Goal: Task Accomplishment & Management: Use online tool/utility

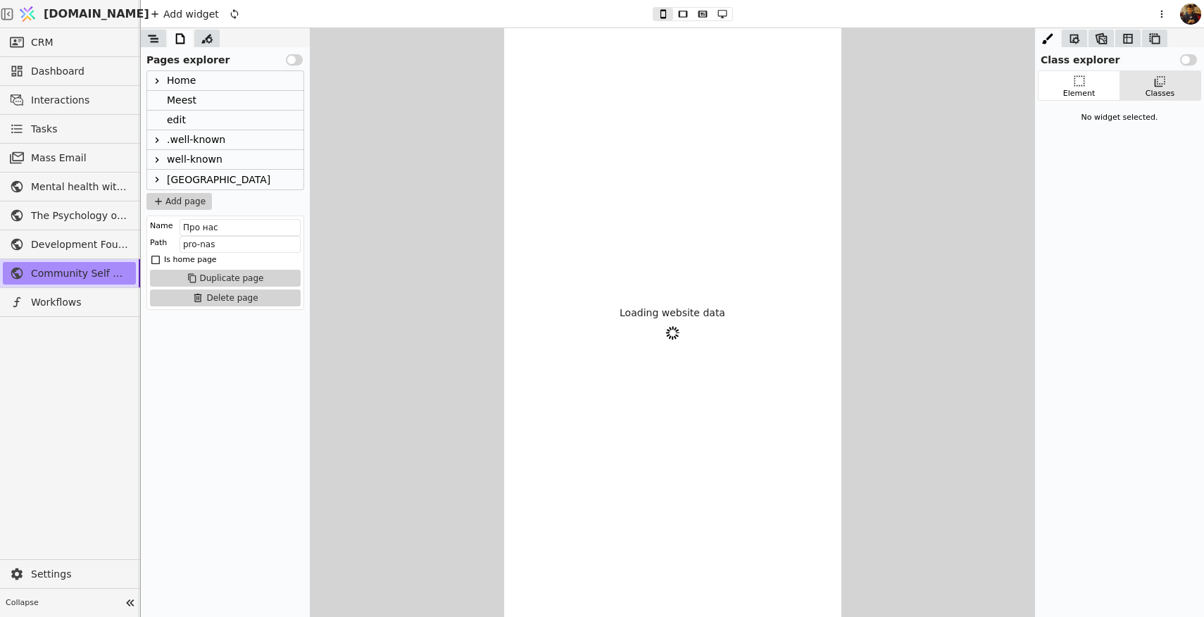
click at [68, 161] on span "Mass Email" at bounding box center [80, 158] width 98 height 15
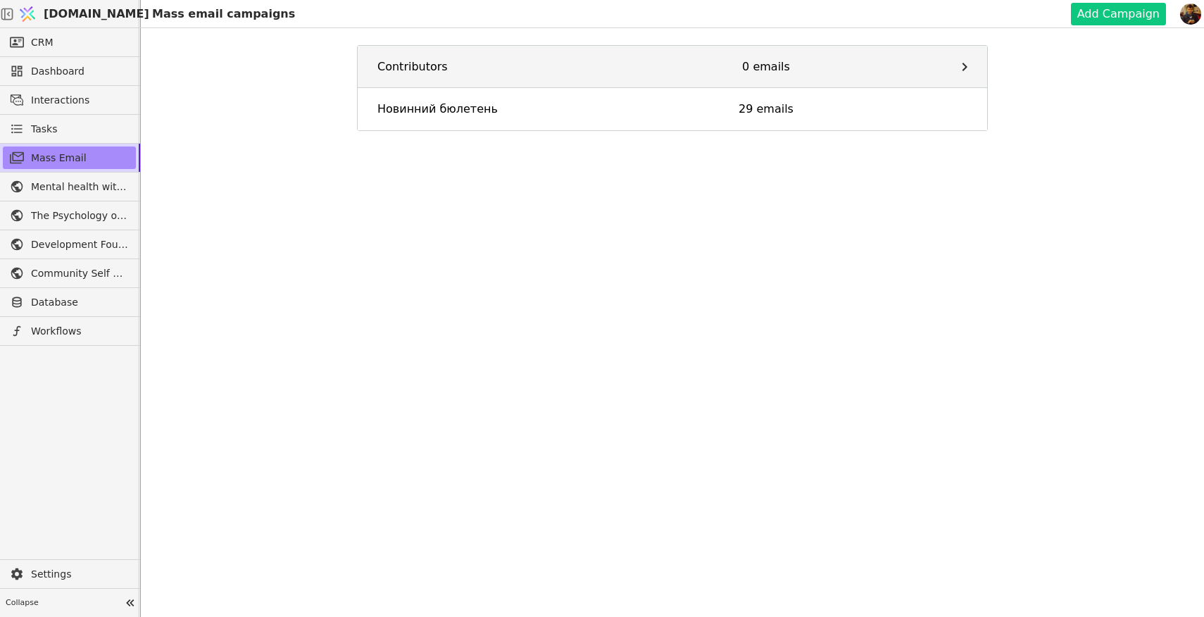
click at [449, 63] on div "Contributors" at bounding box center [476, 66] width 198 height 17
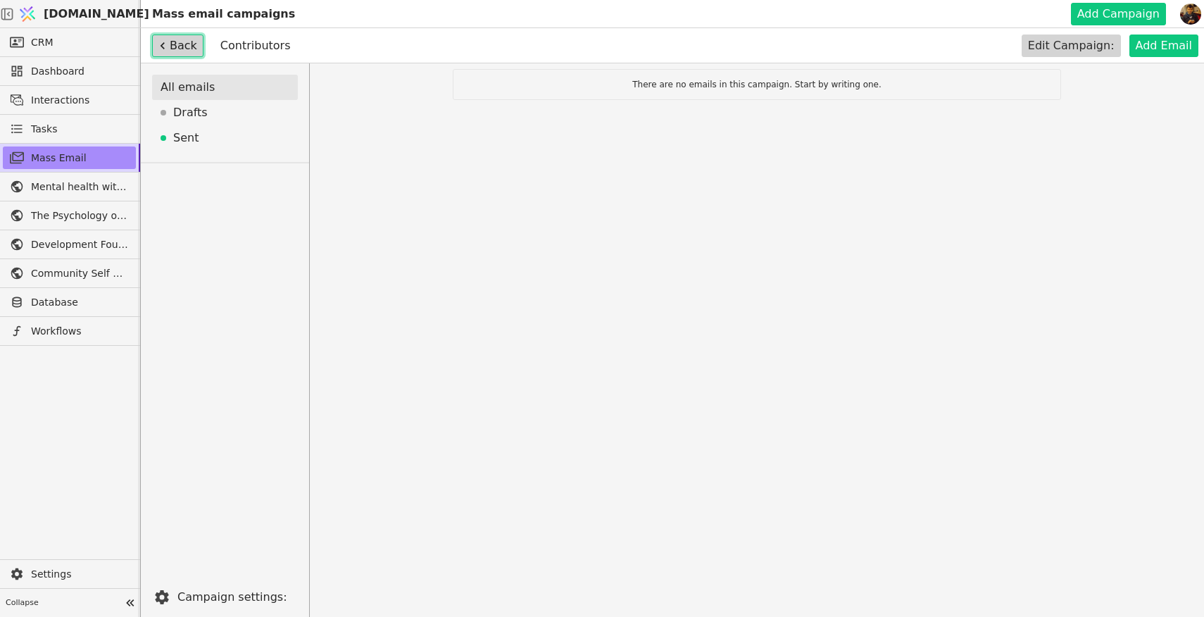
click at [178, 42] on button "Back" at bounding box center [177, 45] width 51 height 23
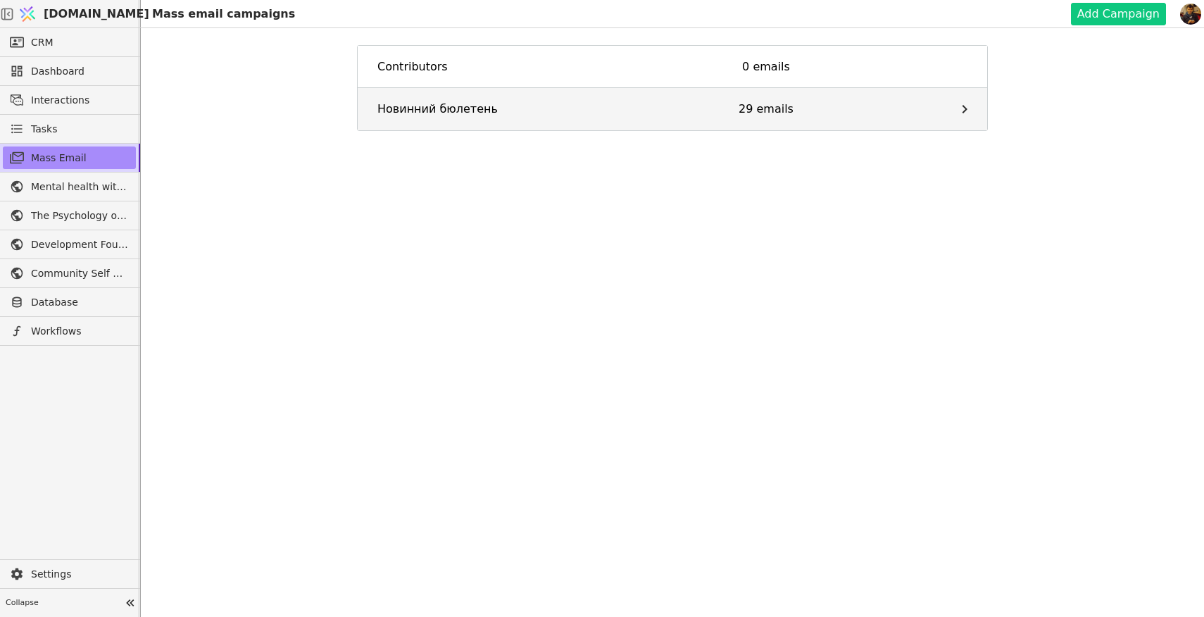
click at [482, 117] on div "Новинний бюлетень" at bounding box center [476, 109] width 198 height 17
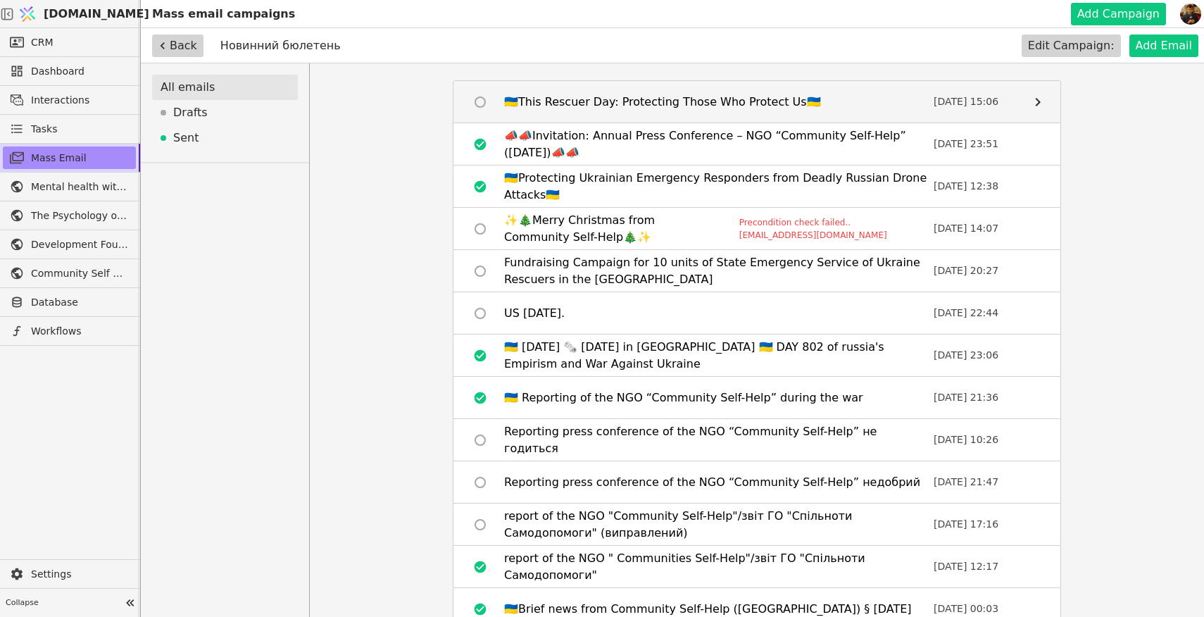
click at [558, 103] on div "🇺🇦This Rescuer Day: Protecting Those Who Protect Us🇺🇦" at bounding box center [662, 102] width 317 height 17
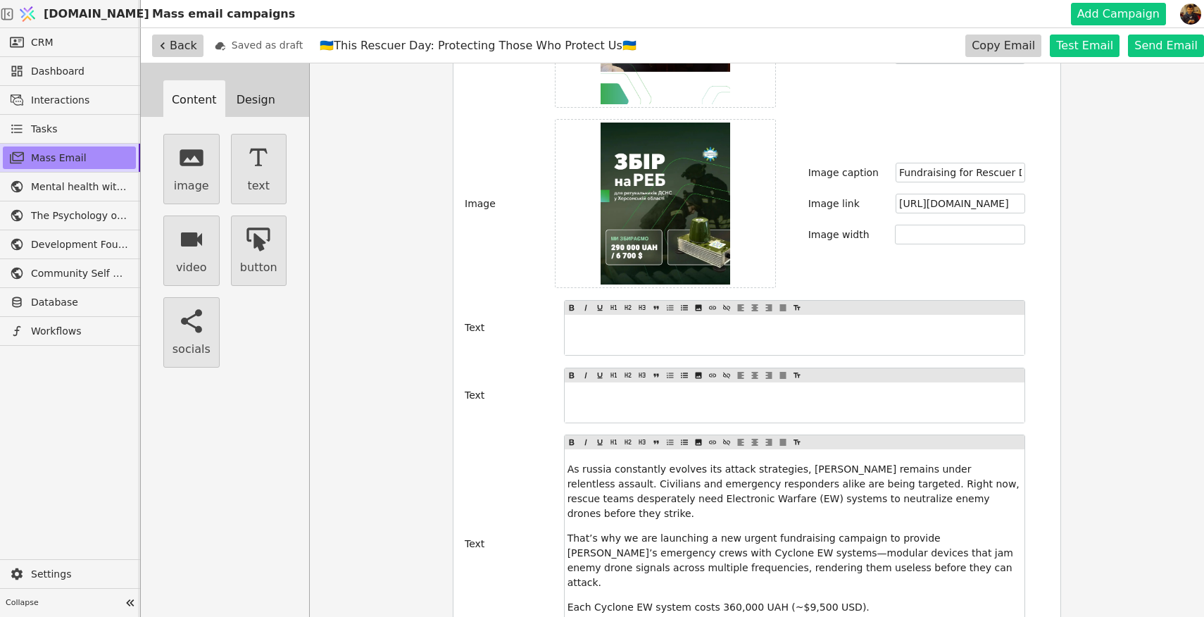
scroll to position [1240, 0]
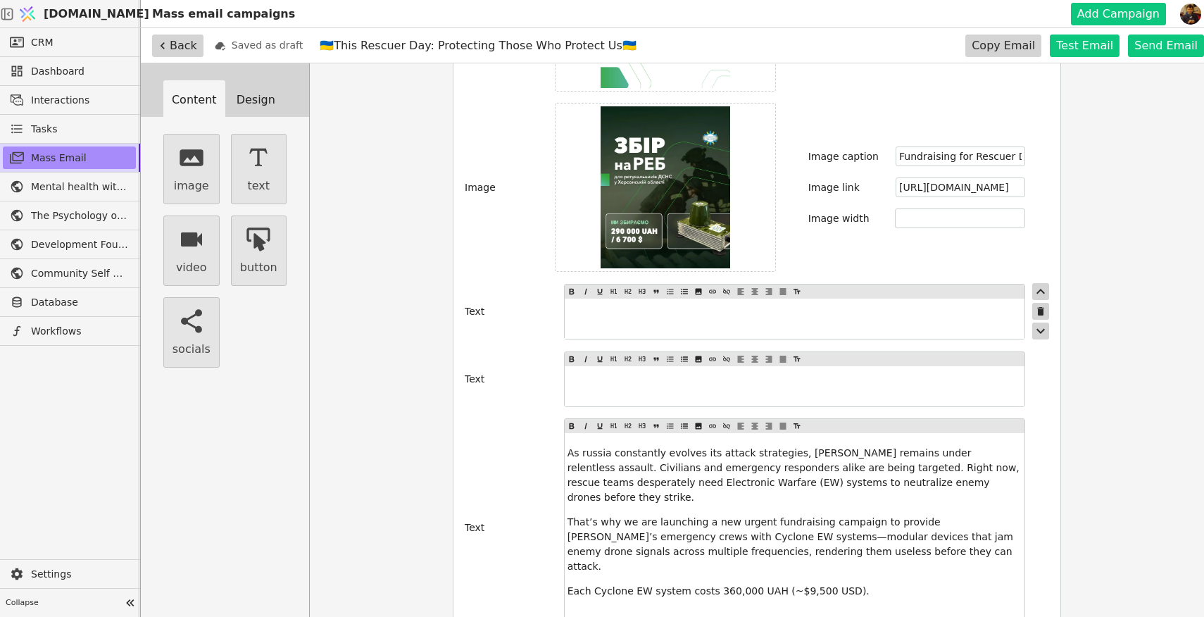
click at [680, 311] on p "﻿" at bounding box center [794, 318] width 454 height 15
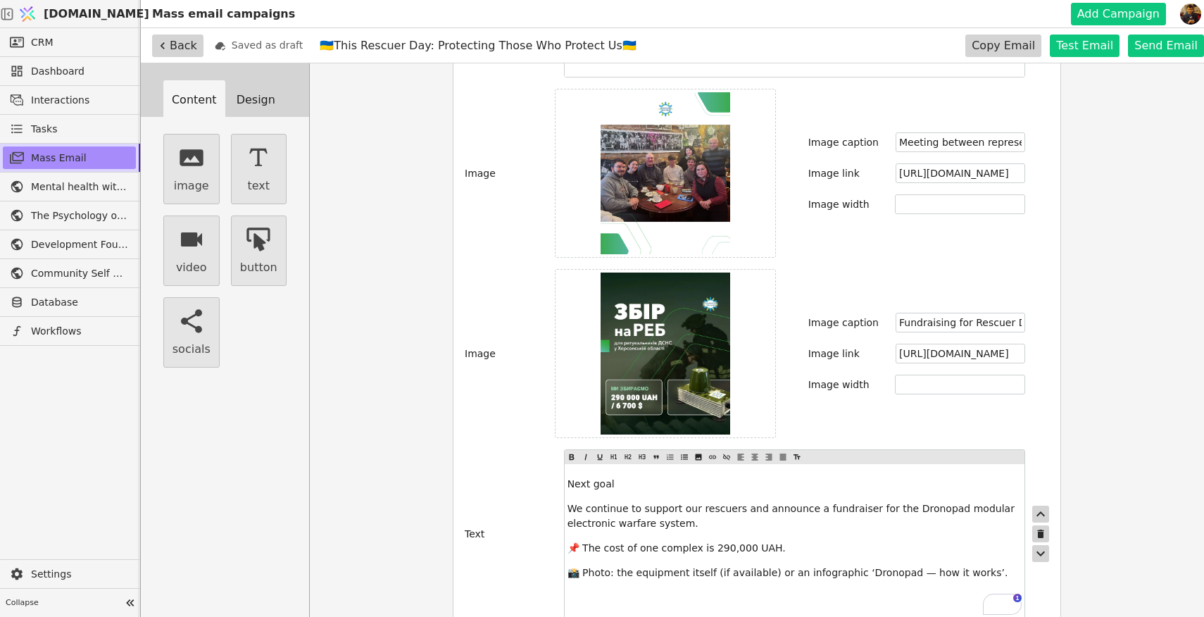
scroll to position [1071, 0]
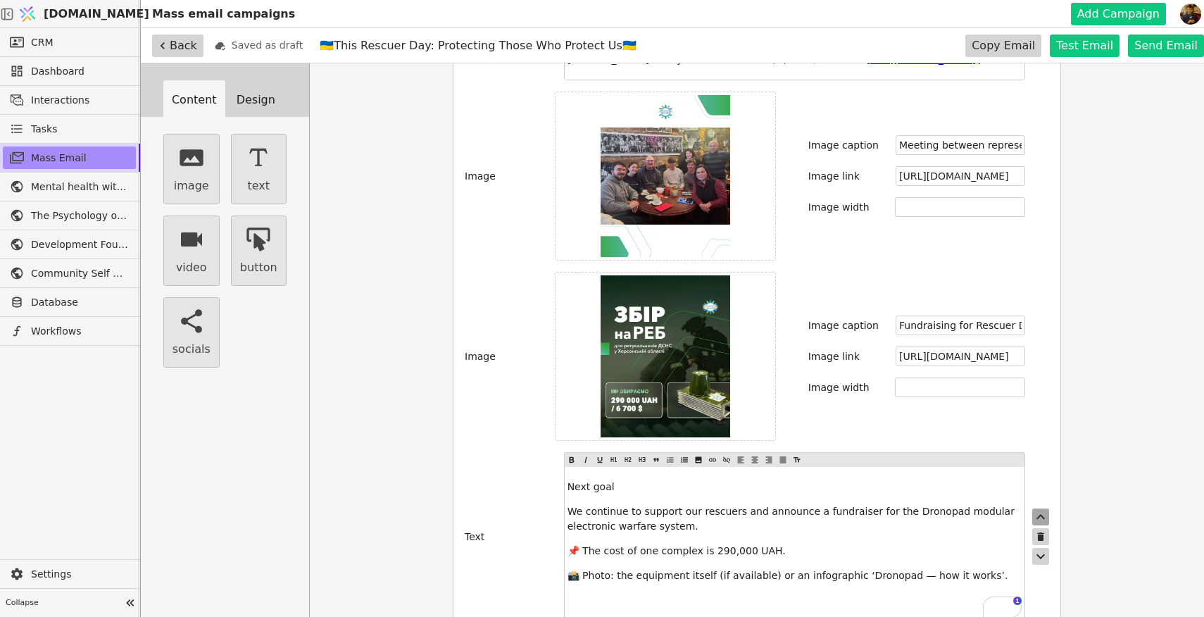
click at [1040, 514] on icon "button" at bounding box center [1040, 516] width 8 height 5
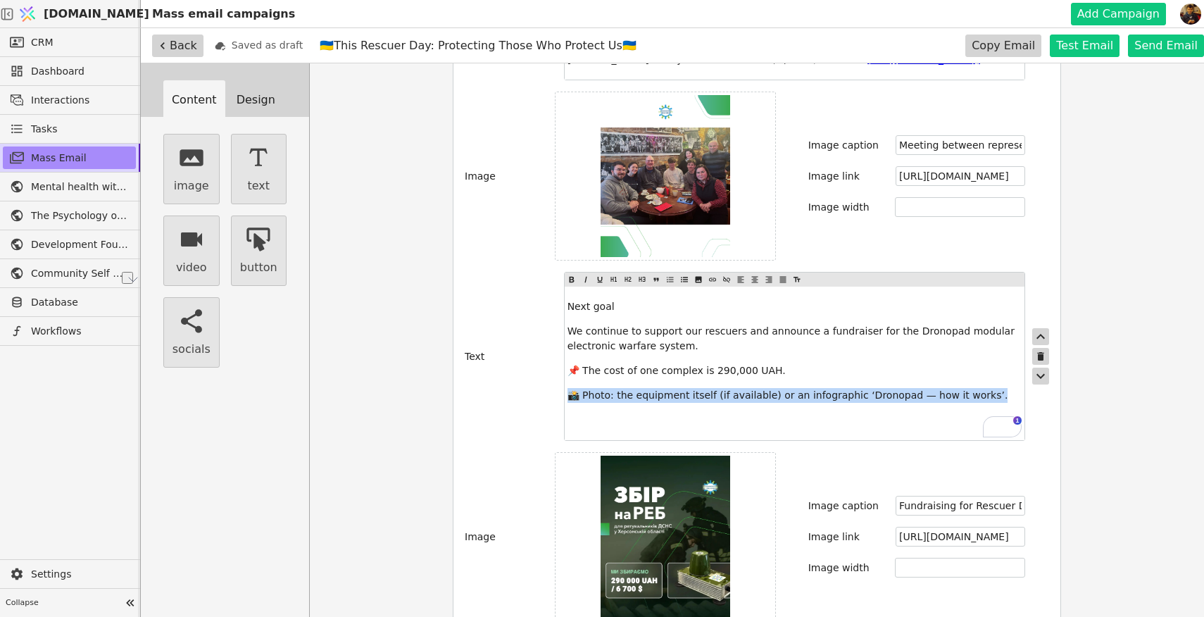
drag, startPoint x: 981, startPoint y: 380, endPoint x: 565, endPoint y: 377, distance: 415.3
click at [565, 377] on div "Next goal We continue to support our rescuers and announce a fundraiser for the…" at bounding box center [795, 362] width 460 height 153
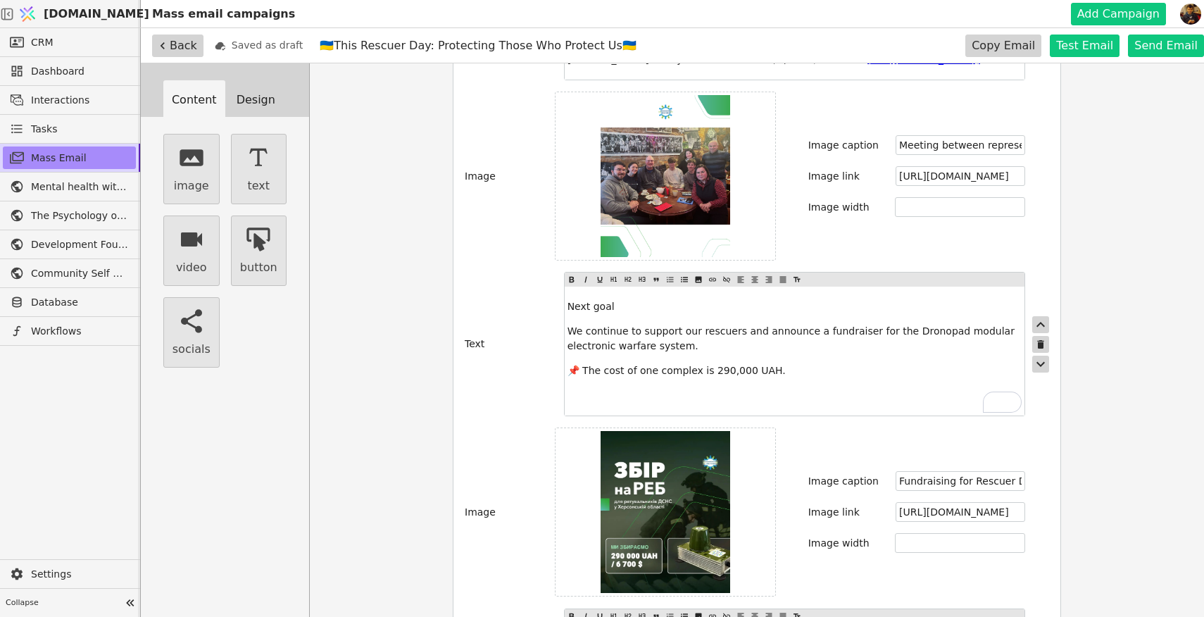
click at [710, 365] on span "📌 The cost of one complex is 290,000 UAH." at bounding box center [676, 370] width 218 height 11
click at [711, 365] on span "📌 The cost of one complex is 6700 / 290,000 UAH." at bounding box center [693, 370] width 253 height 11
click at [707, 365] on span "📌 The cost of one complex is 6700 / 290,000 UAH." at bounding box center [693, 370] width 253 height 11
click at [748, 365] on span "📌 The cost of one complex is $6700 / 290,000 UAH." at bounding box center [696, 370] width 259 height 11
click at [807, 365] on span "📌 The cost of one complex is $6700 (290,000 UAH." at bounding box center [695, 370] width 257 height 11
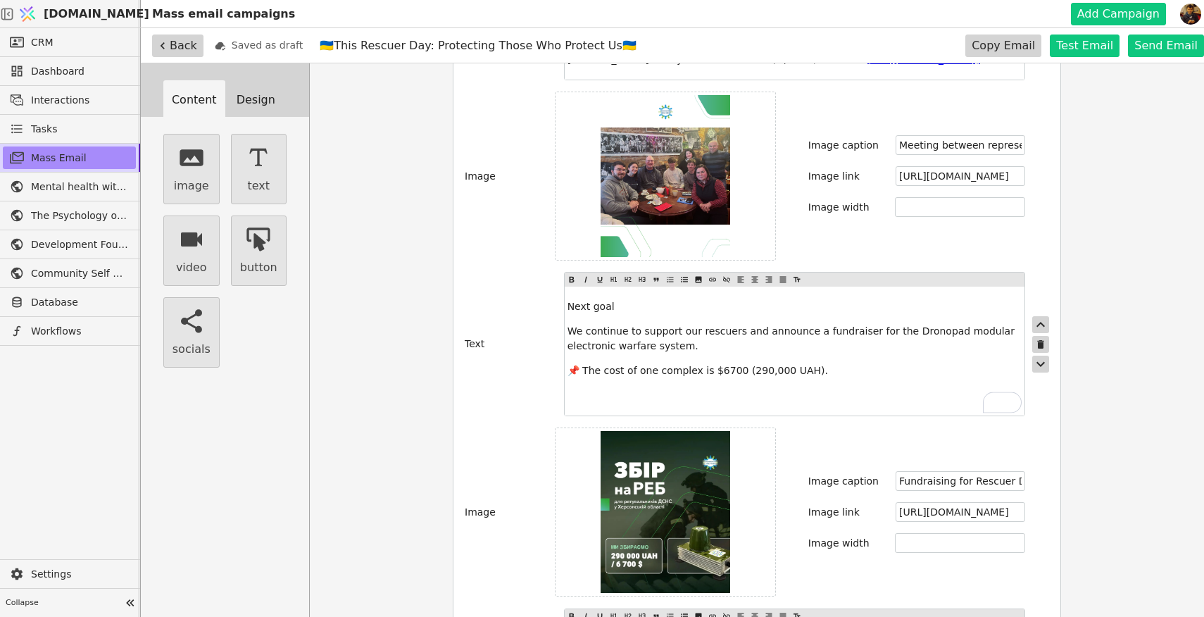
click at [729, 393] on div "Next goal We continue to support our rescuers and announce a fundraiser for the…" at bounding box center [795, 350] width 460 height 129
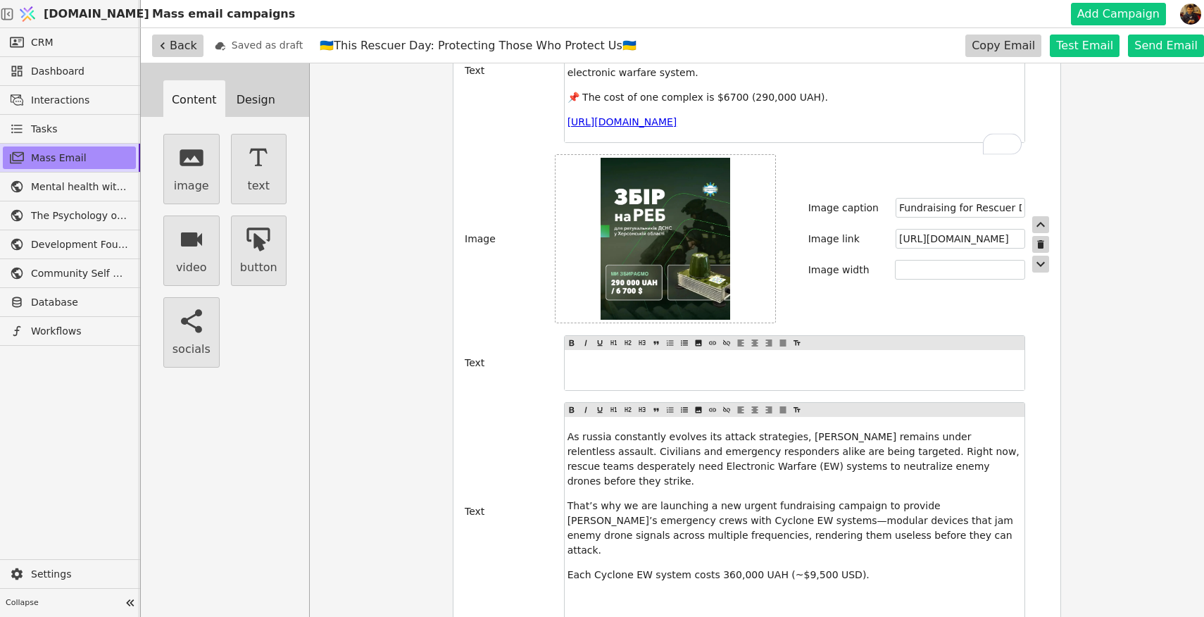
scroll to position [1349, 0]
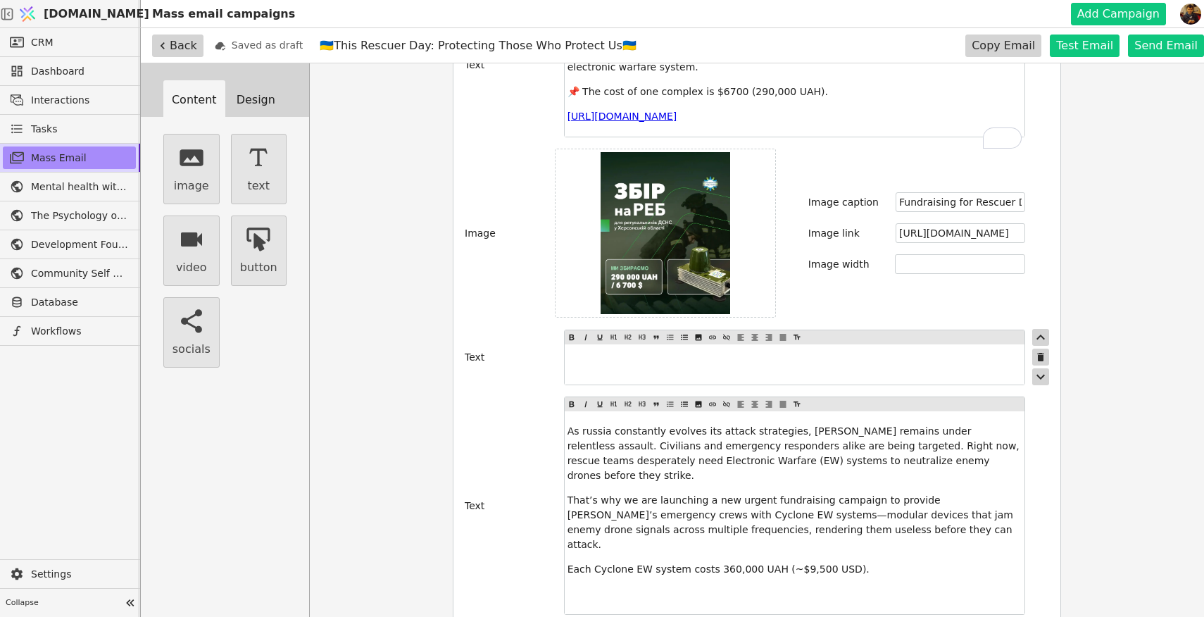
click at [701, 371] on div "﻿" at bounding box center [795, 364] width 460 height 40
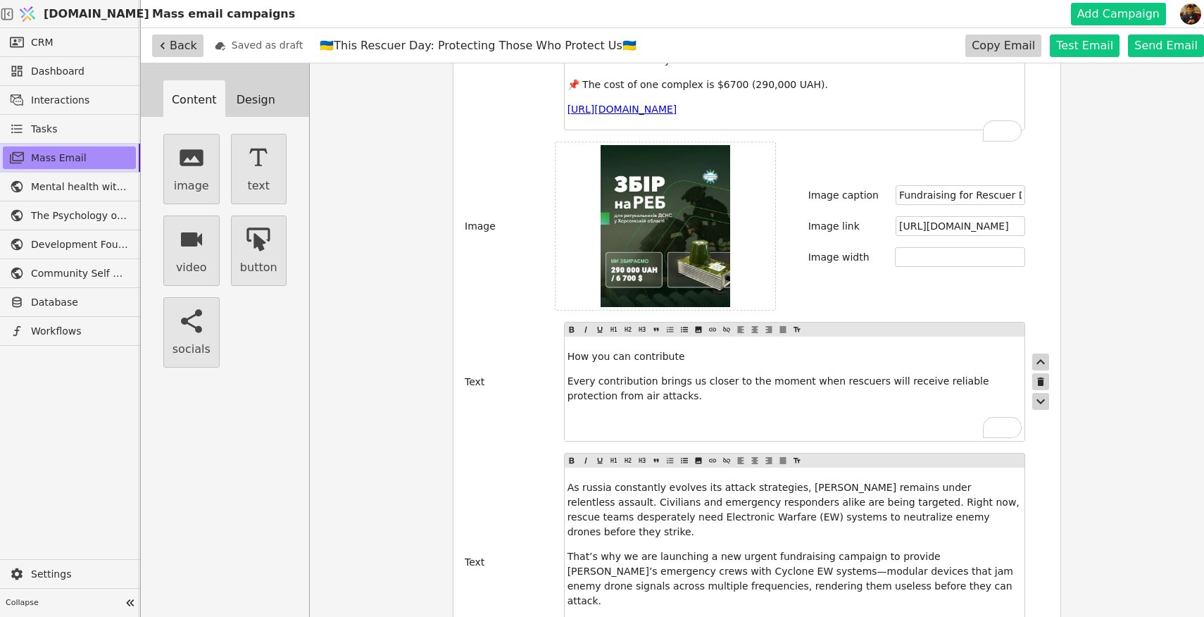
scroll to position [1362, 0]
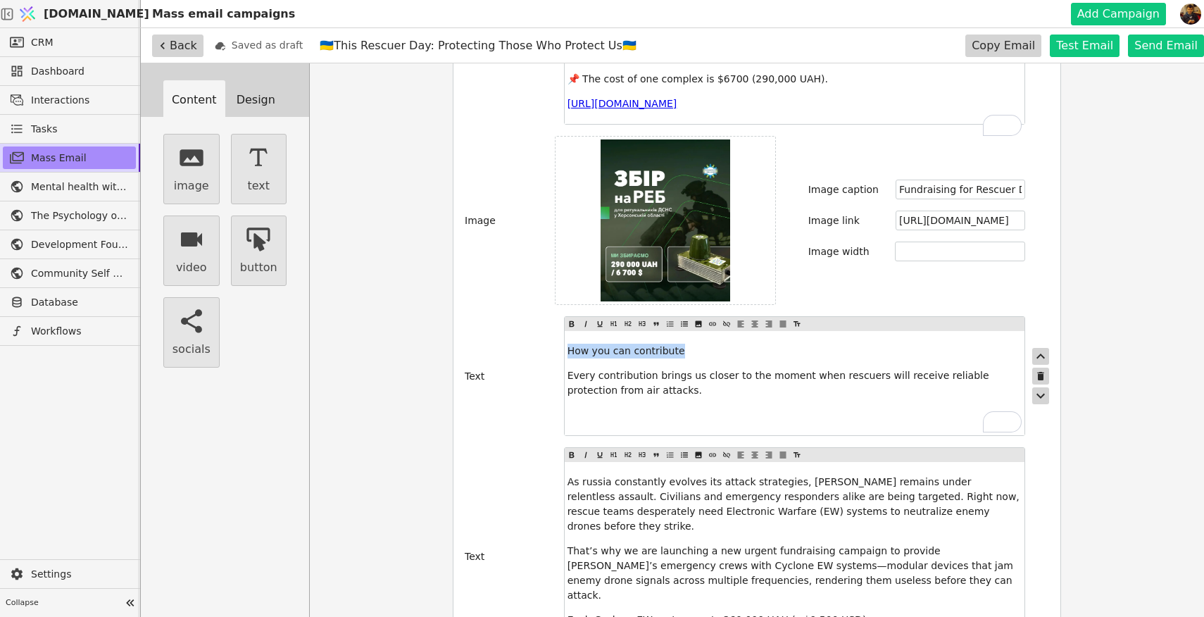
click at [552, 348] on html "Svit.One Mass email campaigns Add Campaign CRM Dashboard Interactions Tasks Mas…" at bounding box center [602, 308] width 1204 height 617
click at [571, 329] on span at bounding box center [572, 324] width 14 height 14
click at [666, 417] on p "﻿" at bounding box center [794, 415] width 454 height 15
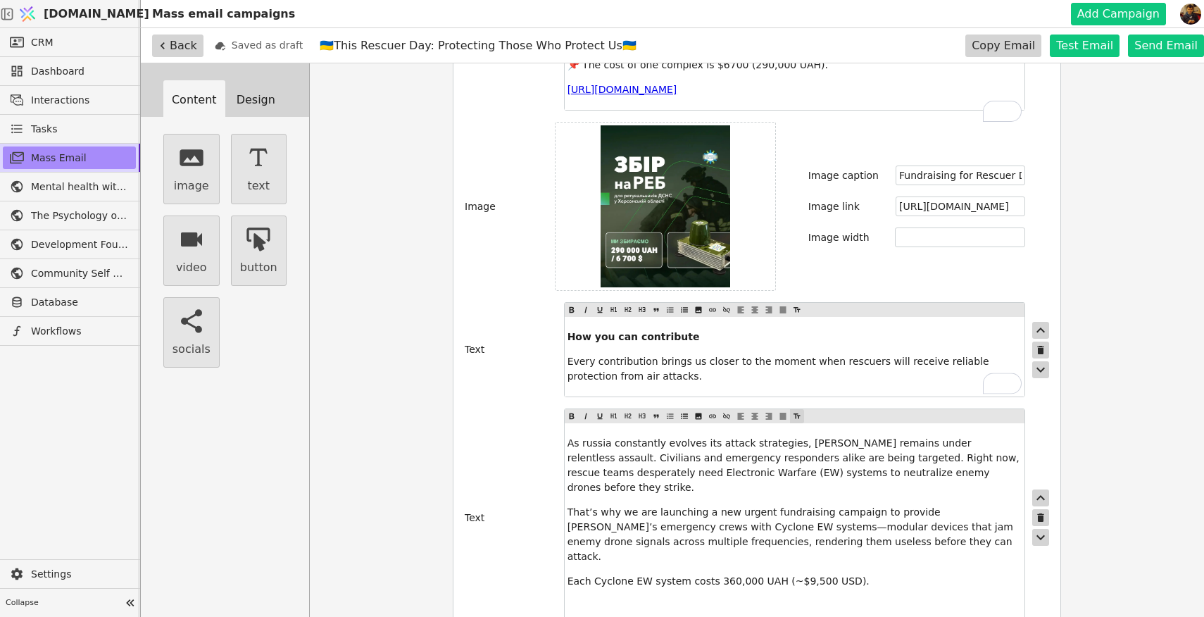
scroll to position [1394, 0]
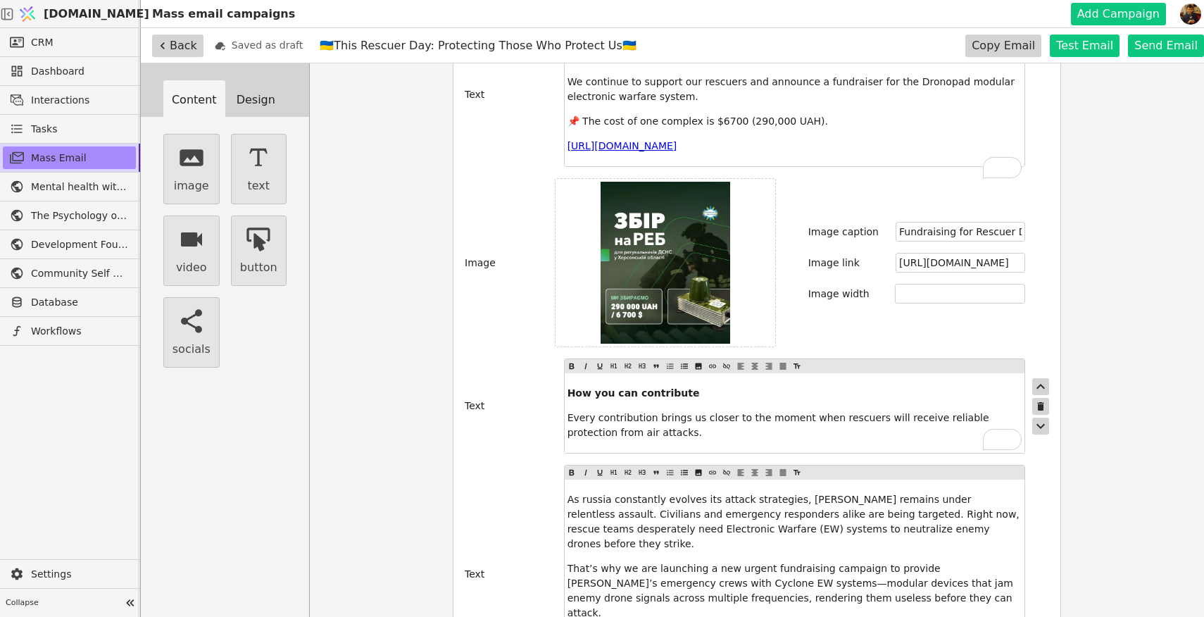
click at [630, 412] on span "Every contribution brings us closer to the moment when rescuers will receive re…" at bounding box center [779, 425] width 424 height 26
click at [188, 247] on icon "button" at bounding box center [191, 239] width 28 height 28
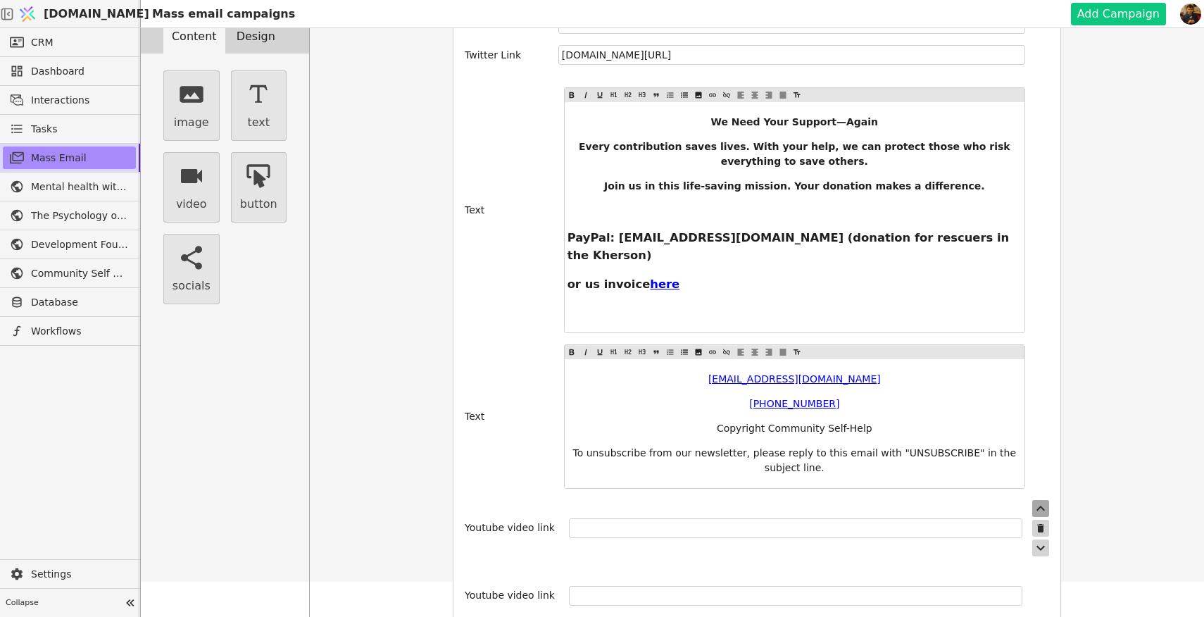
click at [1043, 500] on icon "button" at bounding box center [1040, 508] width 17 height 17
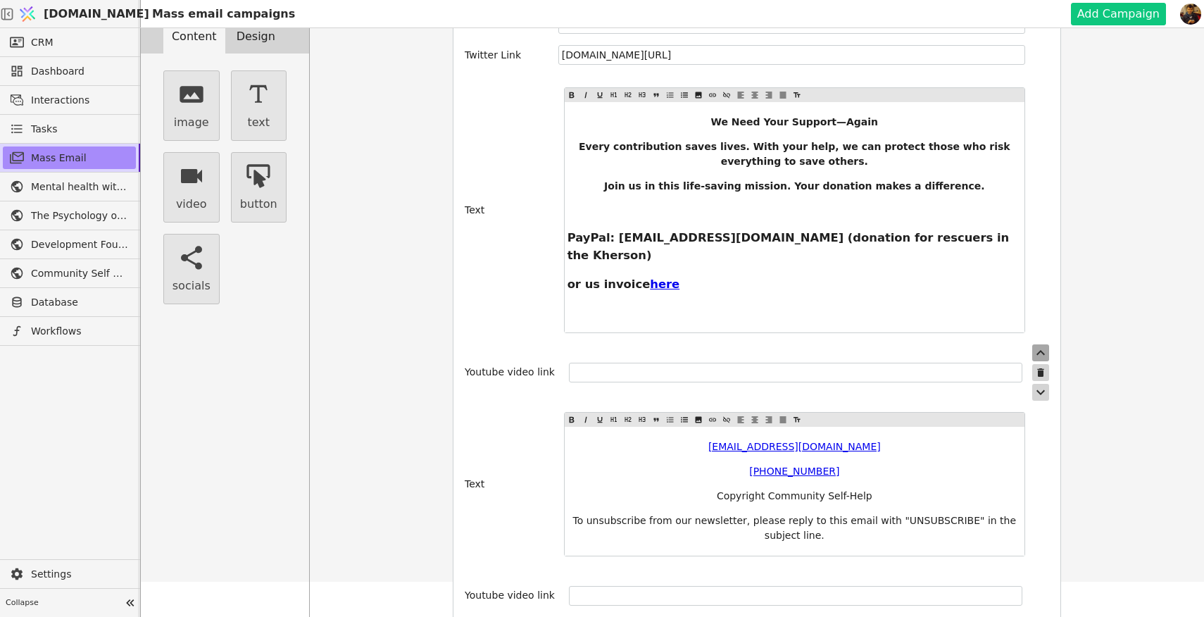
click at [1041, 344] on icon "button" at bounding box center [1040, 352] width 17 height 17
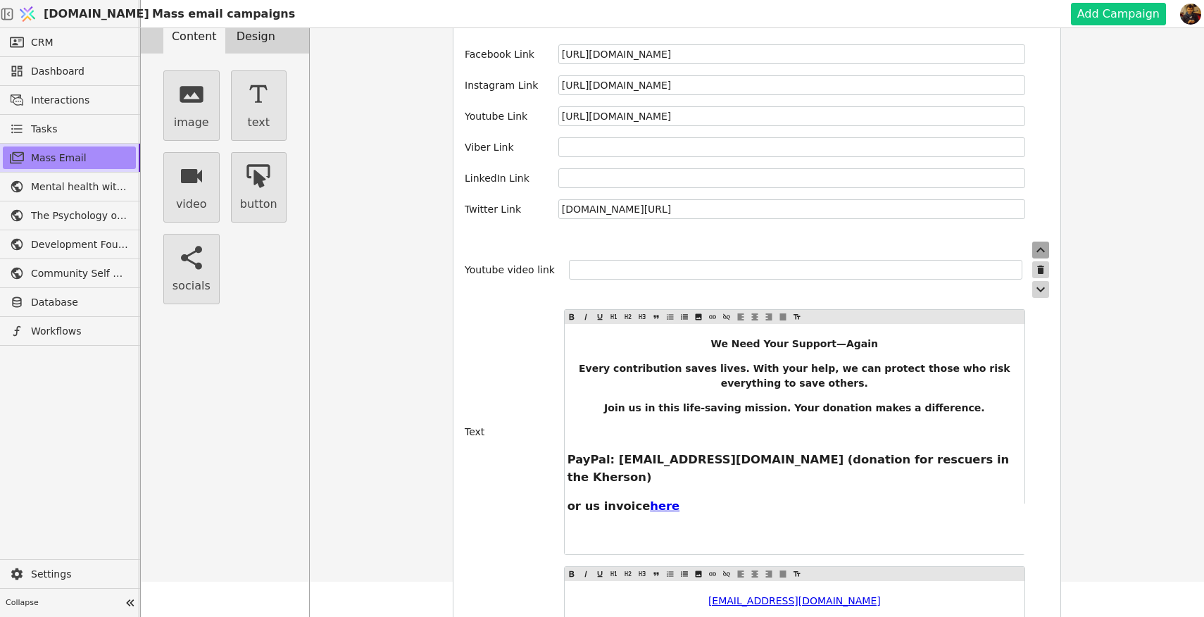
click at [1041, 241] on icon "button" at bounding box center [1040, 249] width 17 height 17
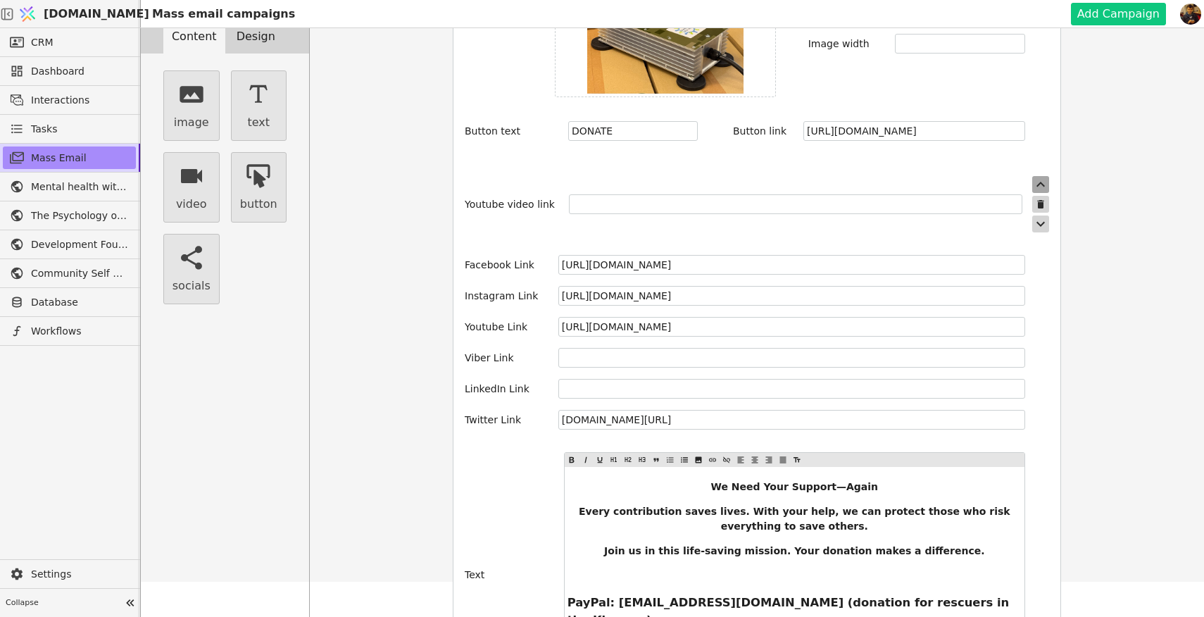
click at [1042, 182] on icon "button" at bounding box center [1040, 184] width 8 height 5
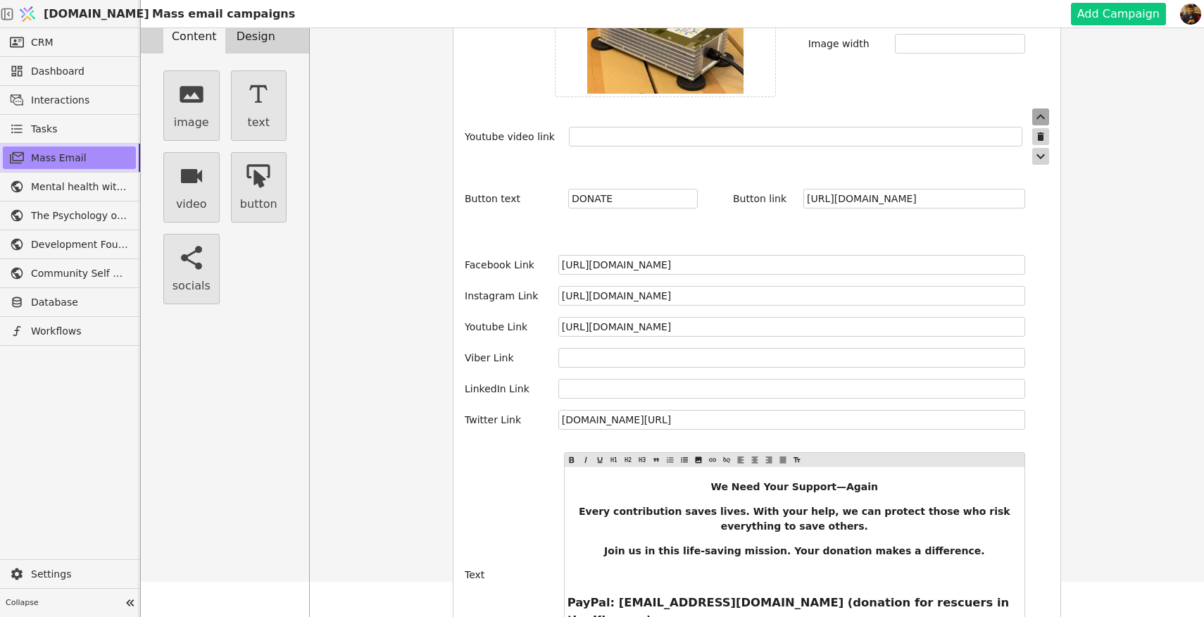
click at [1040, 108] on icon "button" at bounding box center [1040, 116] width 17 height 17
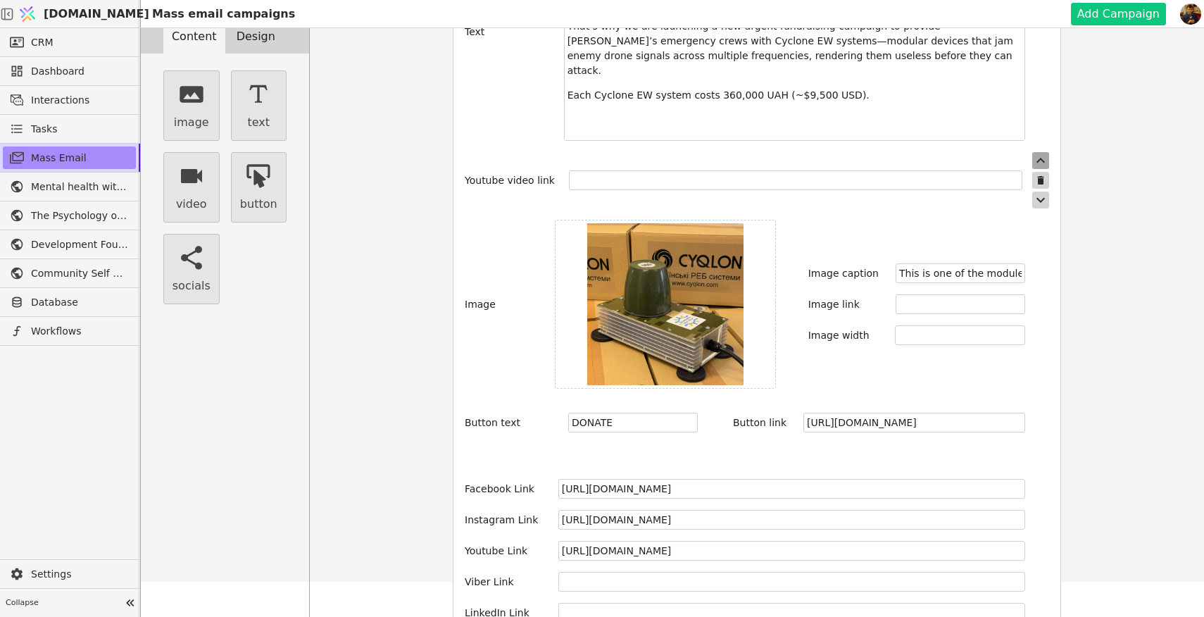
click at [1042, 152] on icon "button" at bounding box center [1040, 160] width 17 height 17
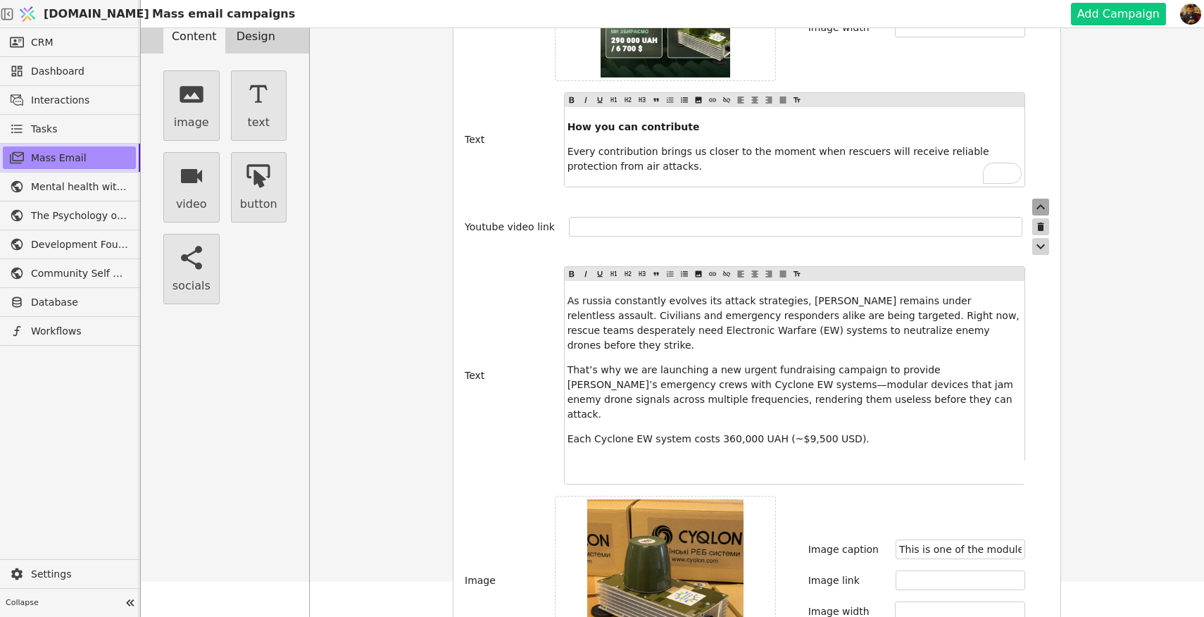
click at [1042, 206] on icon "button" at bounding box center [1040, 206] width 17 height 17
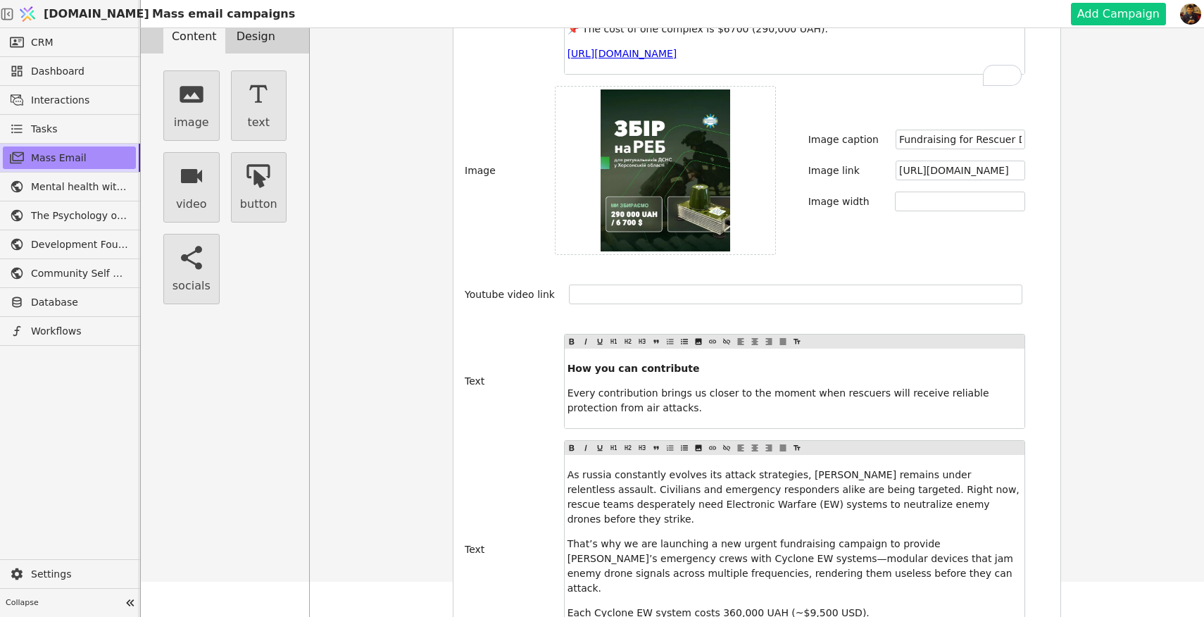
scroll to position [1347, 0]
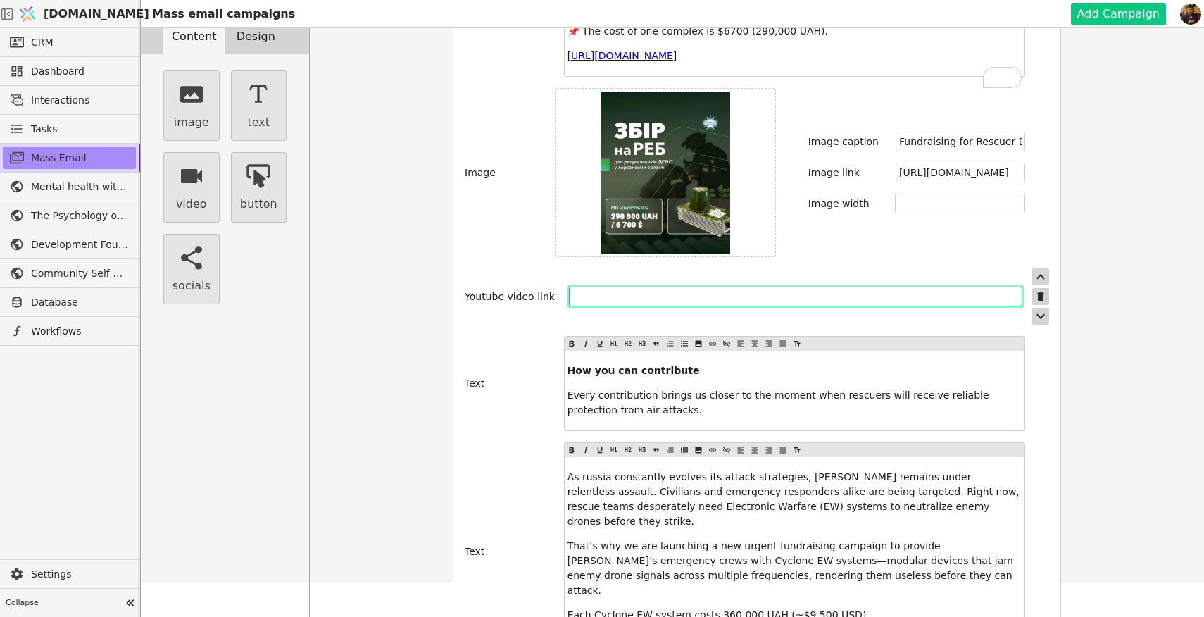
click at [676, 296] on input "text" at bounding box center [795, 296] width 453 height 20
paste input "[URL][DOMAIN_NAME]"
type input "[URL][DOMAIN_NAME]"
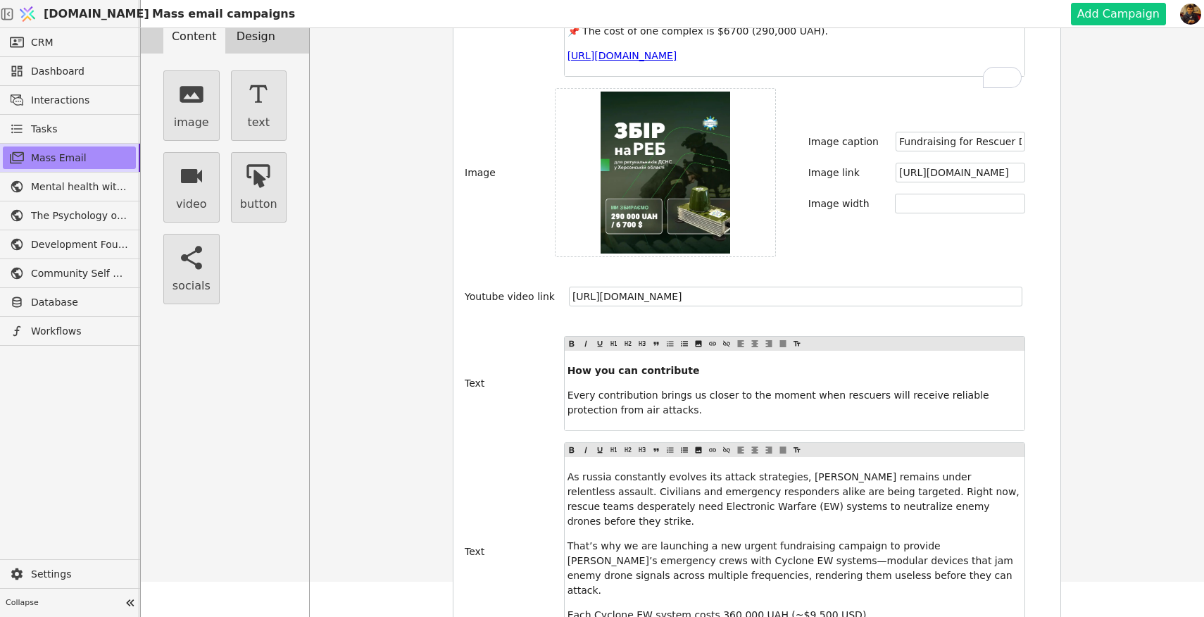
click at [1091, 350] on div "Content Design image text video button socials Background Color #ffffff Button …" at bounding box center [672, 308] width 1063 height 617
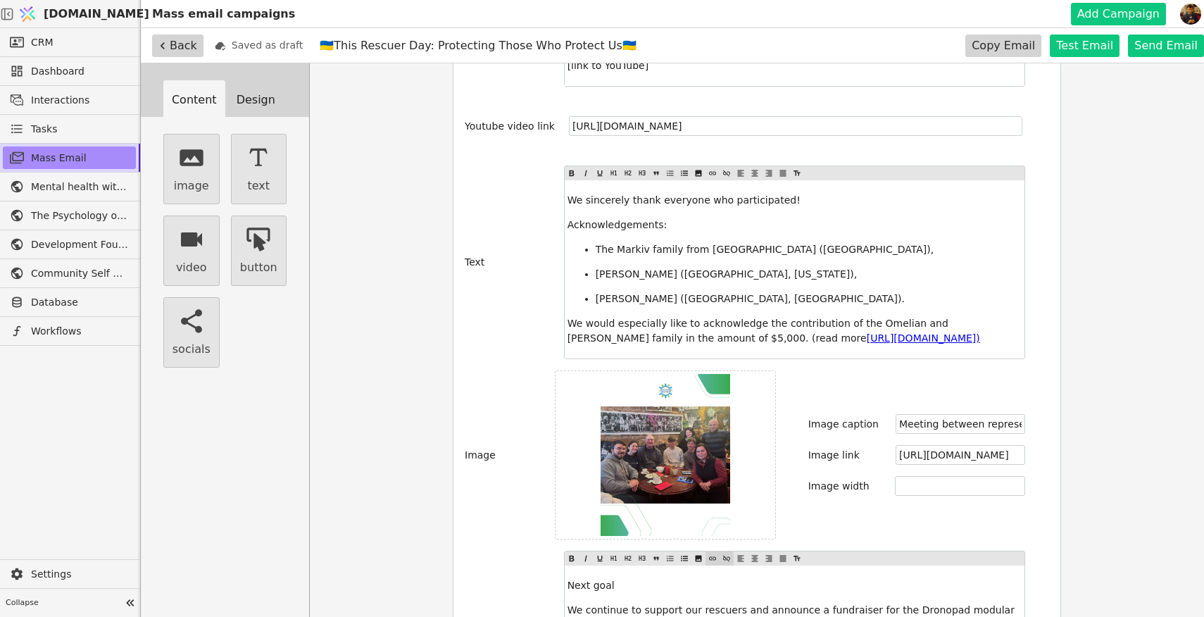
scroll to position [789, 0]
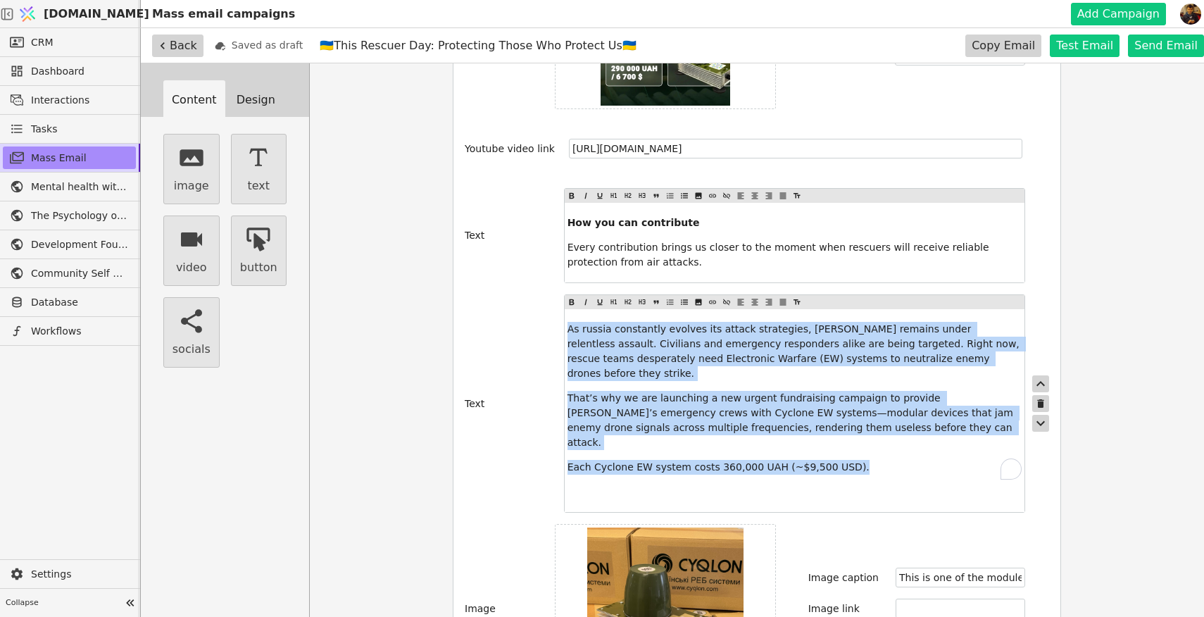
drag, startPoint x: 871, startPoint y: 439, endPoint x: 554, endPoint y: 324, distance: 336.6
click at [554, 324] on div "Text As russia constantly evolves its attack strategies, Kherson remains under …" at bounding box center [757, 403] width 584 height 218
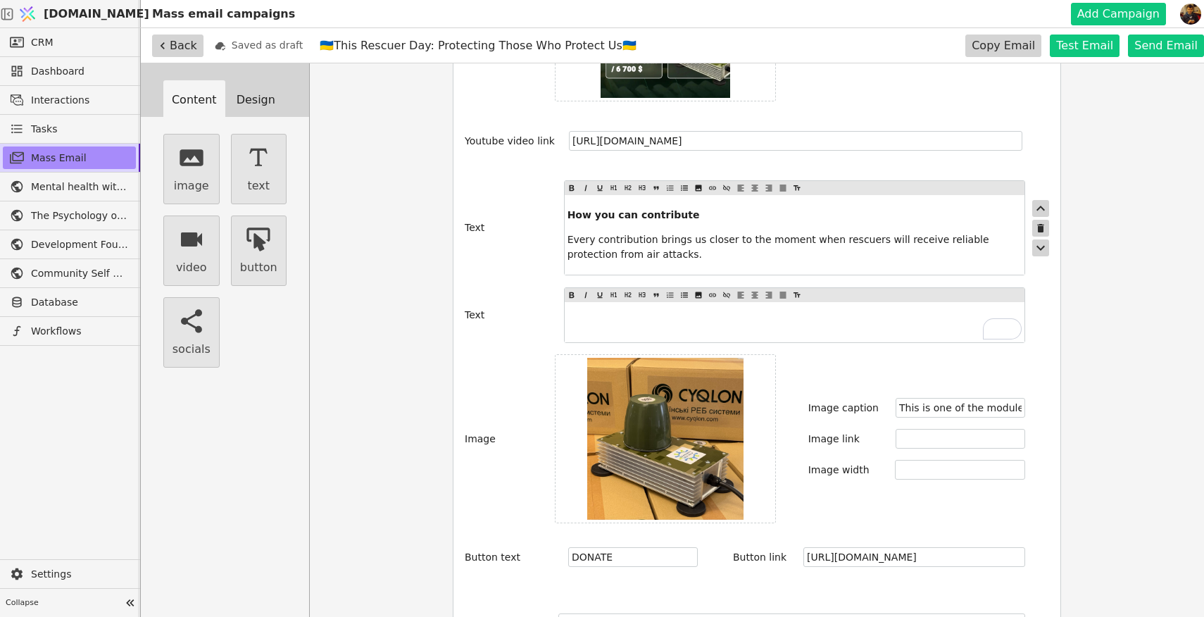
click at [693, 259] on p "Every contribution brings us closer to the moment when rescuers will receive re…" at bounding box center [794, 247] width 454 height 30
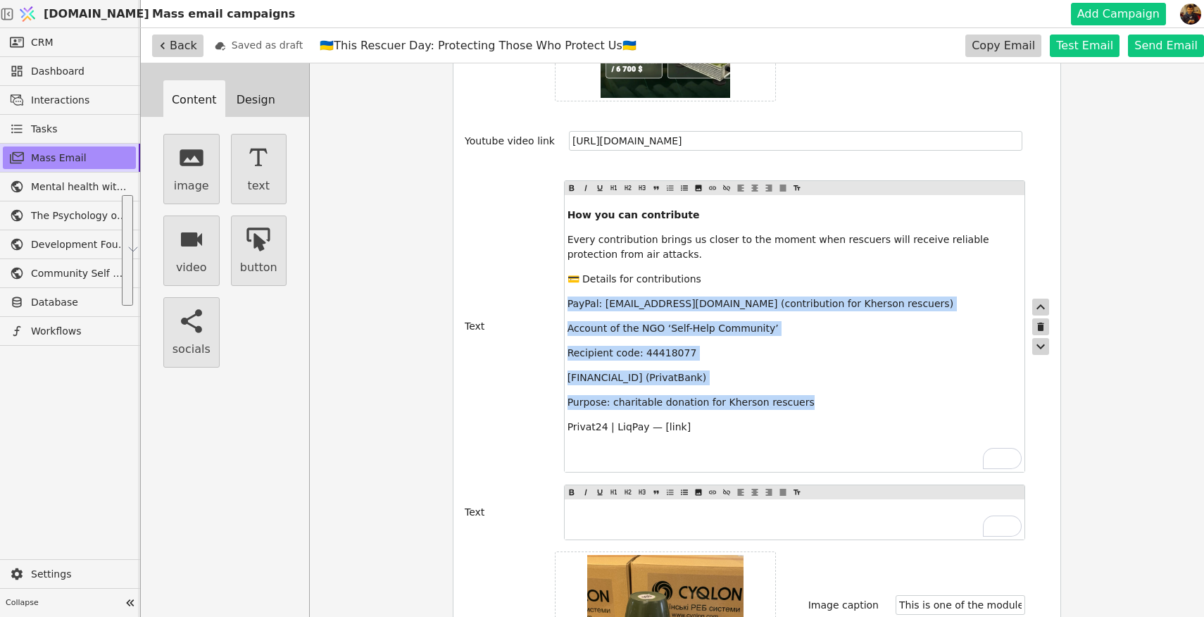
drag, startPoint x: 807, startPoint y: 403, endPoint x: 565, endPoint y: 303, distance: 262.2
click at [565, 303] on div "How you can contribute Every contribution brings us closer to the moment when r…" at bounding box center [795, 333] width 460 height 277
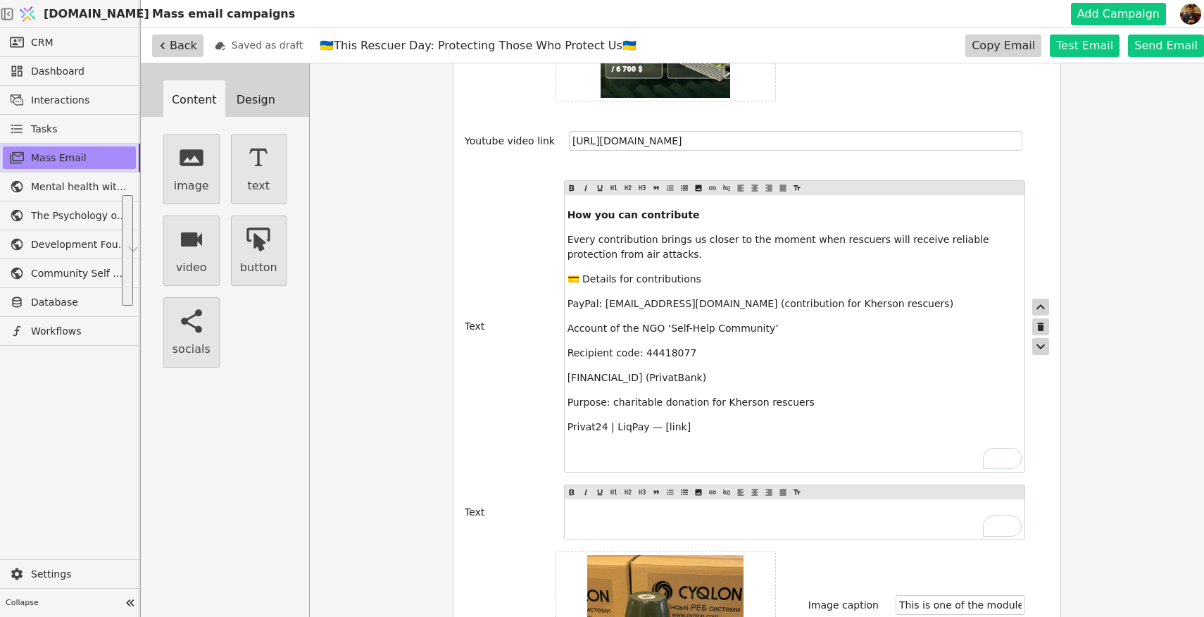
click at [629, 308] on span "PayPal: donate@communityselfhelp.org (contribution for Kherson rescuers)" at bounding box center [760, 303] width 386 height 11
click at [668, 188] on icon at bounding box center [670, 187] width 8 height 17
click at [570, 329] on span "Account of the NGO ‘Self-Help Community’" at bounding box center [672, 327] width 211 height 11
click at [669, 189] on icon at bounding box center [670, 187] width 8 height 17
click at [682, 419] on div "How you can contribute Every contribution brings us closer to the moment when r…" at bounding box center [795, 333] width 460 height 277
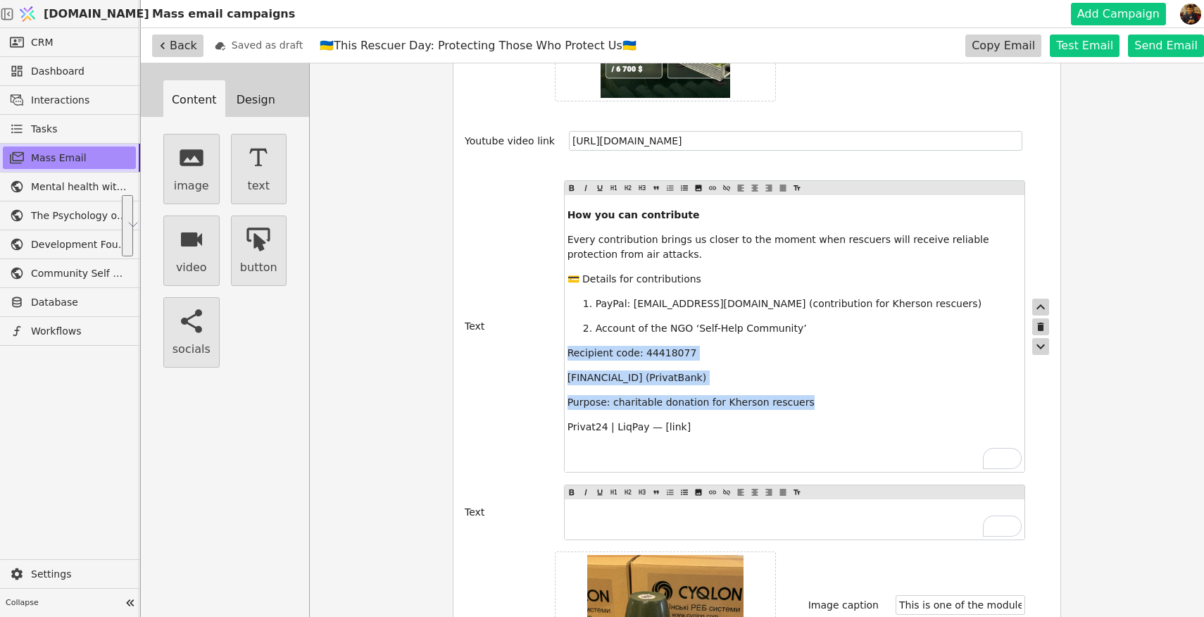
drag, startPoint x: 805, startPoint y: 403, endPoint x: 568, endPoint y: 355, distance: 241.4
click at [568, 353] on div "How you can contribute Every contribution brings us closer to the moment when r…" at bounding box center [795, 333] width 460 height 277
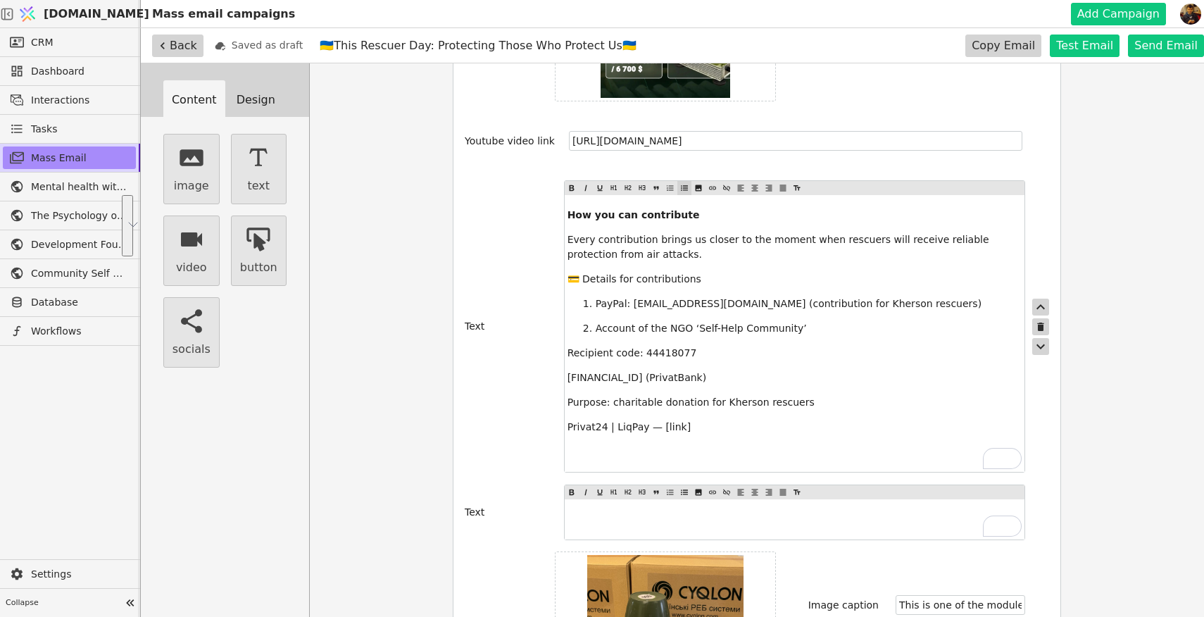
click at [686, 188] on icon at bounding box center [684, 187] width 8 height 17
click at [698, 374] on span "UA133052990000026000001021768 (PrivatBank)" at bounding box center [664, 377] width 139 height 11
drag, startPoint x: 793, startPoint y: 327, endPoint x: 740, endPoint y: 327, distance: 52.1
click at [740, 327] on span "Account of the NGO ‘Self-Help Community’" at bounding box center [700, 327] width 211 height 11
click at [696, 329] on span "Account of the NGO ‘Self-Help ’" at bounding box center [672, 327] width 154 height 11
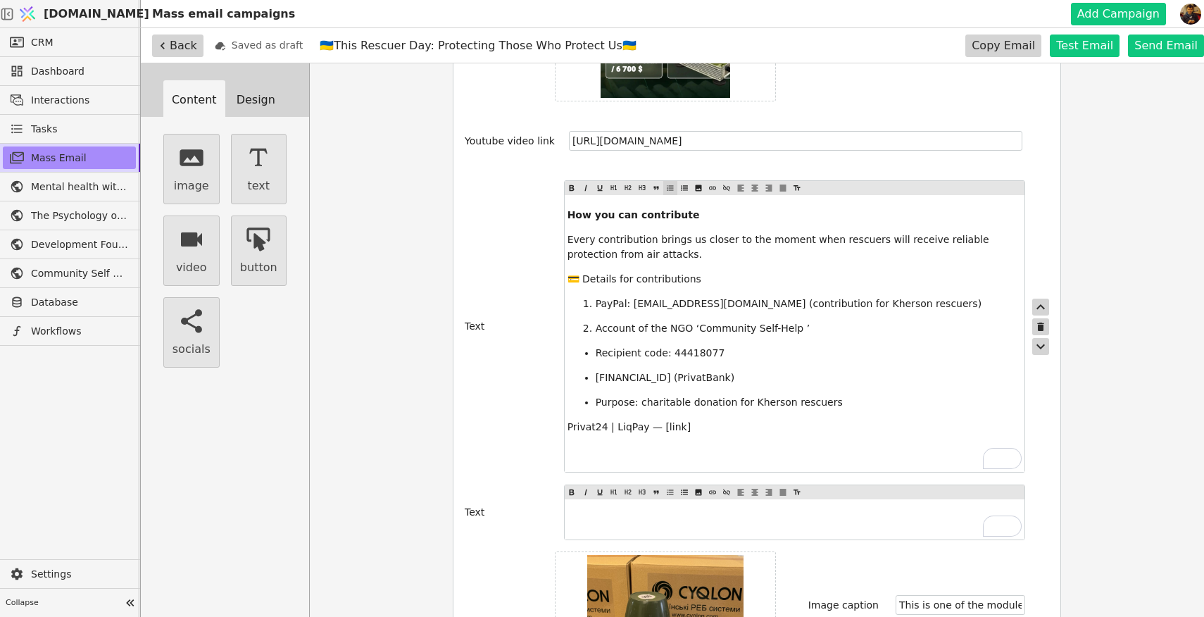
click at [741, 282] on p "💳 Details for contributions" at bounding box center [794, 279] width 454 height 15
click at [718, 446] on p "﻿" at bounding box center [794, 451] width 454 height 15
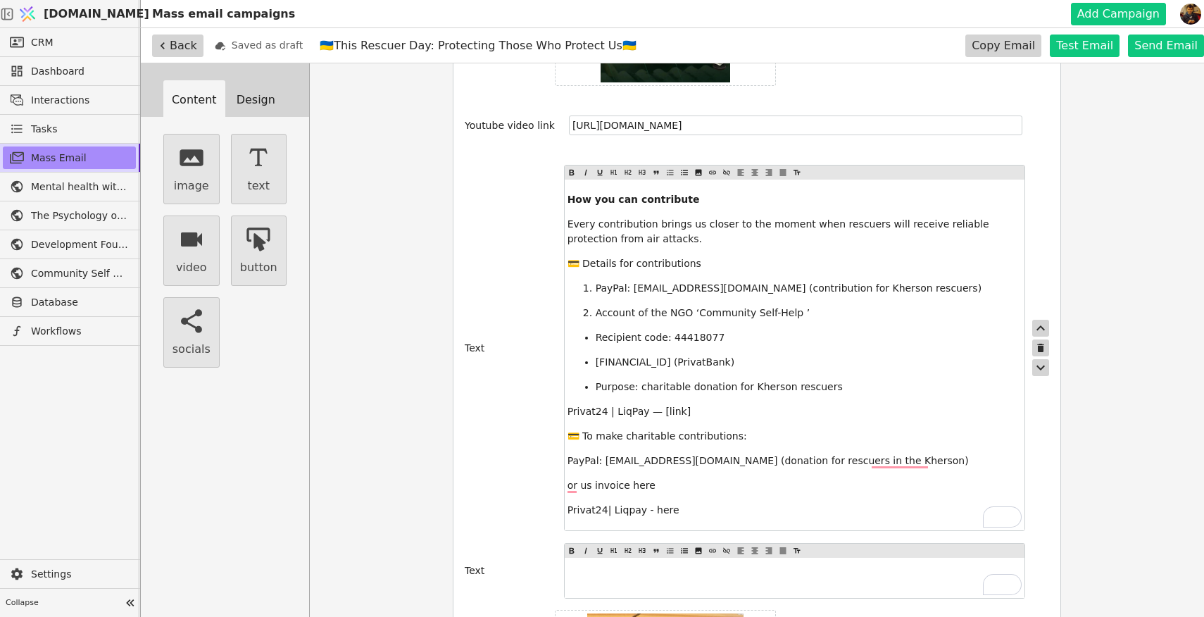
scroll to position [1585, 0]
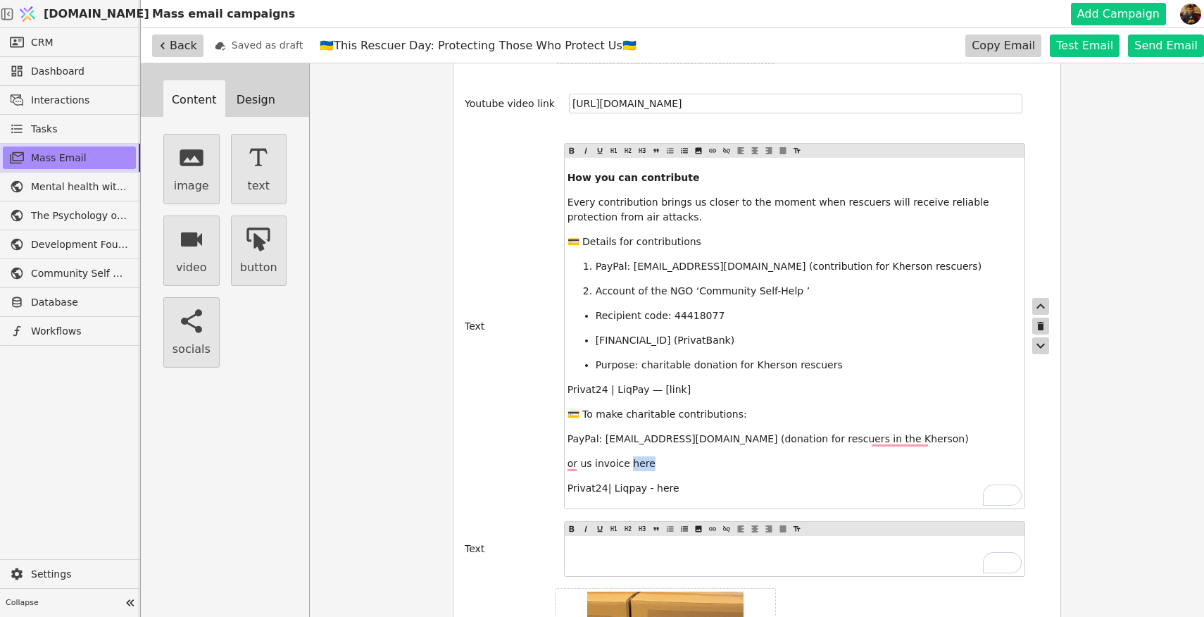
drag, startPoint x: 652, startPoint y: 465, endPoint x: 629, endPoint y: 465, distance: 22.5
click at [629, 465] on p "or us invoice here" at bounding box center [794, 463] width 454 height 15
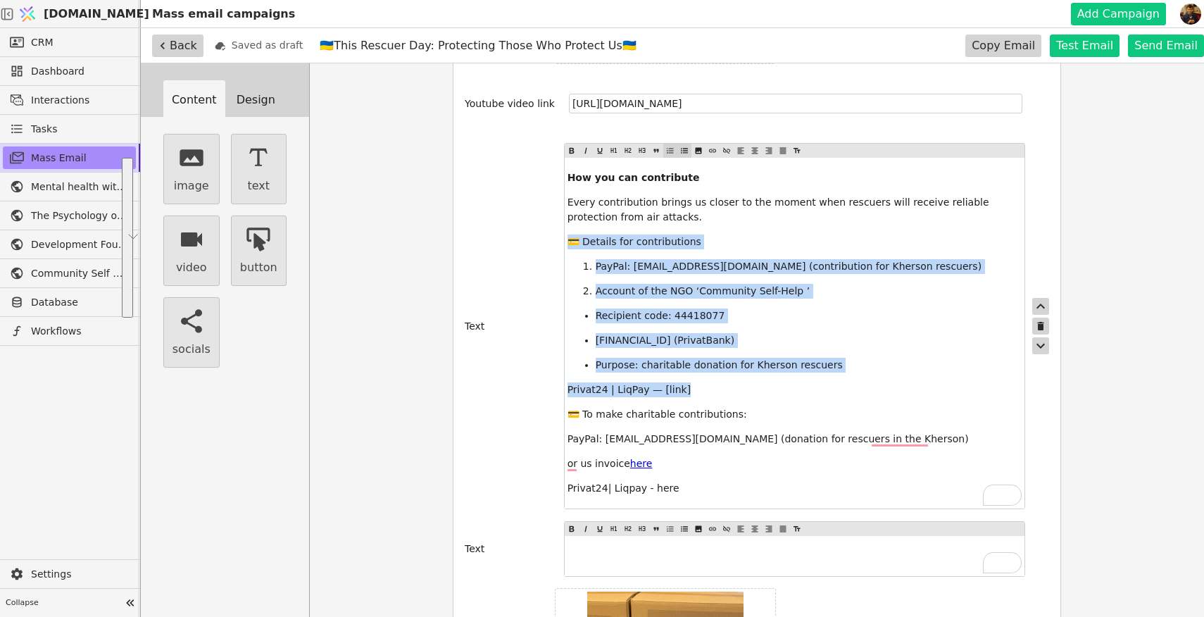
drag, startPoint x: 694, startPoint y: 392, endPoint x: 570, endPoint y: 248, distance: 189.6
click at [570, 248] on div "How you can contribute Every contribution brings us closer to the moment when r…" at bounding box center [795, 333] width 460 height 351
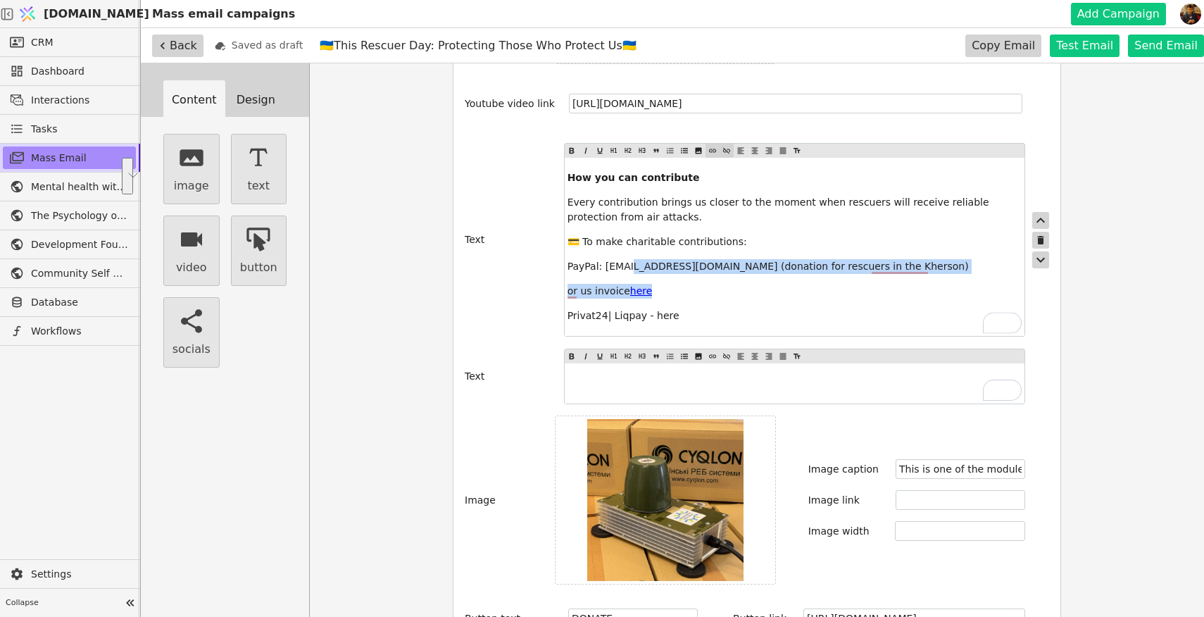
drag, startPoint x: 658, startPoint y: 291, endPoint x: 630, endPoint y: 265, distance: 38.8
click at [630, 265] on div "How you can contribute Every contribution brings us closer to the moment when r…" at bounding box center [795, 247] width 460 height 178
click at [683, 151] on icon at bounding box center [684, 150] width 8 height 17
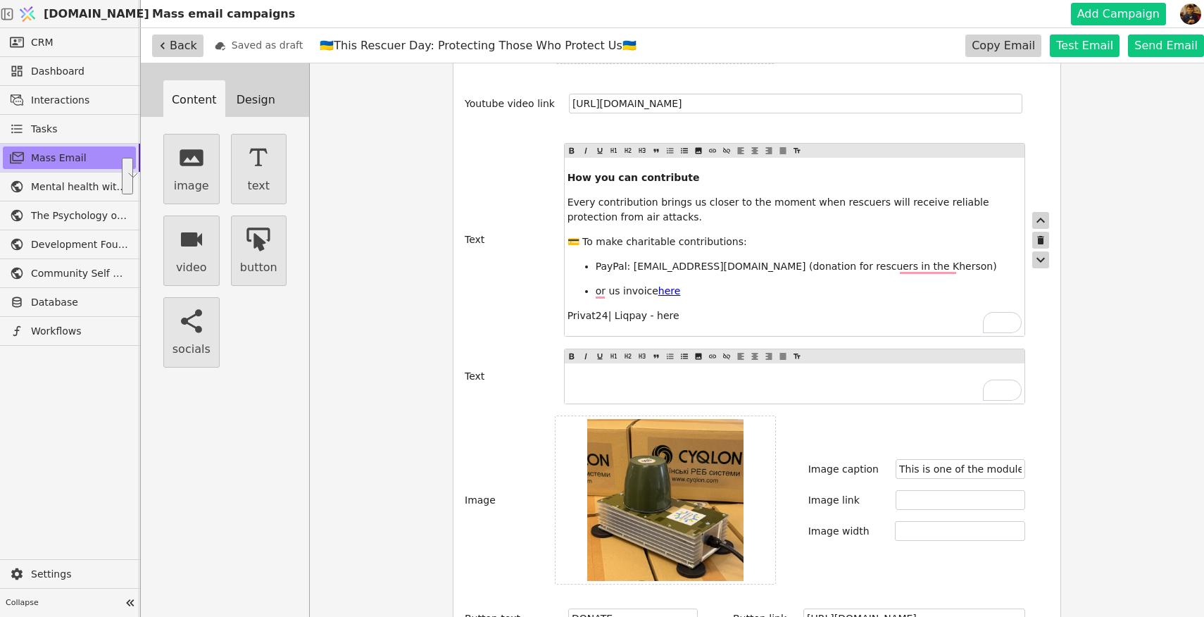
click at [660, 317] on span "Privat24| Liqpay - here" at bounding box center [623, 315] width 112 height 11
click at [681, 148] on icon at bounding box center [684, 150] width 8 height 17
click at [915, 266] on span "PayPal: [EMAIL_ADDRESS][DOMAIN_NAME] (donation for rescuers in the Kherson)" at bounding box center [795, 265] width 401 height 11
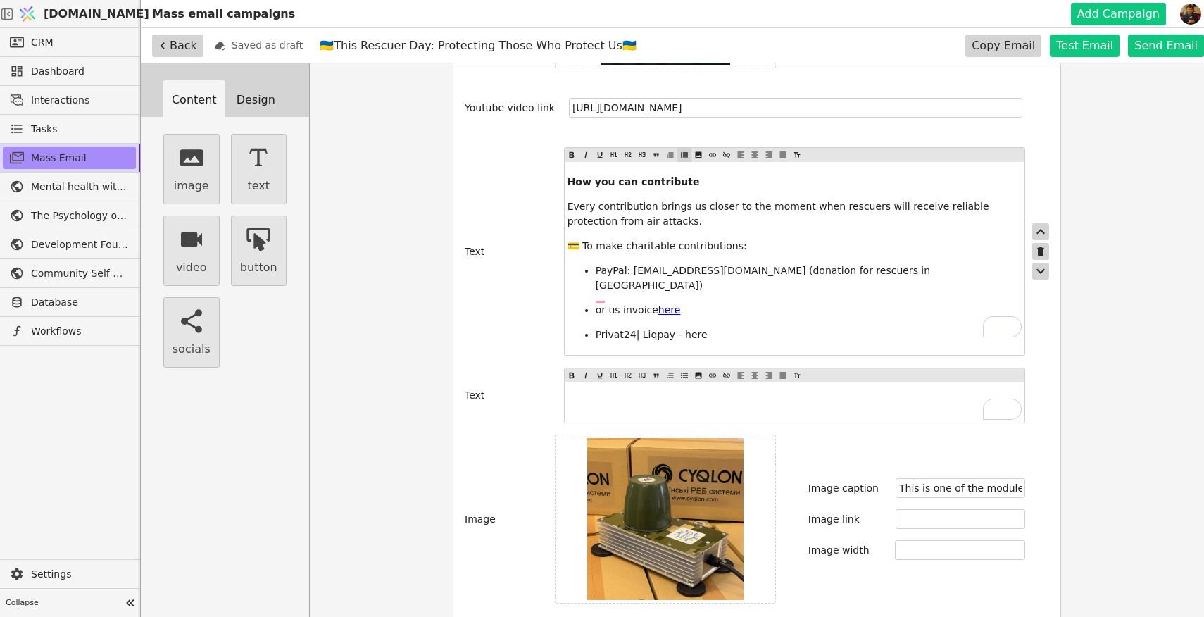
scroll to position [1597, 0]
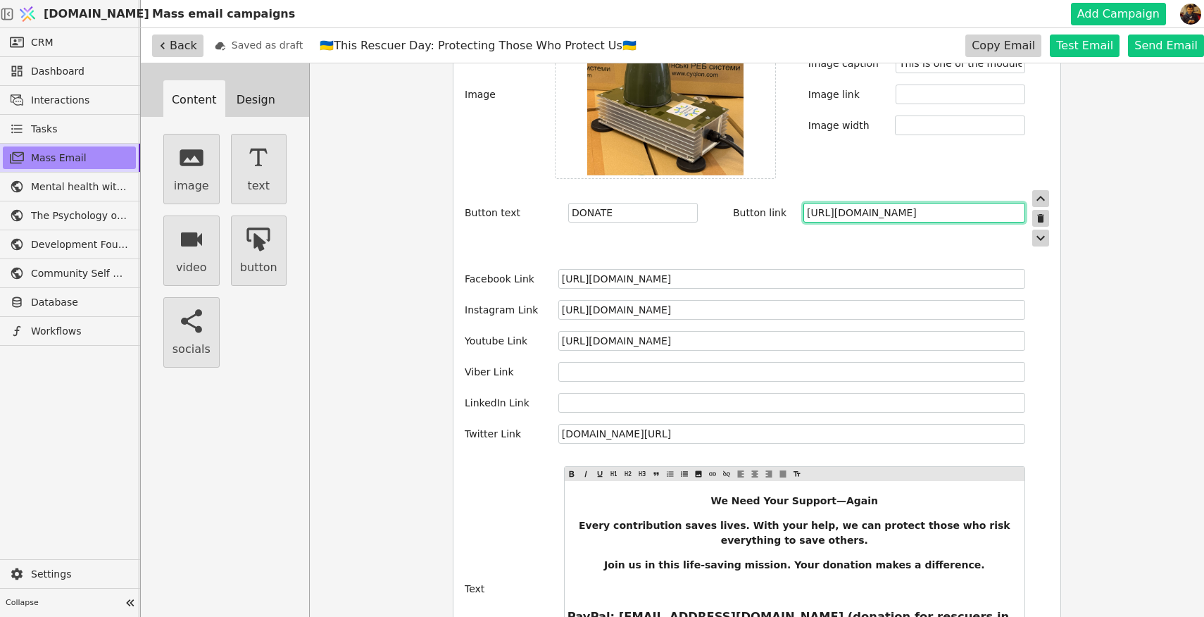
click at [882, 203] on input "https://communityselfhelp.org/en/critical-needs/Fundraising-Campaign-for-State-…" at bounding box center [914, 213] width 222 height 20
drag, startPoint x: 909, startPoint y: 201, endPoint x: 1026, endPoint y: 200, distance: 117.6
click at [1026, 200] on div "Button text DONATE Button link https://communityselfhelp.org/en/critical-needs/…" at bounding box center [757, 218] width 584 height 56
click at [887, 203] on input "https://communityselfhelp.org/en/critical-needs/Fundraising-Campaign-for-State-…" at bounding box center [914, 213] width 222 height 20
paste input "[URL][DOMAIN_NAME]"
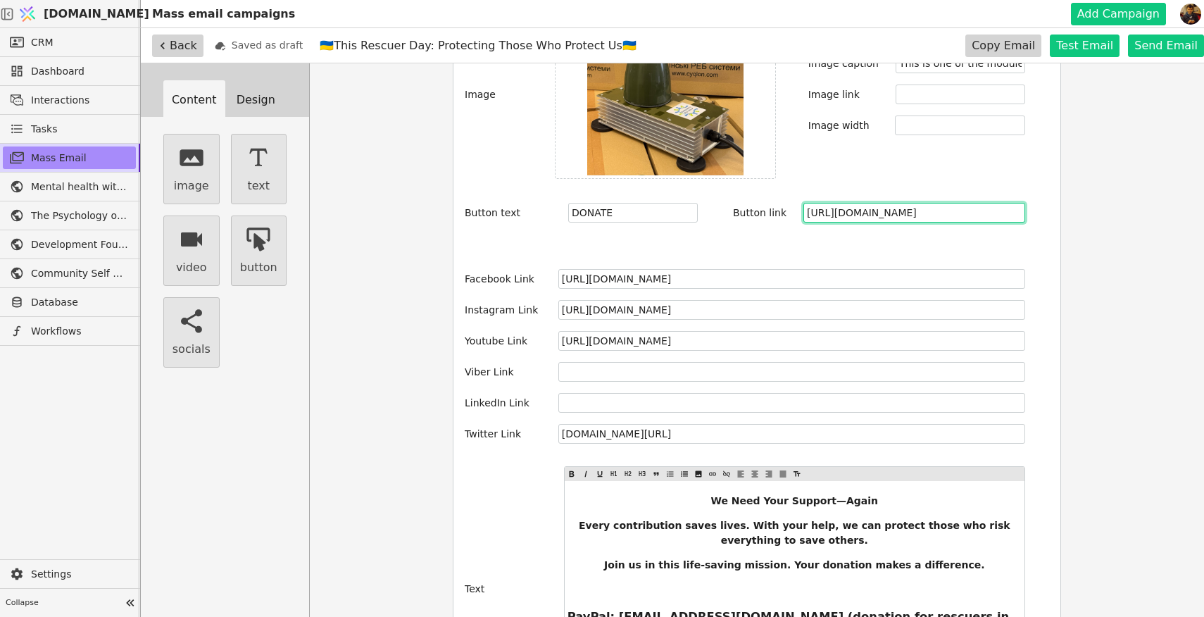
type input "[URL][DOMAIN_NAME]"
click at [1112, 315] on div "Content Design image text video button socials Background Color #ffffff Button …" at bounding box center [672, 371] width 1063 height 617
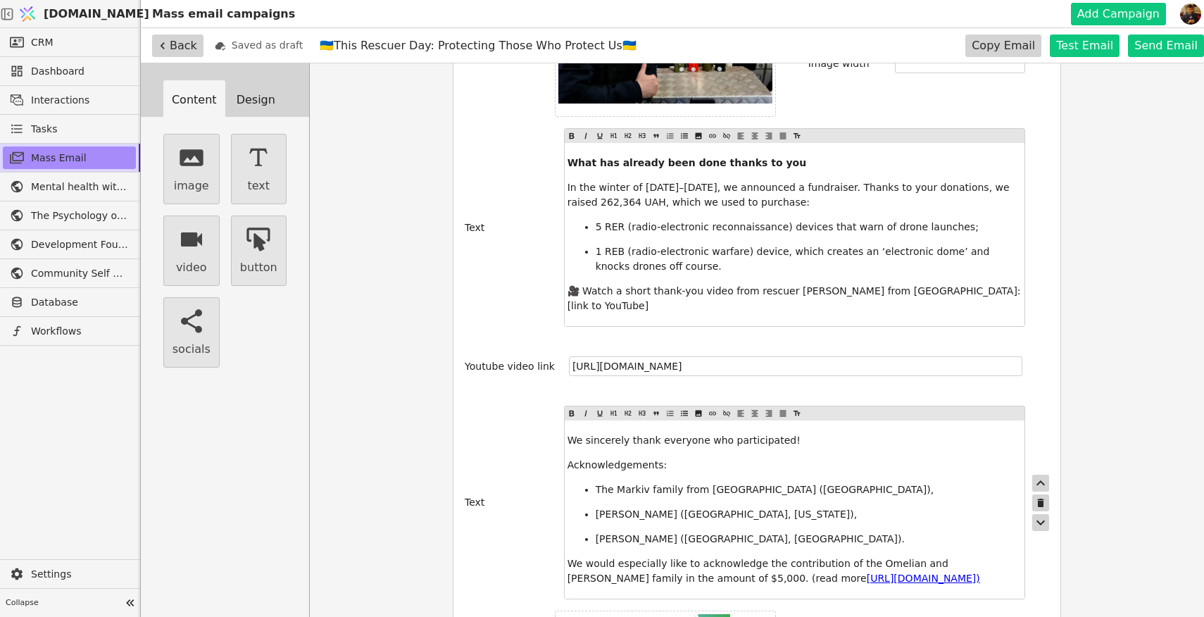
click at [574, 434] on span "We sincerely thank everyone who participated!" at bounding box center [683, 439] width 233 height 11
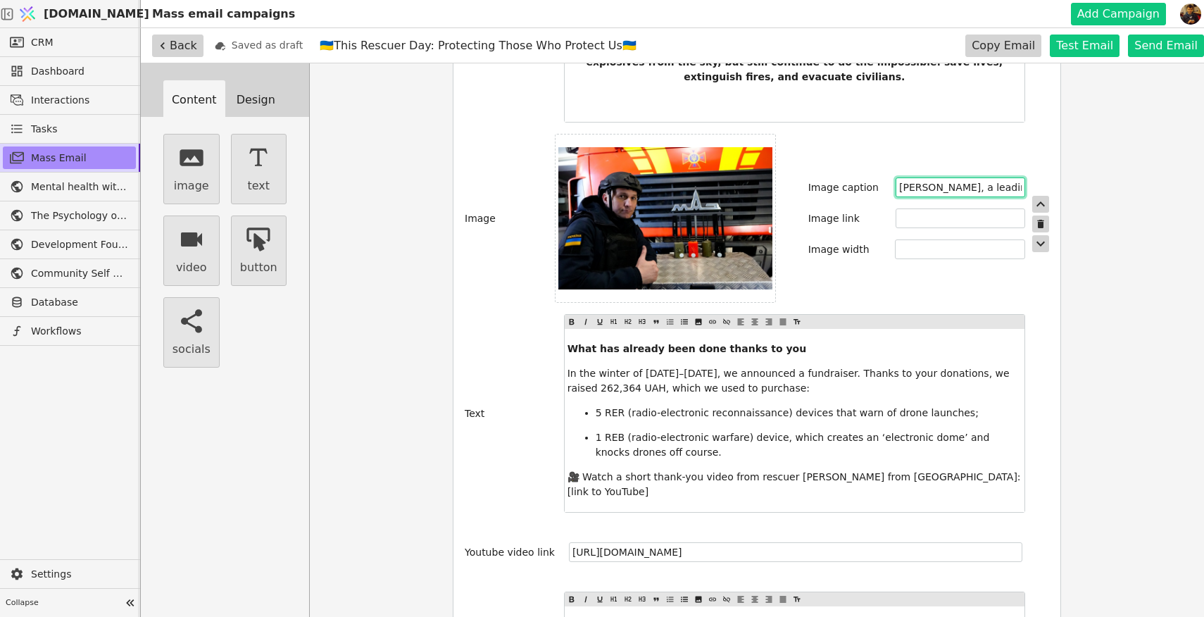
click at [989, 177] on input "Fedir Vlasenko, a leading inspector at the Kherson District Department of DSNS" at bounding box center [960, 187] width 130 height 20
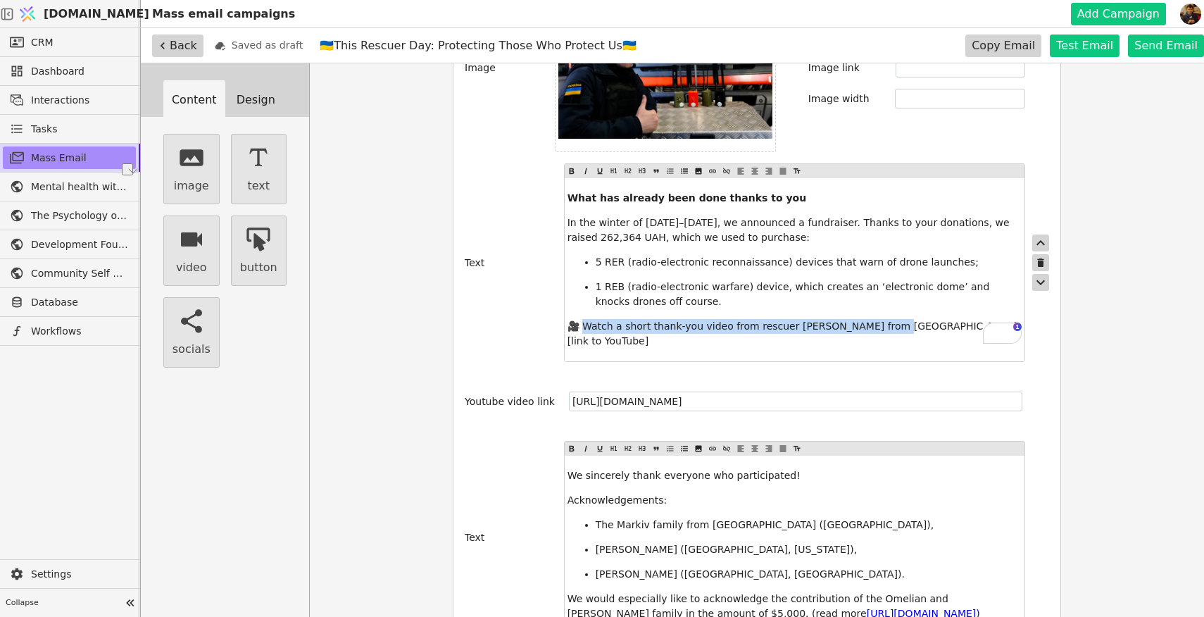
drag, startPoint x: 878, startPoint y: 310, endPoint x: 583, endPoint y: 311, distance: 294.9
click at [583, 320] on span "🎥 Watch a short thank-you video from rescuer Fedir from Kherson: [link to YouTu…" at bounding box center [795, 333] width 456 height 26
copy span "atch a short thank-you video from rescuer Fedir from Kherson:"
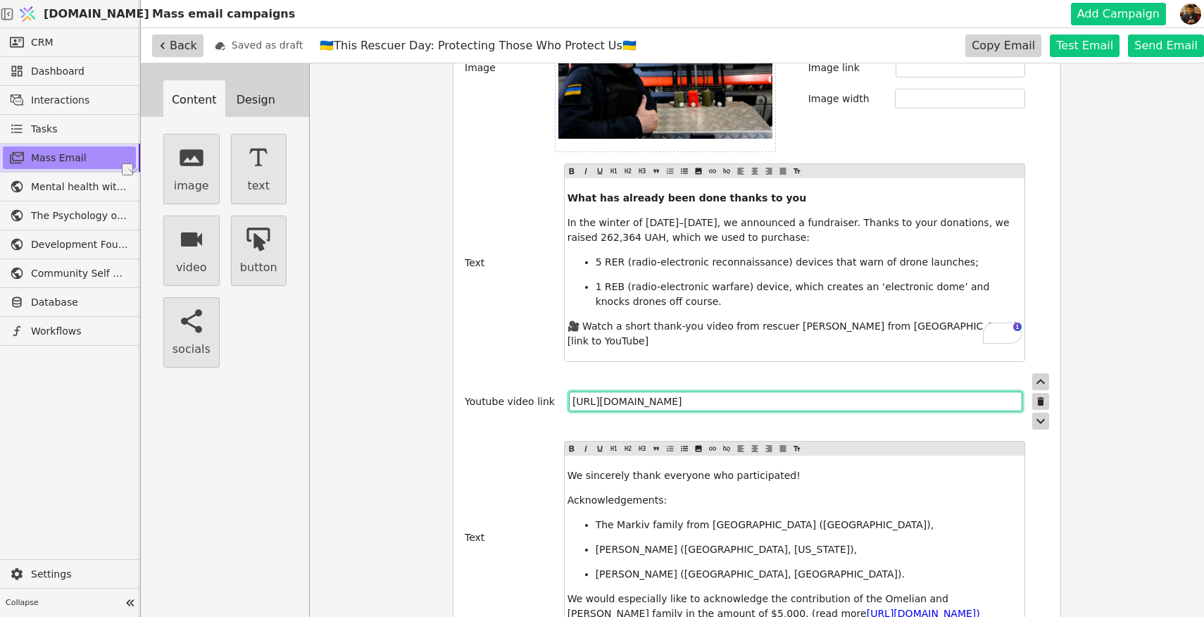
click at [813, 391] on input "https://drive.google.com/file/d/1deiU003M24nArtb-uJDBIuTS10t5WWuL/view?usp=shar…" at bounding box center [795, 401] width 453 height 20
drag, startPoint x: 997, startPoint y: 374, endPoint x: 522, endPoint y: 367, distance: 475.2
click at [522, 373] on div "Youtube video link https://drive.google.com/file/d/1deiU003M24nArtb-uJDBIuTS10t…" at bounding box center [757, 401] width 584 height 56
paste input "youtube.com/shorts/gL46ELE9TPM"
type input "[URL][DOMAIN_NAME]"
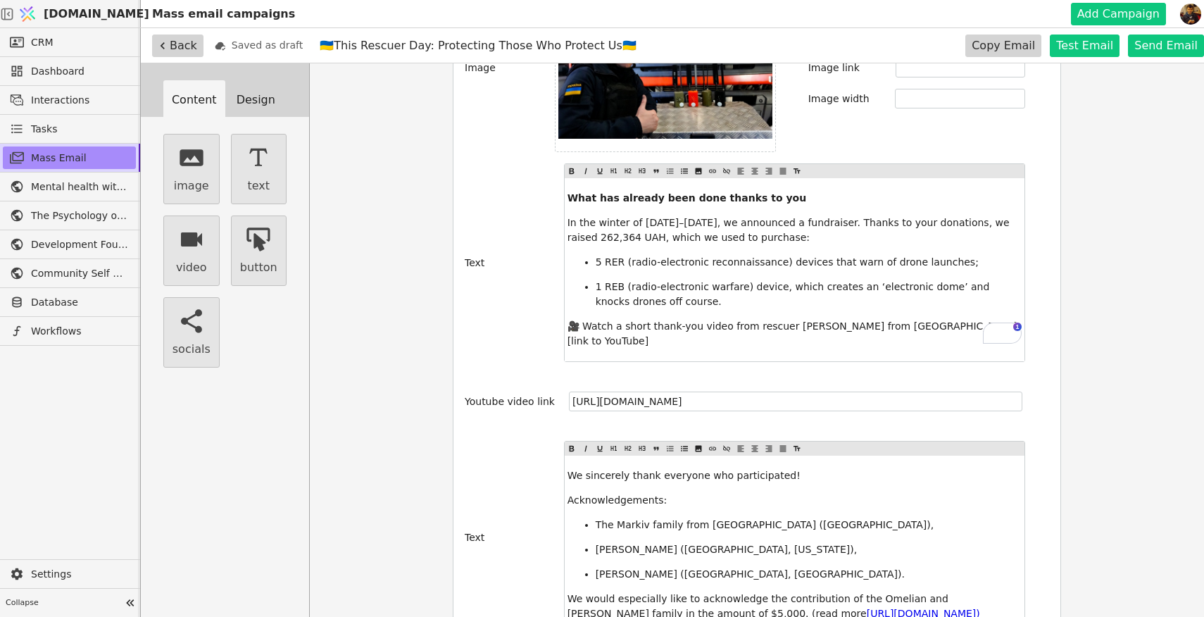
click at [1080, 350] on div "Content Design image text video button socials Background Color #ffffff Button …" at bounding box center [672, 371] width 1063 height 617
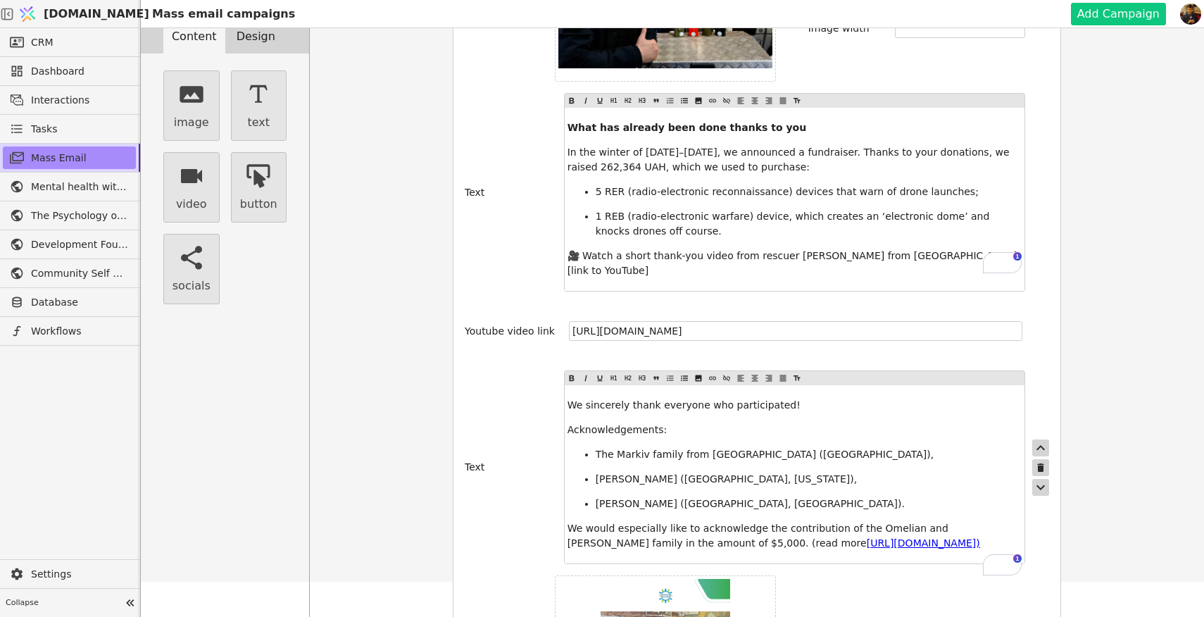
scroll to position [606, 0]
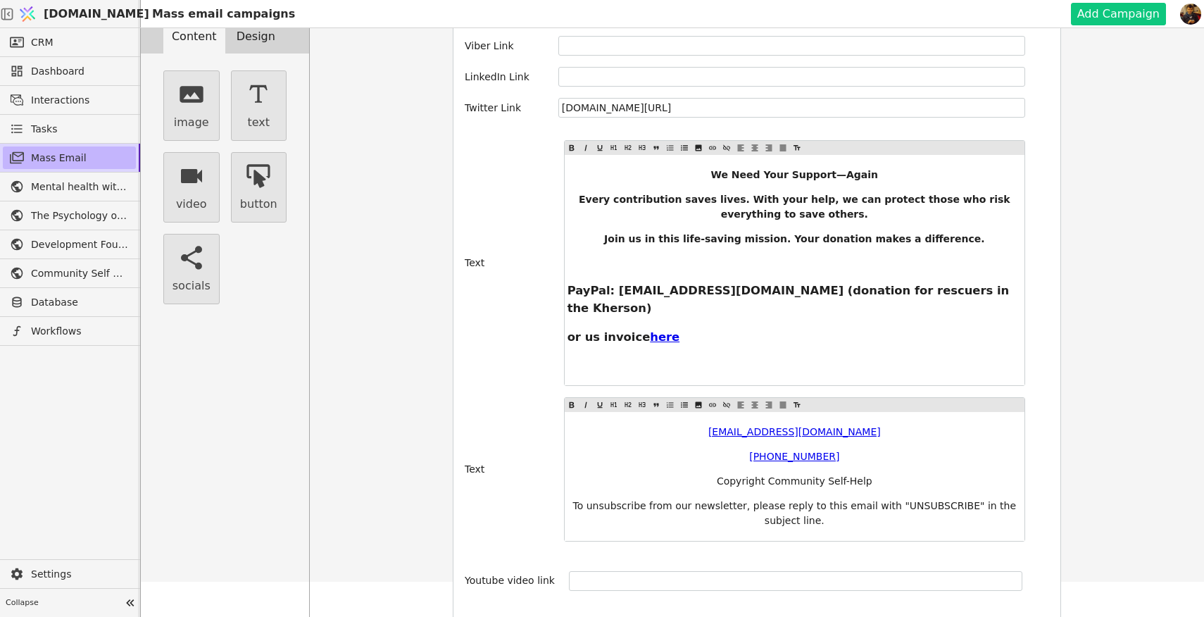
click at [60, 156] on span "Mass Email" at bounding box center [80, 158] width 98 height 15
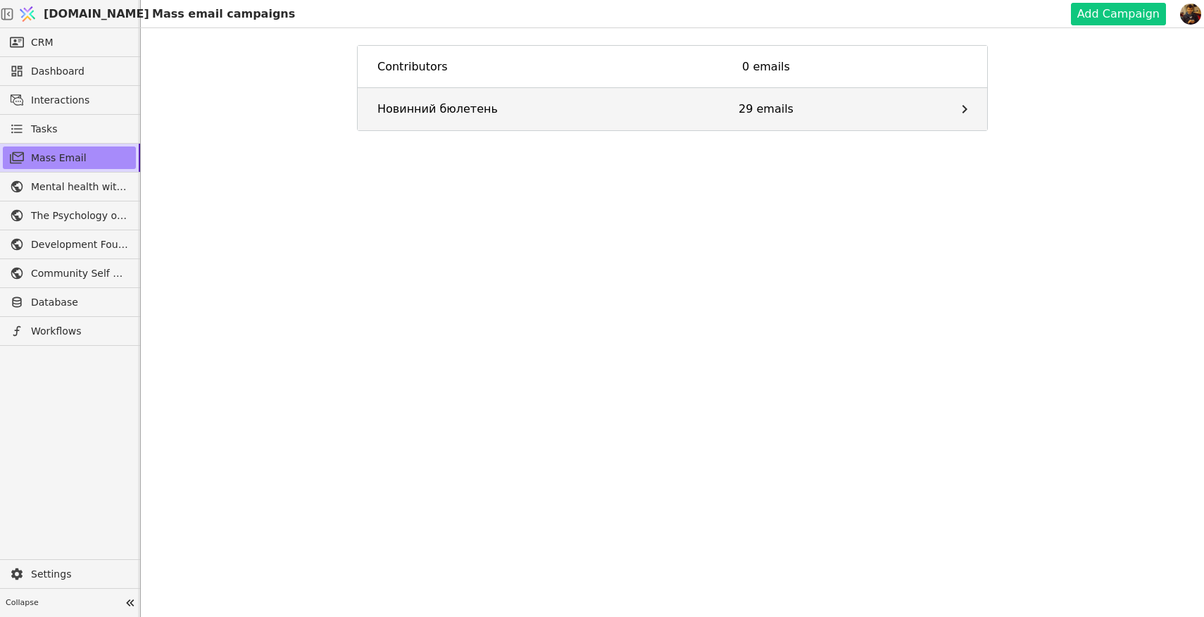
click at [648, 106] on link "Новинний бюлетень 29 emails" at bounding box center [672, 109] width 629 height 42
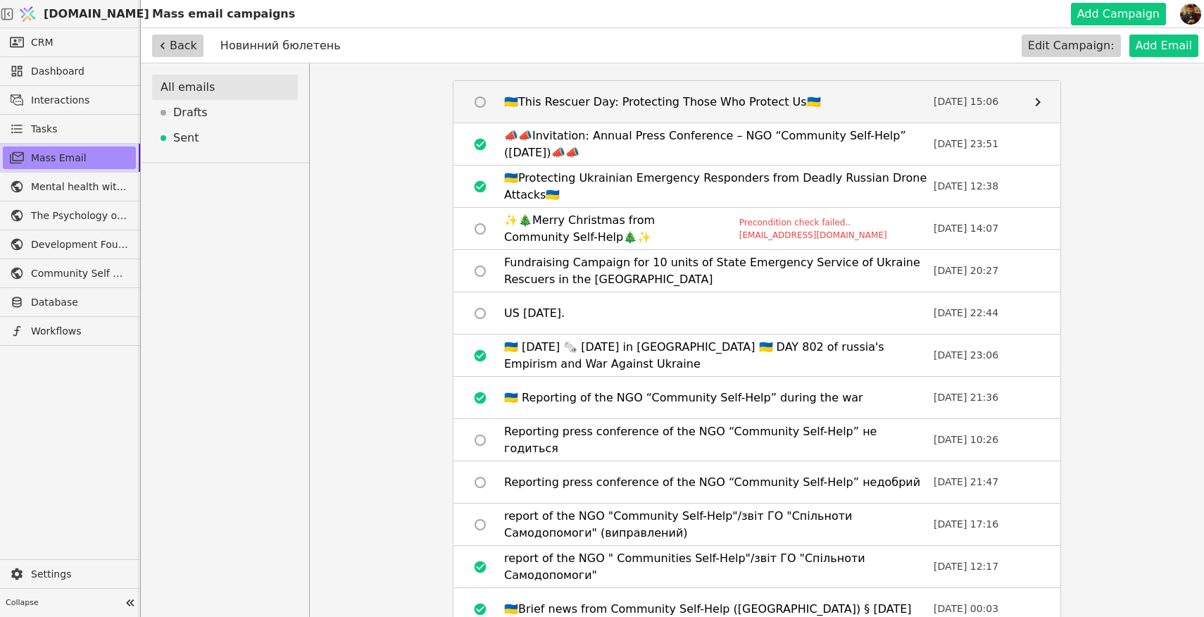
click at [641, 99] on div "🇺🇦This Rescuer Day: Protecting Those Who Protect Us🇺🇦" at bounding box center [662, 102] width 317 height 17
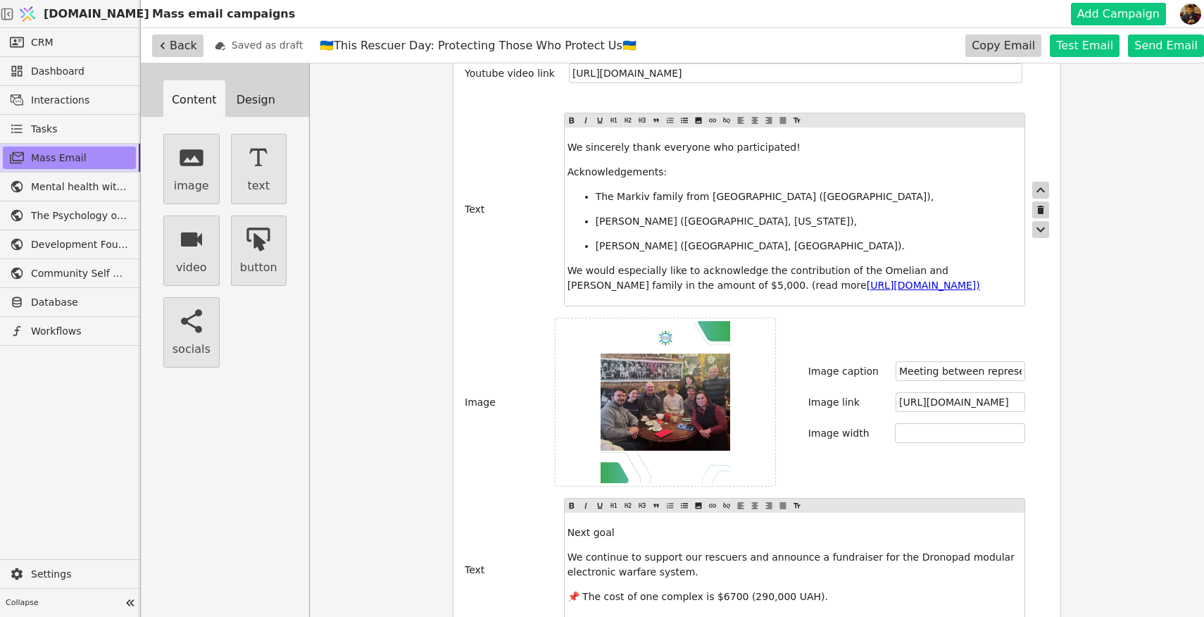
click at [599, 227] on div "We sincerely thank everyone who participated! Acknowledgements: The Markiv fami…" at bounding box center [795, 216] width 460 height 178
click at [259, 238] on icon "button" at bounding box center [258, 238] width 23 height 23
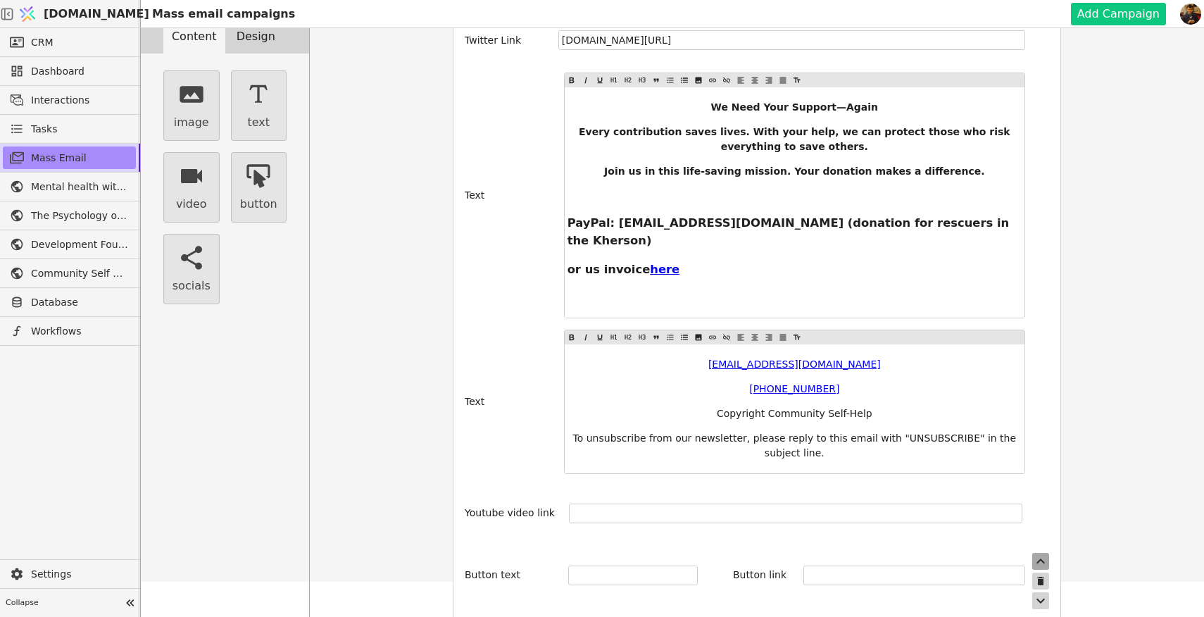
click at [1041, 553] on icon "button" at bounding box center [1040, 561] width 17 height 17
click at [1041, 485] on icon "button" at bounding box center [1040, 493] width 17 height 17
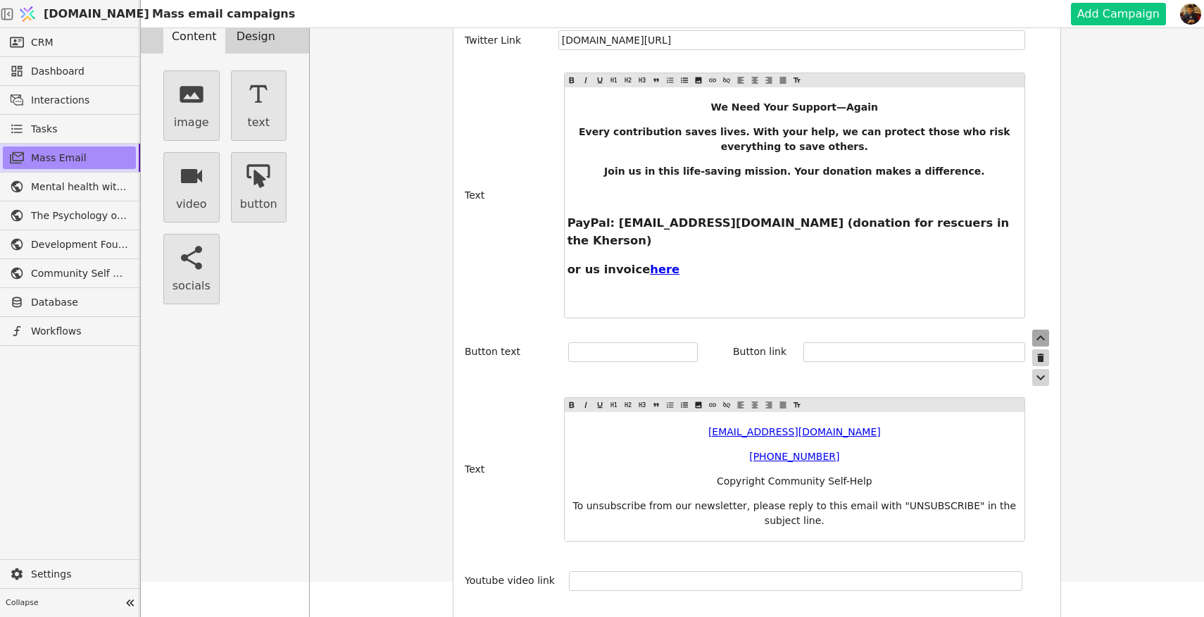
click at [1043, 329] on icon "button" at bounding box center [1040, 337] width 17 height 17
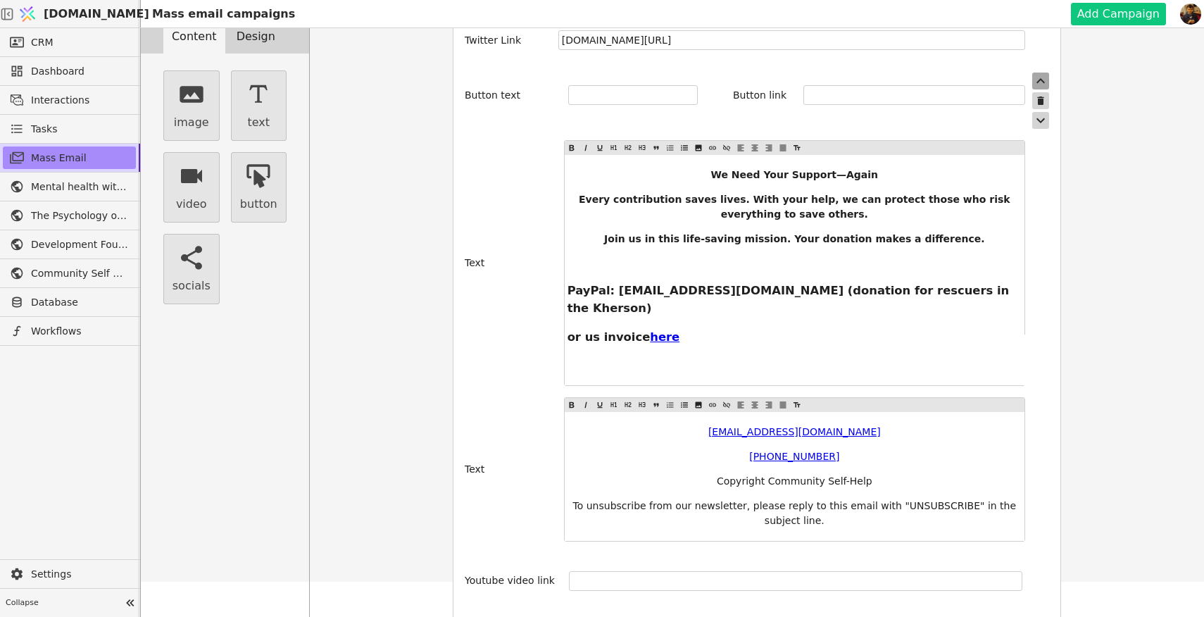
click at [1042, 72] on icon "button" at bounding box center [1040, 80] width 17 height 17
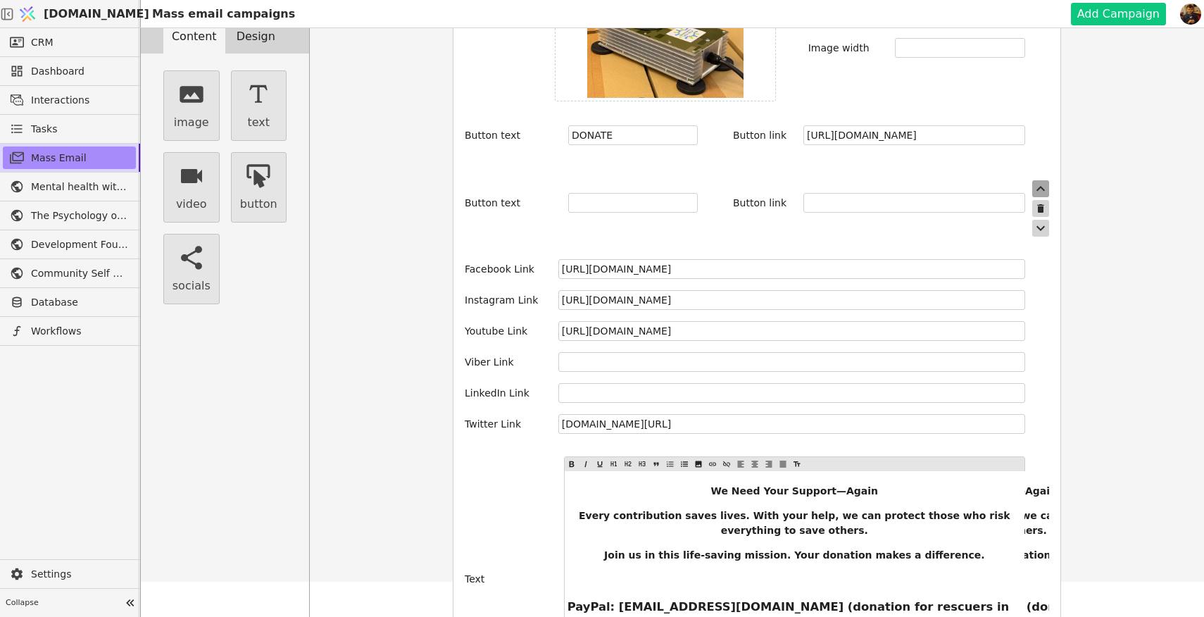
click at [1040, 180] on icon "button" at bounding box center [1040, 188] width 17 height 17
type input "DONATE"
type input "[URL][DOMAIN_NAME]"
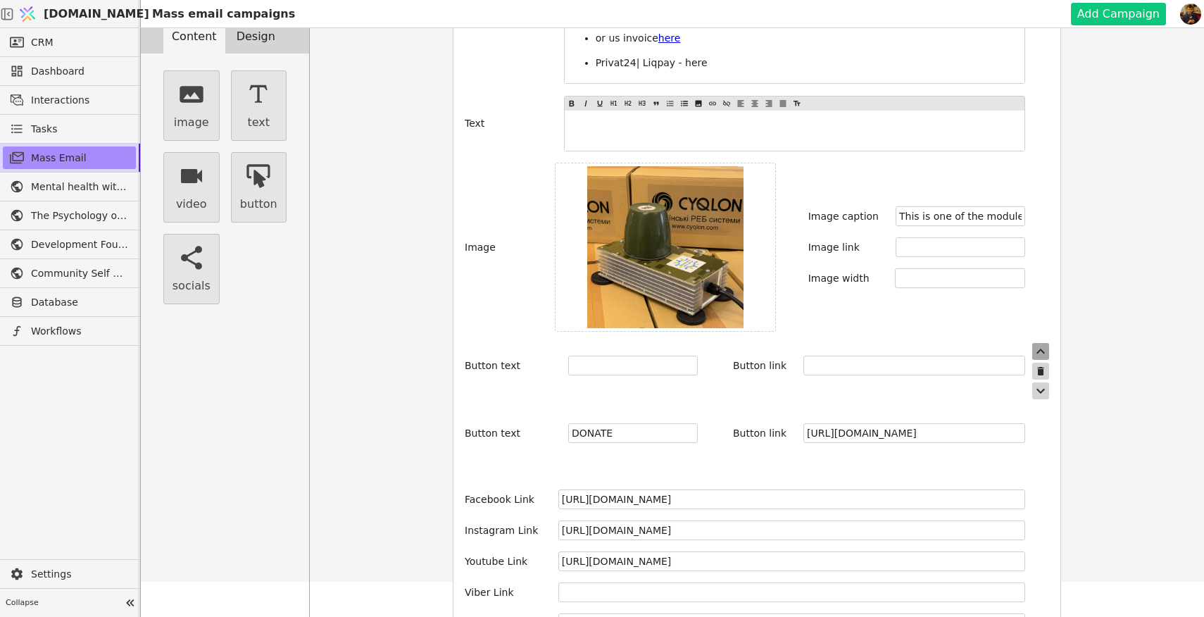
click at [1040, 343] on icon "button" at bounding box center [1040, 351] width 17 height 17
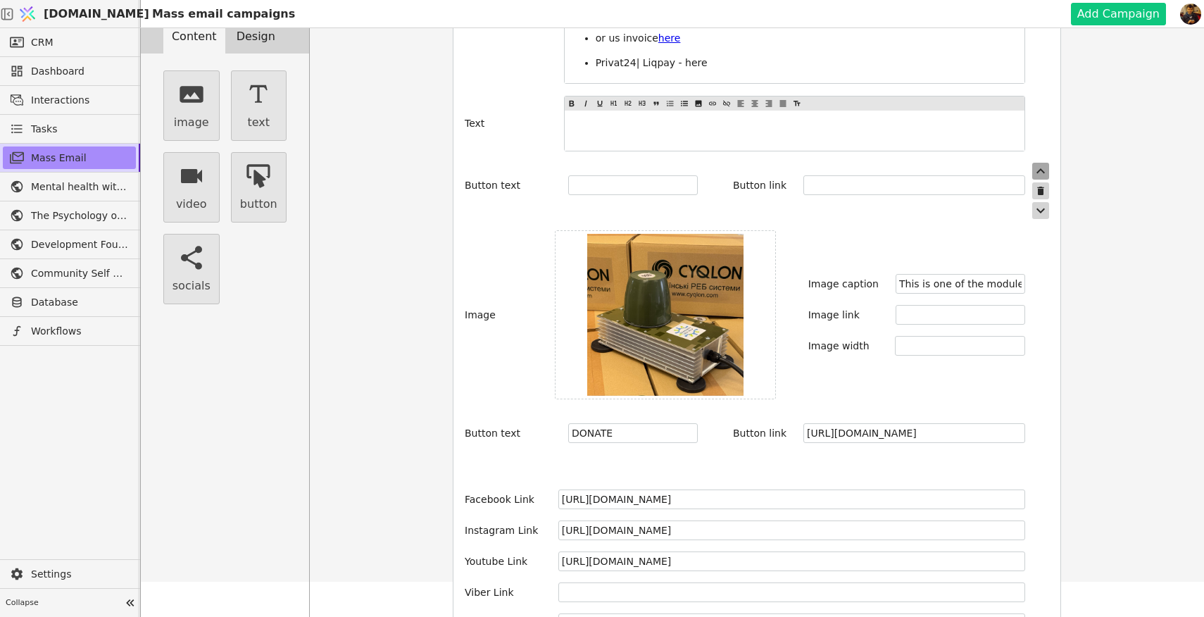
click at [1039, 168] on icon "button" at bounding box center [1040, 170] width 8 height 5
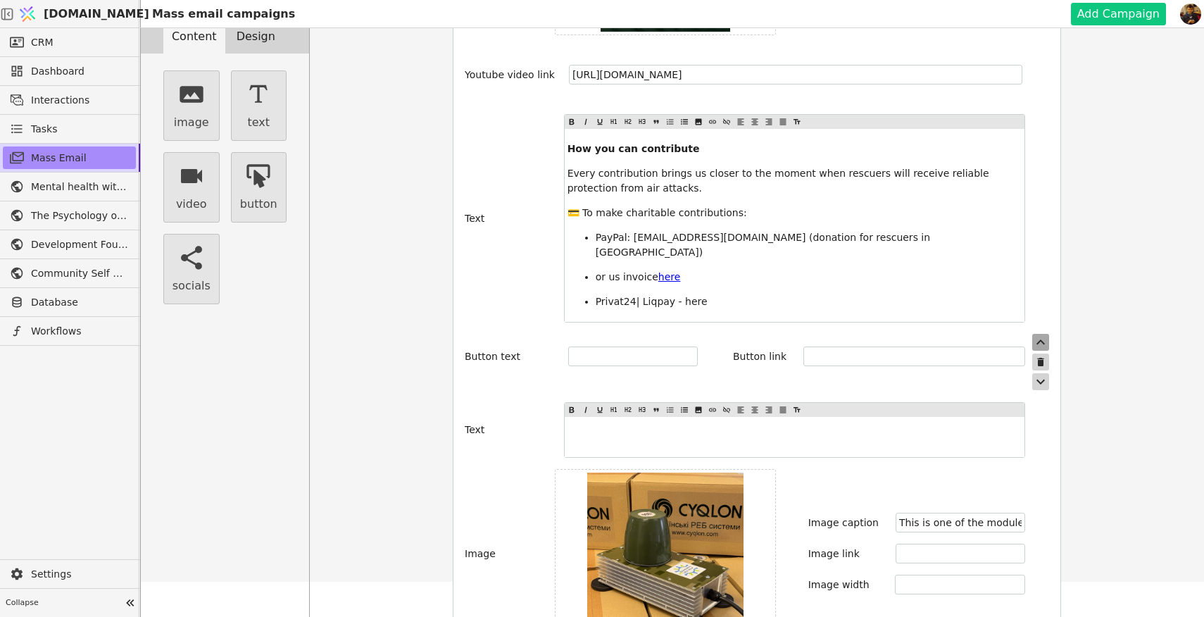
click at [1040, 334] on icon "button" at bounding box center [1040, 342] width 17 height 17
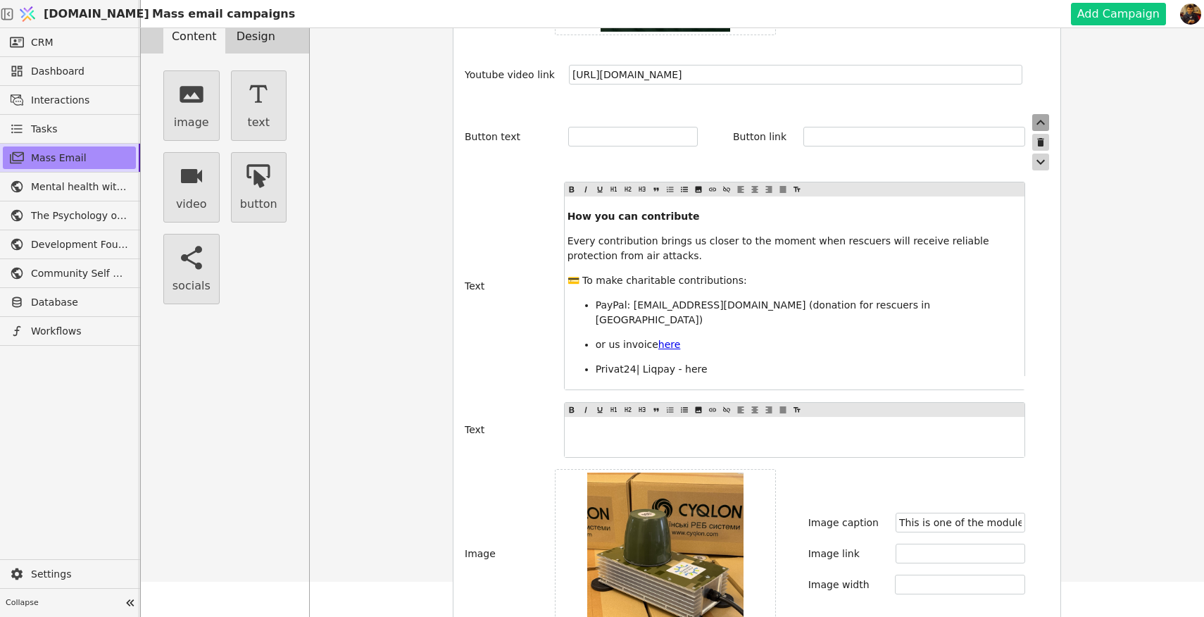
click at [1037, 122] on icon "button" at bounding box center [1040, 122] width 17 height 17
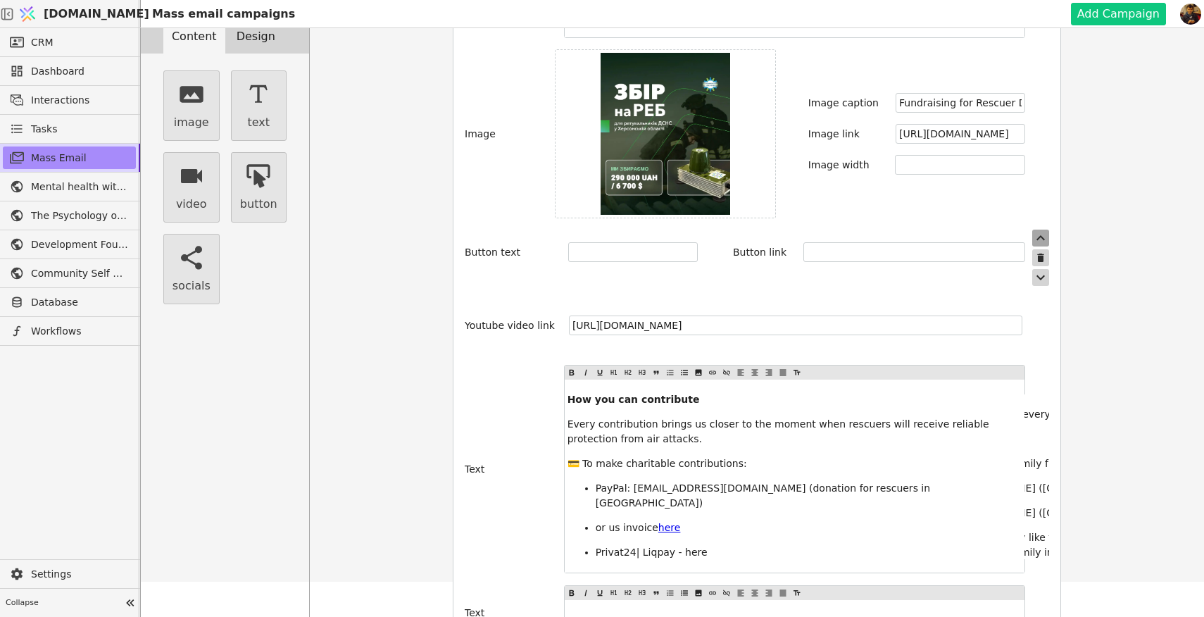
click at [1042, 234] on icon "button" at bounding box center [1040, 237] width 17 height 17
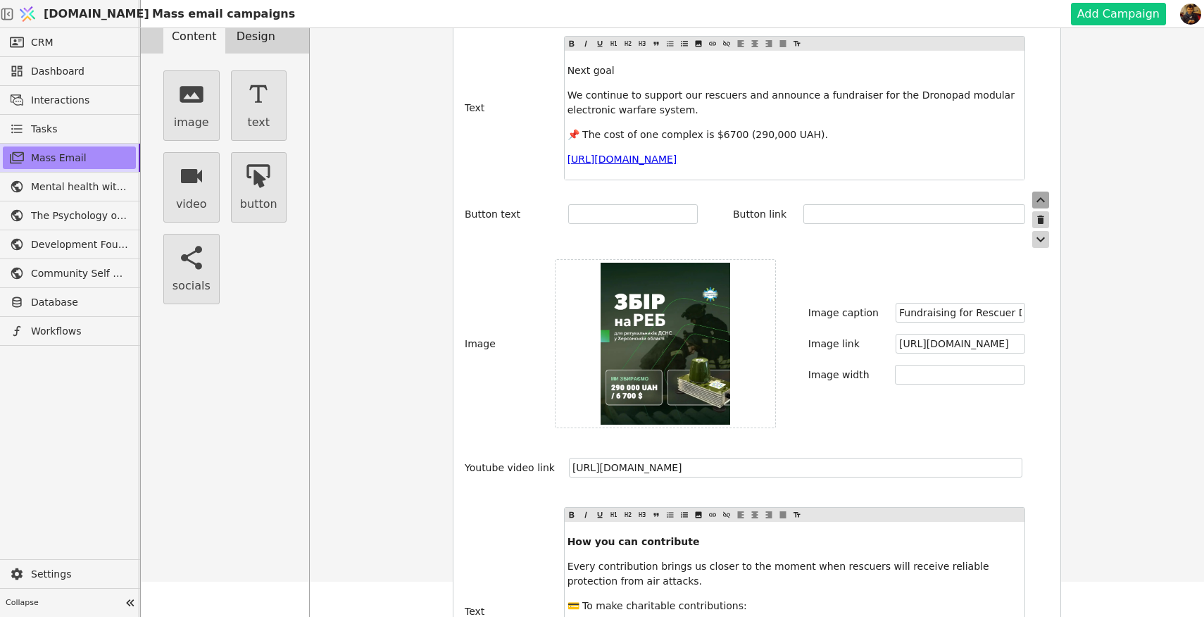
click at [1042, 196] on icon "button" at bounding box center [1040, 199] width 17 height 17
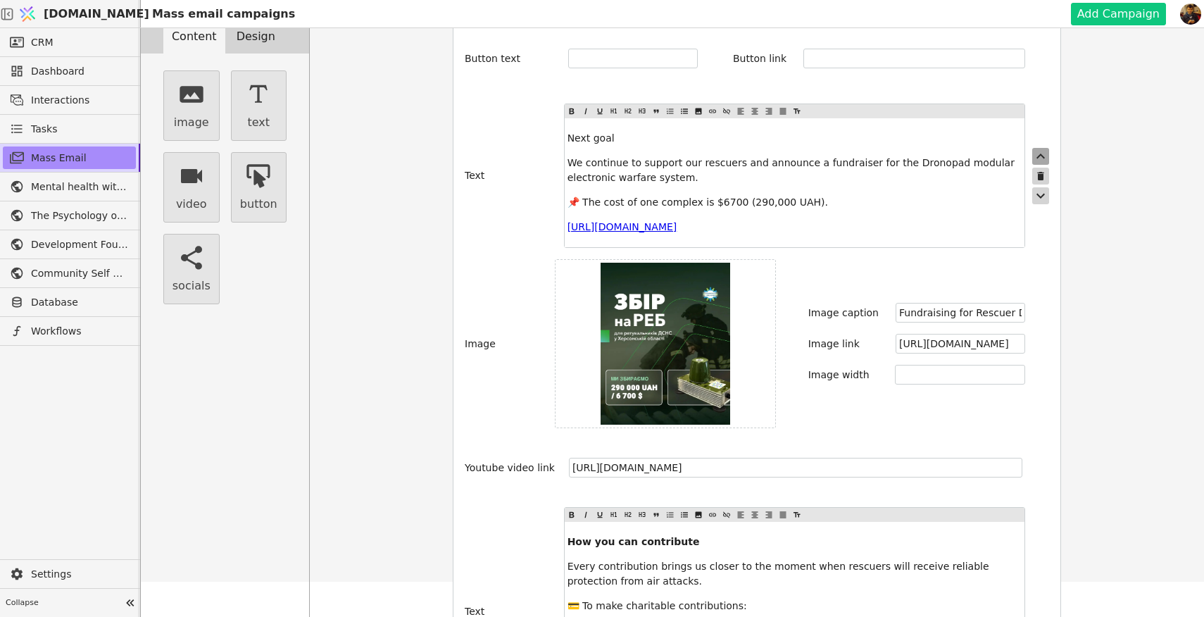
click at [1040, 148] on icon "button" at bounding box center [1040, 156] width 17 height 17
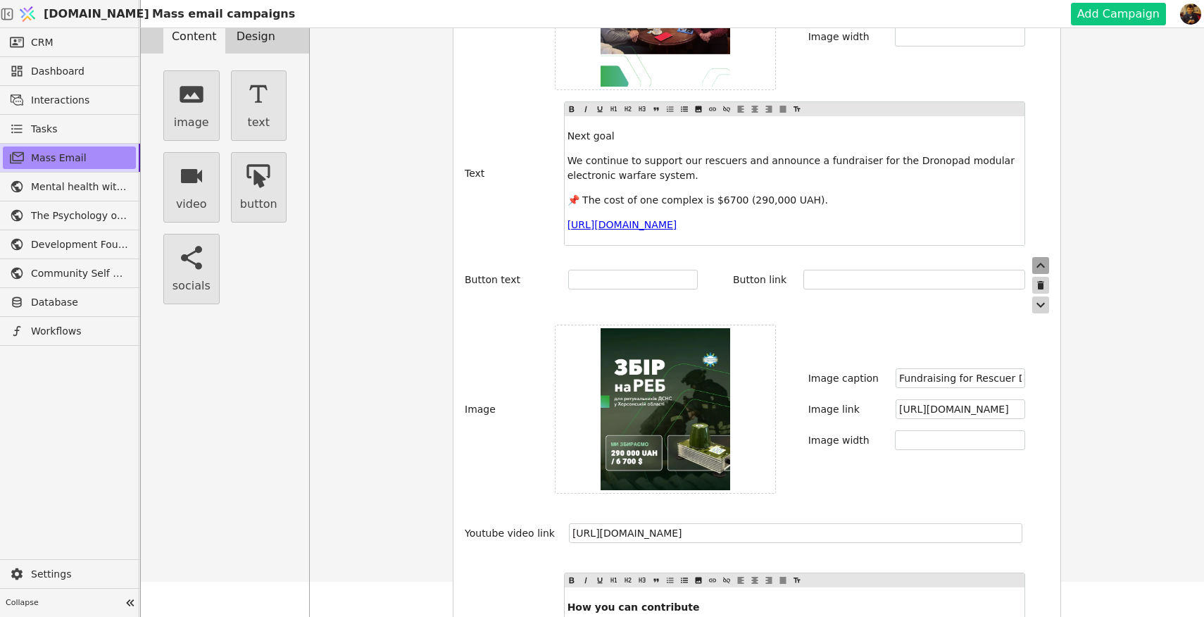
click at [1041, 265] on icon "button" at bounding box center [1040, 265] width 17 height 17
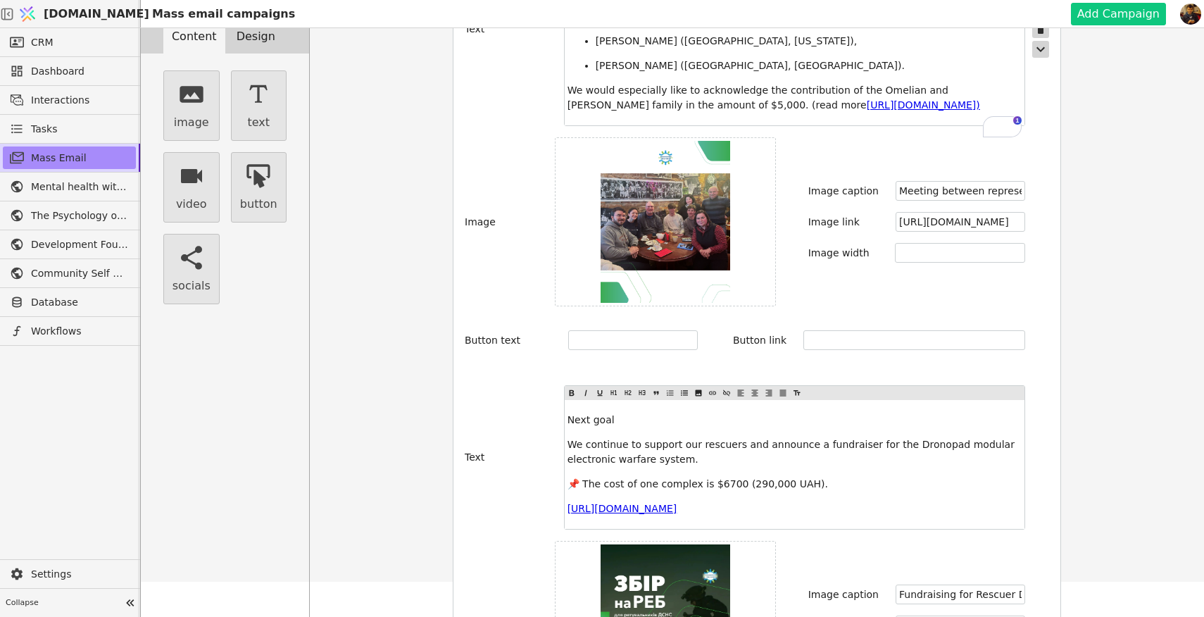
drag, startPoint x: 815, startPoint y: 90, endPoint x: 769, endPoint y: 75, distance: 48.8
click at [866, 99] on span "https://communityselfhelp.org/en/news/Support-for-Kherson-Rescuers-from-the-Mar…" at bounding box center [922, 104] width 113 height 11
copy span "[URL][DOMAIN_NAME]"
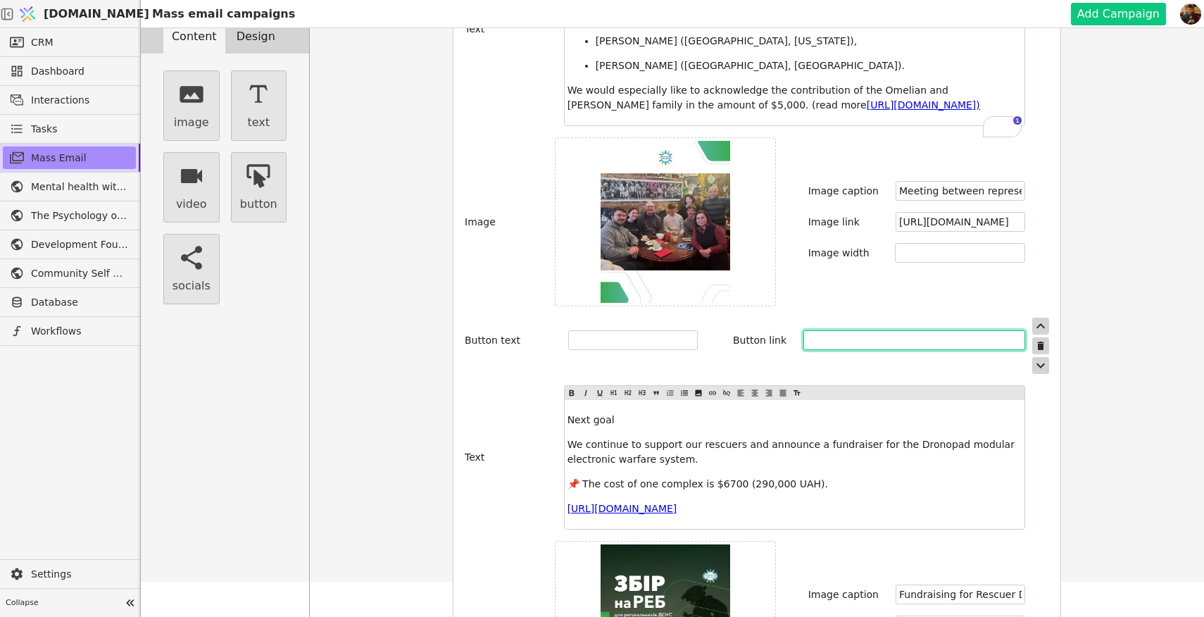
click at [831, 330] on input "text" at bounding box center [914, 340] width 222 height 20
paste input "[URL][DOMAIN_NAME]"
type input "[URL][DOMAIN_NAME]"
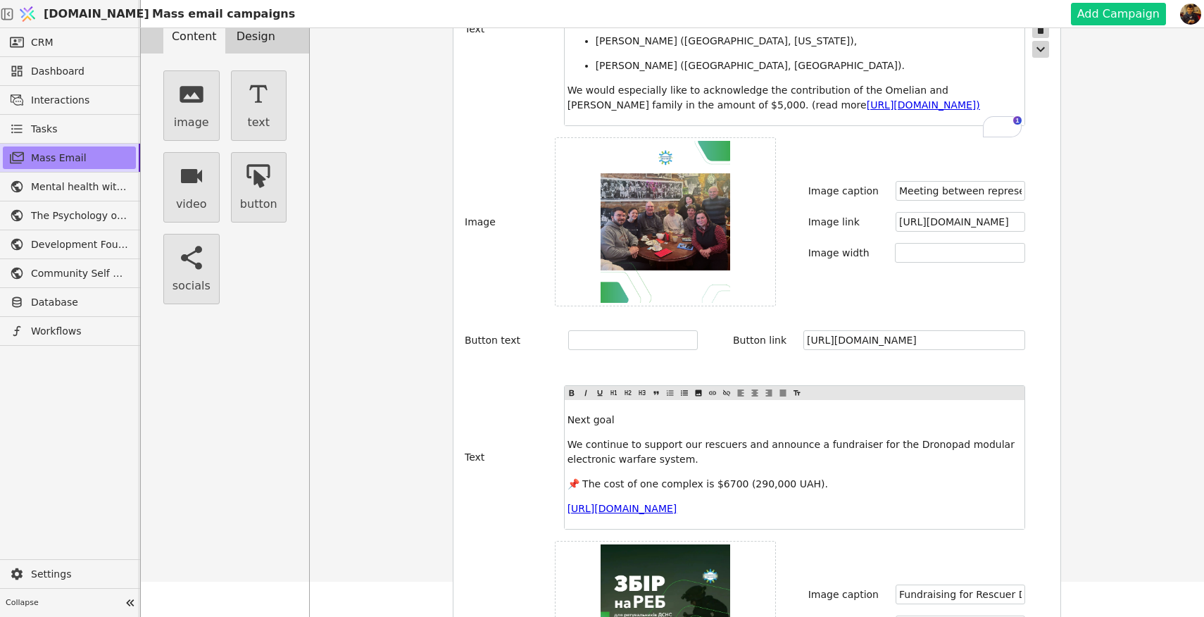
click at [838, 89] on p "We would especially like to acknowledge the contribution of the Omelian and Svi…" at bounding box center [794, 98] width 454 height 30
drag, startPoint x: 829, startPoint y: 89, endPoint x: 739, endPoint y: 75, distance: 91.3
click at [739, 83] on p "We would especially like to acknowledge the contribution of the Omelian and Svi…" at bounding box center [794, 98] width 454 height 30
click at [866, 99] on span "https://communityselfhelp.org/en/news/Support-for-Kherson-Rescuers-from-the-Mar…" at bounding box center [922, 104] width 113 height 11
drag, startPoint x: 764, startPoint y: 75, endPoint x: 720, endPoint y: 72, distance: 44.4
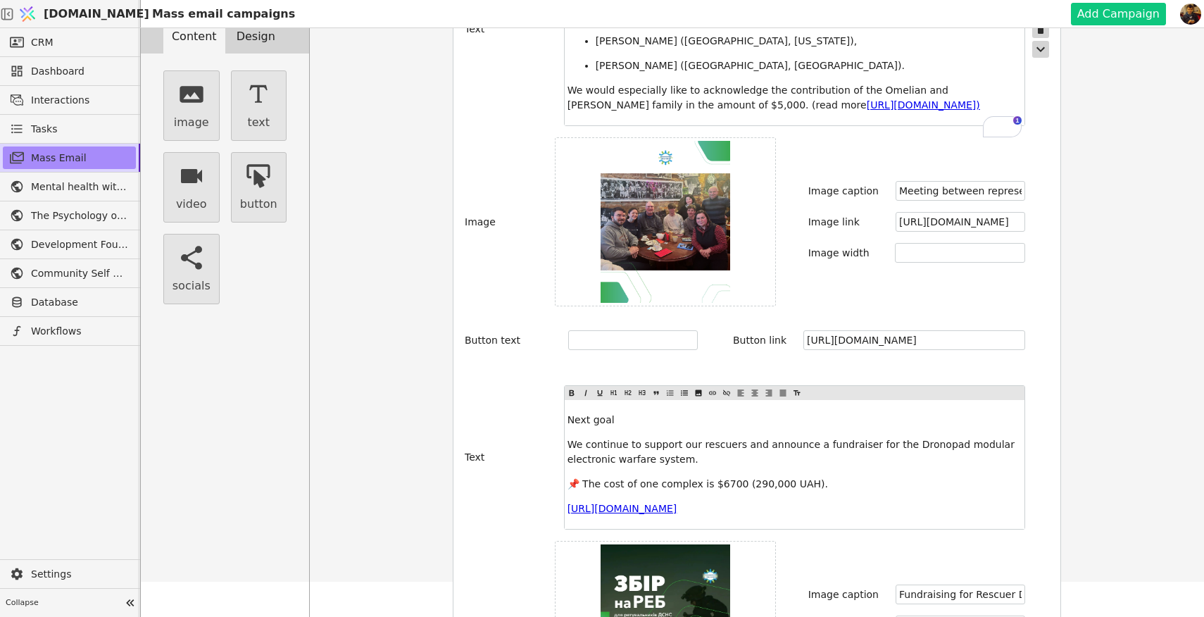
click at [719, 84] on span "We would especially like to acknowledge the contribution of the Omelian and Svi…" at bounding box center [759, 97] width 384 height 26
copy span "read more"
click at [631, 317] on div "Button text Button link https://communityselfhelp.org/en/news/Support-for-Khers…" at bounding box center [757, 345] width 584 height 56
click at [631, 330] on input "text" at bounding box center [633, 340] width 130 height 20
paste input "read more"
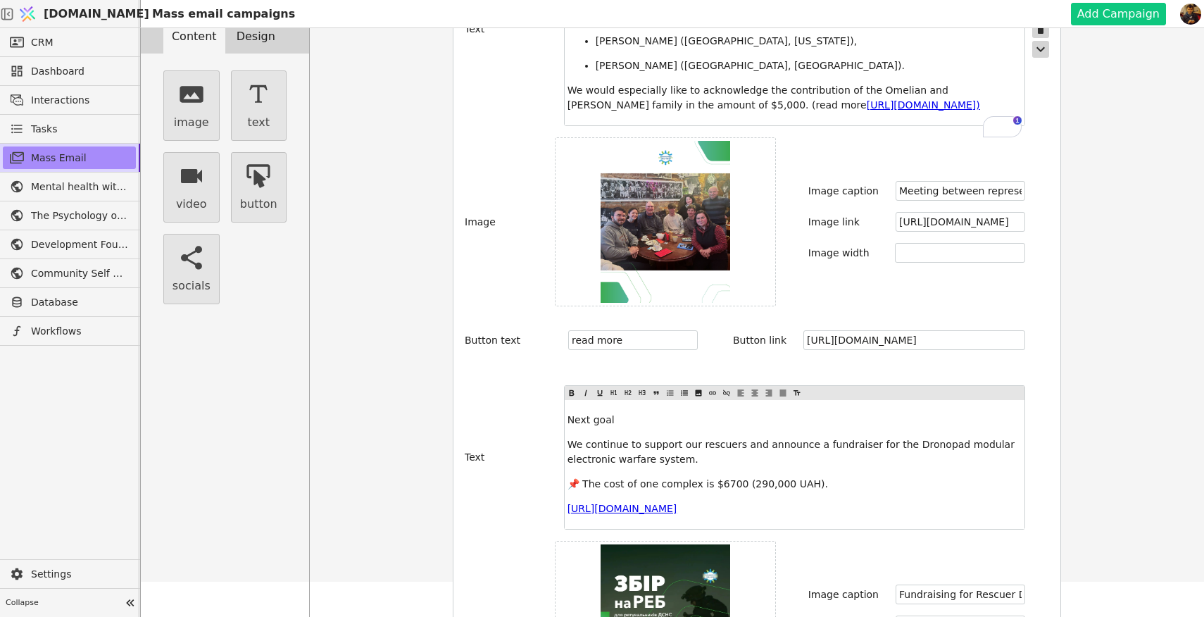
drag, startPoint x: 823, startPoint y: 96, endPoint x: 714, endPoint y: 79, distance: 110.4
click at [714, 83] on p "We would especially like to acknowledge the contribution of the Omelian and Svi…" at bounding box center [794, 98] width 454 height 30
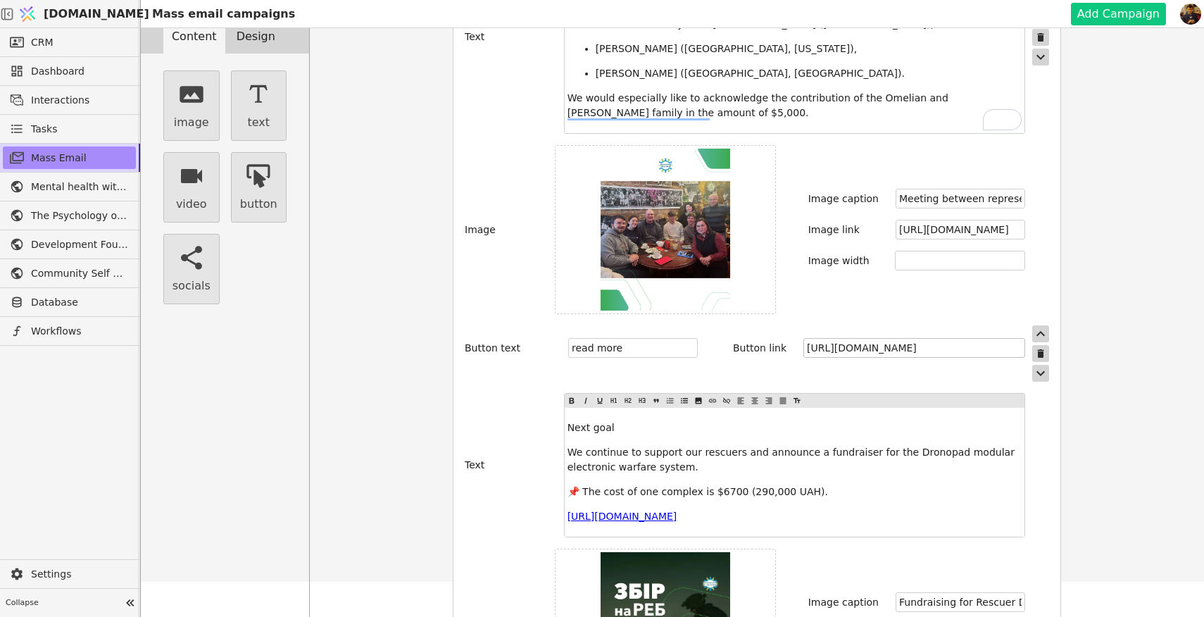
scroll to position [953, 0]
click at [634, 339] on input "read more" at bounding box center [633, 349] width 130 height 20
paste input "Support for Kherson Rescuers from the Markiv Family"
type input "read more Support for Kherson Rescuers from the Markiv Family"
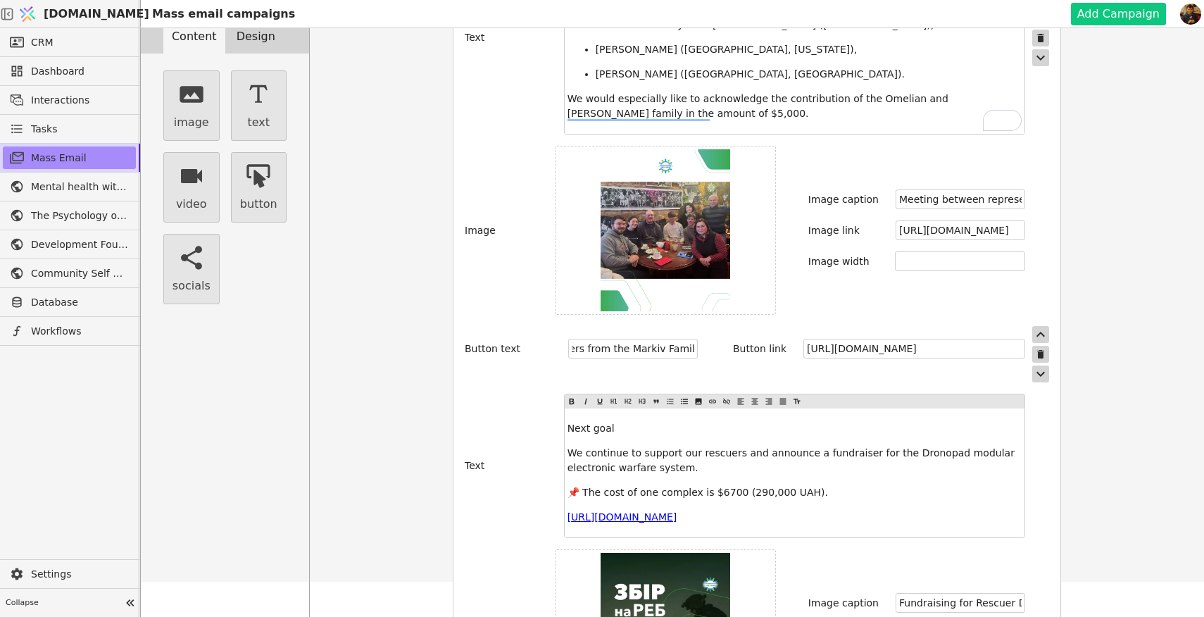
click at [688, 335] on div "Button text read more Support for Kherson Rescuers from the Markiv Family Butto…" at bounding box center [757, 354] width 584 height 56
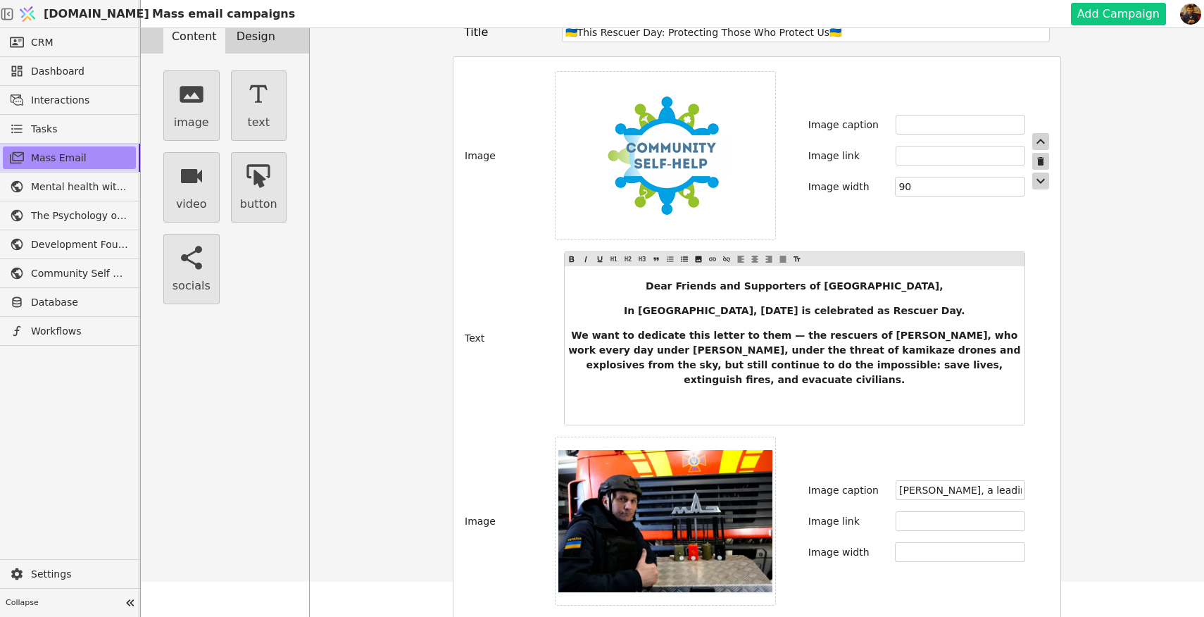
scroll to position [0, 0]
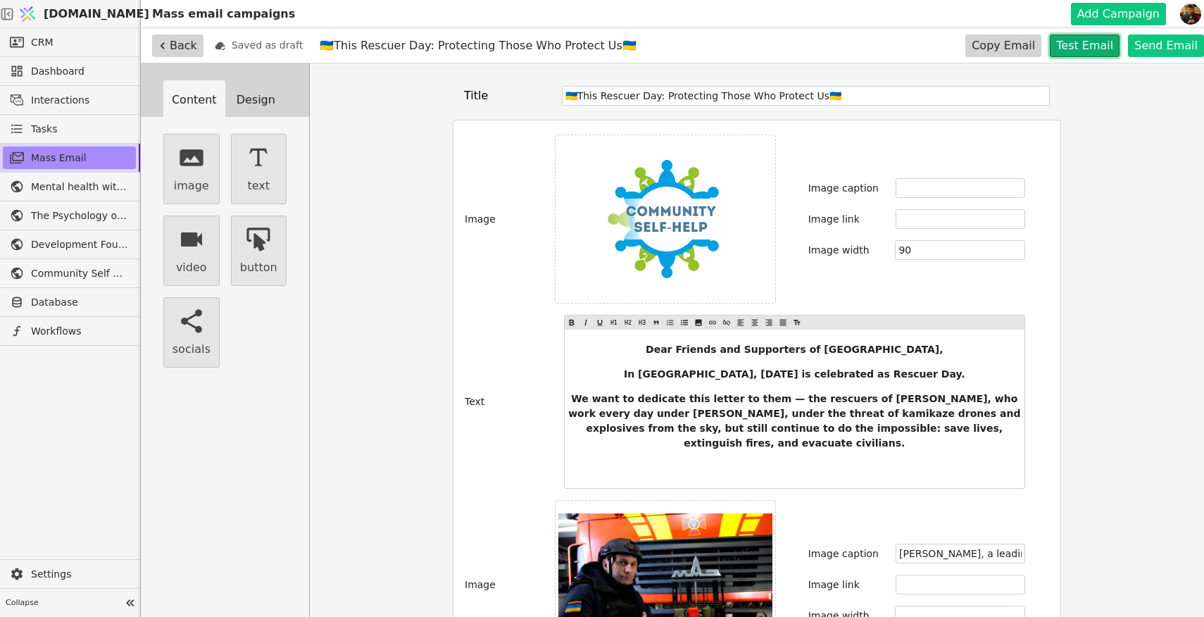
click at [1088, 44] on button "Test Email" at bounding box center [1084, 45] width 70 height 23
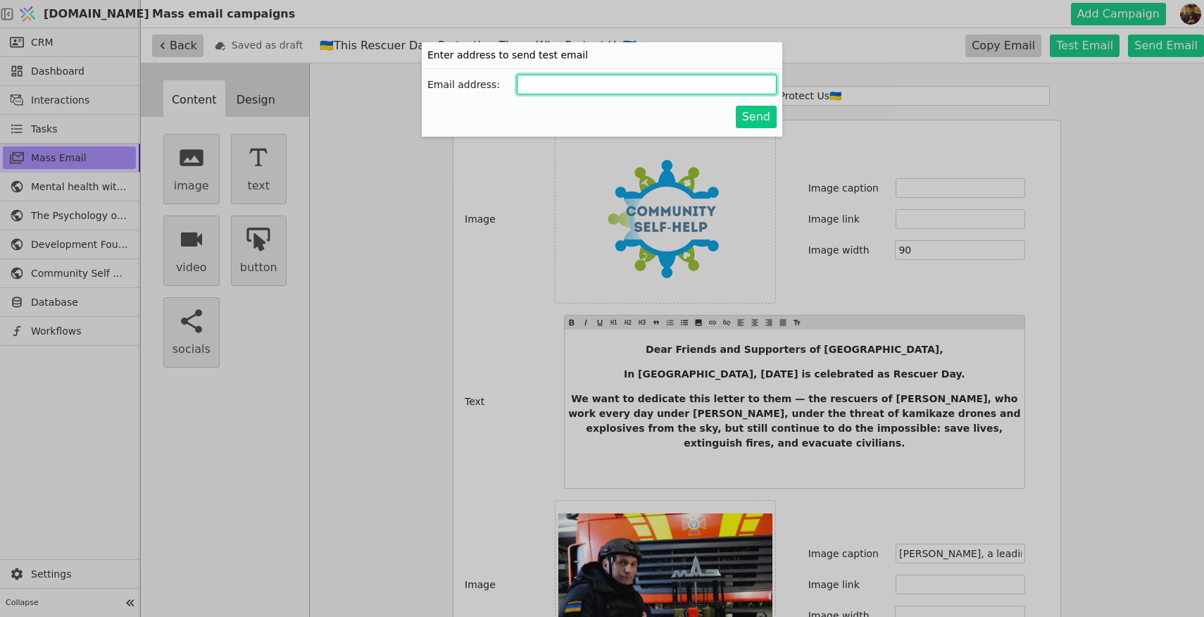
click at [557, 92] on input "Add Campaign" at bounding box center [647, 85] width 260 height 20
type input "[EMAIL_ADDRESS][DOMAIN_NAME]"
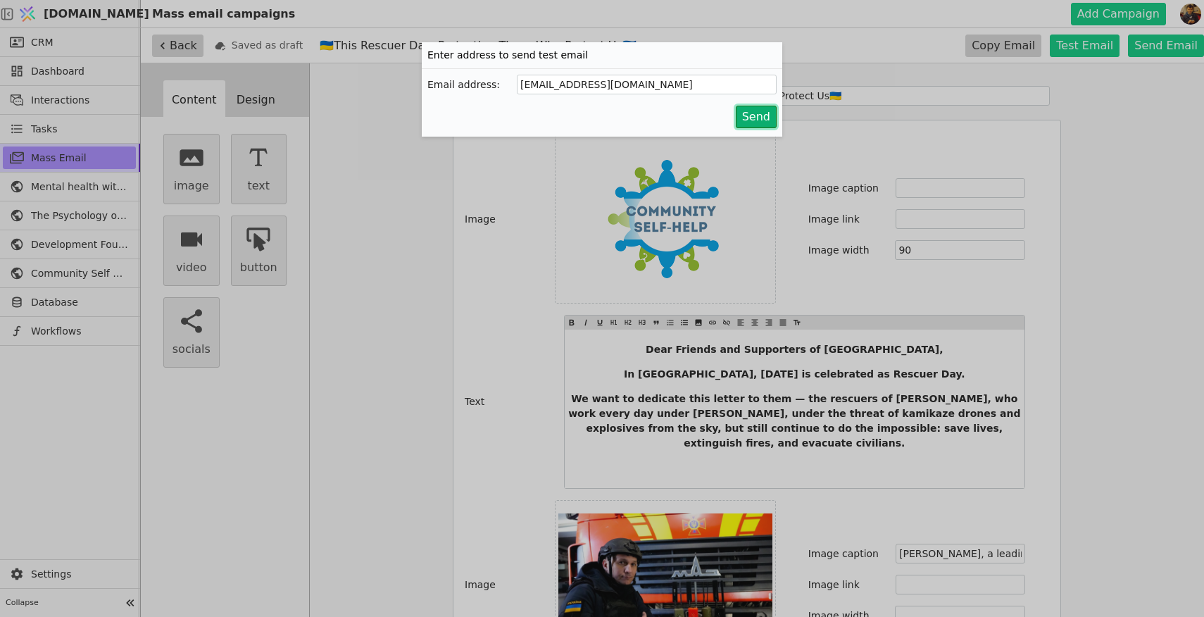
click at [754, 119] on button "Send" at bounding box center [756, 117] width 41 height 23
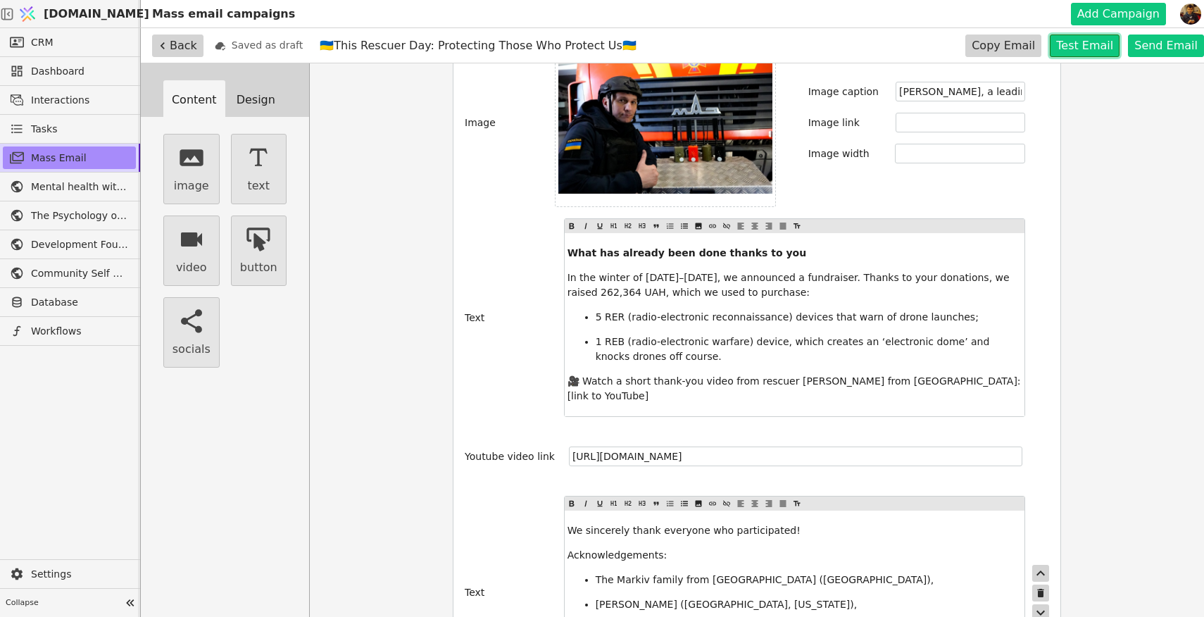
scroll to position [486, 0]
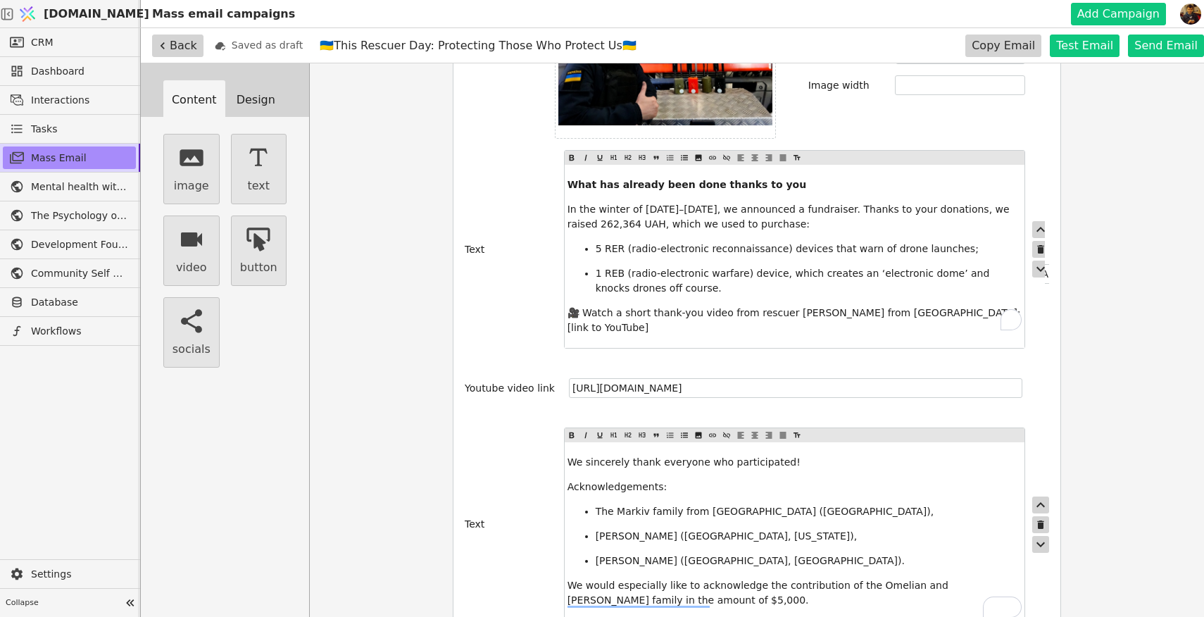
click at [958, 307] on span "🎥 Watch a short thank-you video from rescuer Fedir from Kherson: [link to YouTu…" at bounding box center [795, 320] width 456 height 26
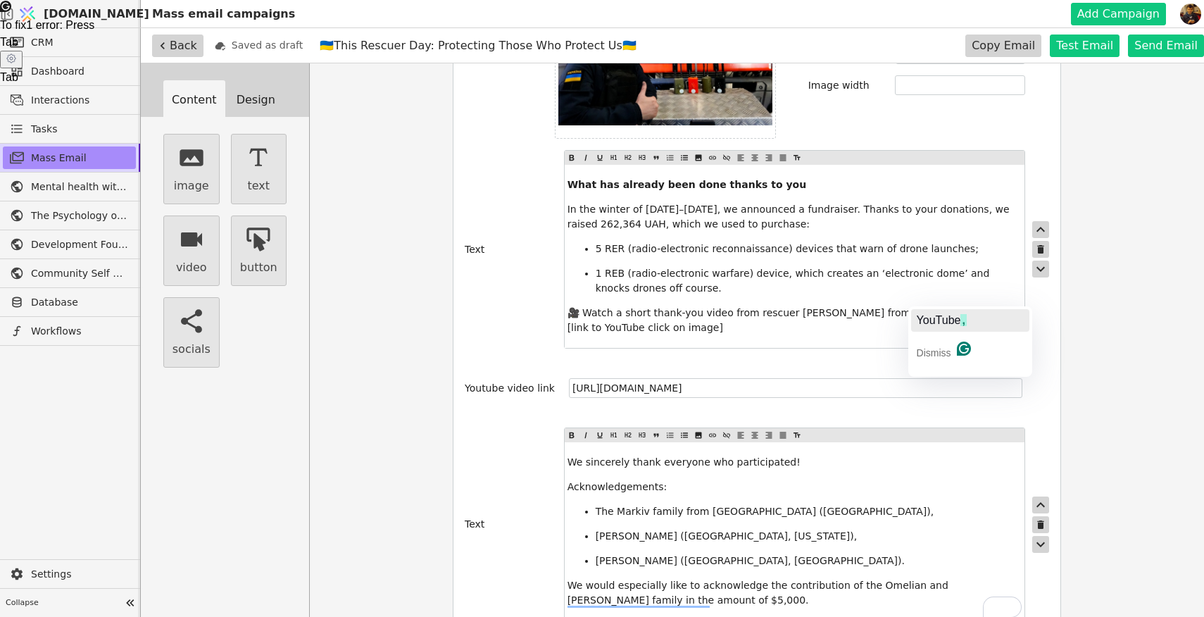
click at [939, 325] on span "YouTube" at bounding box center [938, 320] width 44 height 12
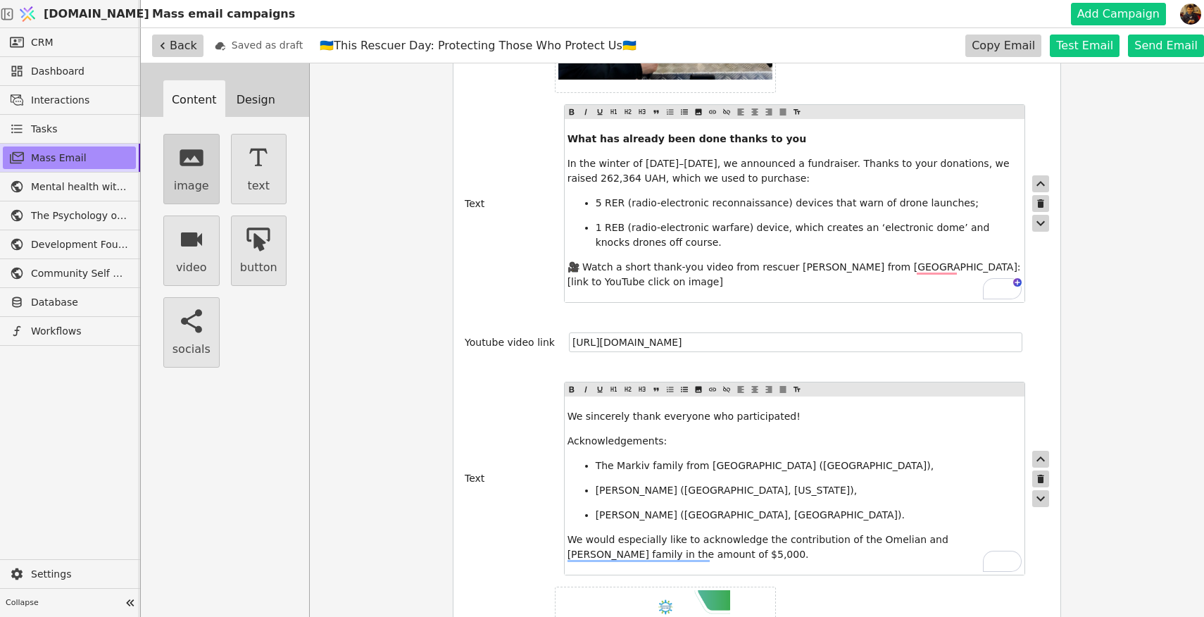
click at [194, 173] on button "image" at bounding box center [191, 169] width 56 height 70
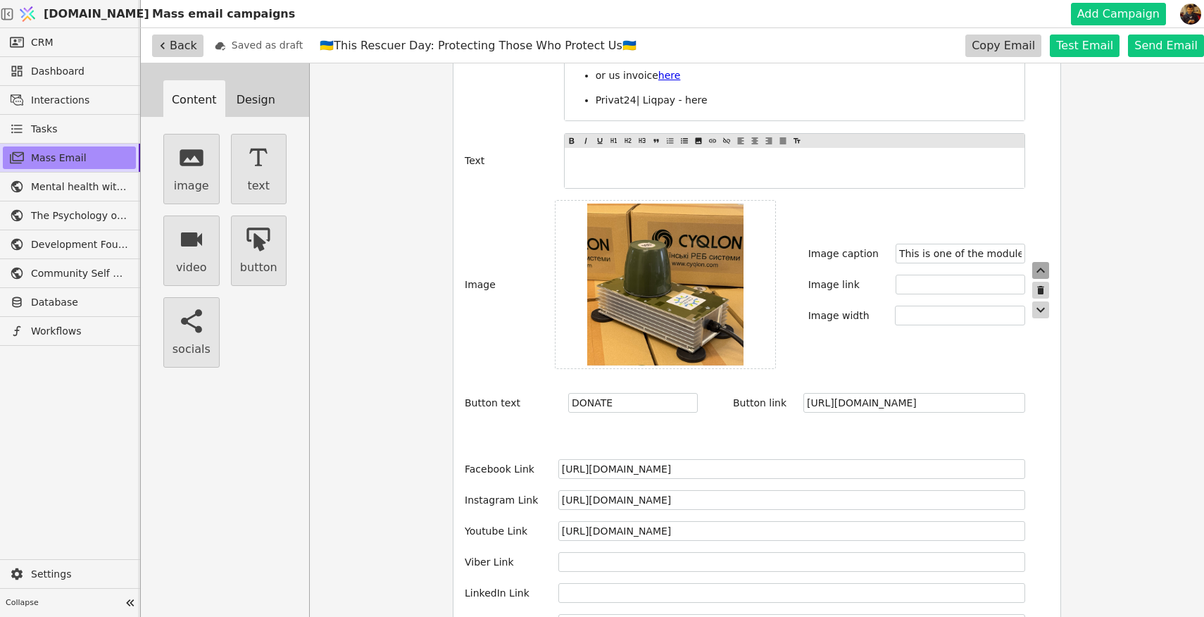
click at [1043, 262] on icon "button" at bounding box center [1040, 270] width 17 height 17
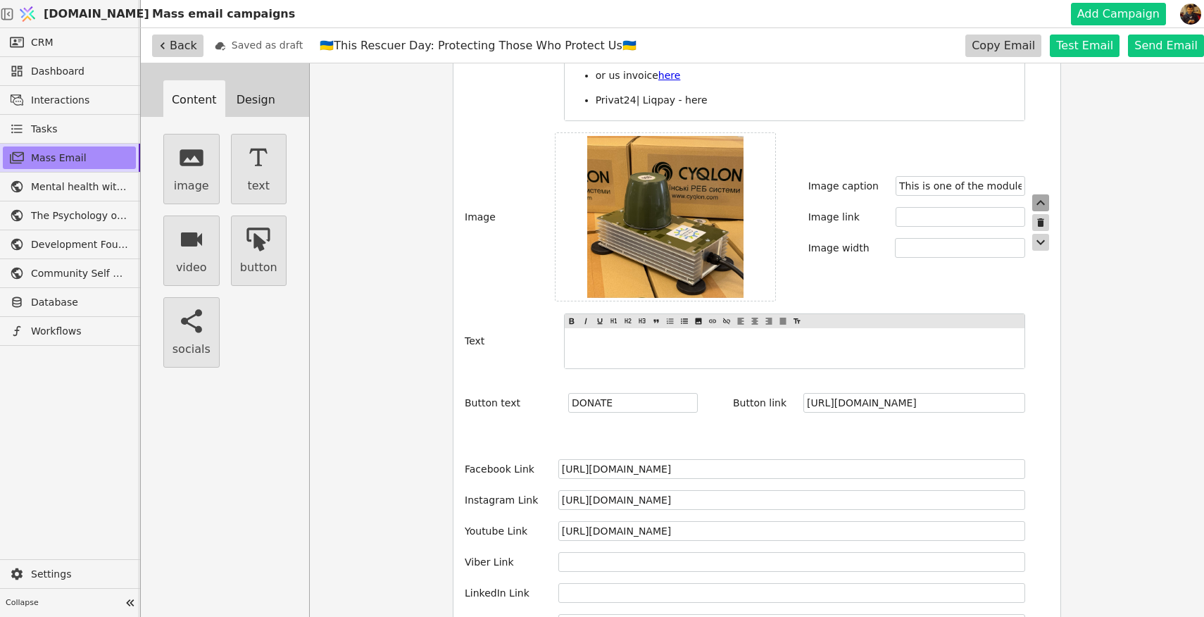
click at [1042, 194] on icon "button" at bounding box center [1040, 202] width 17 height 17
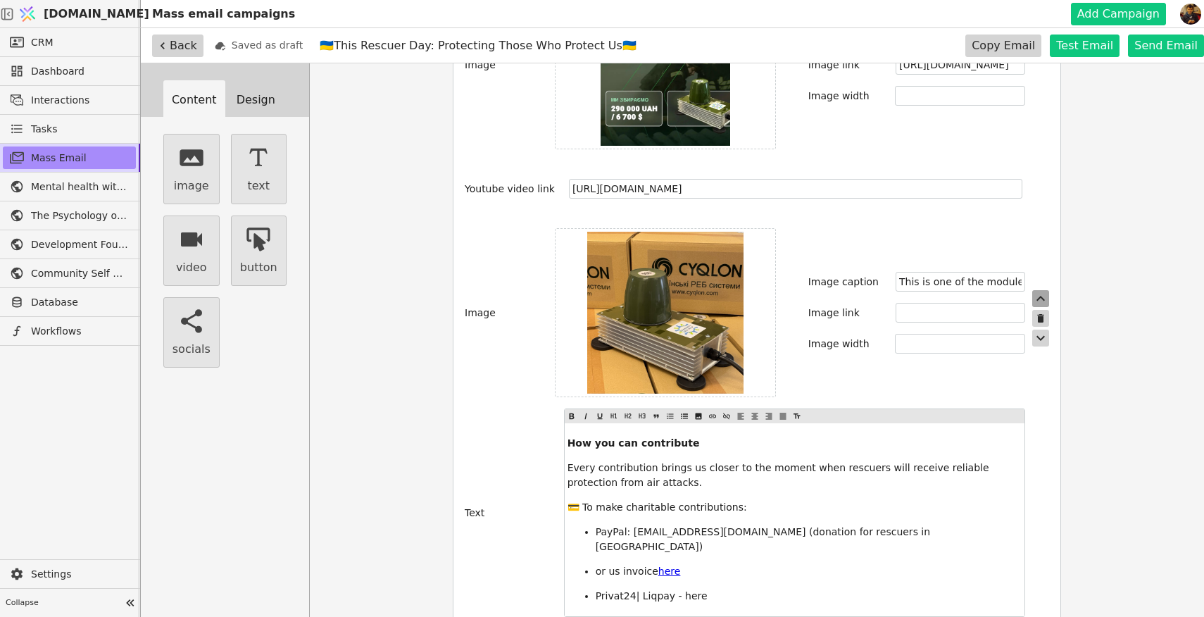
click at [1038, 294] on icon "button" at bounding box center [1040, 298] width 17 height 17
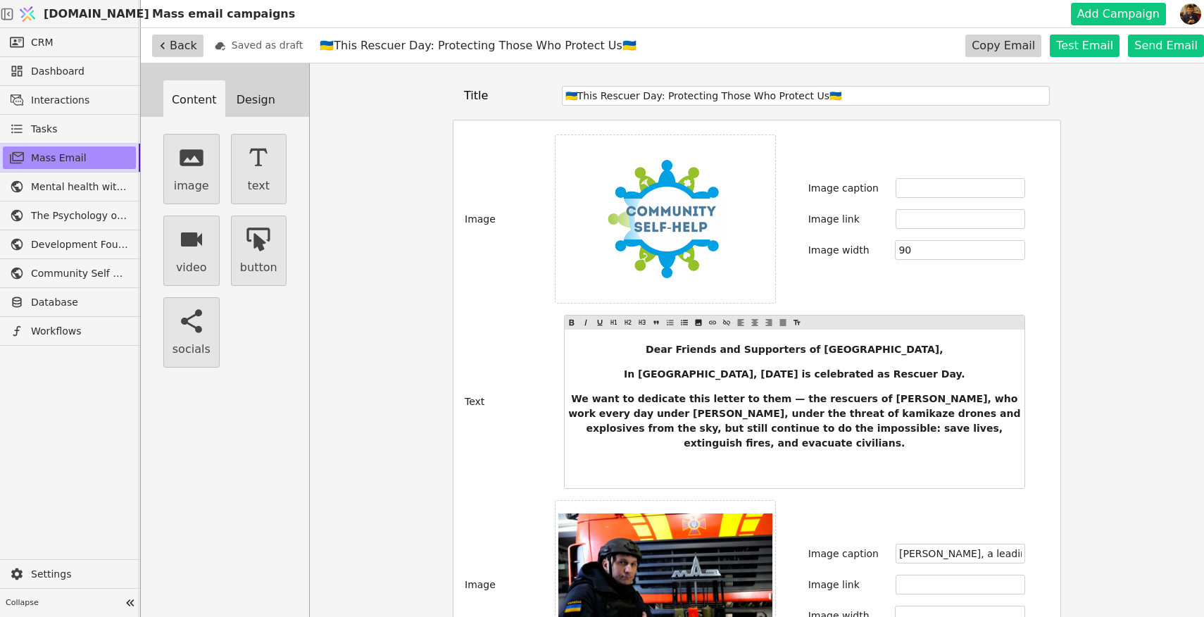
type input "This is one of the modules in the electronic warfare (EW) system. A total of ei…"
type input "Fundraising for Rescuer Day: Radio Electronic Warfare (REB / EW) system for res…"
type input "[URL][DOMAIN_NAME]"
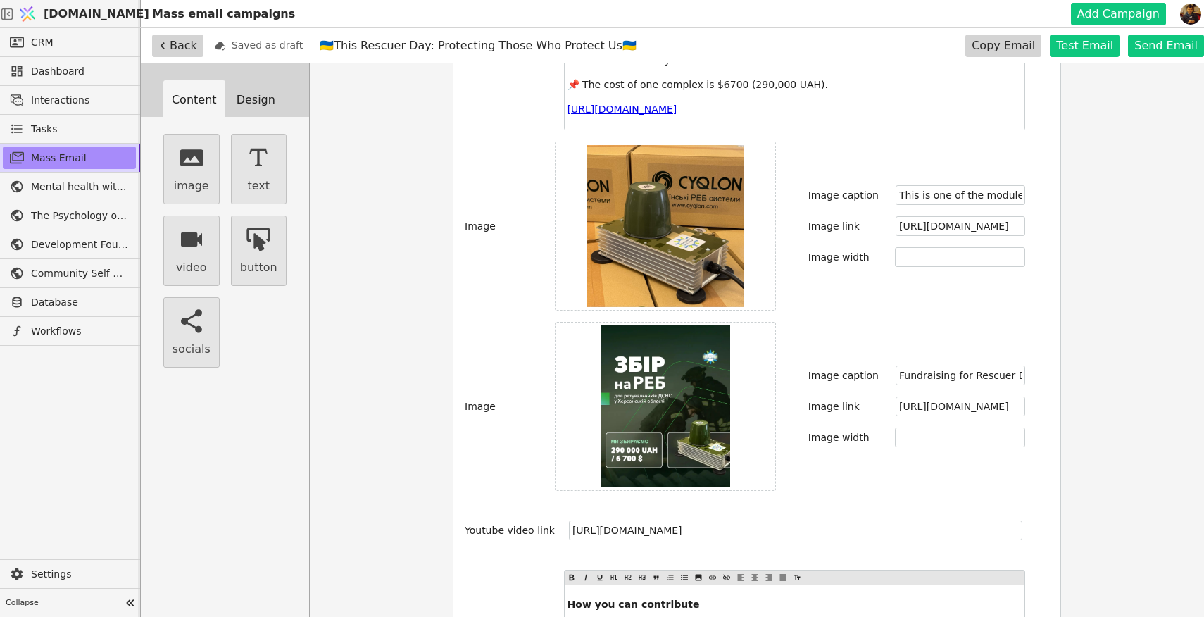
scroll to position [1380, 0]
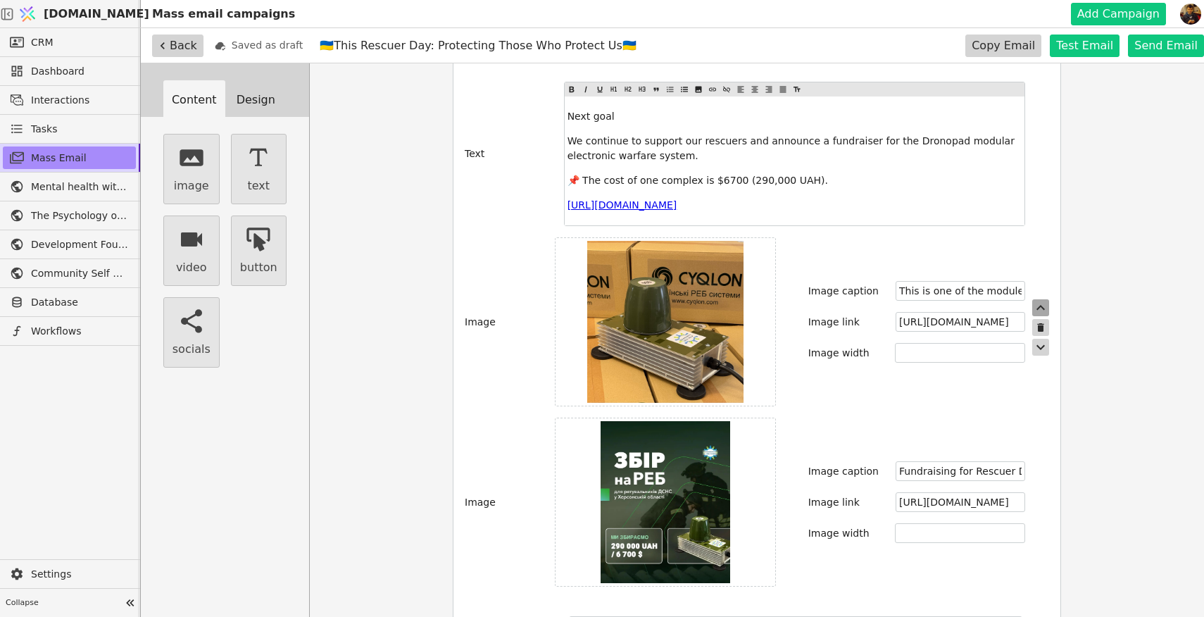
click at [1040, 306] on icon "button" at bounding box center [1040, 307] width 8 height 5
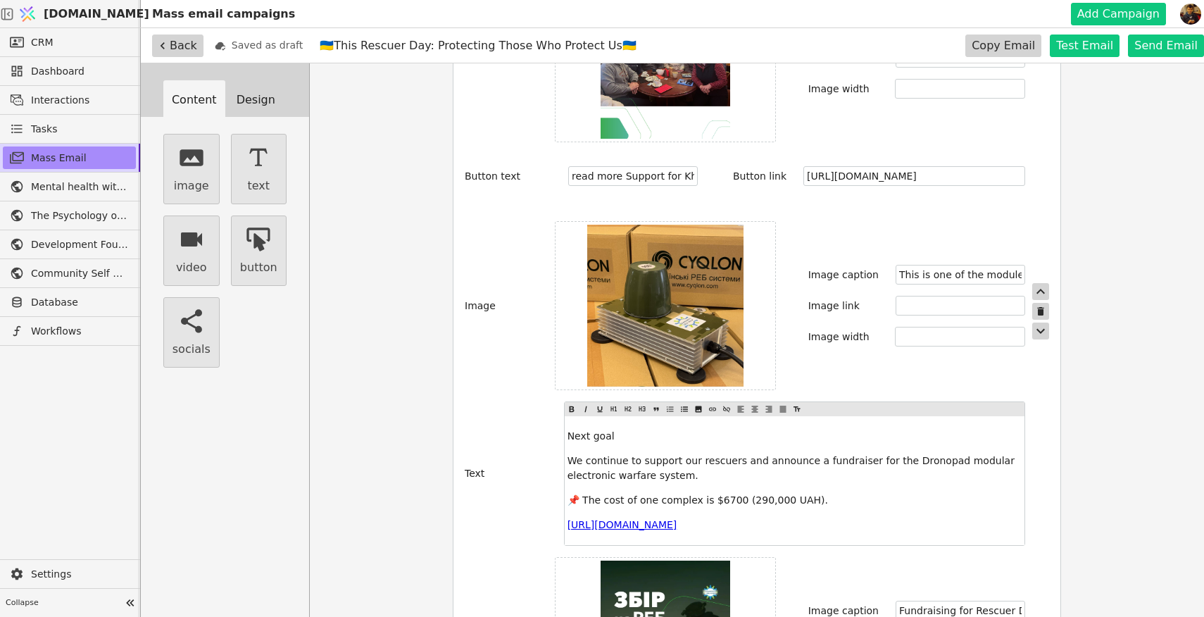
scroll to position [1187, 0]
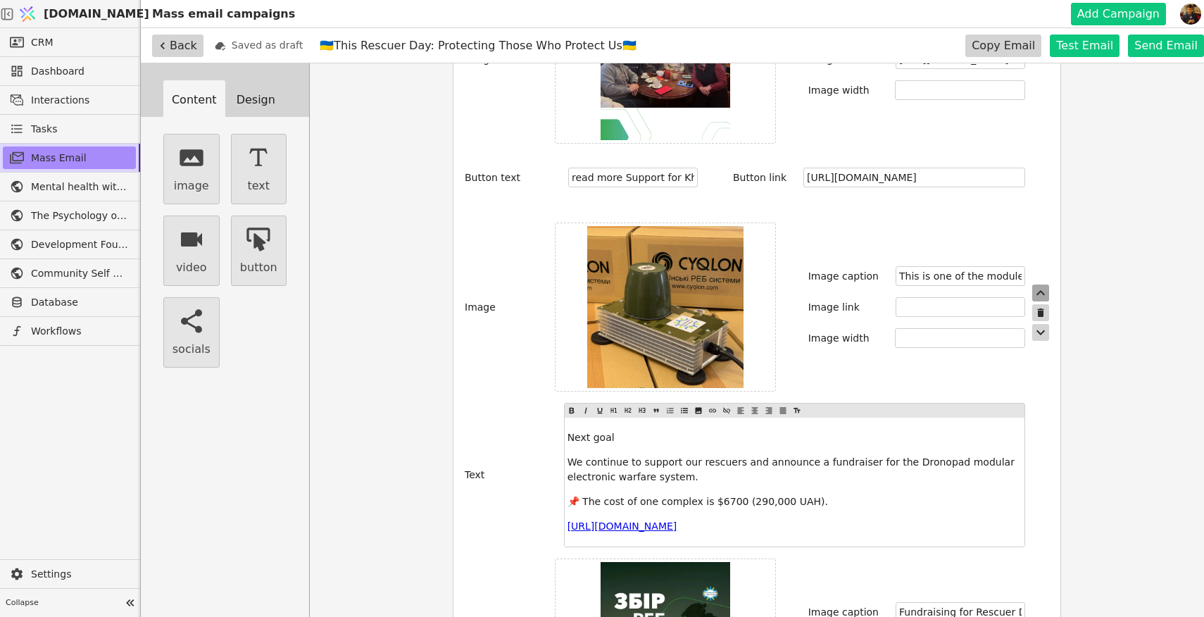
click at [1038, 284] on icon "button" at bounding box center [1040, 292] width 17 height 17
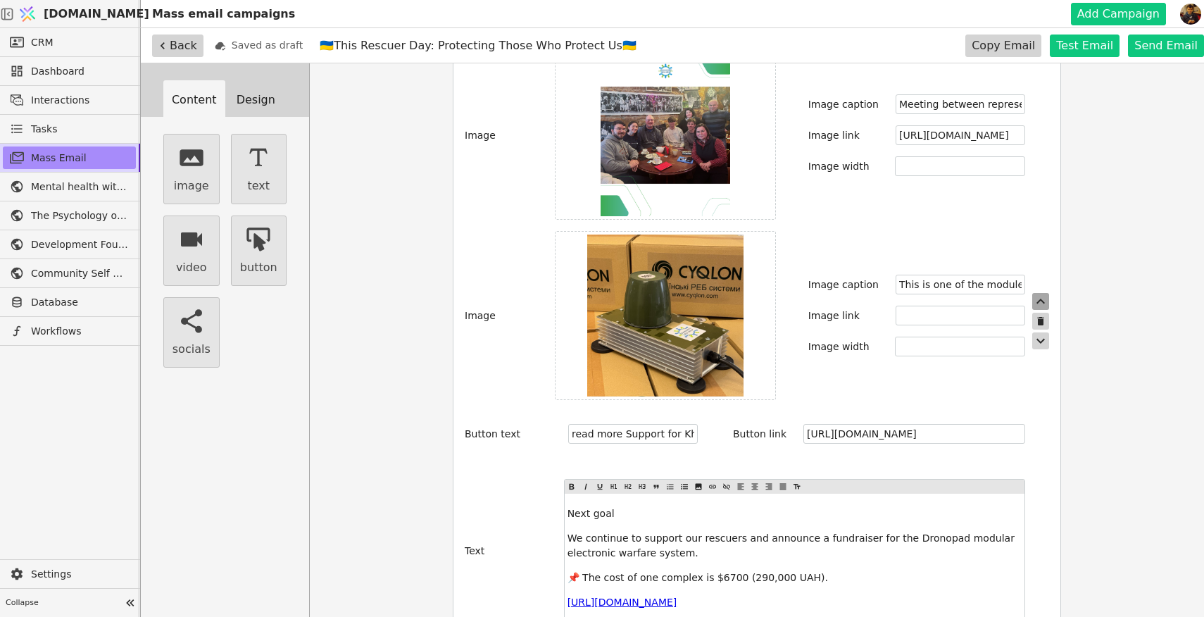
click at [1042, 293] on icon "button" at bounding box center [1040, 301] width 17 height 17
type input "This is one of the modules in the electronic warfare (EW) system. A total of ei…"
type input "Meeting between representatives of the Community Self-Help NGO and the Markiv f…"
type input "[URL][DOMAIN_NAME]"
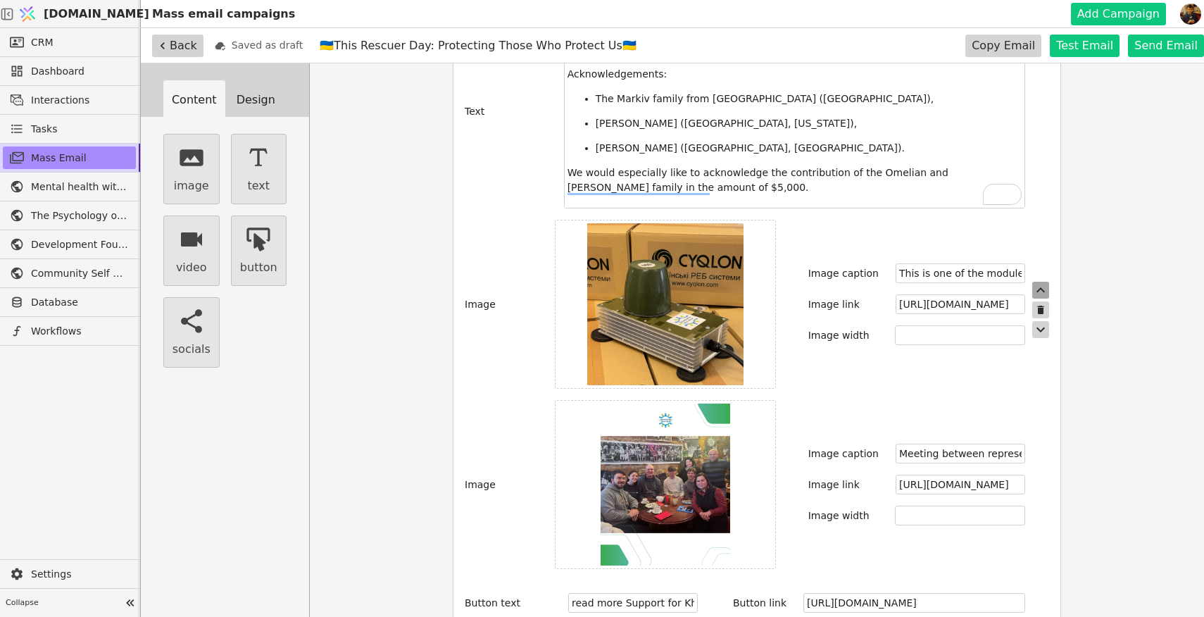
click at [1038, 282] on icon "button" at bounding box center [1040, 290] width 17 height 17
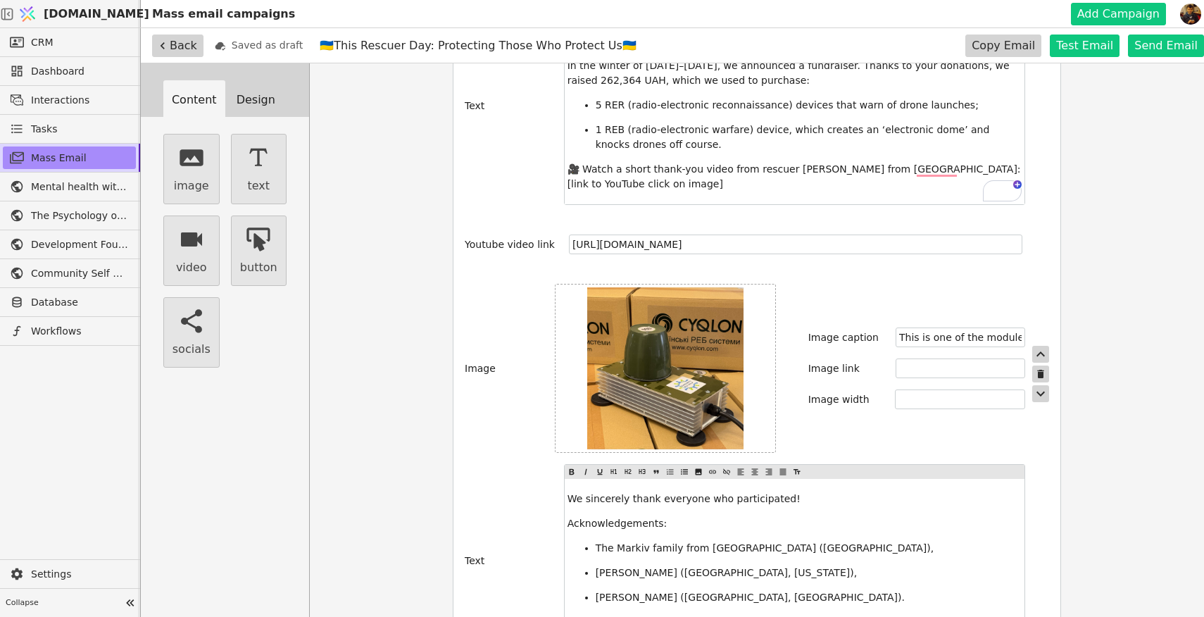
click at [681, 334] on img at bounding box center [665, 368] width 156 height 162
click at [743, 368] on input "file" at bounding box center [743, 368] width 0 height 0
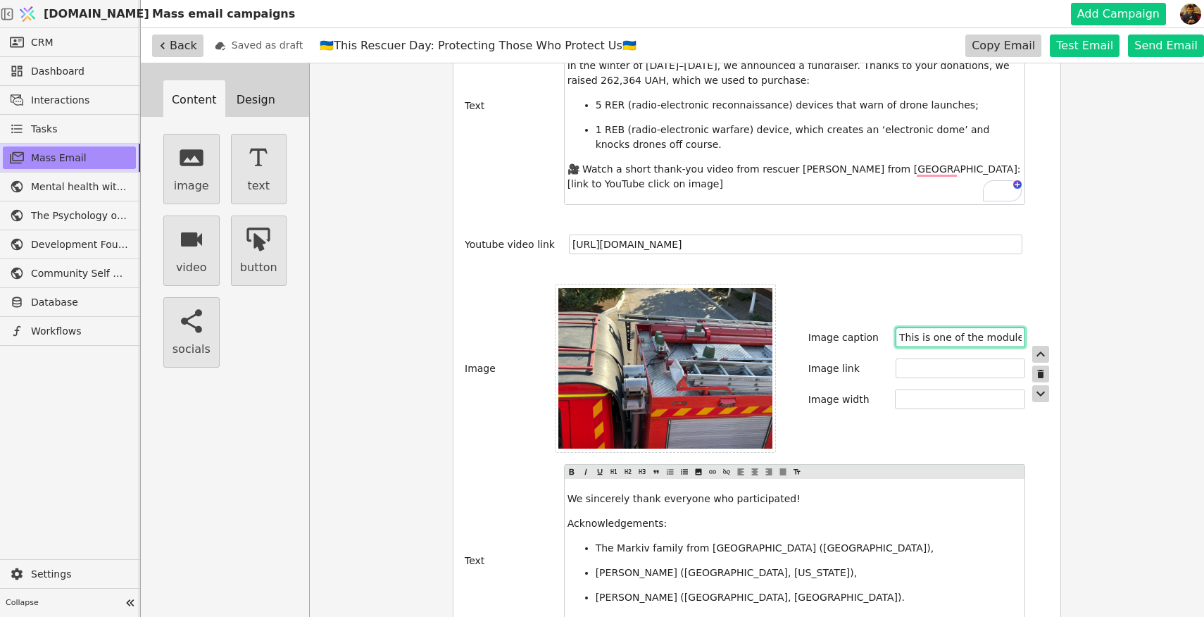
click at [956, 327] on input "This is one of the modules in the electronic warfare (EW) system. A total of ei…" at bounding box center [960, 337] width 130 height 20
drag, startPoint x: 913, startPoint y: 322, endPoint x: 1055, endPoint y: 316, distance: 142.3
paste input "which we purchased for the rescuers of Kherson"
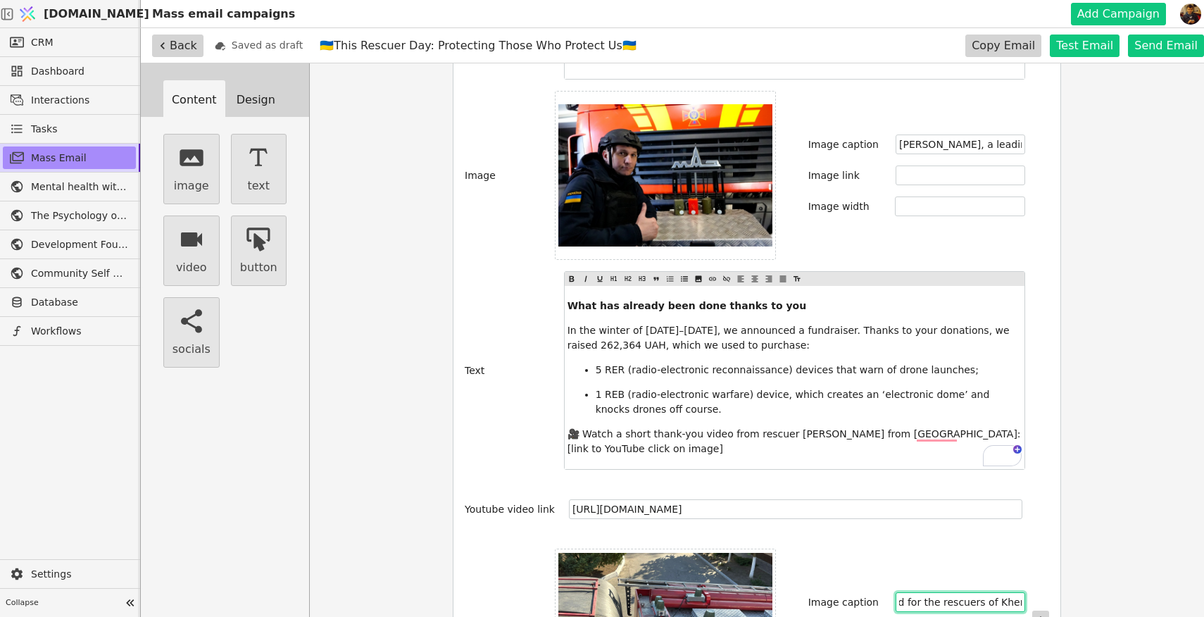
scroll to position [337, 0]
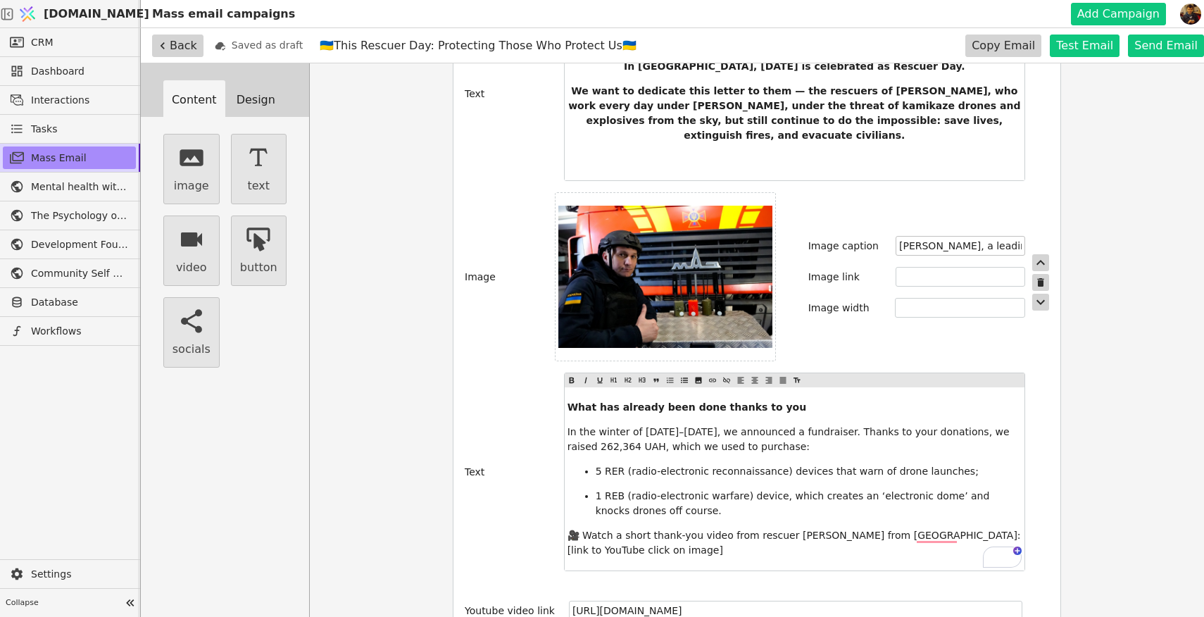
type input "This is one of the modules in the electronic warfare (EW) system which we purch…"
click at [963, 236] on input "[PERSON_NAME], a leading inspector at the Kherson District Department of DSNS" at bounding box center [960, 246] width 130 height 20
drag, startPoint x: 910, startPoint y: 232, endPoint x: 906, endPoint y: 238, distance: 7.6
click at [906, 238] on input "[PERSON_NAME], a leading inspector at the Kherson District Department of DSNS" at bounding box center [960, 246] width 130 height 20
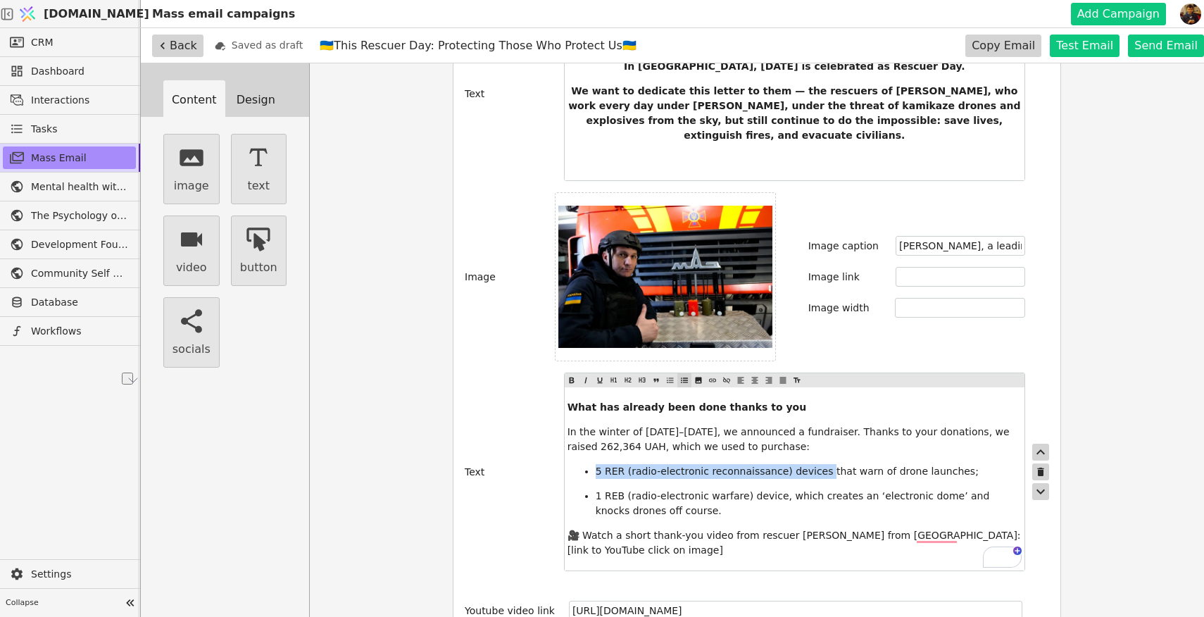
drag, startPoint x: 822, startPoint y: 458, endPoint x: 598, endPoint y: 458, distance: 224.5
click at [598, 465] on span "5 RER (radio-electronic reconnaissance) devices that warn of drone launches;" at bounding box center [786, 470] width 383 height 11
copy span "5 RER (radio-electronic reconnaissance) devices"
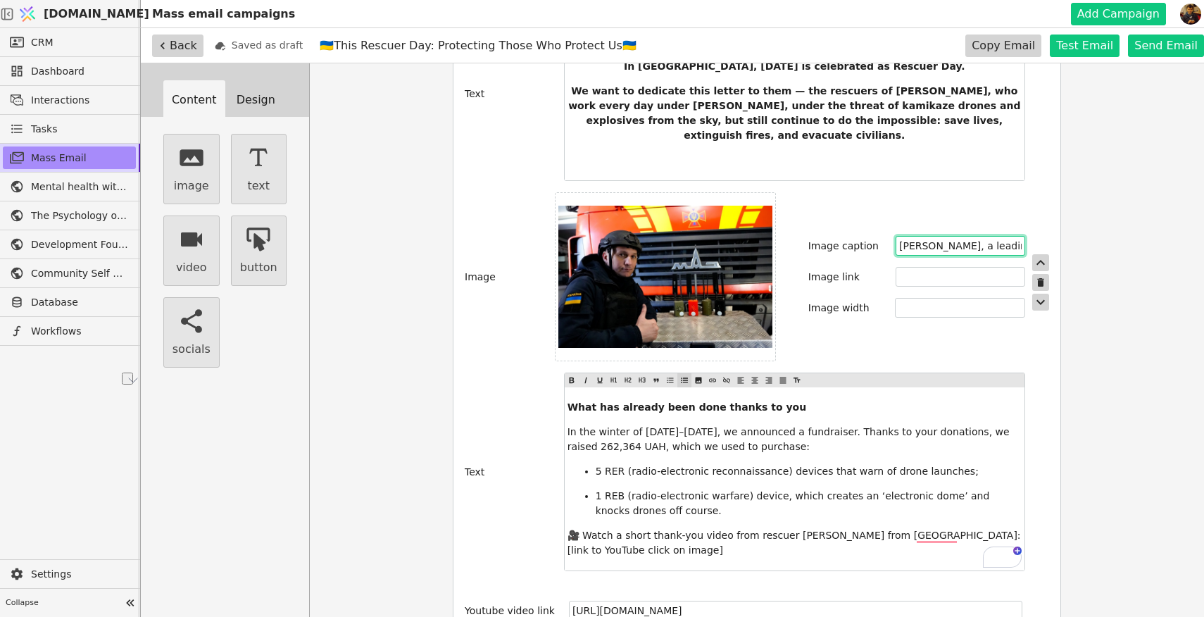
click at [942, 236] on input "[PERSON_NAME], a leading inspector at the Kherson District Department of DSNS" at bounding box center [960, 246] width 130 height 20
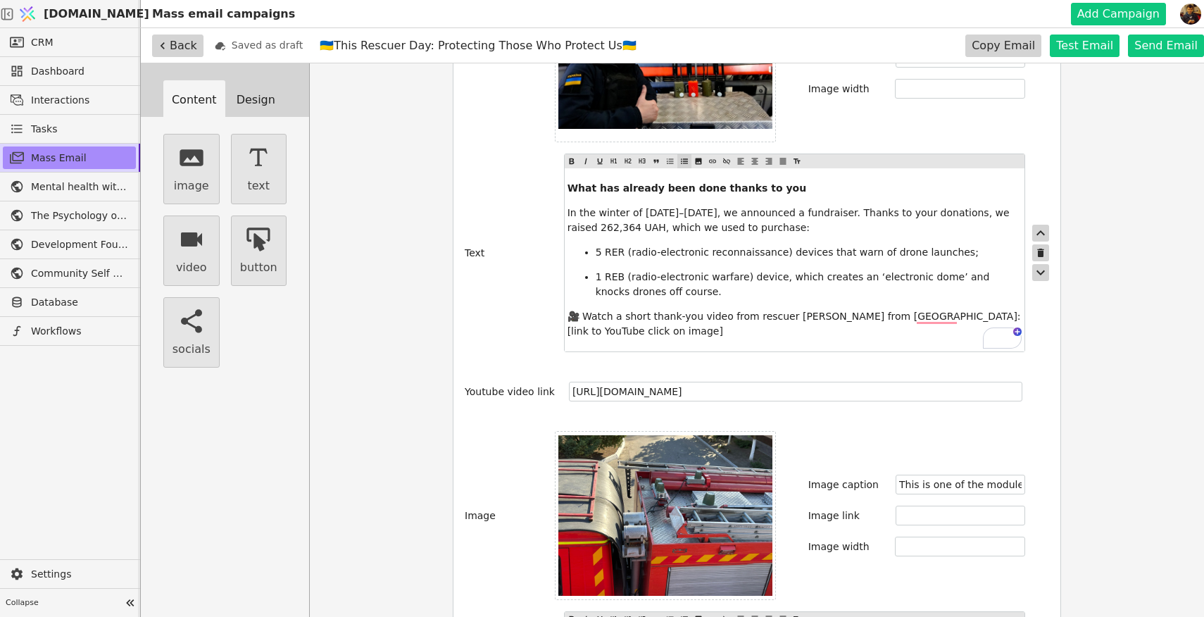
scroll to position [527, 0]
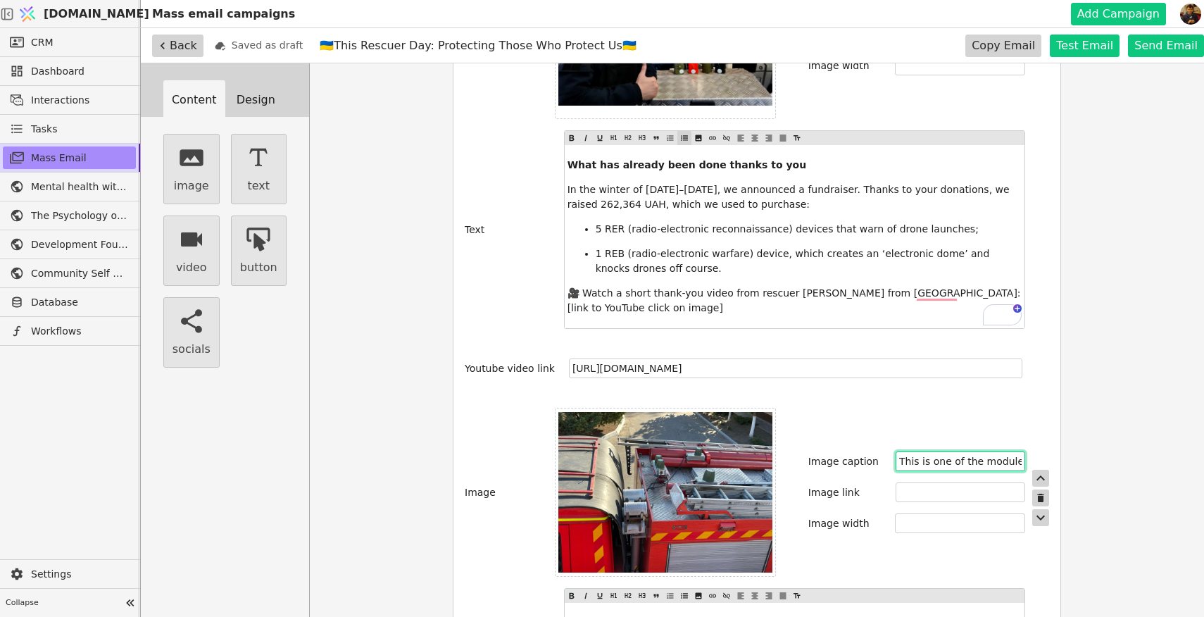
click at [931, 451] on input "This is one of the modules in the electronic warfare (EW) system which we purch…" at bounding box center [960, 461] width 130 height 20
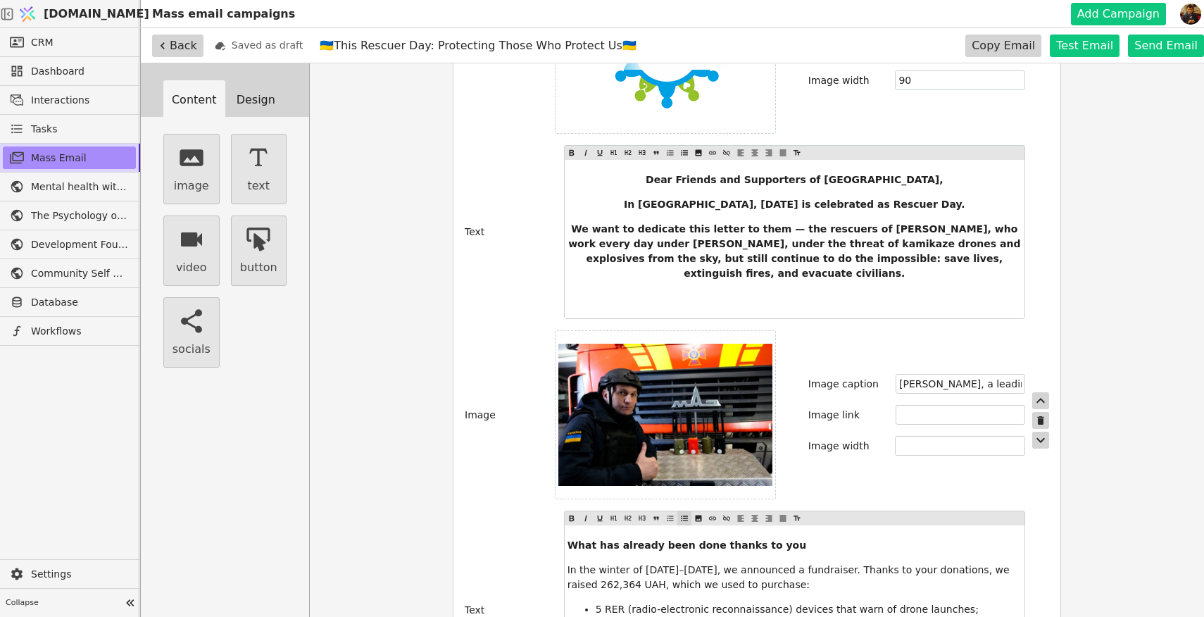
scroll to position [175, 0]
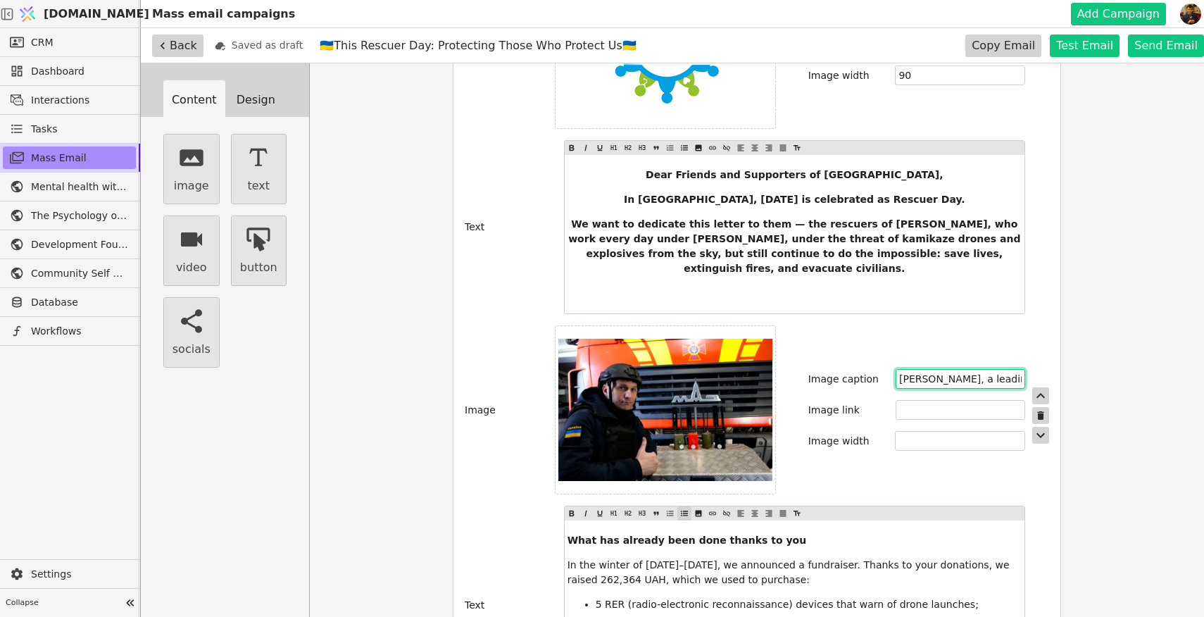
click at [940, 369] on input "[PERSON_NAME], a leading inspector at the Kherson District Department of DSNS" at bounding box center [960, 379] width 130 height 20
paste input "with 5 RER (radio-electronic reconnaissance) devices which we purchased for the…"
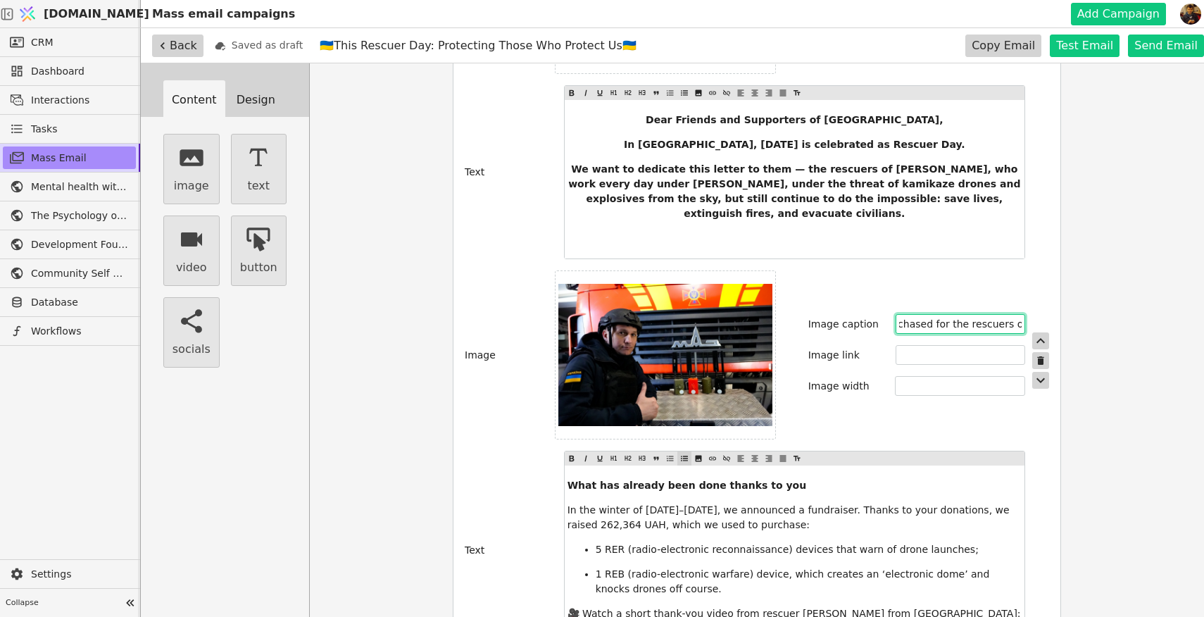
scroll to position [232, 0]
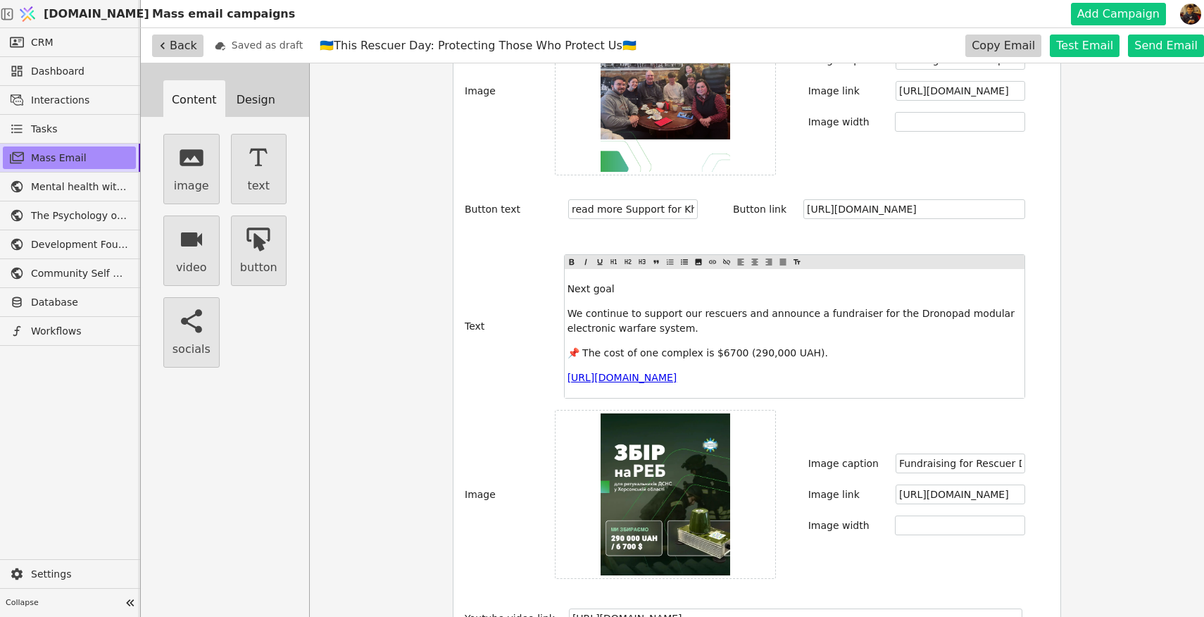
type input "[PERSON_NAME], a leading inspector at the Kherson District Department of DSNS w…"
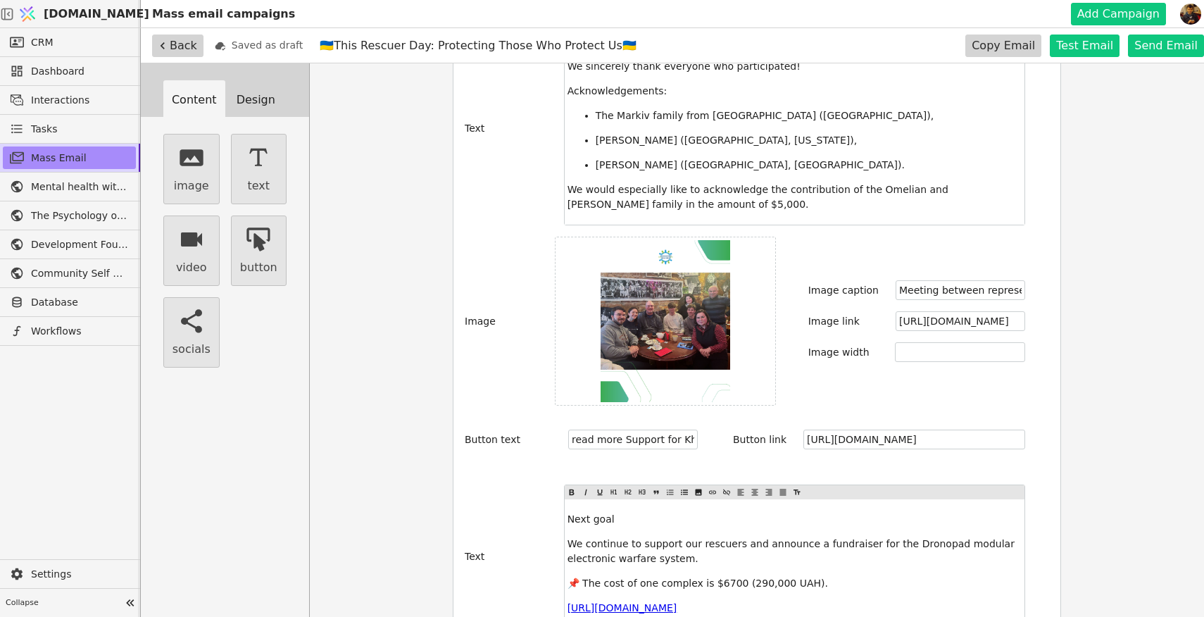
scroll to position [1099, 0]
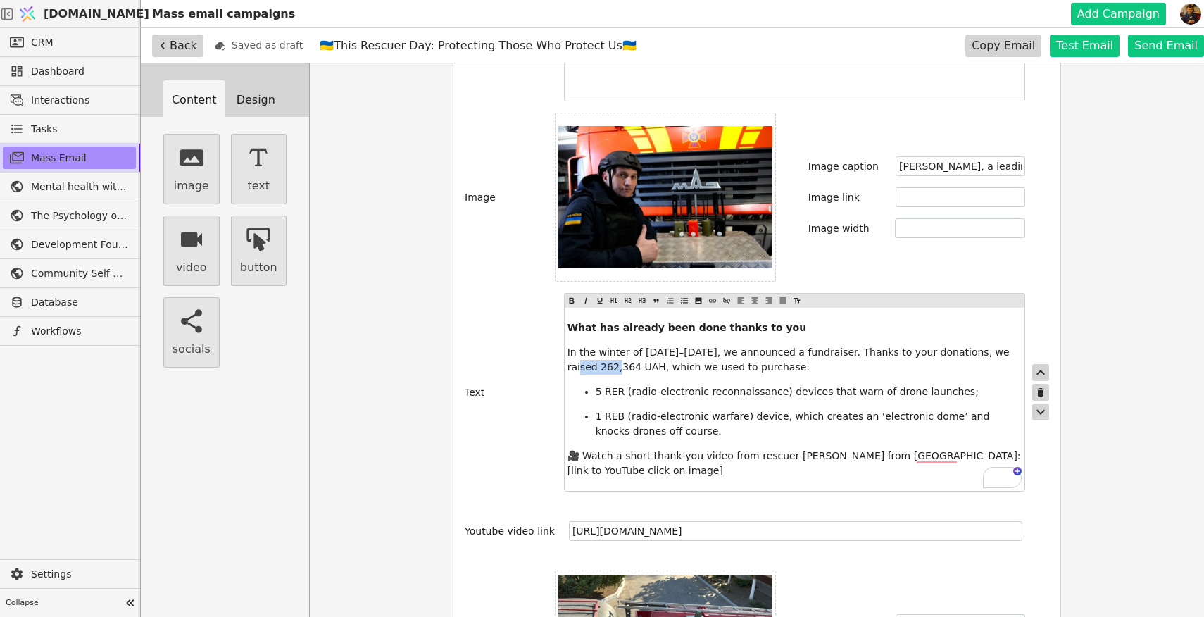
drag, startPoint x: 608, startPoint y: 353, endPoint x: 567, endPoint y: 353, distance: 40.8
click at [567, 353] on span "In the winter of [DATE]–[DATE], we announced a fundraiser. Thanks to your donat…" at bounding box center [789, 359] width 445 height 26
copy span "262,364"
click at [571, 356] on span "In the winter of [DATE]–[DATE], we announced a fundraiser. Thanks to your donat…" at bounding box center [789, 359] width 445 height 26
click at [568, 353] on span "In the winter of [DATE]–[DATE], we announced a fundraiser. Thanks to your donat…" at bounding box center [789, 359] width 445 height 26
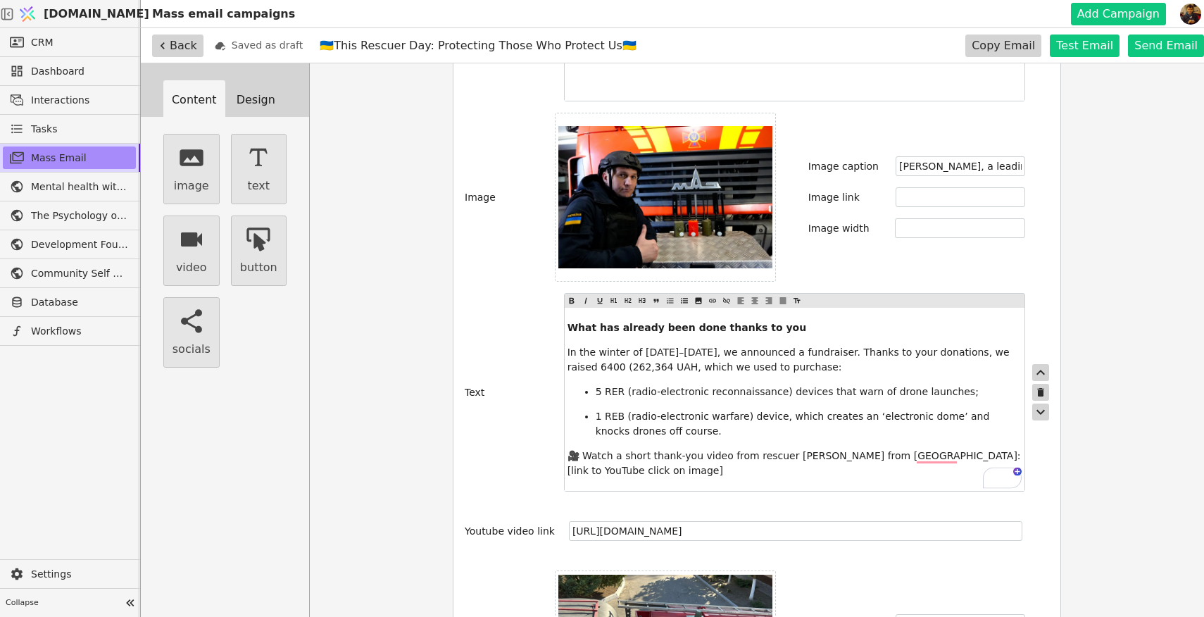
click at [662, 351] on span "In the winter of [DATE]–[DATE], we announced a fundraiser. Thanks to your donat…" at bounding box center [789, 359] width 445 height 26
click at [567, 350] on span "In the winter of [DATE]–[DATE], we announced a fundraiser. Thanks to your donat…" at bounding box center [789, 359] width 445 height 26
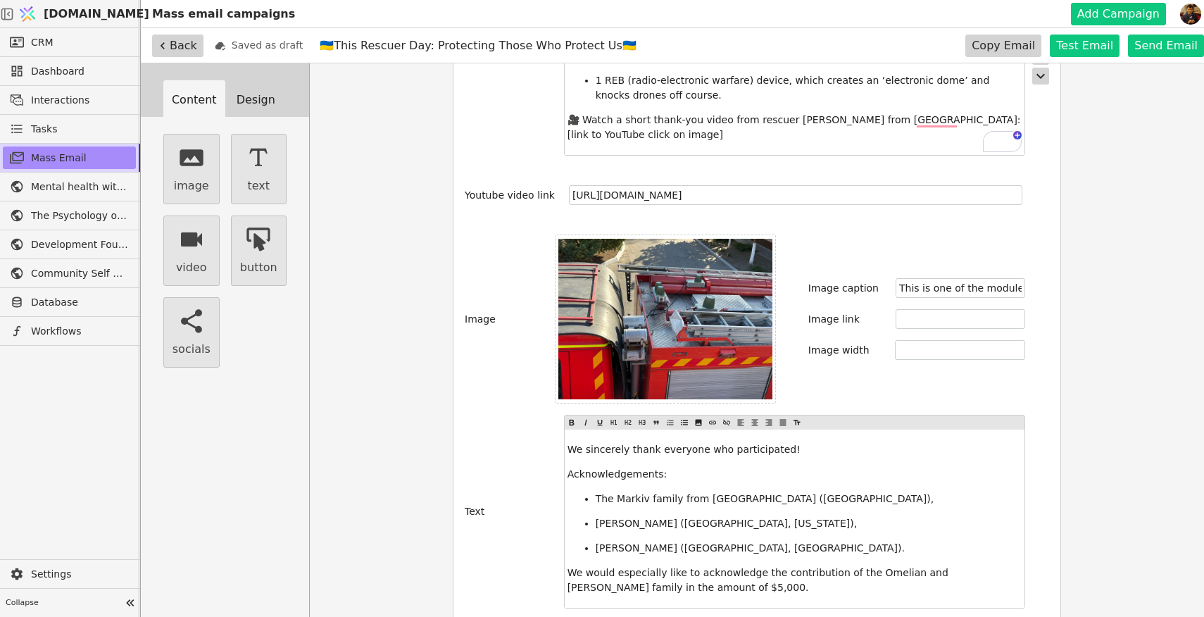
scroll to position [743, 0]
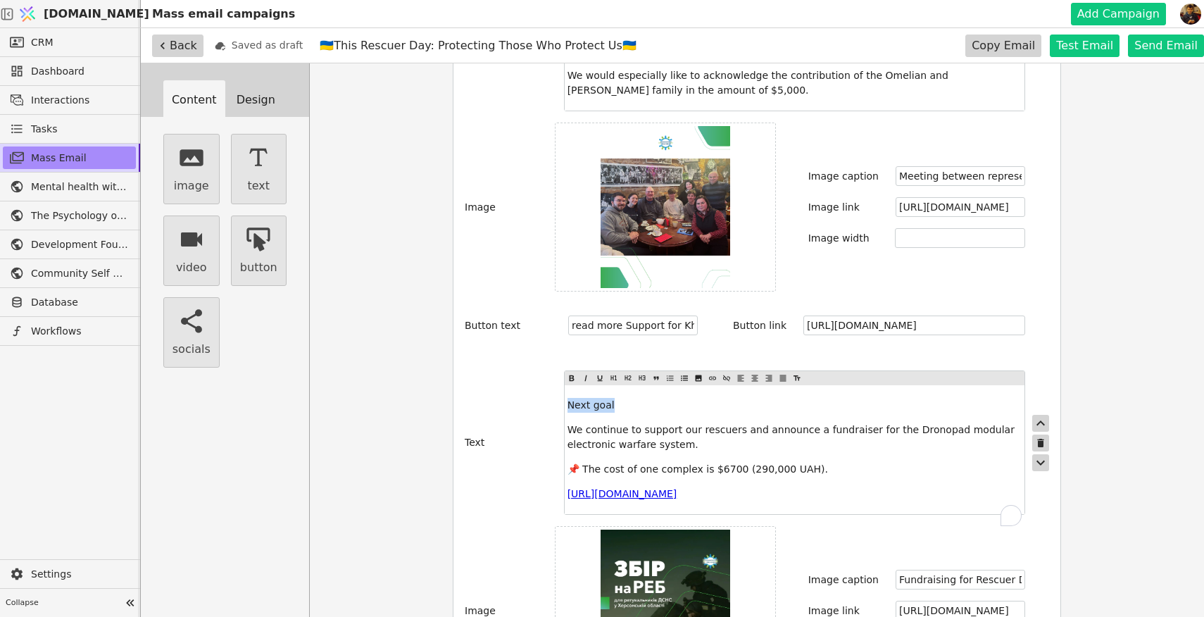
drag, startPoint x: 625, startPoint y: 394, endPoint x: 551, endPoint y: 389, distance: 74.1
click at [551, 389] on div "Text Next goal We continue to support our rescuers and announce a fundraiser fo…" at bounding box center [757, 442] width 584 height 144
click at [614, 375] on icon at bounding box center [613, 377] width 6 height 5
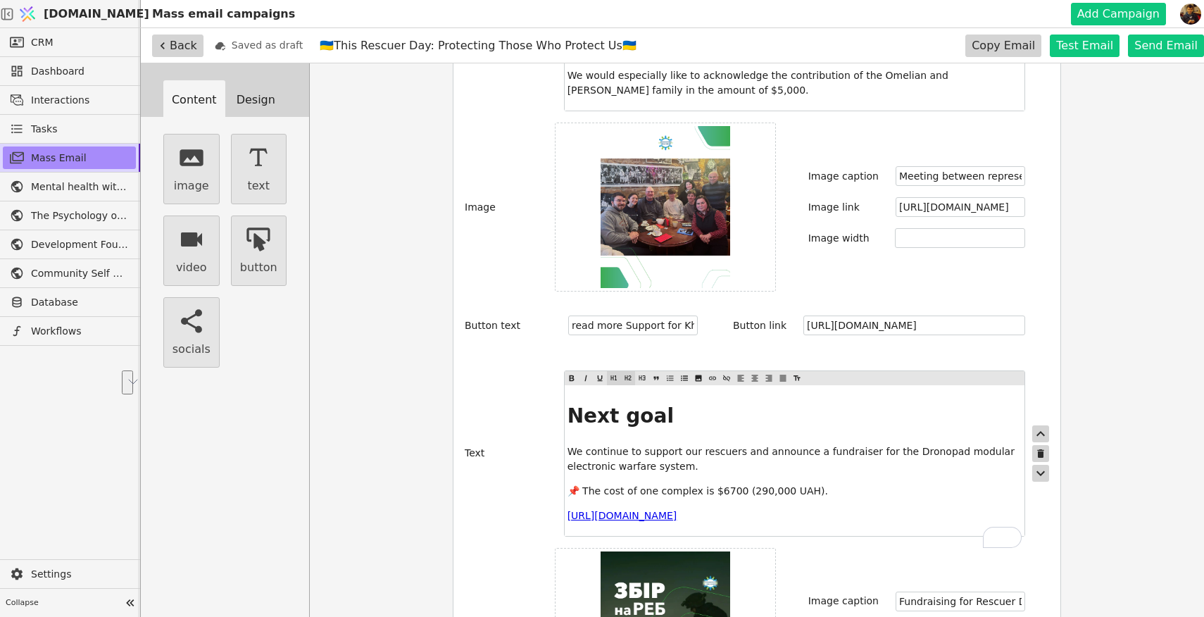
click at [629, 375] on icon at bounding box center [627, 377] width 6 height 5
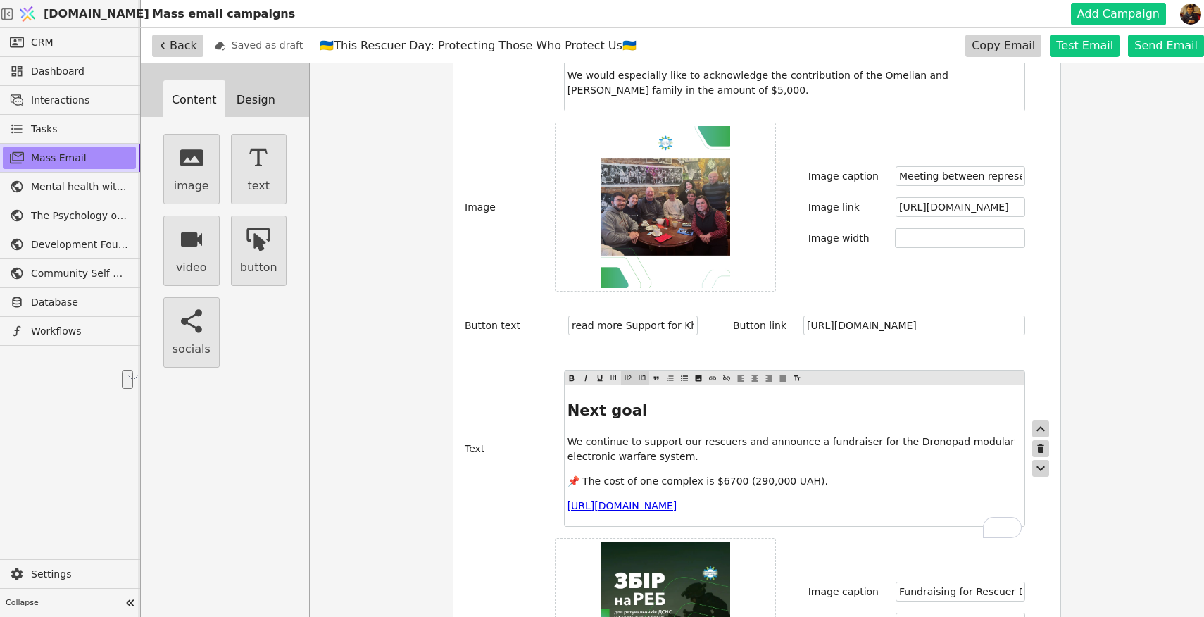
click at [638, 375] on icon at bounding box center [641, 377] width 6 height 5
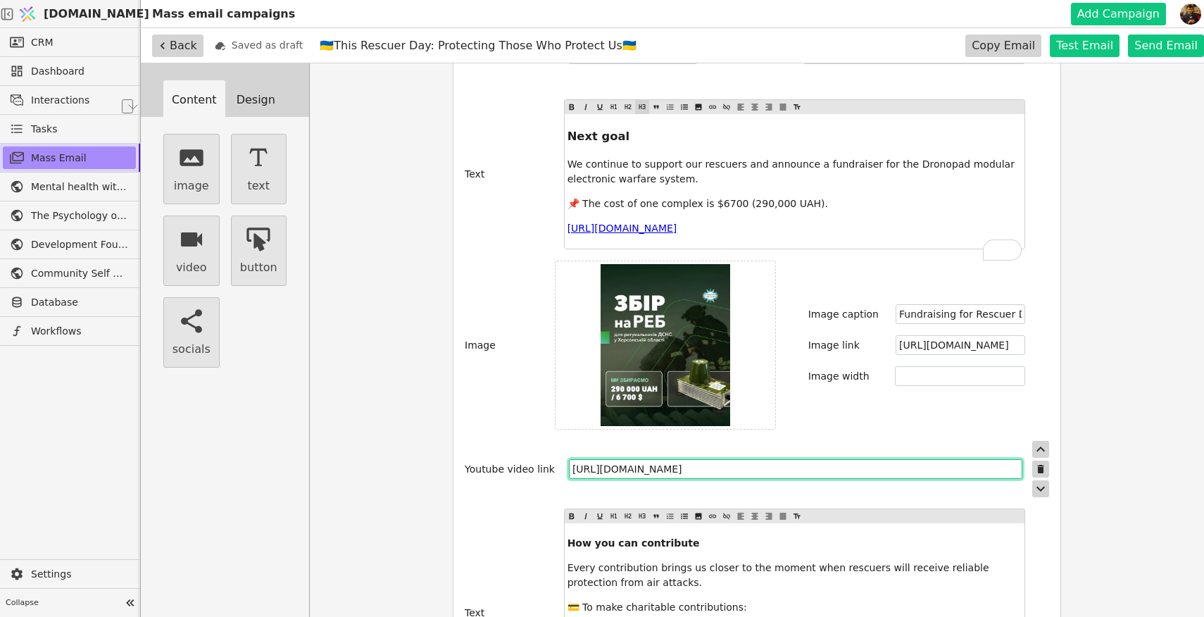
click at [999, 471] on input "[URL][DOMAIN_NAME]" at bounding box center [795, 469] width 453 height 20
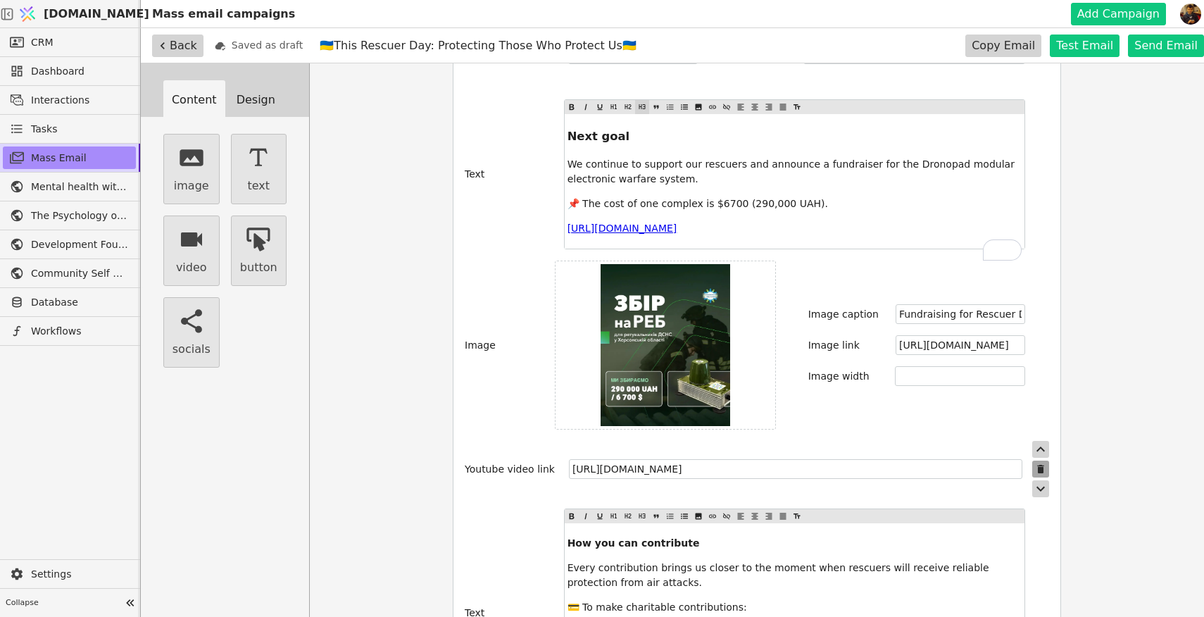
click at [1040, 466] on icon "button" at bounding box center [1040, 468] width 11 height 11
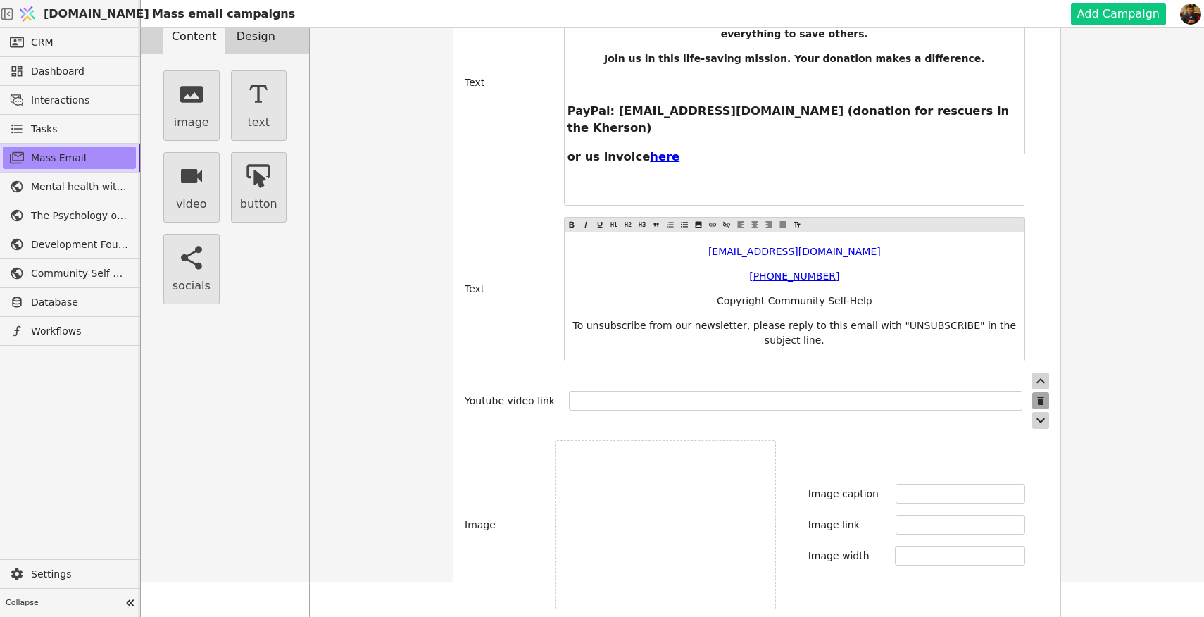
click at [1038, 396] on icon "button" at bounding box center [1040, 400] width 6 height 8
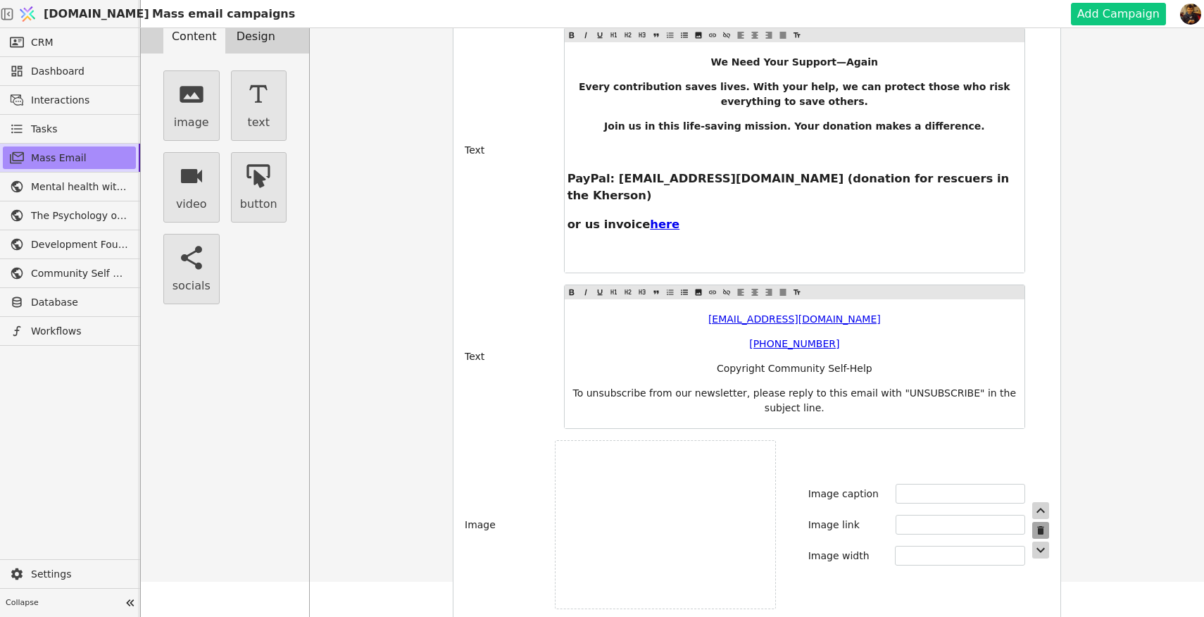
click at [1042, 526] on icon "button" at bounding box center [1040, 530] width 6 height 8
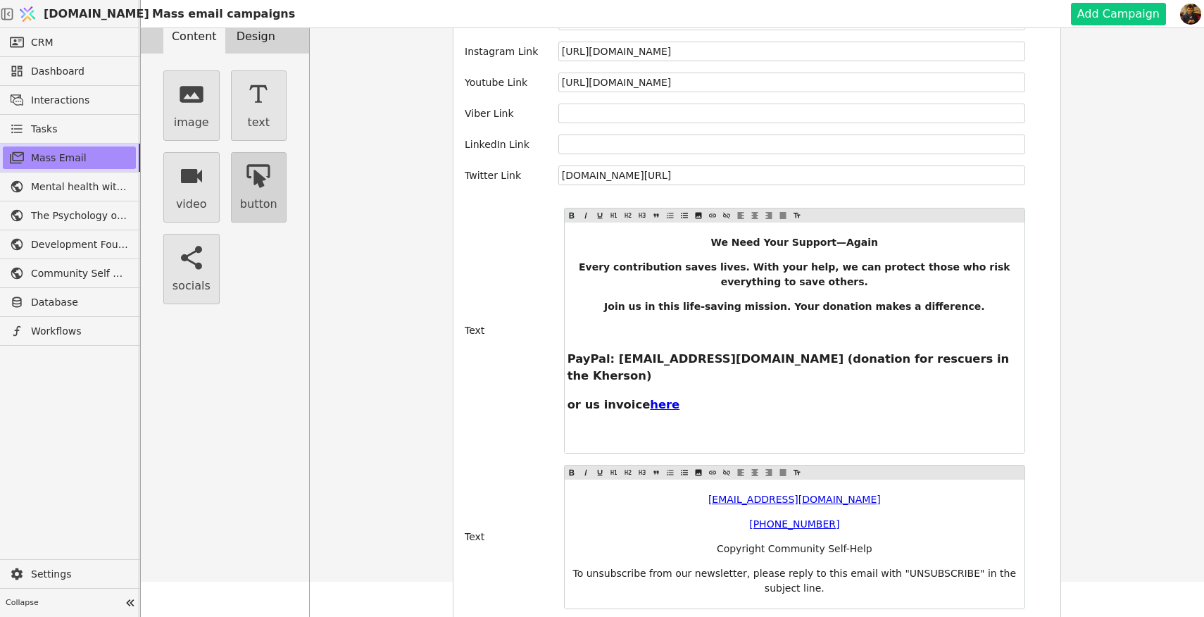
click at [267, 187] on icon "button" at bounding box center [258, 176] width 28 height 28
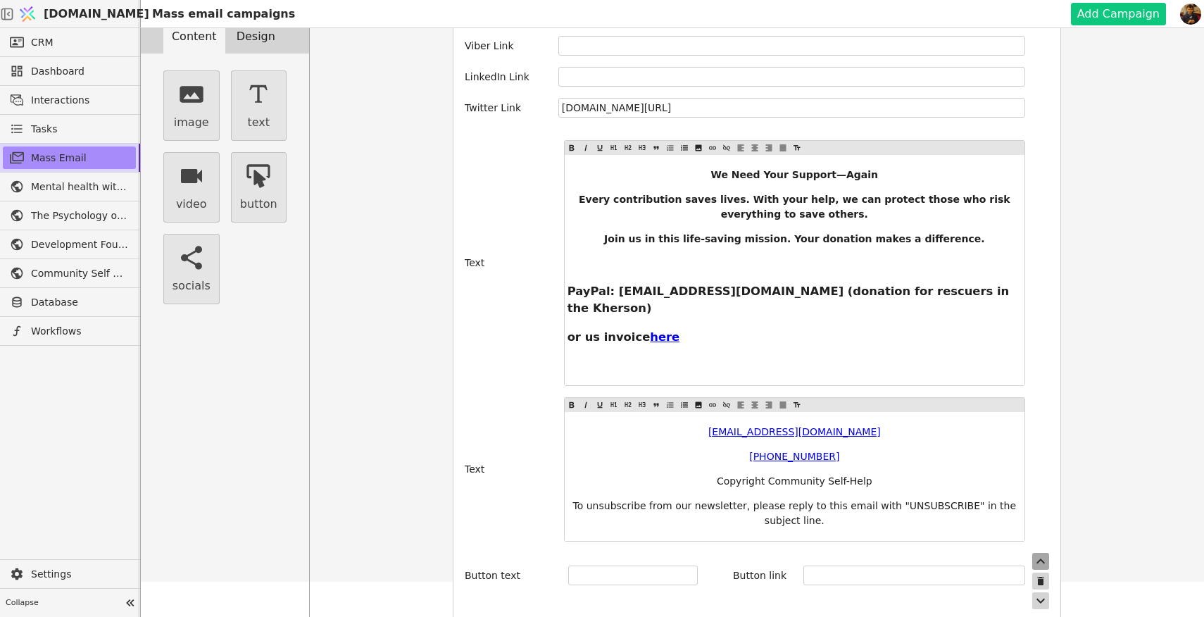
click at [1043, 553] on icon "button" at bounding box center [1040, 561] width 17 height 17
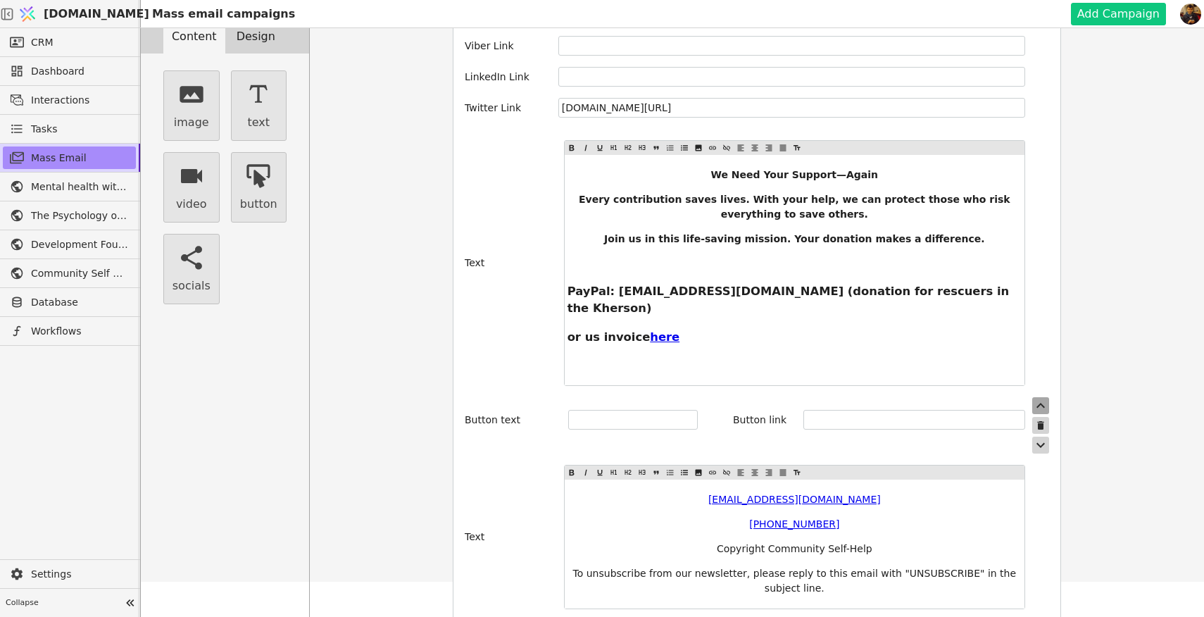
click at [1037, 397] on icon "button" at bounding box center [1040, 405] width 17 height 17
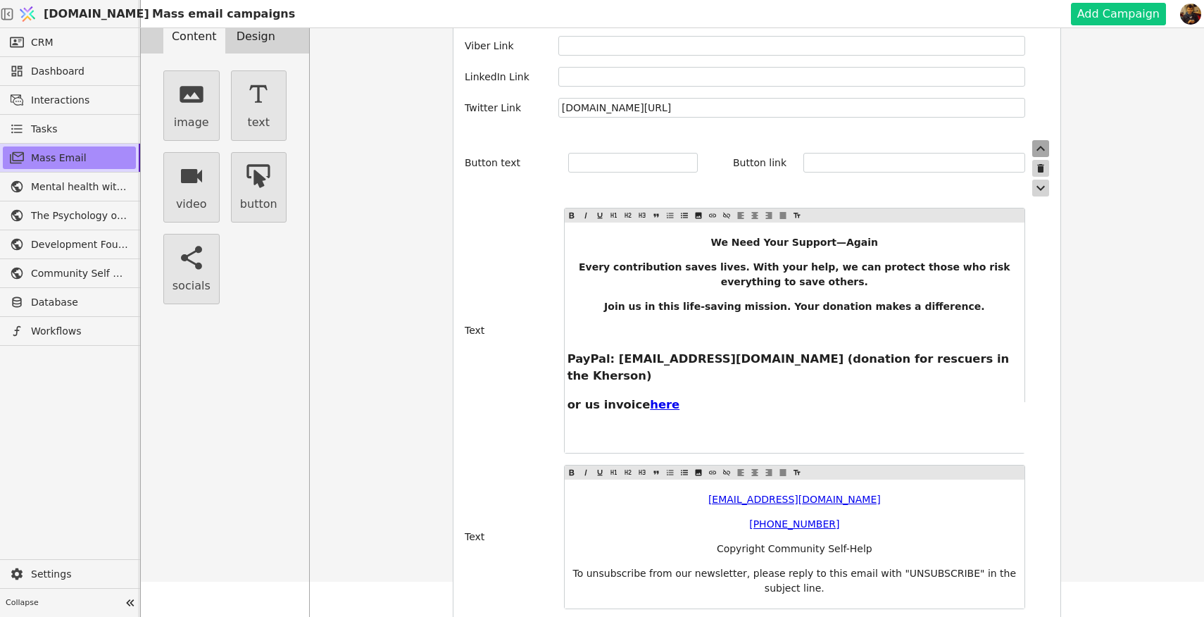
click at [1039, 140] on icon "button" at bounding box center [1040, 148] width 17 height 17
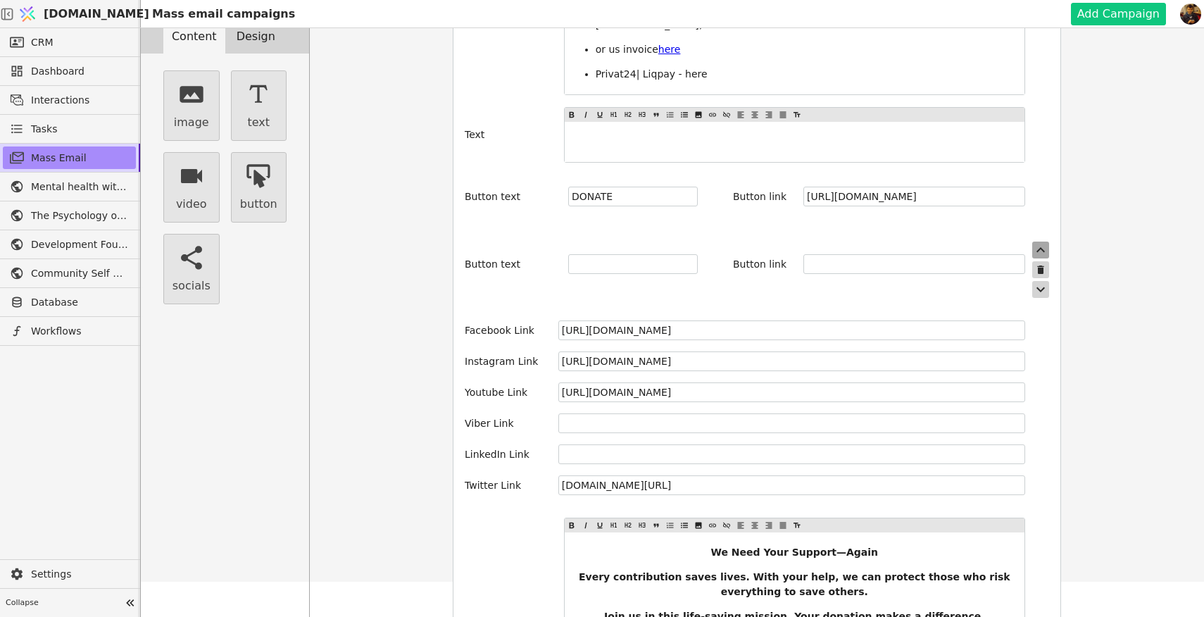
click at [1040, 241] on icon "button" at bounding box center [1040, 249] width 17 height 17
type input "DONATE"
type input "[URL][DOMAIN_NAME]"
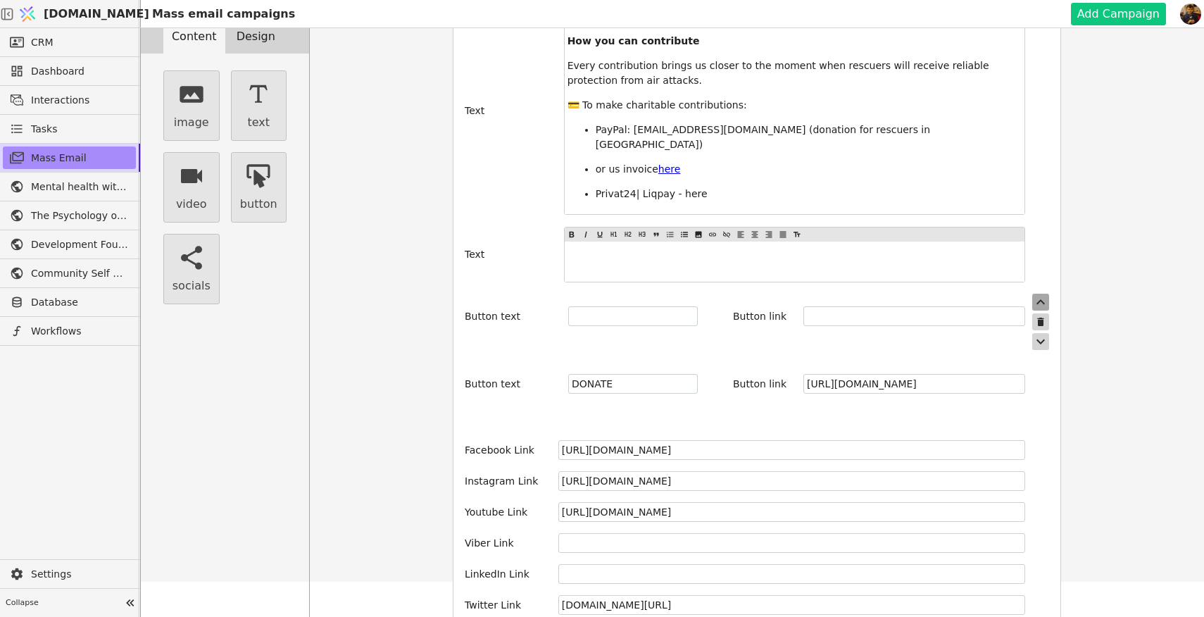
click at [1040, 294] on icon "button" at bounding box center [1040, 302] width 17 height 17
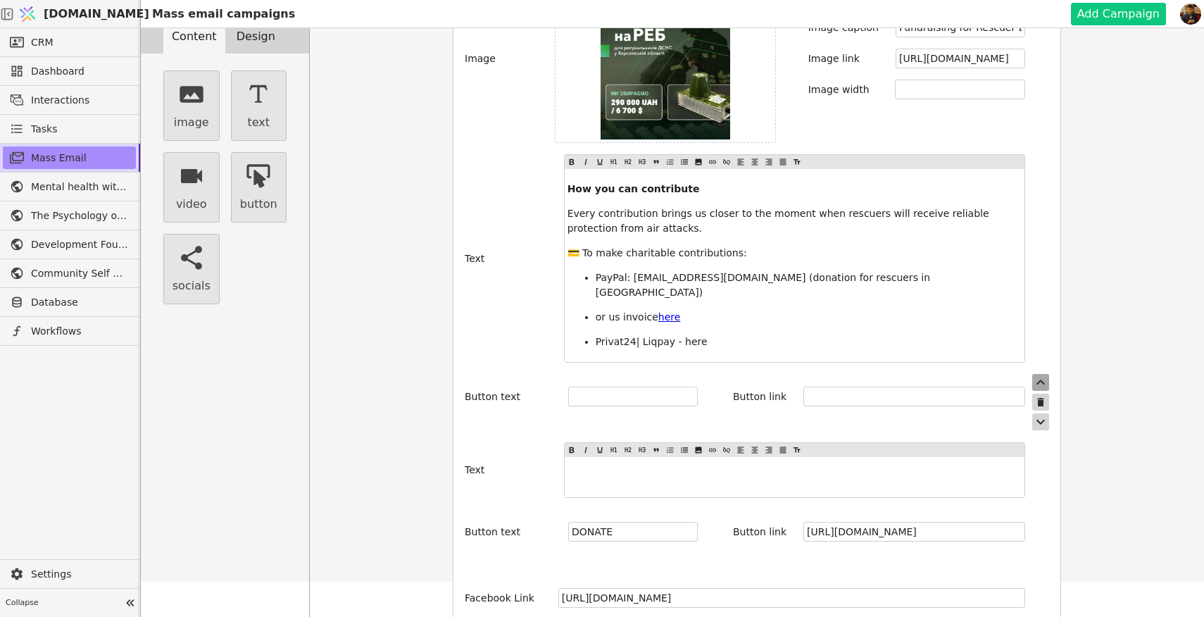
click at [1042, 374] on icon "button" at bounding box center [1040, 382] width 17 height 17
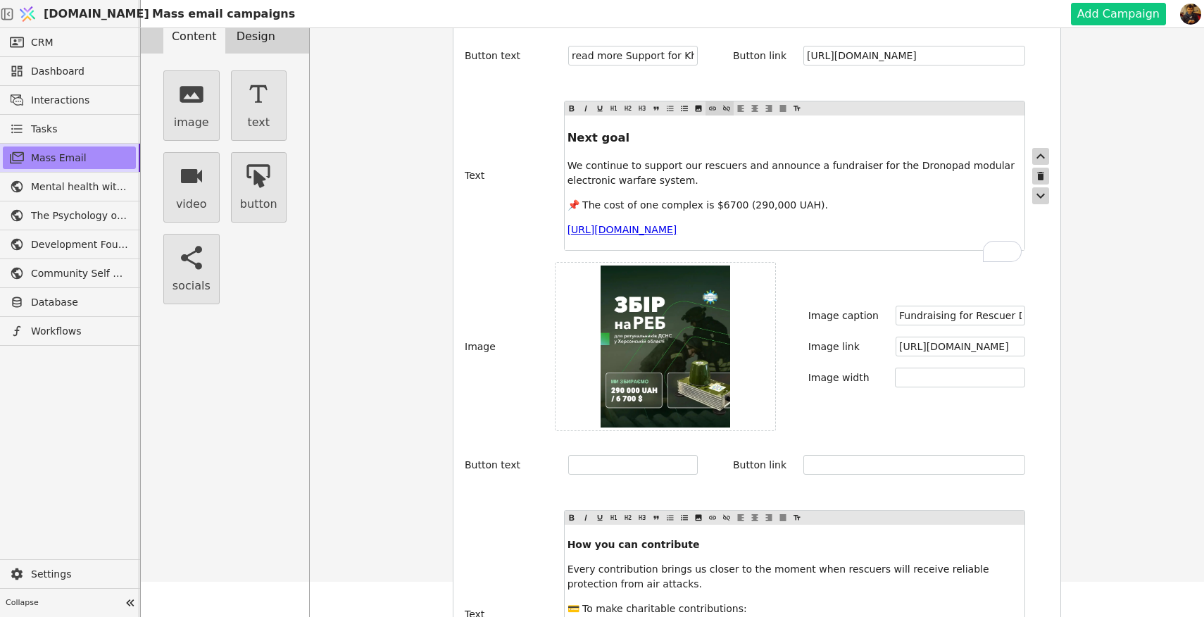
drag, startPoint x: 930, startPoint y: 237, endPoint x: 561, endPoint y: 217, distance: 369.4
click at [561, 217] on div "Text Next goal We continue to support our rescuers and announce a fundraiser fo…" at bounding box center [757, 176] width 584 height 150
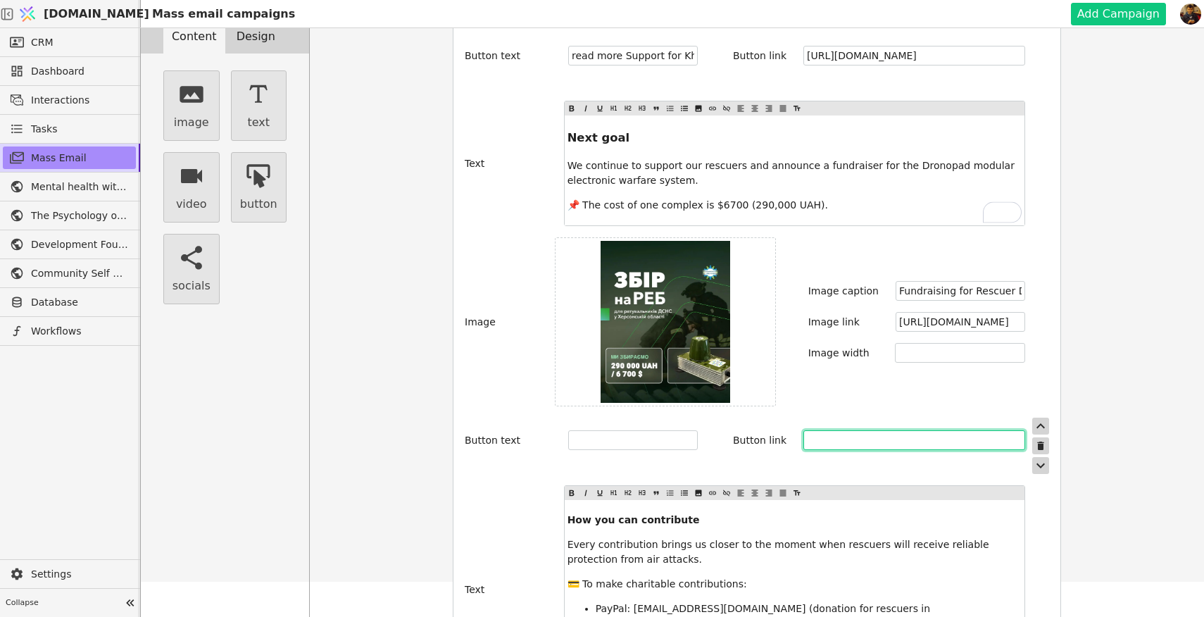
click at [840, 430] on input "text" at bounding box center [914, 440] width 222 height 20
paste input "$ [URL][DOMAIN_NAME]"
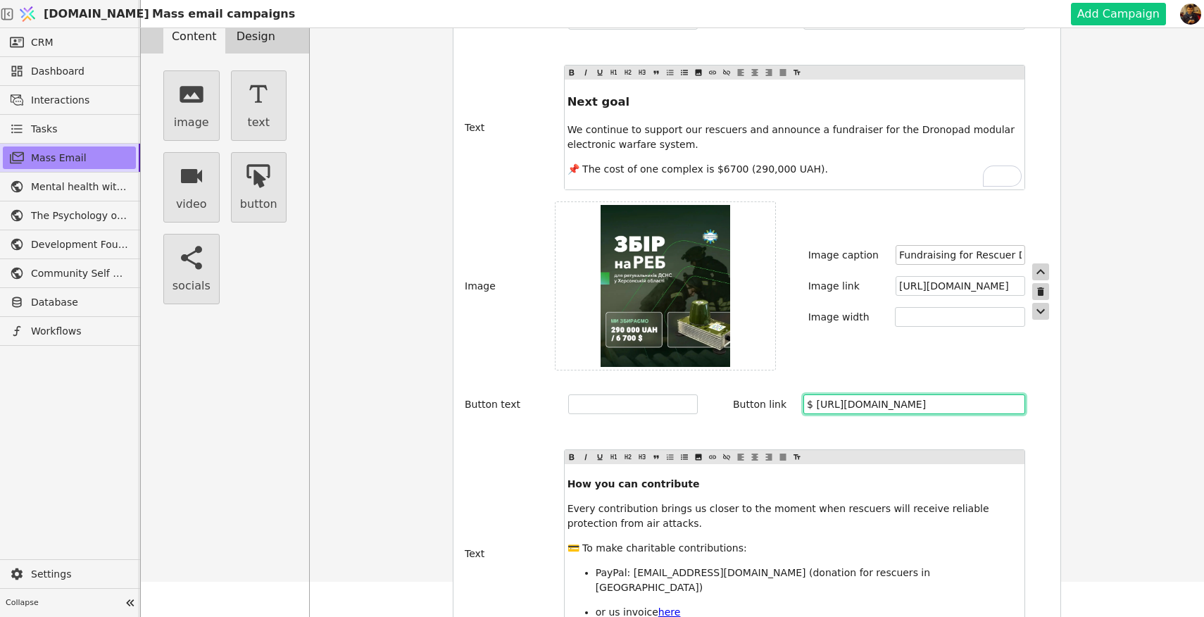
type input "$ [URL][DOMAIN_NAME]"
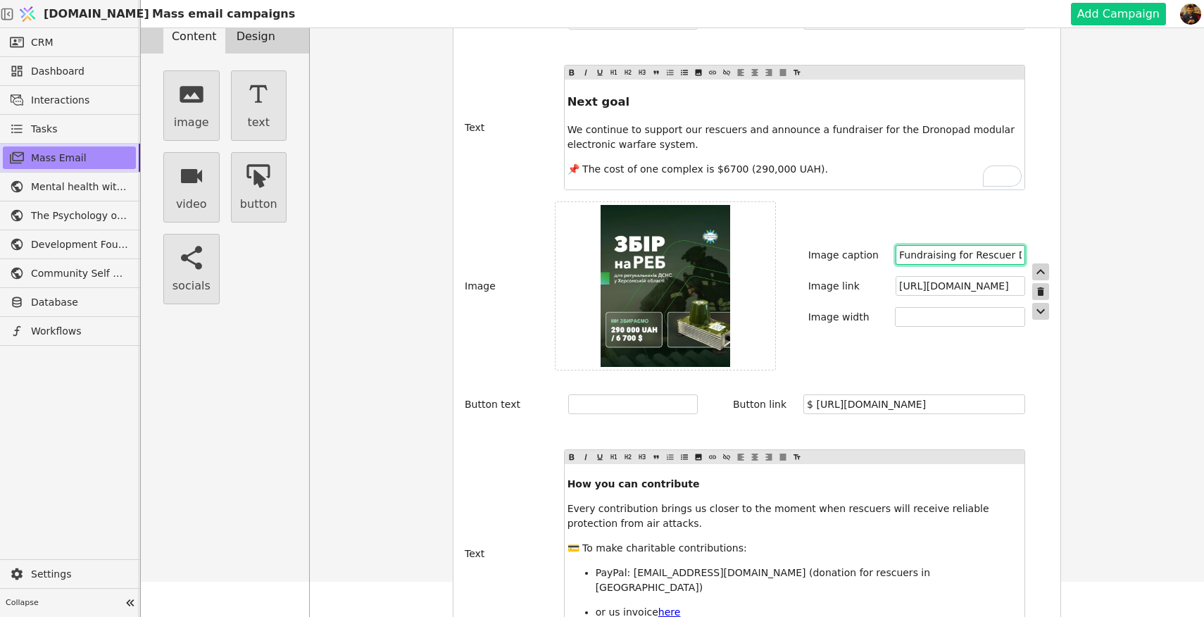
click at [952, 245] on input "Fundraising for Rescuer Day: Radio Electronic Warfare (REB / EW) system for res…" at bounding box center [960, 255] width 130 height 20
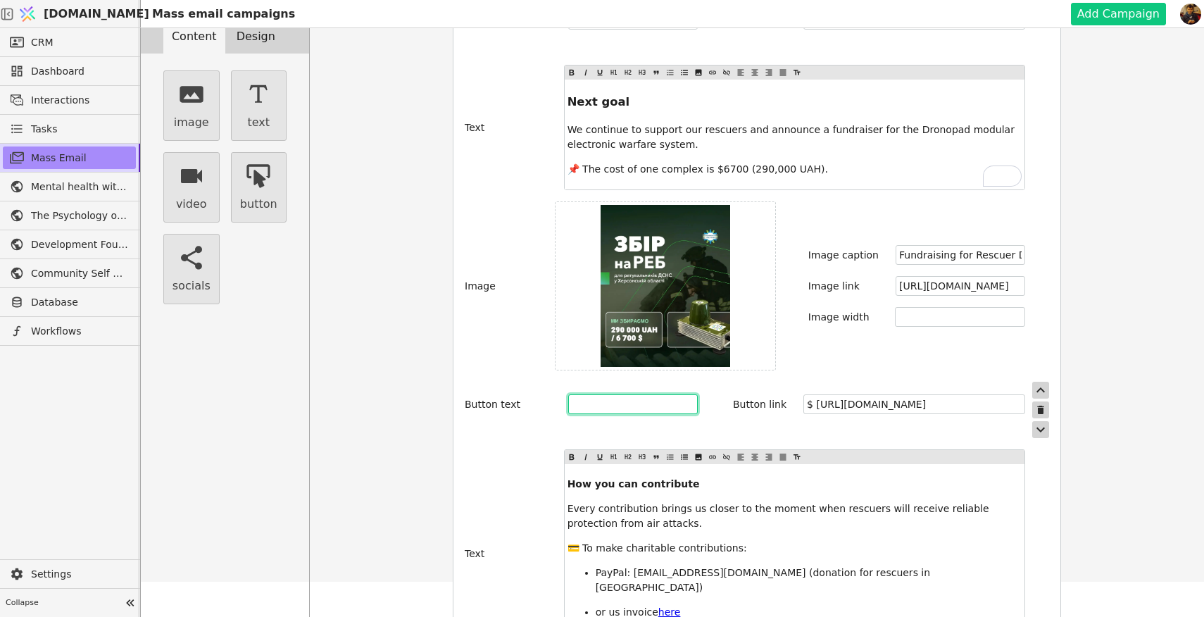
click at [652, 394] on input "text" at bounding box center [633, 404] width 130 height 20
paste input "Fundraising for Rescuer Day: Radio Electronic Warfare (REB / EW) system for res…"
drag, startPoint x: 582, startPoint y: 391, endPoint x: 481, endPoint y: 391, distance: 101.4
click at [481, 394] on div "Button text Fundraising for Rescuer Day: Radio Electronic Warfare (REB / EW) sy…" at bounding box center [581, 404] width 233 height 20
click at [569, 394] on input "Fundraising for Rescuer Day: Radio Electronic Warfare (REB / EW) system for res…" at bounding box center [633, 404] width 130 height 20
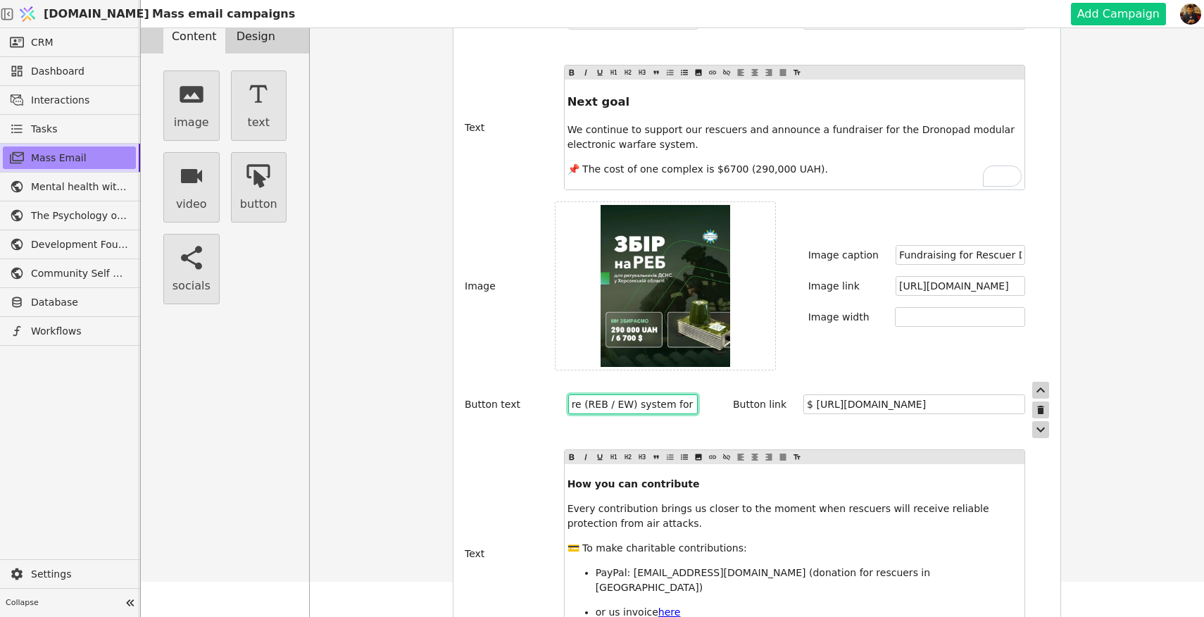
drag, startPoint x: 654, startPoint y: 392, endPoint x: 679, endPoint y: 392, distance: 24.6
click at [679, 394] on input "Read more about Fundraising for Rescuer Day: Radio Electronic Warfare (REB / EW…" at bounding box center [633, 404] width 130 height 20
click at [677, 394] on input "Read more about Fundraising for Rescuer Day: Radio Electronic Warfare (REB / EW…" at bounding box center [633, 404] width 130 height 20
drag, startPoint x: 674, startPoint y: 392, endPoint x: 702, endPoint y: 391, distance: 28.2
click at [702, 392] on div "Button text Read more about Fundraising for Rescuer Day: Radio Electronic Warfa…" at bounding box center [757, 410] width 584 height 56
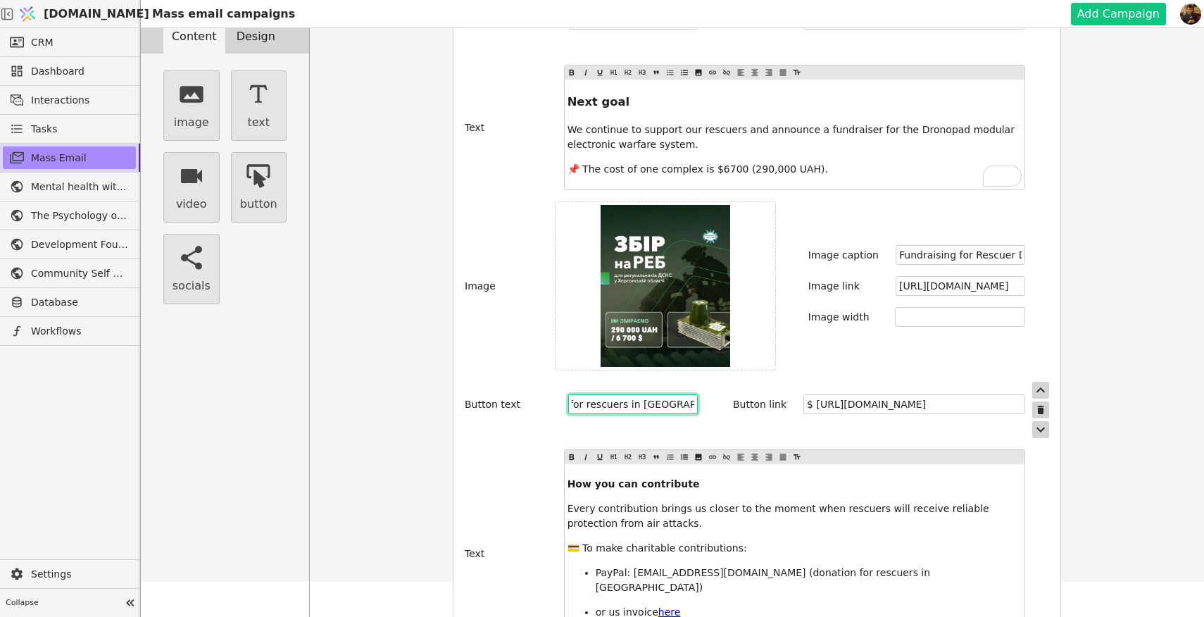
click at [671, 394] on input "Read more about Fundraising for Rescuer Day: Radio Electronic Warfare (REB / EW…" at bounding box center [633, 404] width 130 height 20
drag, startPoint x: 679, startPoint y: 389, endPoint x: 607, endPoint y: 391, distance: 71.8
click at [607, 394] on input "Read more about Fundraising for Rescuer Day: Radio Electronic Warfare (REB / EW…" at bounding box center [633, 404] width 130 height 20
drag, startPoint x: 610, startPoint y: 389, endPoint x: 559, endPoint y: 389, distance: 50.7
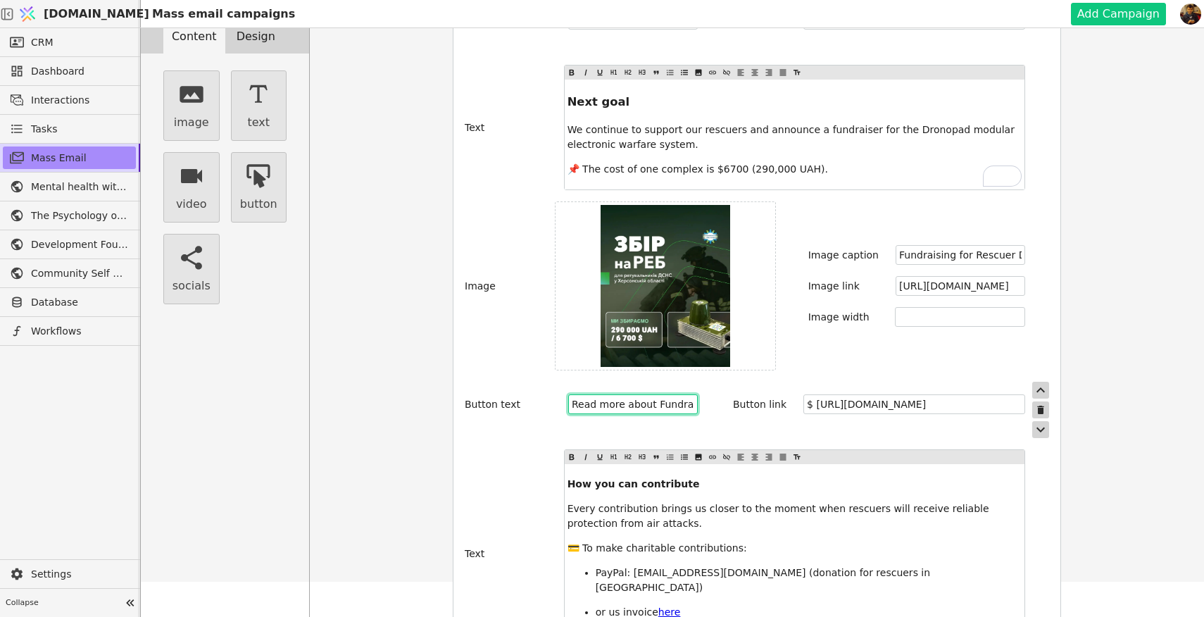
click at [559, 394] on div "Read more about Fundraising for Rescuer" at bounding box center [617, 404] width 160 height 20
click at [647, 394] on input "Read more about Fundraising for Rescuer" at bounding box center [633, 404] width 130 height 20
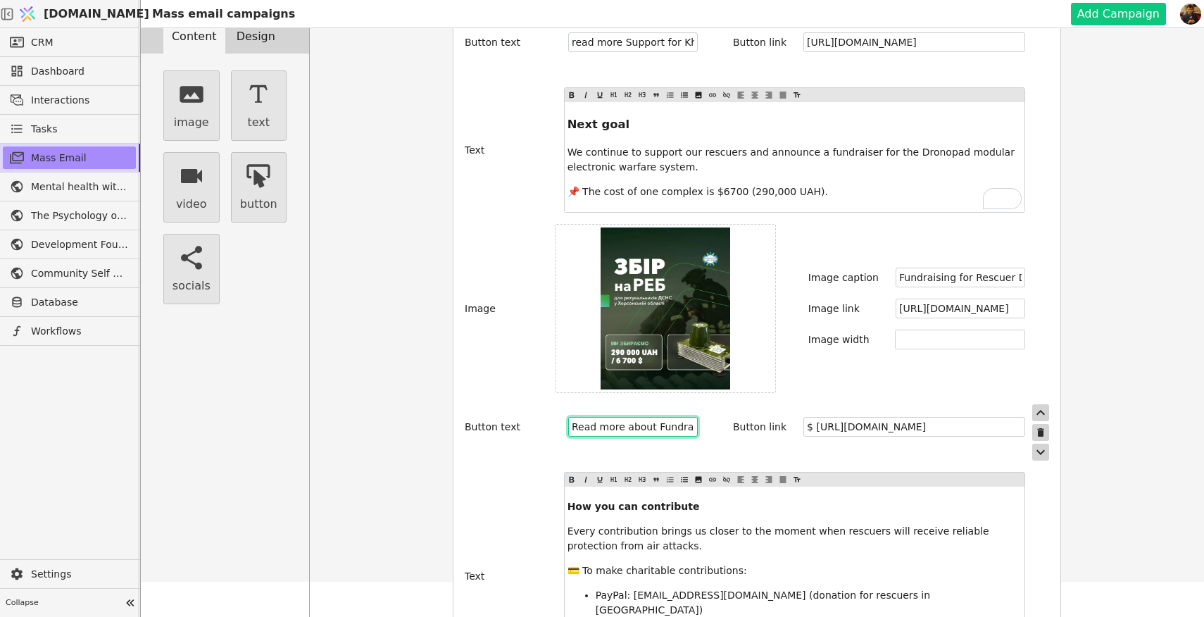
scroll to position [1394, 0]
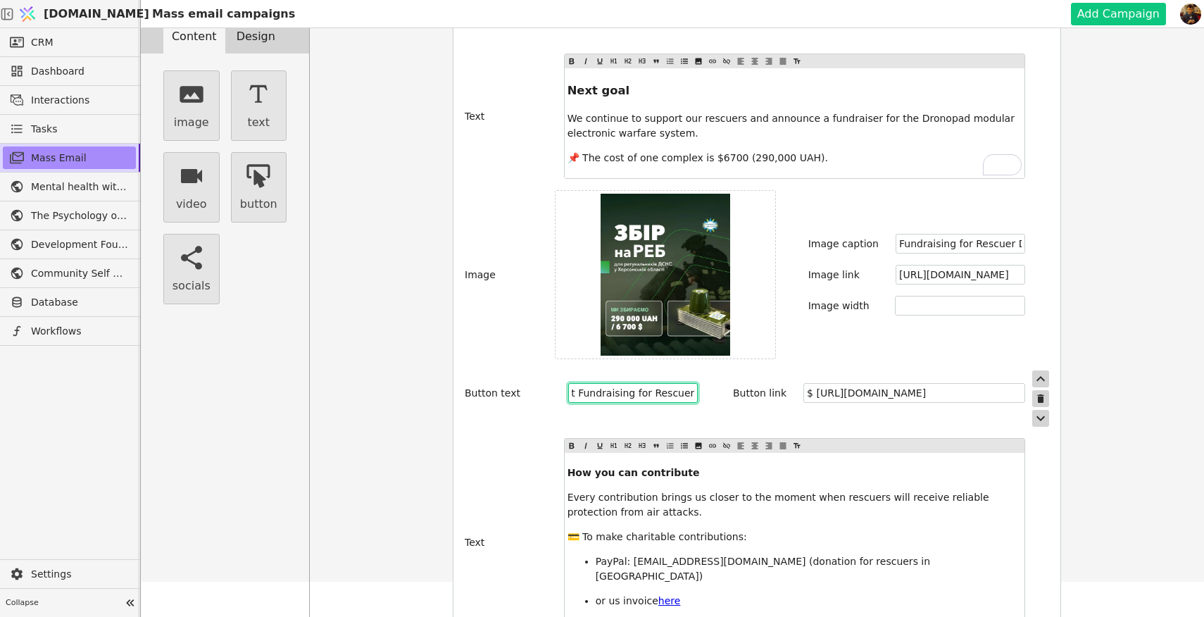
drag, startPoint x: 672, startPoint y: 379, endPoint x: 699, endPoint y: 379, distance: 27.5
click at [699, 379] on div "Button text Read more about Fundraising for Rescuer Button link $ [URL][DOMAIN_…" at bounding box center [757, 398] width 584 height 56
click at [657, 383] on input "Read more about Fundraising for Rescuer" at bounding box center [633, 393] width 130 height 20
click at [680, 383] on input "Read more about Fundraising for Rescuer" at bounding box center [633, 393] width 130 height 20
paste input "rescuers of Kherson"
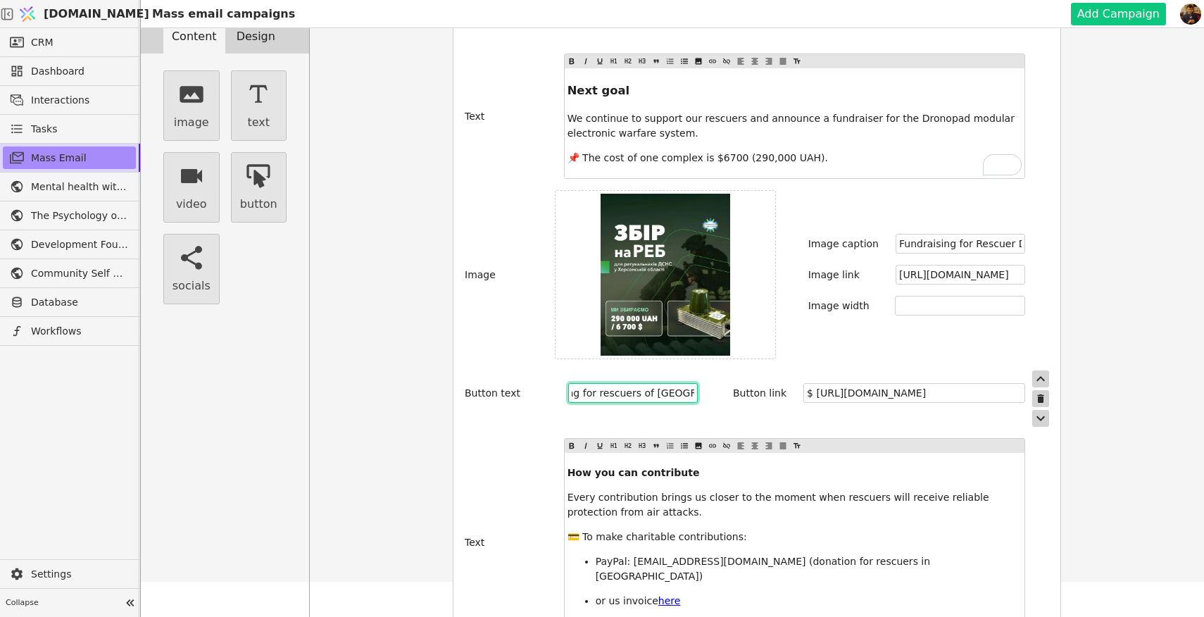
type input "Read more about Fundraising for rescuers of [GEOGRAPHIC_DATA]"
click at [689, 398] on div "Button text Read more about Fundraising for rescuers of Kherson Button link $ […" at bounding box center [757, 398] width 584 height 56
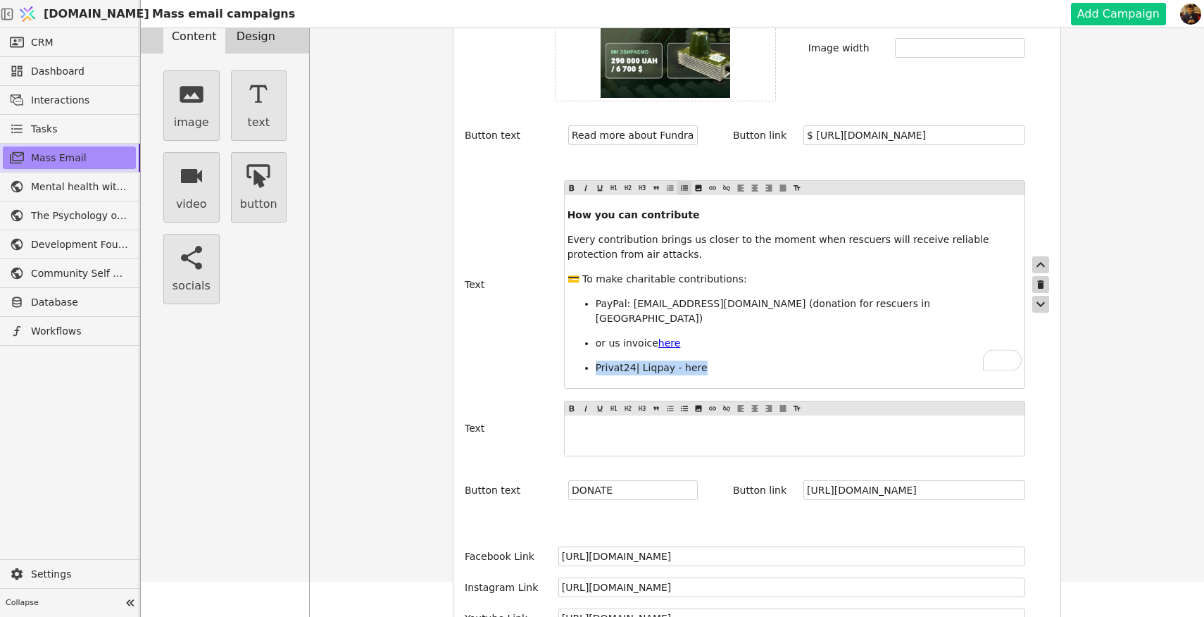
drag, startPoint x: 722, startPoint y: 340, endPoint x: 572, endPoint y: 340, distance: 150.6
click at [572, 340] on ul "PayPal: [EMAIL_ADDRESS][DOMAIN_NAME] (donation for rescuers in [GEOGRAPHIC_DATA…" at bounding box center [794, 335] width 454 height 79
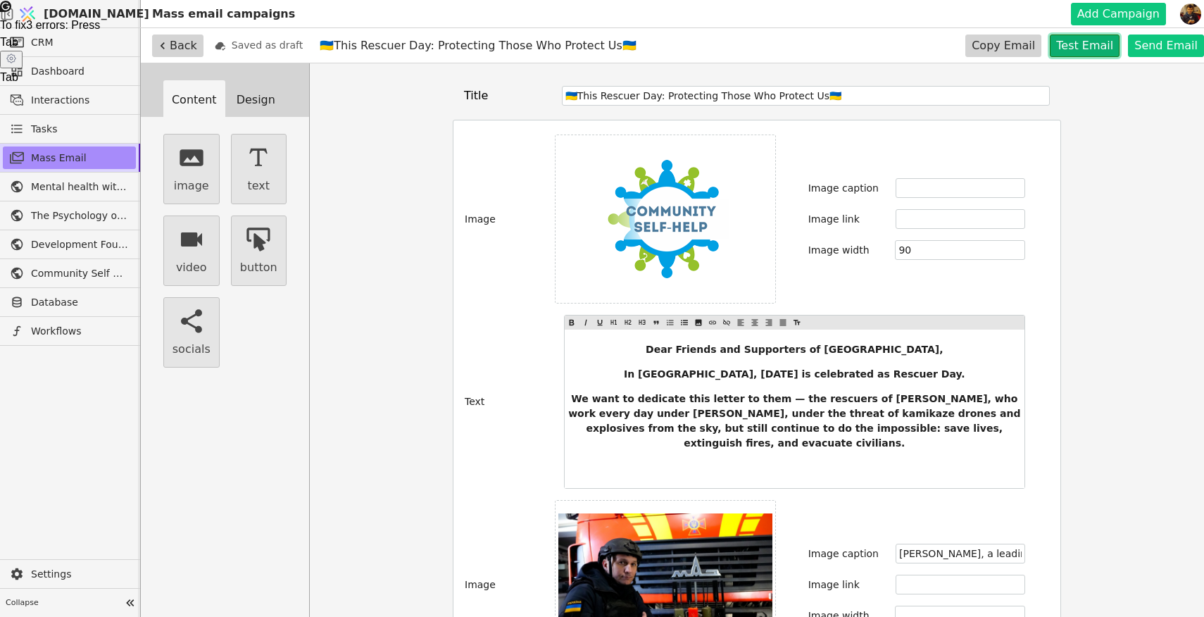
click at [1087, 46] on button "Test Email" at bounding box center [1084, 45] width 70 height 23
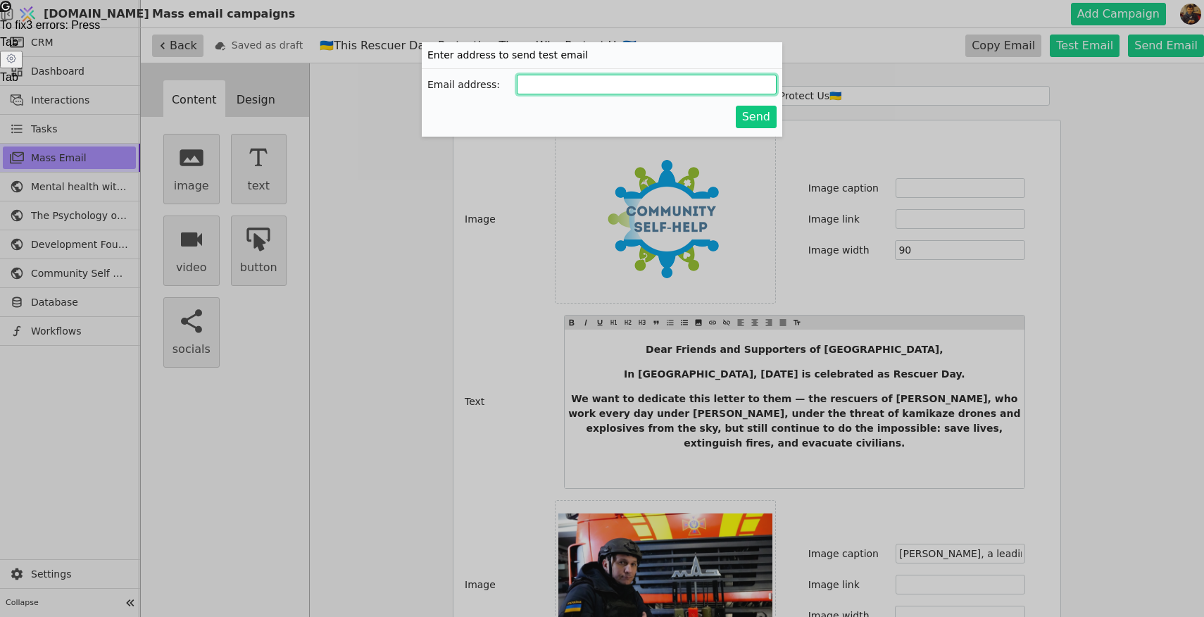
click at [705, 83] on input "Add Campaign" at bounding box center [647, 85] width 260 height 20
type input "[EMAIL_ADDRESS][DOMAIN_NAME]"
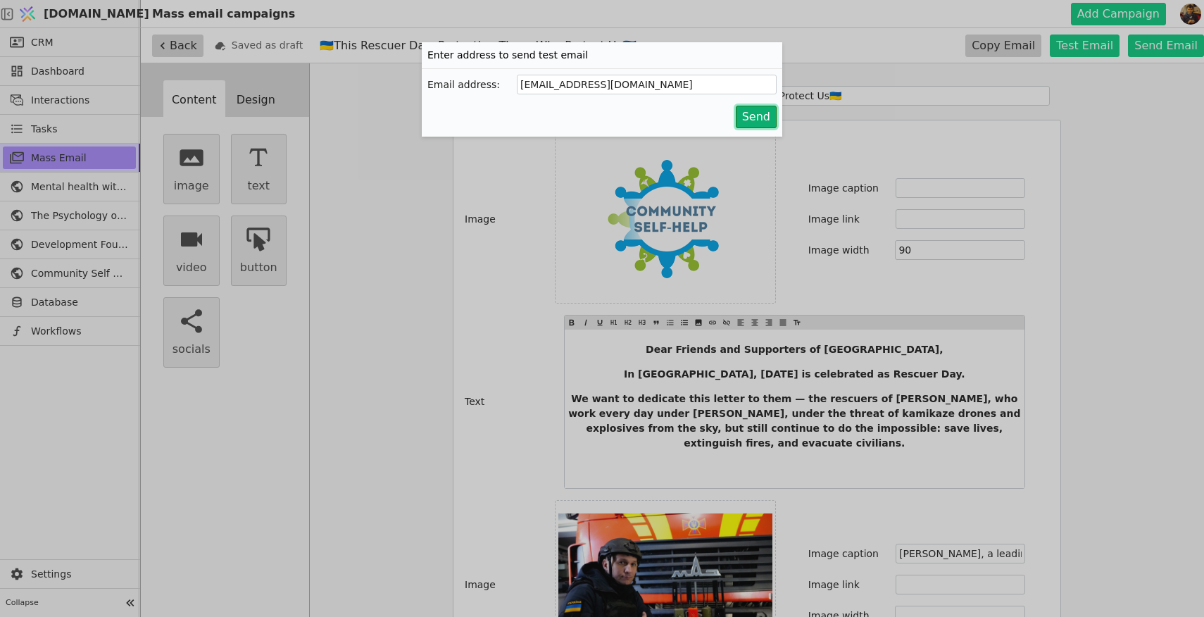
click at [752, 118] on button "Send" at bounding box center [756, 117] width 41 height 23
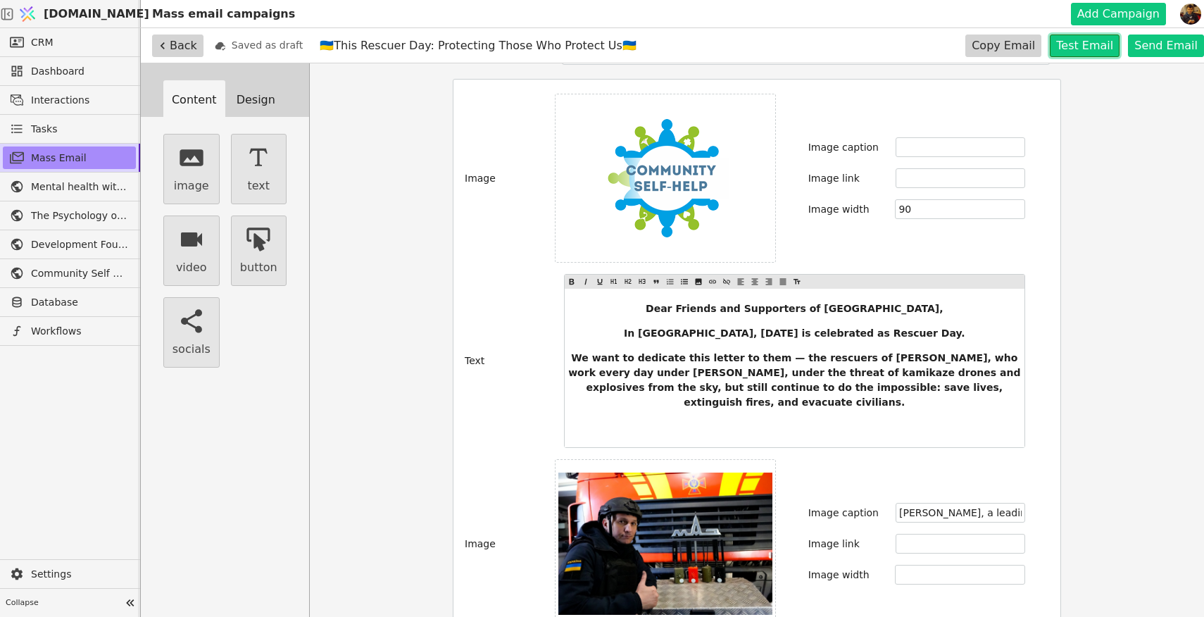
scroll to position [48, 0]
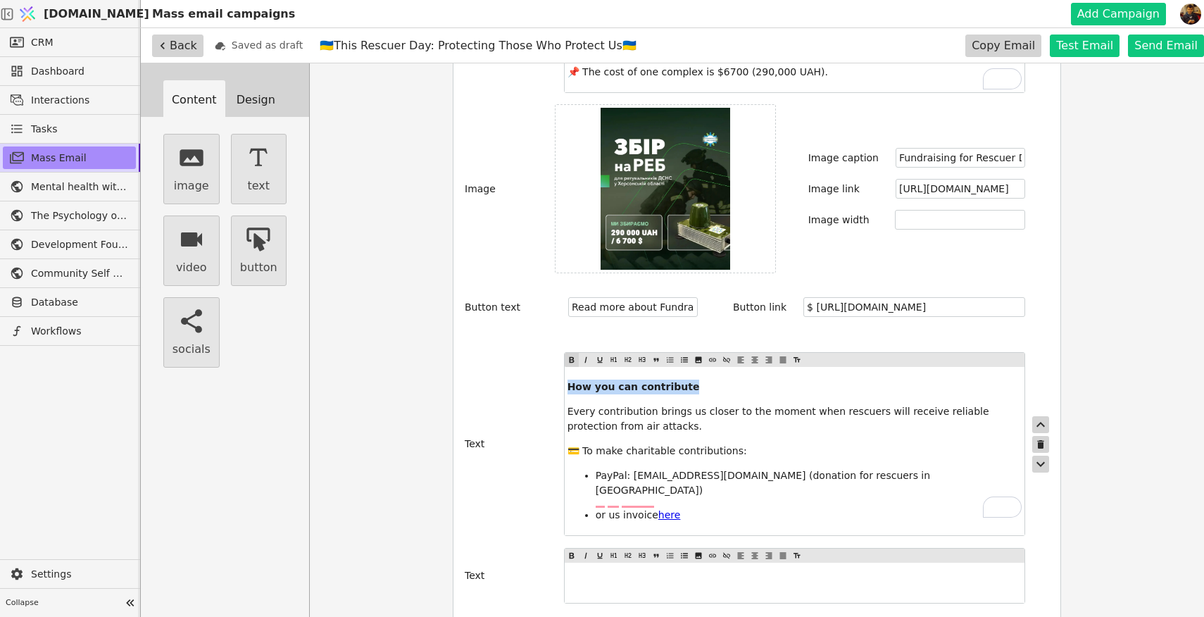
drag, startPoint x: 686, startPoint y: 373, endPoint x: 559, endPoint y: 365, distance: 127.7
click at [559, 365] on div "Text How you can contribute Every contribution brings us closer to the moment w…" at bounding box center [757, 444] width 584 height 184
click at [643, 351] on icon at bounding box center [642, 359] width 8 height 17
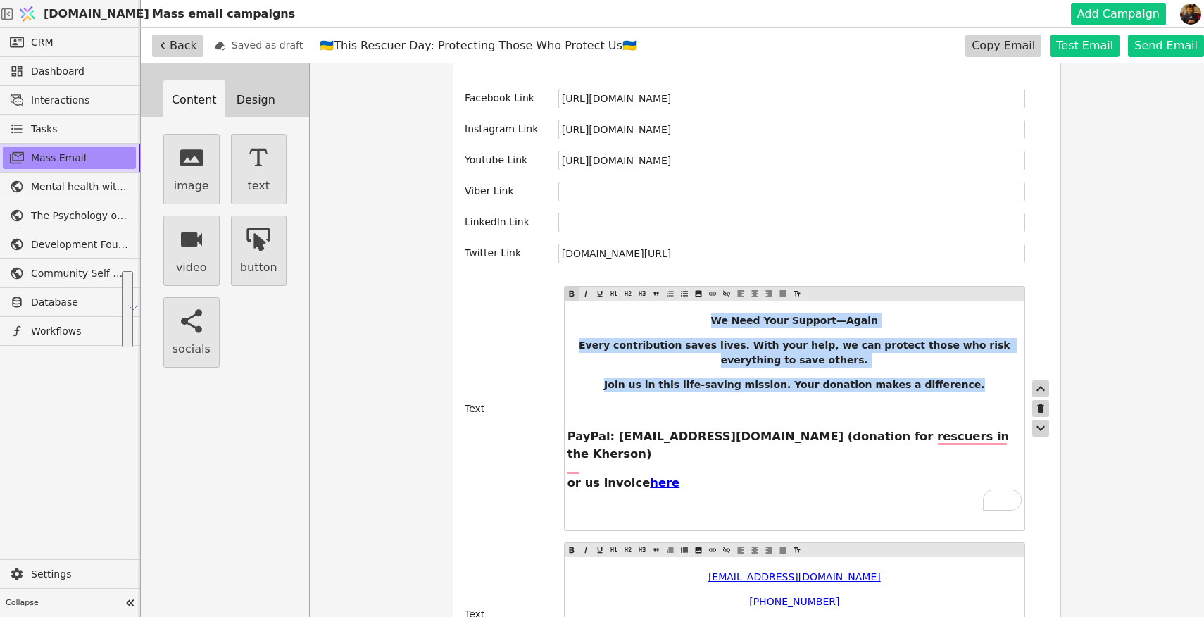
drag, startPoint x: 969, startPoint y: 358, endPoint x: 712, endPoint y: 293, distance: 264.4
click at [712, 301] on div "We Need Your Support—Again Every contribution saves lives. With your help, we c…" at bounding box center [795, 416] width 460 height 230
copy div "We Need Your Support—Again Every contribution saves lives. With your help, we c…"
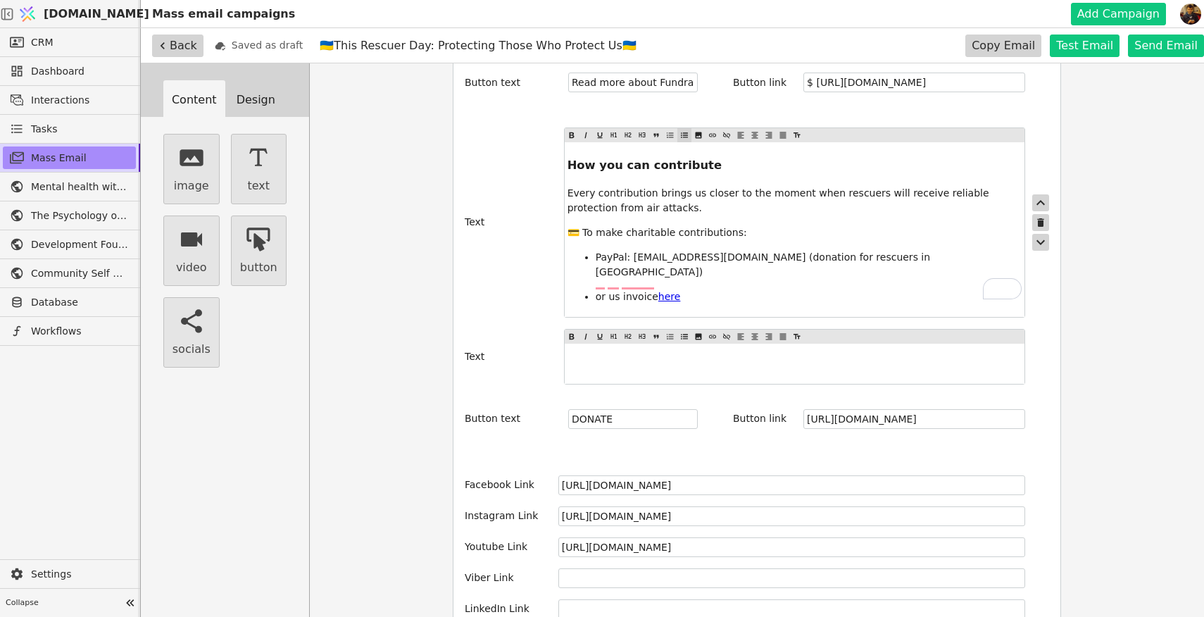
click at [714, 279] on div "How you can contribute Every contribution brings us closer to the moment when r…" at bounding box center [795, 229] width 460 height 174
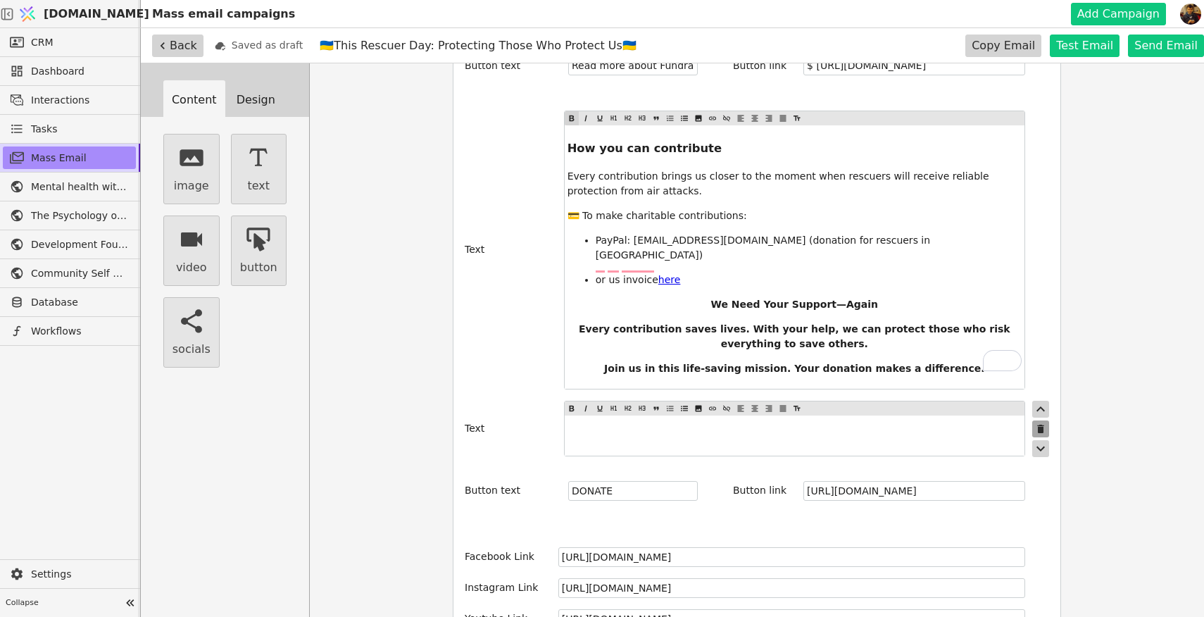
click at [1043, 423] on icon "button" at bounding box center [1040, 428] width 11 height 11
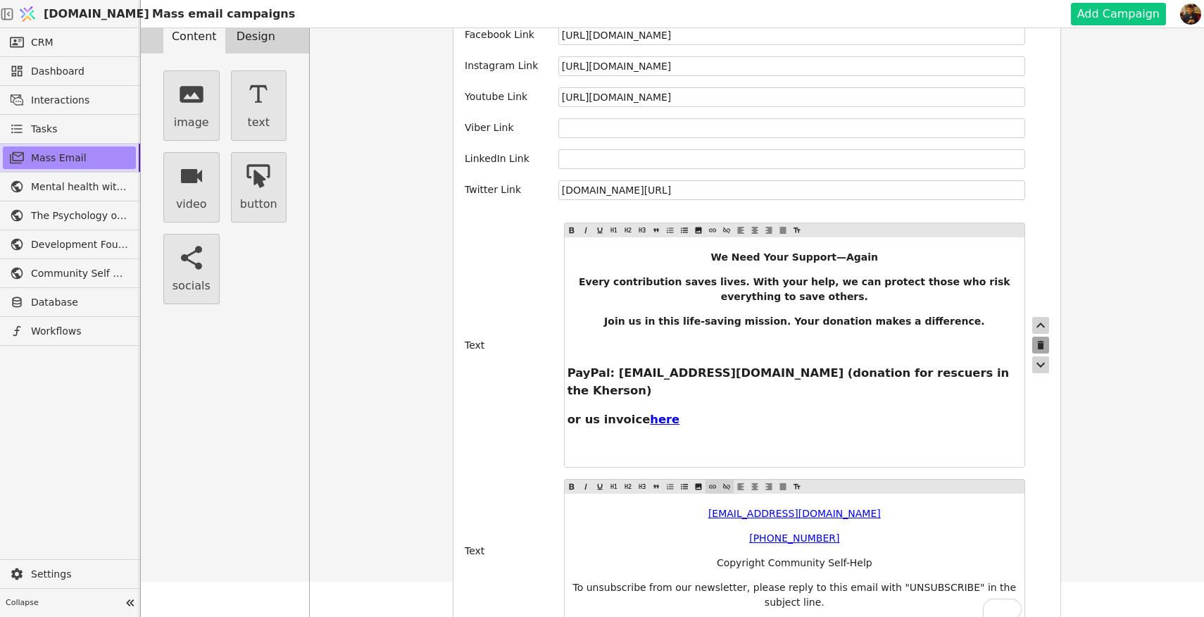
click at [1041, 341] on icon "button" at bounding box center [1040, 345] width 6 height 8
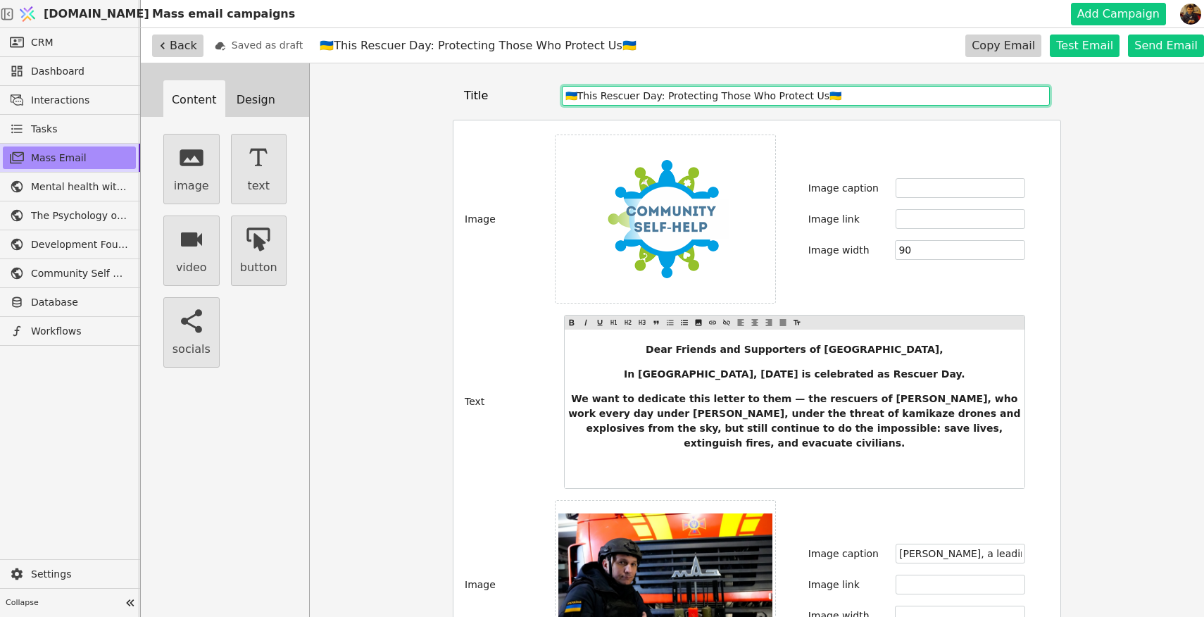
drag, startPoint x: 839, startPoint y: 96, endPoint x: 528, endPoint y: 94, distance: 311.1
click at [528, 93] on div "Title 🇺🇦This Rescuer Day: Protecting Those Who Protect Us🇺🇦" at bounding box center [757, 96] width 586 height 20
click at [820, 87] on input "🇺🇦This Rescuer Day: Protecting Those Who Protect Us🇺🇦" at bounding box center [806, 96] width 488 height 20
drag, startPoint x: 841, startPoint y: 94, endPoint x: 579, endPoint y: 96, distance: 262.6
click at [579, 96] on input "🇺🇦This Rescuer Day: Protecting Those Who Protect Us🇺🇦" at bounding box center [806, 96] width 488 height 20
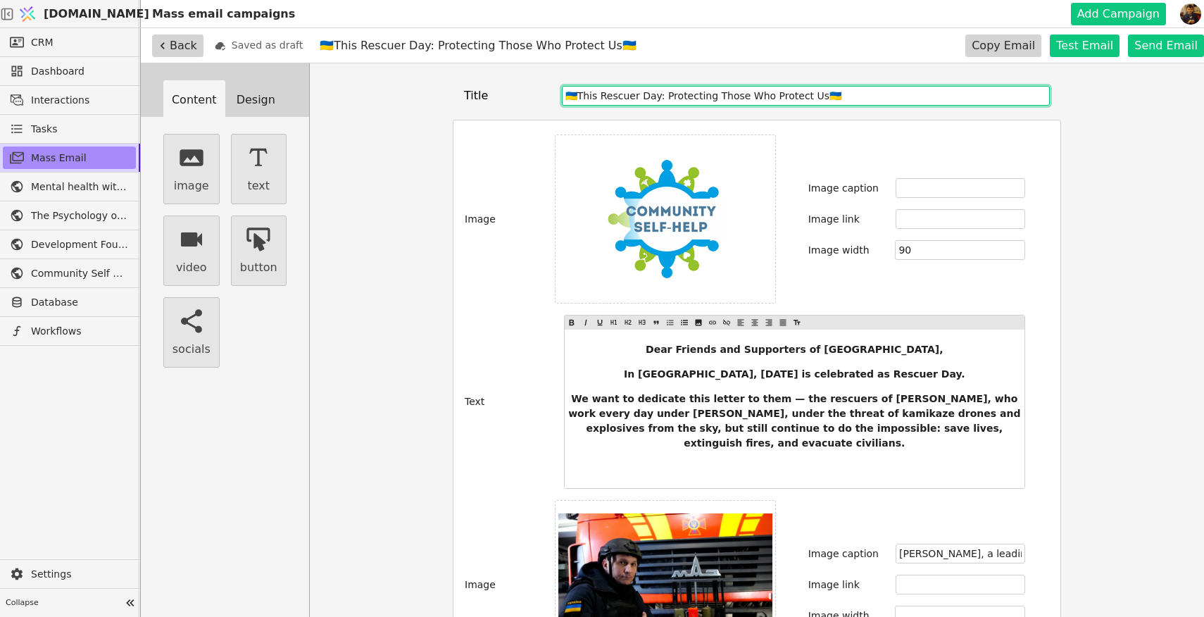
paste input "🇺🇦 Honoring Ukraine’s Rescuers – [DATE]. Support for Those Who Save Lives"
click at [584, 96] on input "🇺🇦T 🇺🇦 Honoring Ukraine’s Rescuers – [DATE]. Support for Those Who Save Lives" at bounding box center [806, 96] width 488 height 20
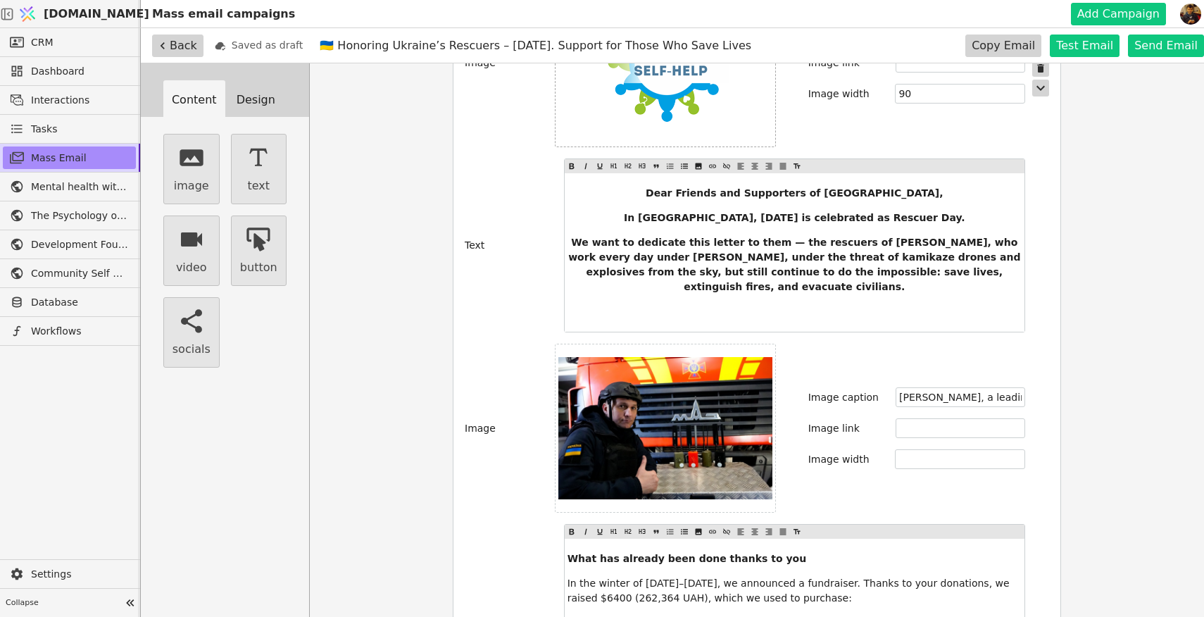
scroll to position [179, 0]
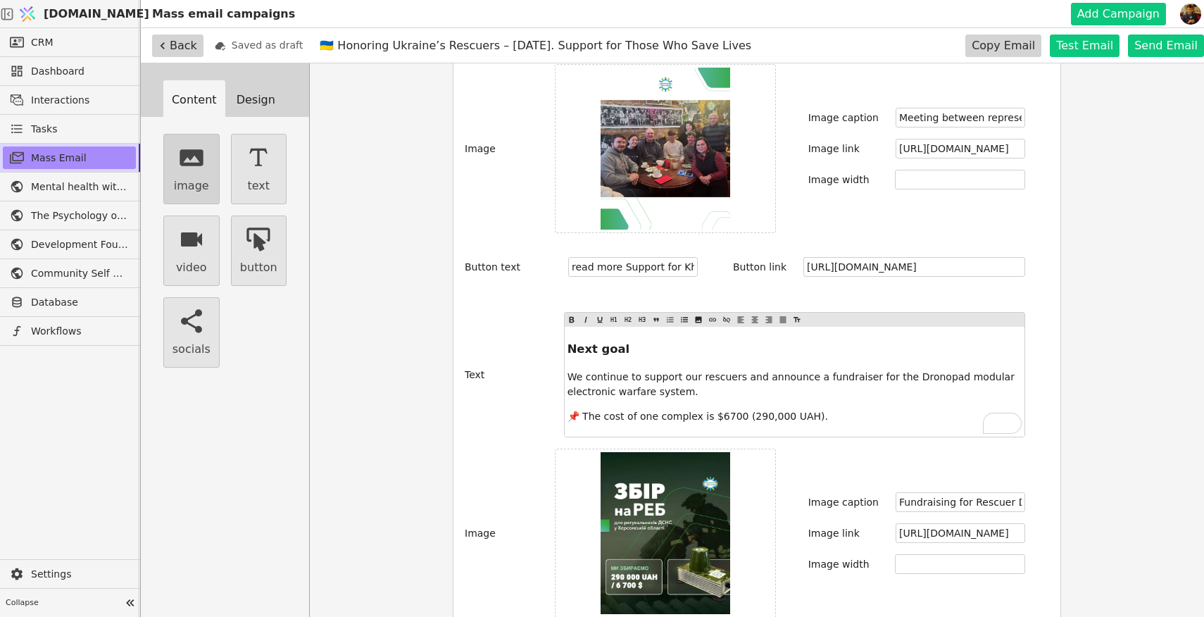
type input "🇺🇦 Honoring Ukraine’s Rescuers – [DATE]. Support for Those Who Save Lives"
click at [196, 175] on button "image" at bounding box center [191, 169] width 56 height 70
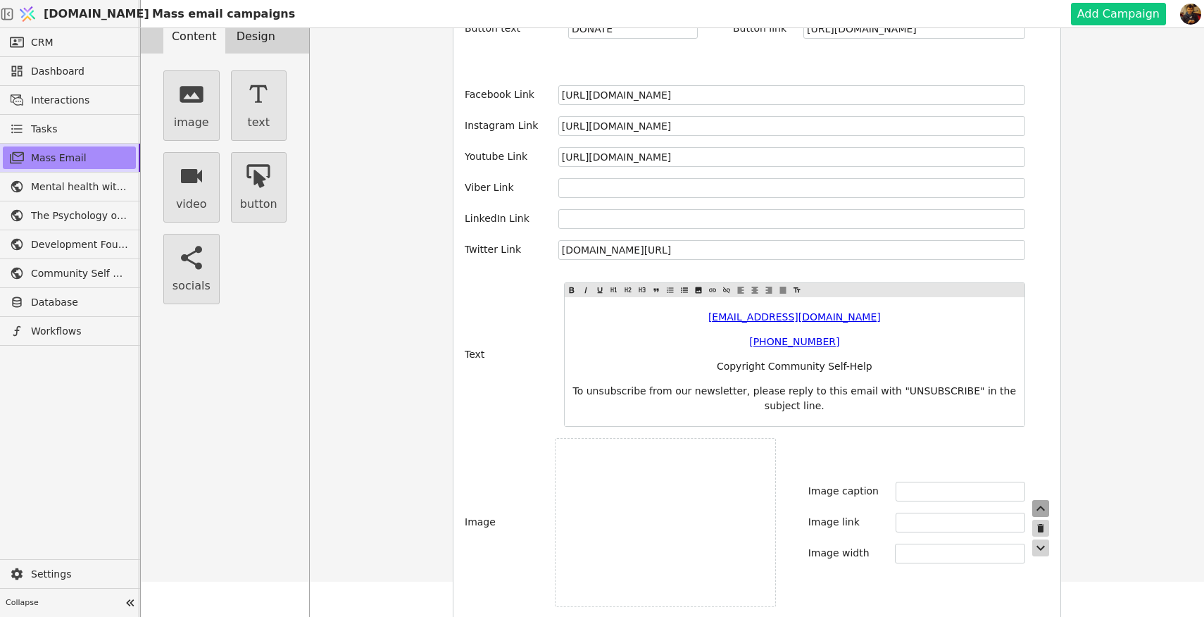
click at [1044, 500] on icon "button" at bounding box center [1040, 508] width 17 height 17
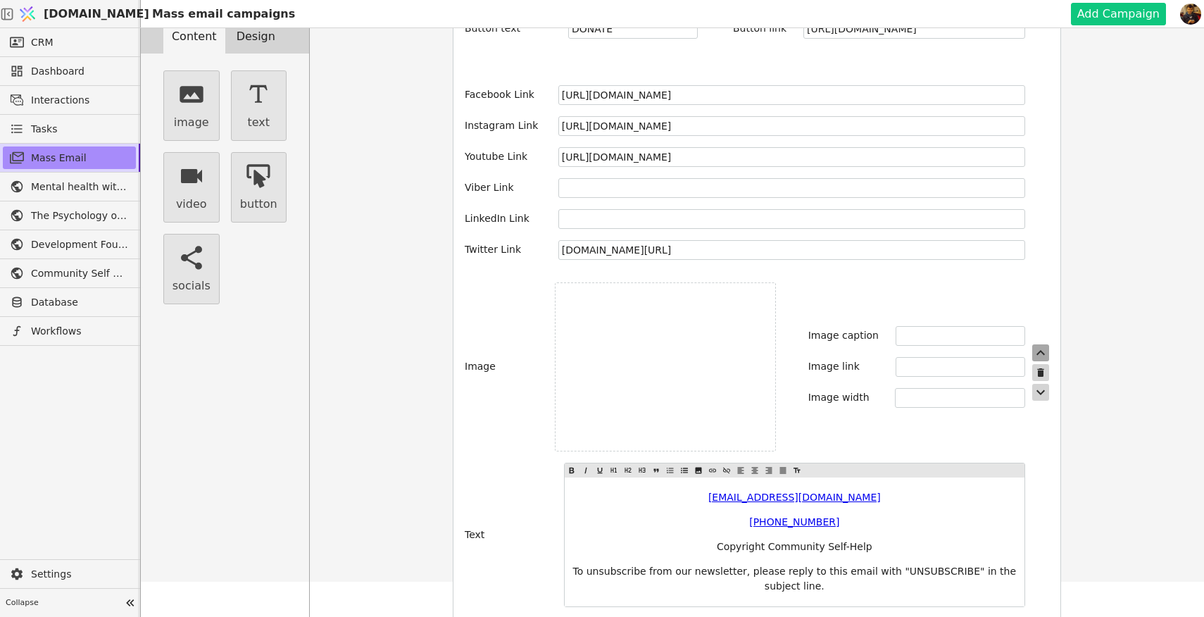
click at [1040, 344] on icon "button" at bounding box center [1040, 352] width 17 height 17
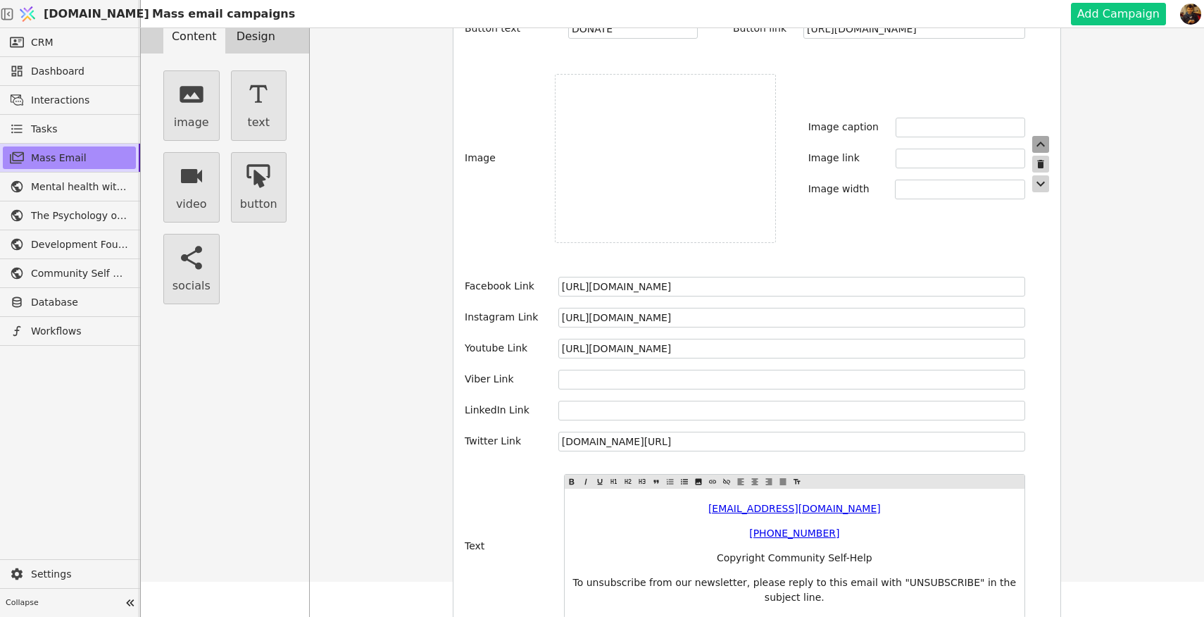
click at [1042, 136] on icon "button" at bounding box center [1040, 144] width 17 height 17
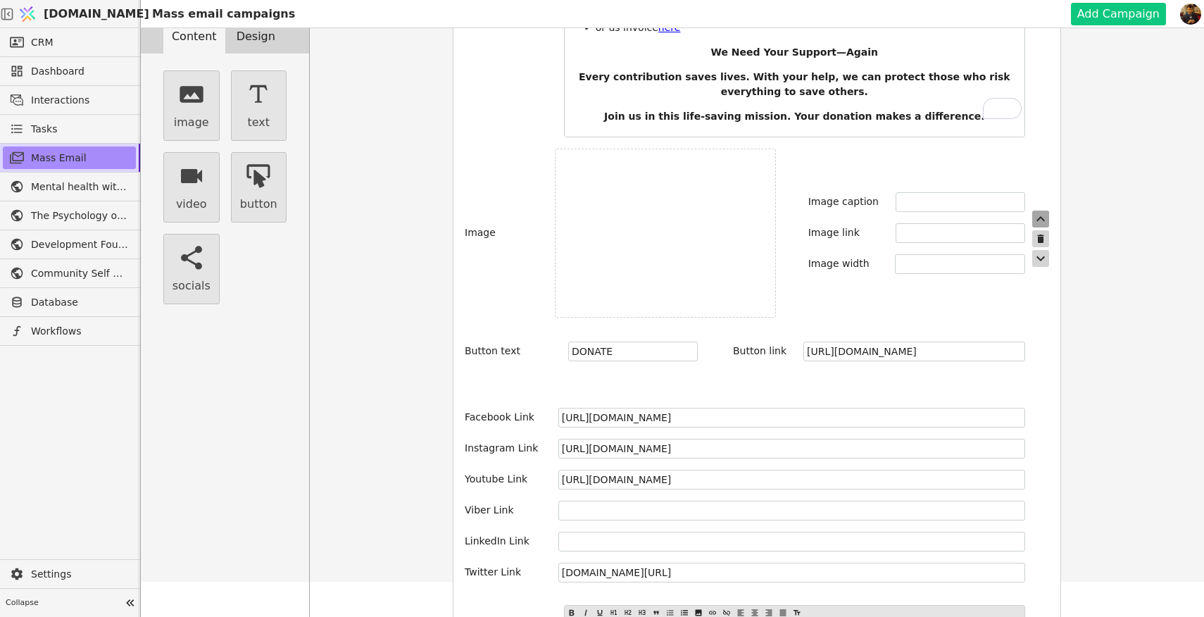
click at [1039, 210] on icon "button" at bounding box center [1040, 218] width 17 height 17
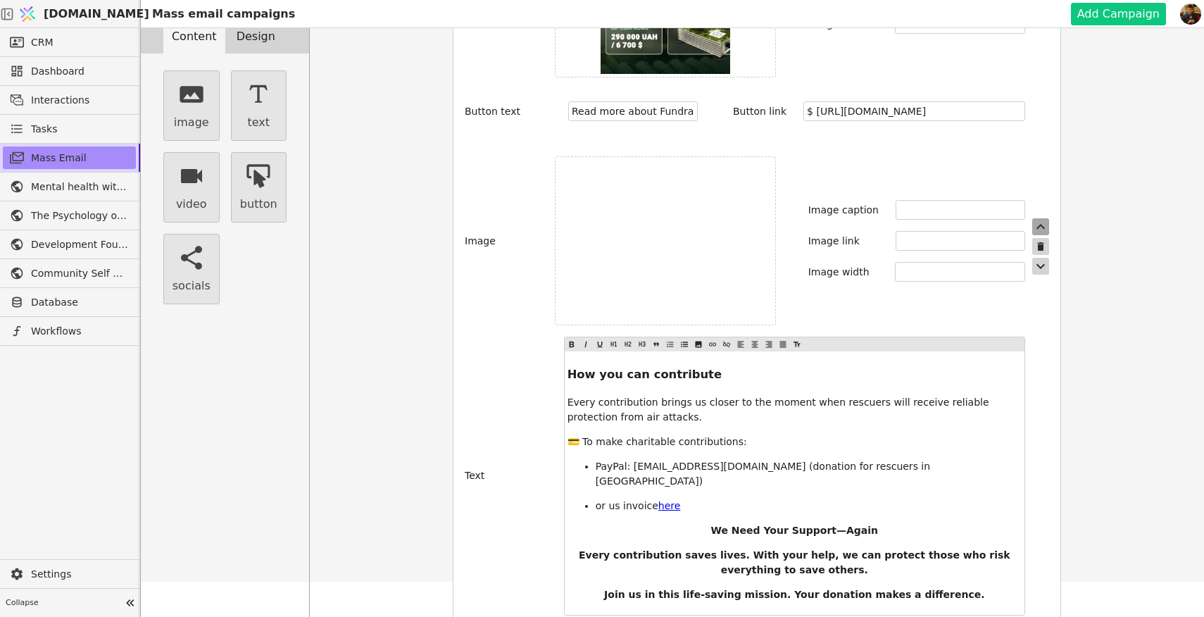
click at [1040, 224] on icon "button" at bounding box center [1040, 226] width 8 height 5
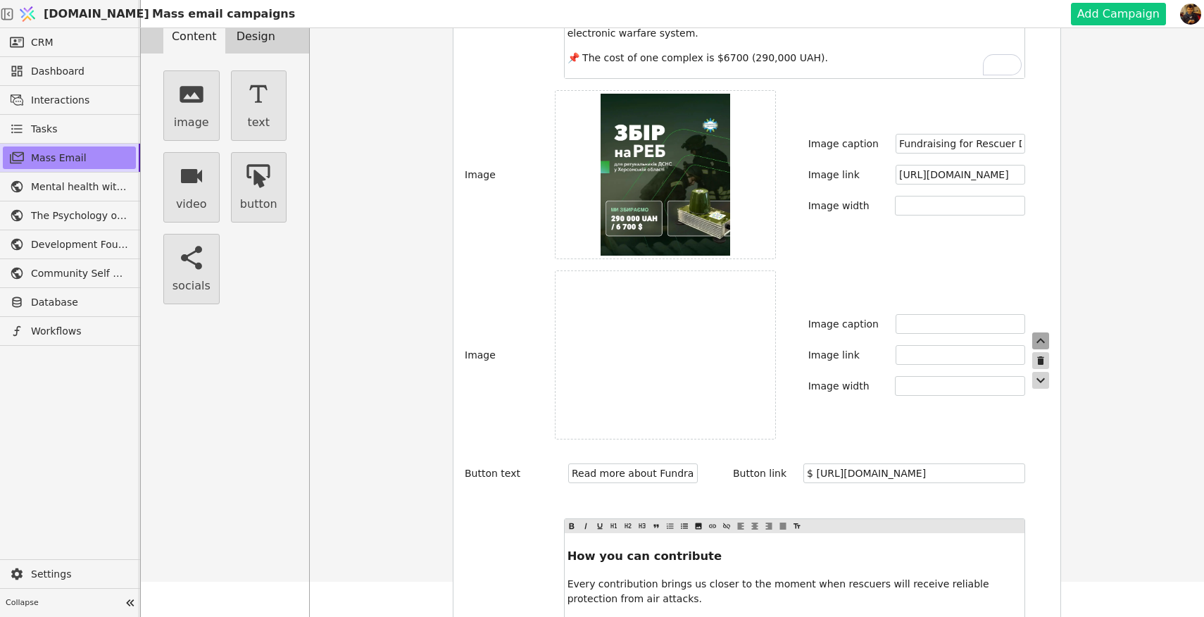
click at [1040, 332] on icon "button" at bounding box center [1040, 340] width 17 height 17
type input "Fundraising for Rescuer Day: Radio Electronic Warfare (REB / EW) system for res…"
type input "[URL][DOMAIN_NAME]"
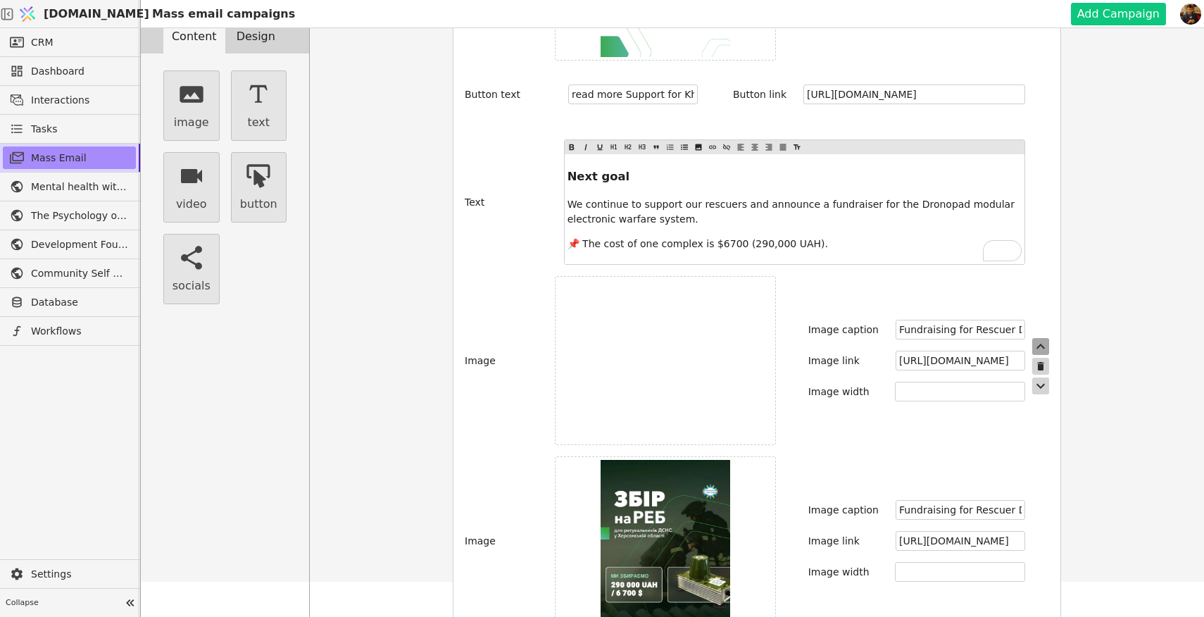
click at [1041, 343] on icon "button" at bounding box center [1040, 345] width 8 height 5
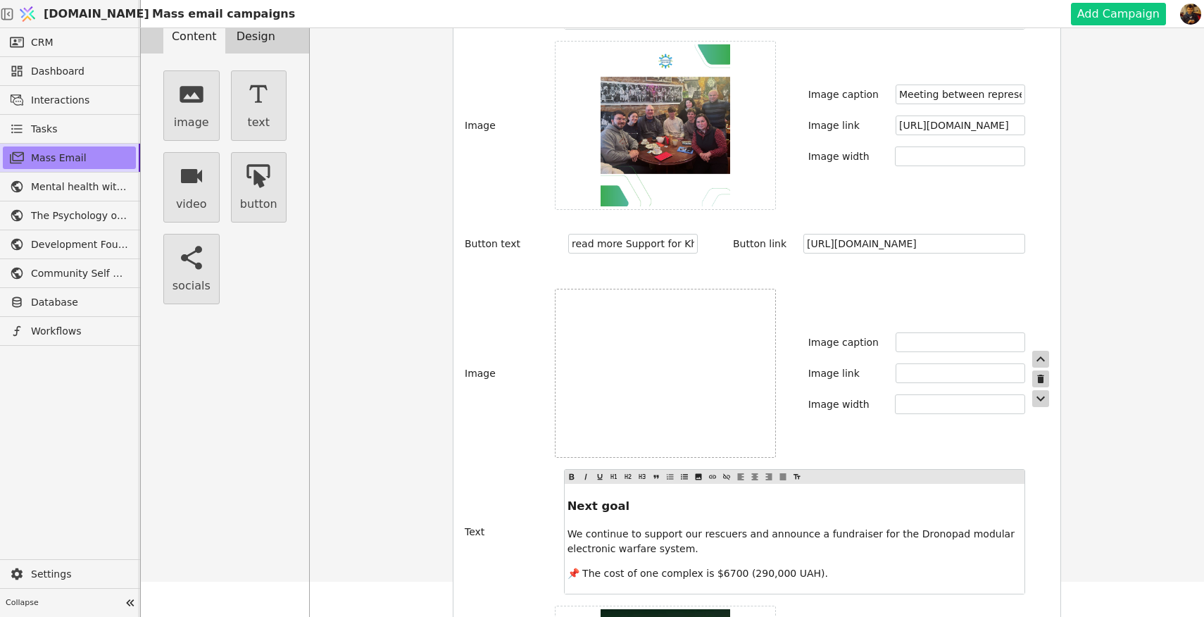
click at [706, 326] on label at bounding box center [665, 373] width 221 height 169
click at [665, 373] on input "file" at bounding box center [665, 373] width 0 height 0
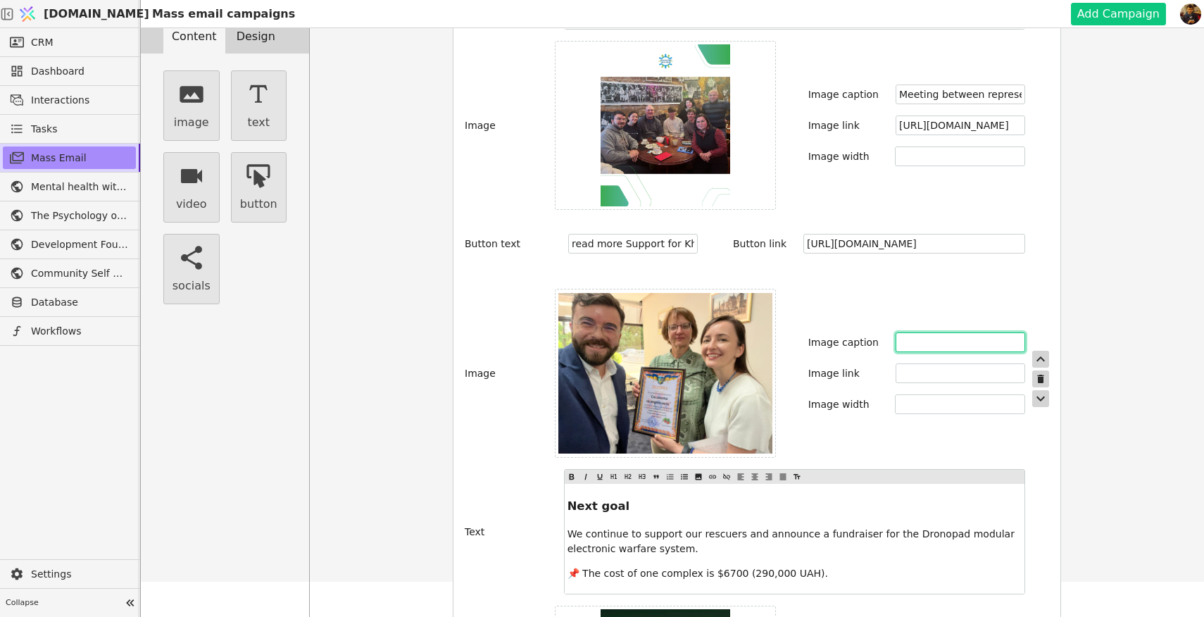
click at [917, 332] on input "text" at bounding box center [960, 342] width 130 height 20
paste input "The Community Self-Help NGO received a thank-you note from the State Emergency …"
type input "The Community Self-Help NGO received a thank-you note from the State Emergency …"
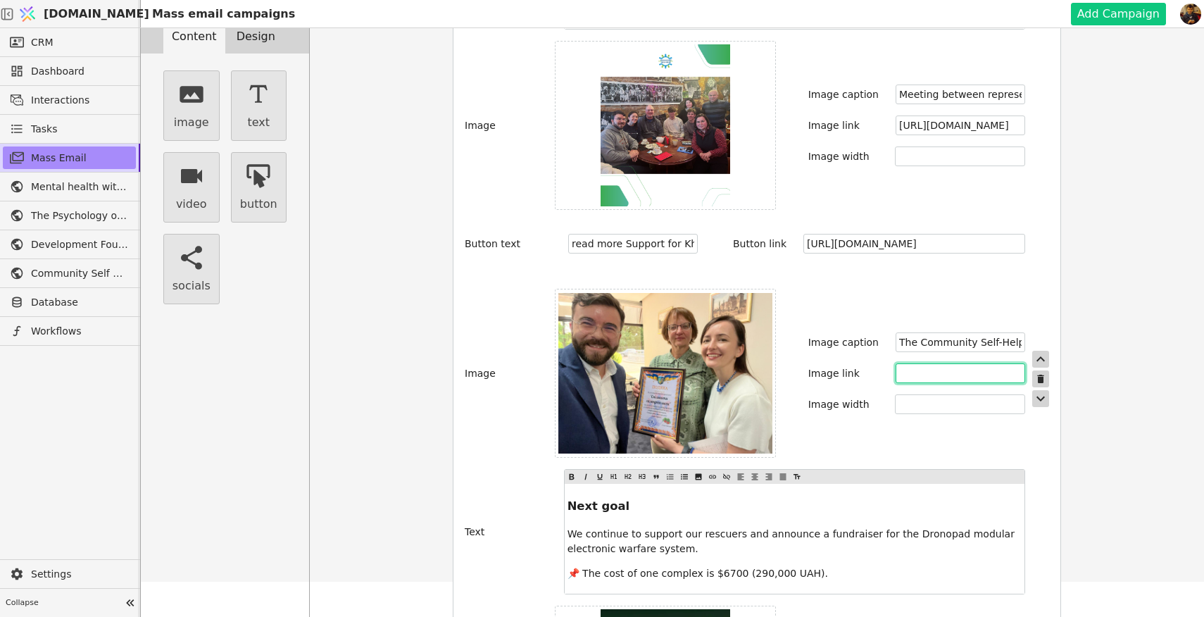
click at [931, 363] on input "text" at bounding box center [960, 373] width 130 height 20
paste input "[URL][DOMAIN_NAME]"
type input "[URL][DOMAIN_NAME]"
click at [1080, 425] on div "Content Design image text video button socials Background Color #ffffff Button …" at bounding box center [672, 308] width 1063 height 617
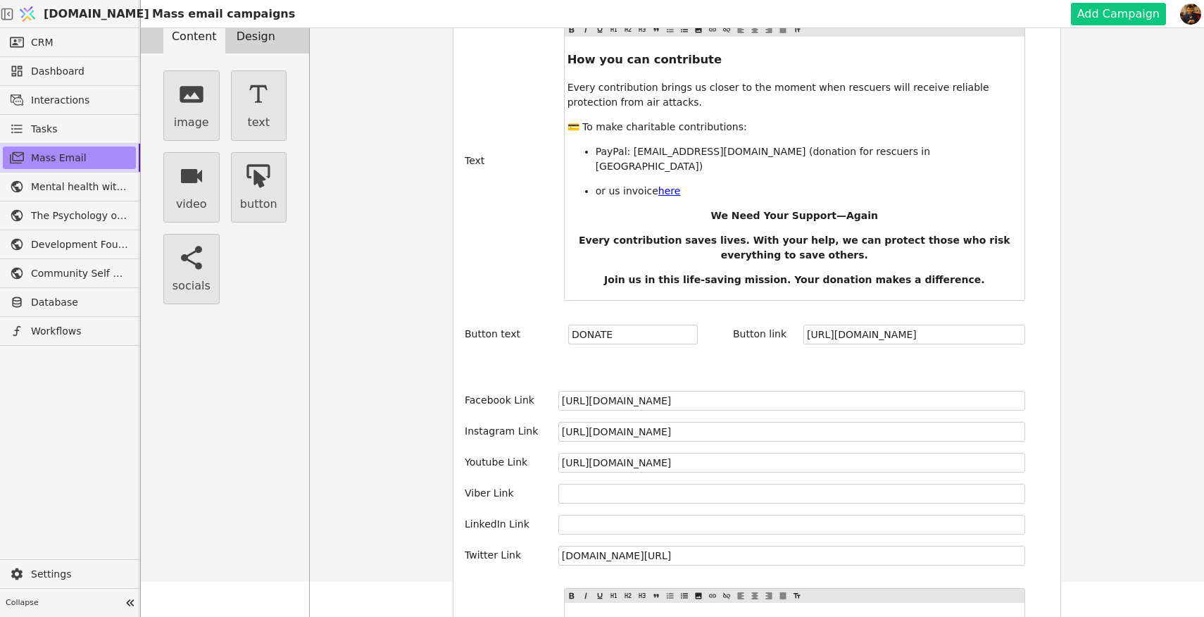
scroll to position [2195, 0]
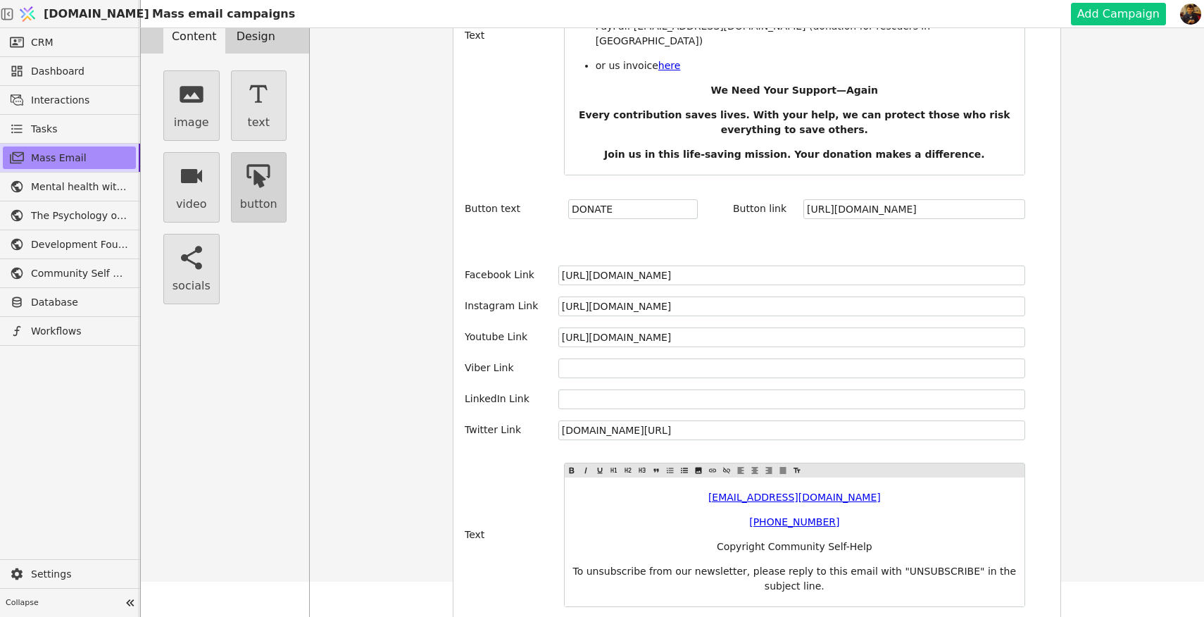
click at [269, 191] on button "button" at bounding box center [259, 187] width 56 height 70
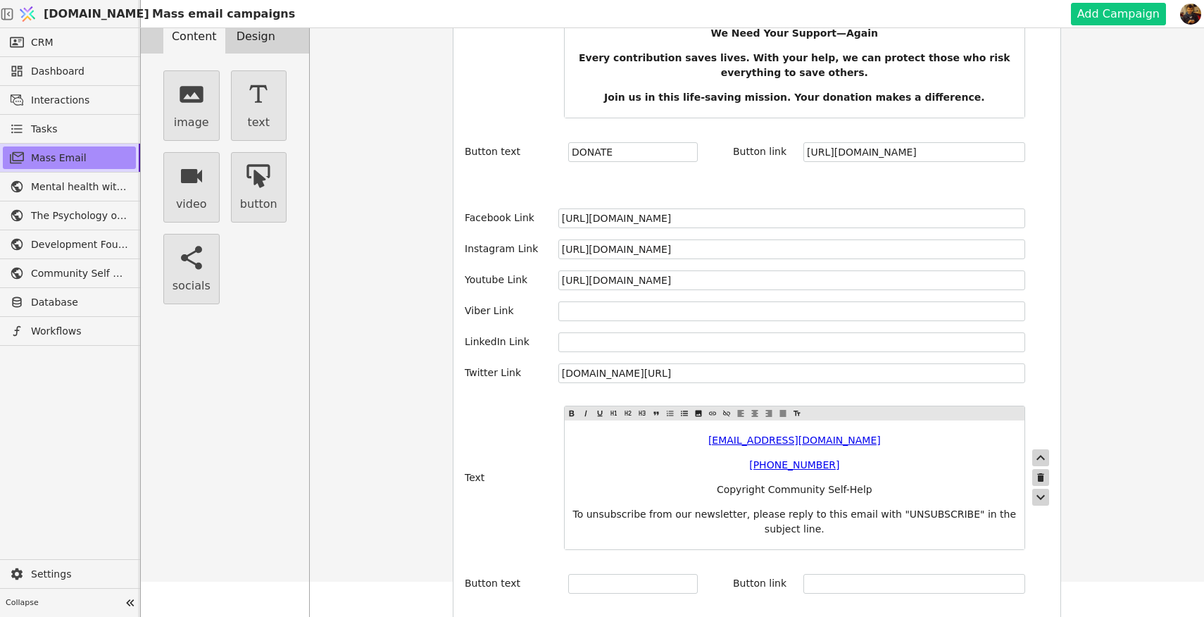
scroll to position [2262, 0]
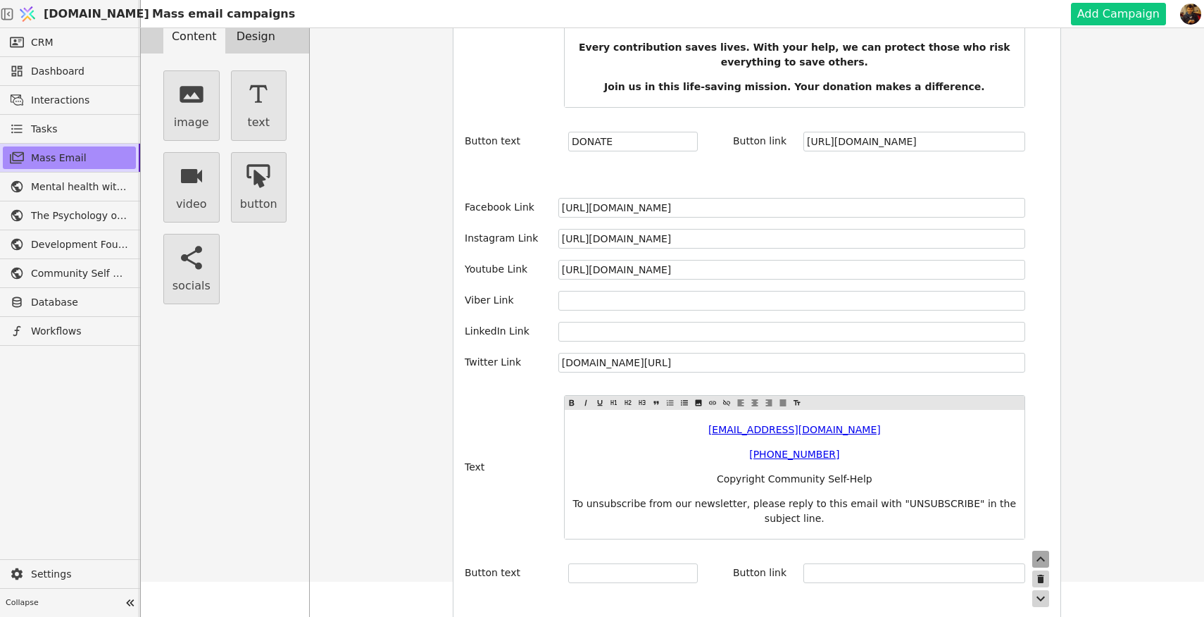
click at [1038, 550] on icon "button" at bounding box center [1040, 558] width 17 height 17
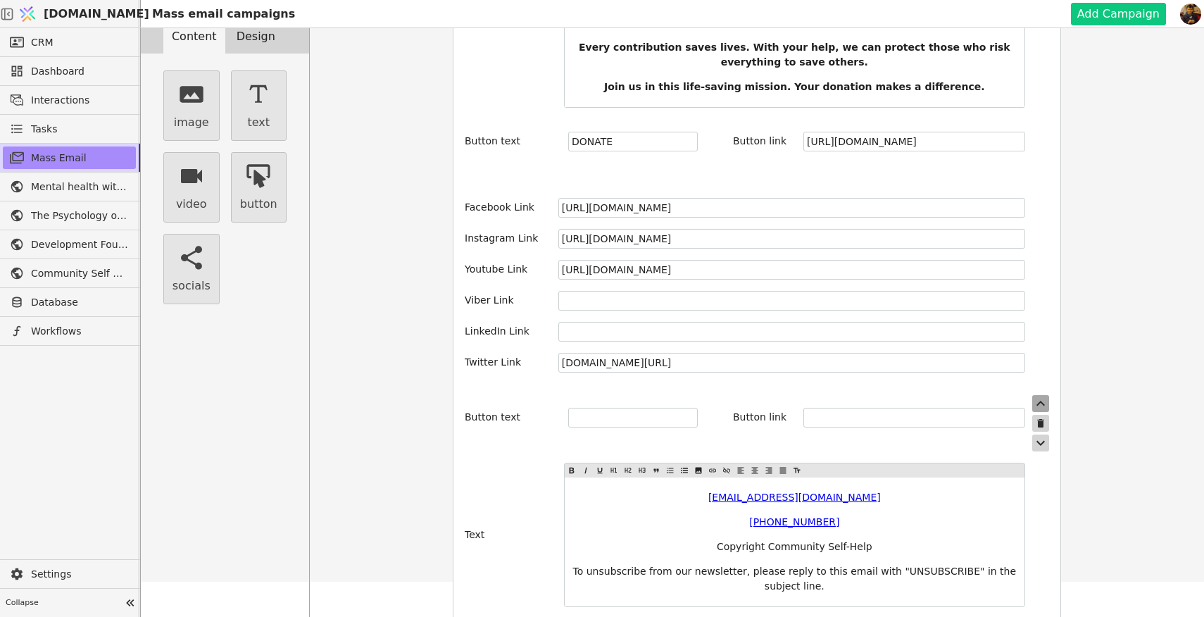
click at [1040, 395] on icon "button" at bounding box center [1040, 403] width 17 height 17
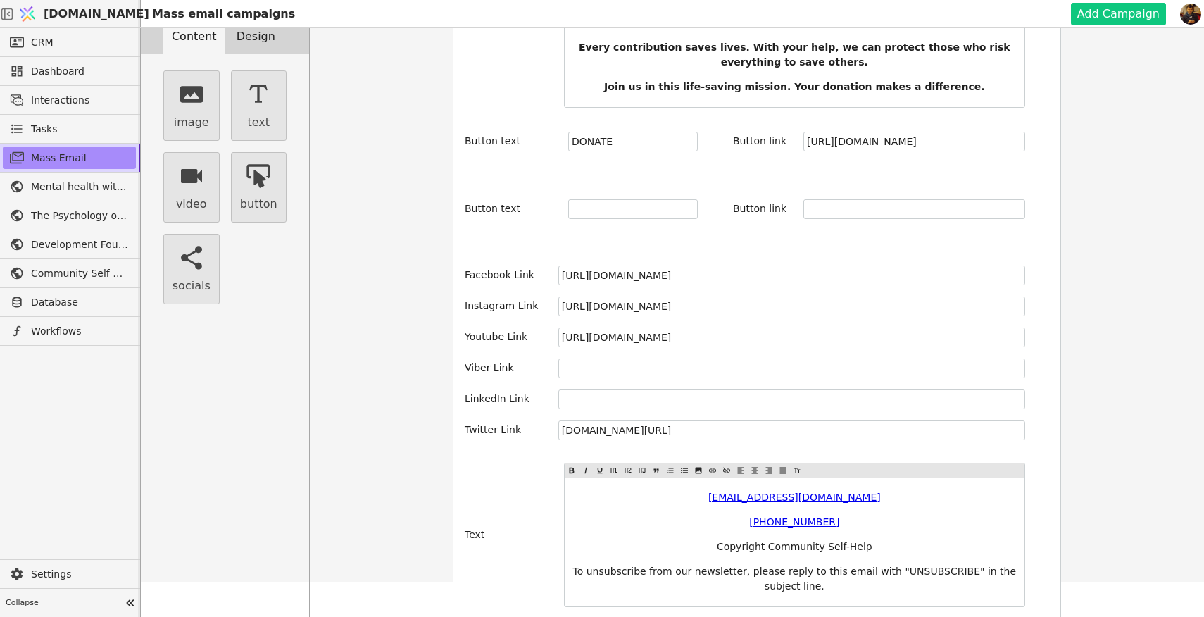
click at [1040, 187] on icon "button" at bounding box center [1040, 195] width 17 height 17
type input "DONATE"
type input "[URL][DOMAIN_NAME]"
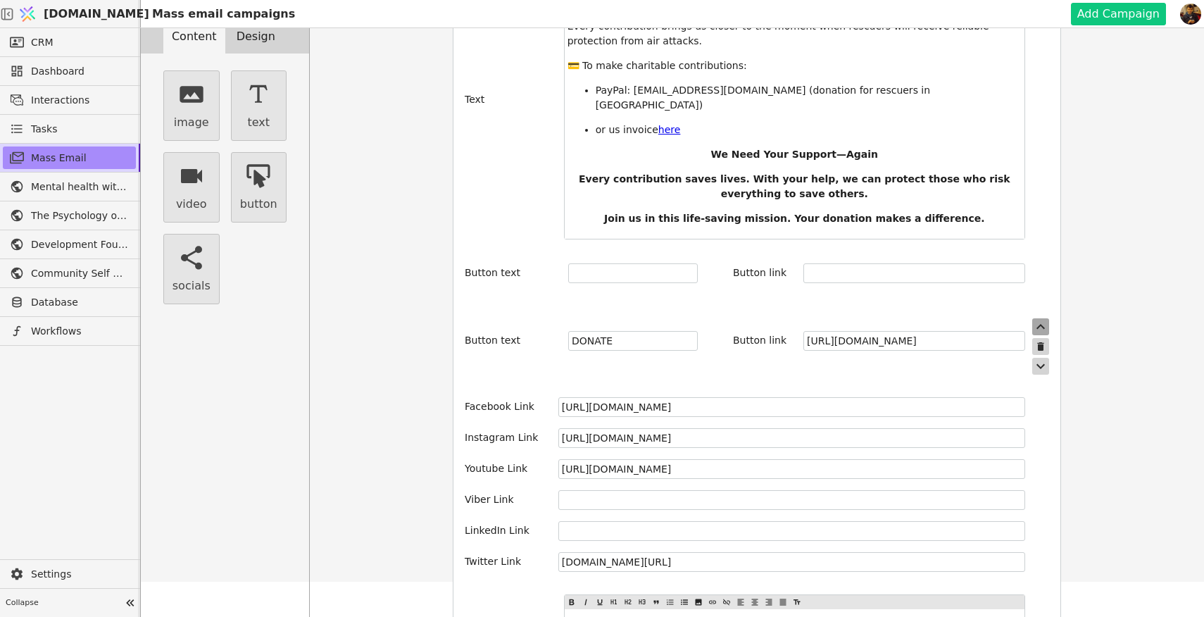
scroll to position [2129, 0]
click at [1040, 258] on icon "button" at bounding box center [1040, 260] width 8 height 5
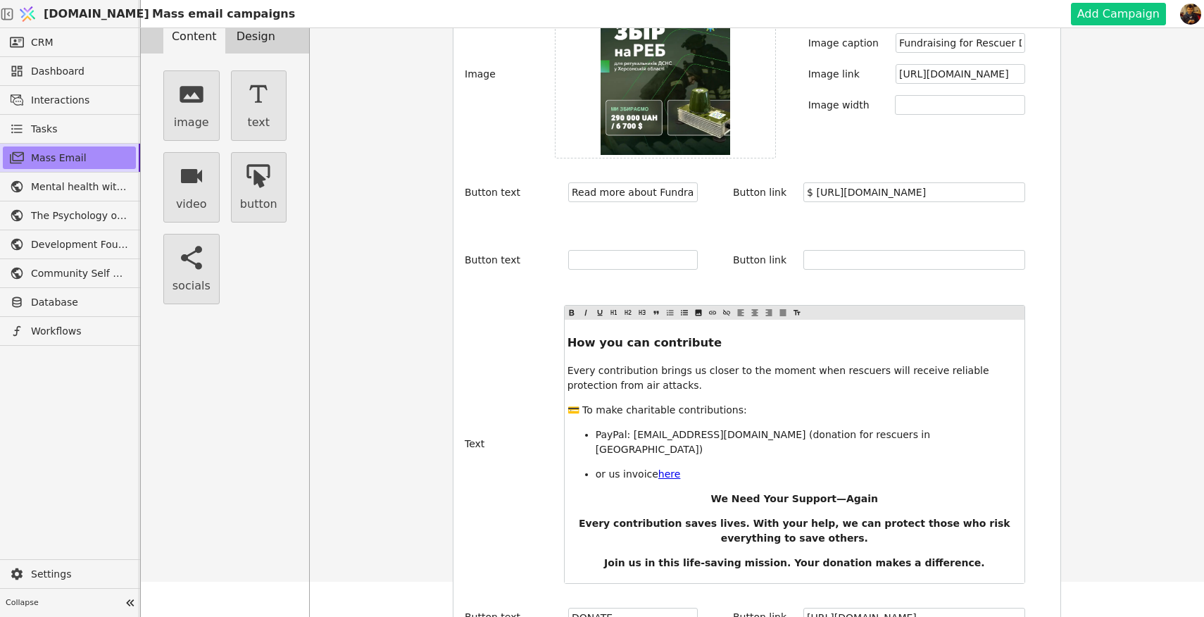
scroll to position [1844, 0]
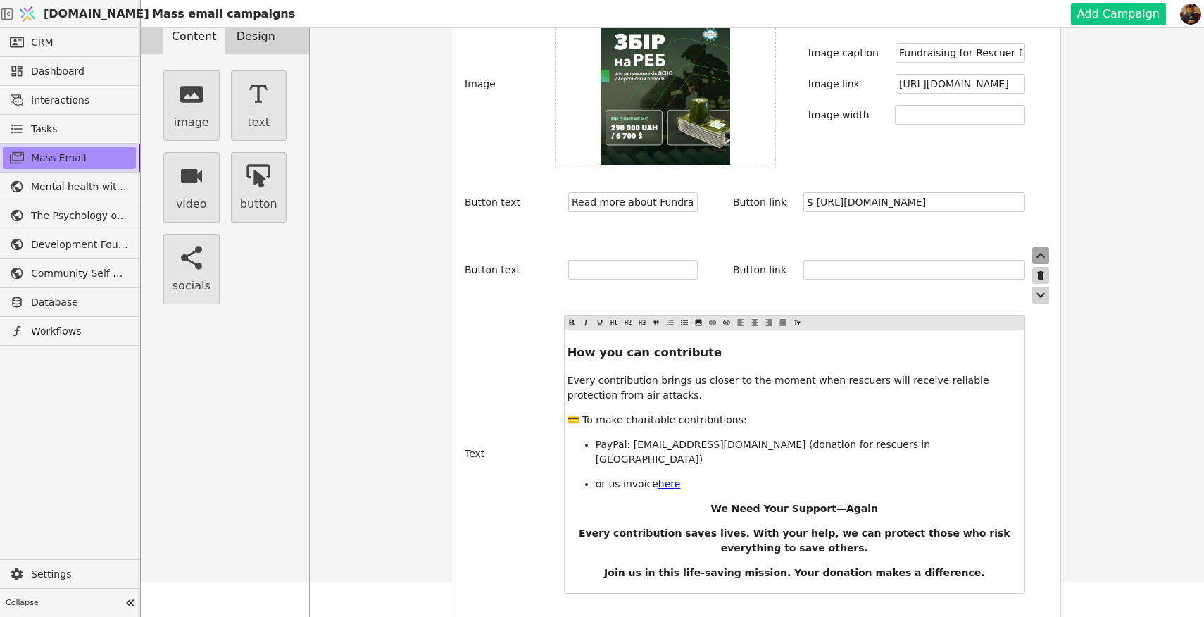
click at [1040, 247] on icon "button" at bounding box center [1040, 255] width 17 height 17
type input "Read more about Fundraising for rescuers of [GEOGRAPHIC_DATA]"
type input "$ [URL][DOMAIN_NAME]"
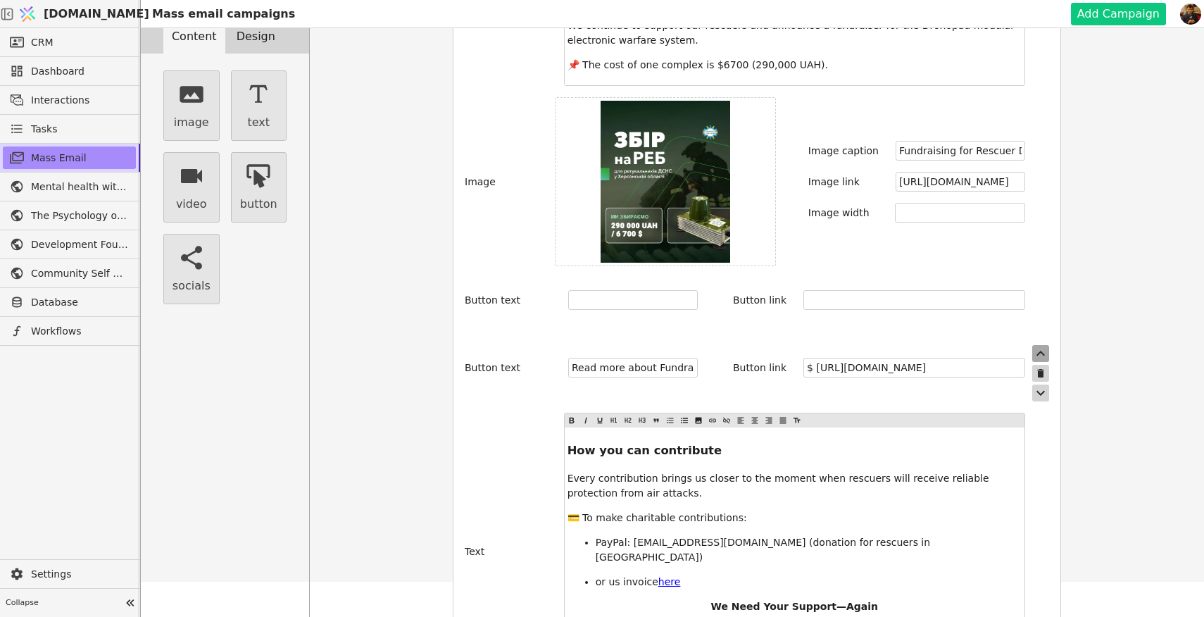
scroll to position [1723, 0]
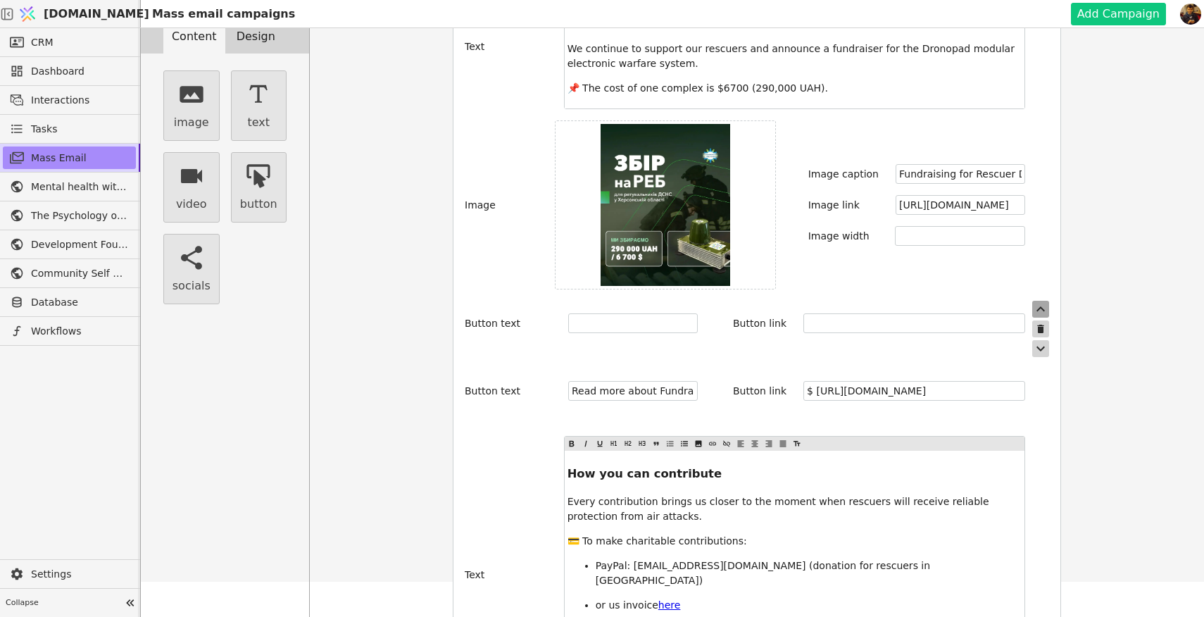
click at [1038, 301] on icon "button" at bounding box center [1040, 309] width 17 height 17
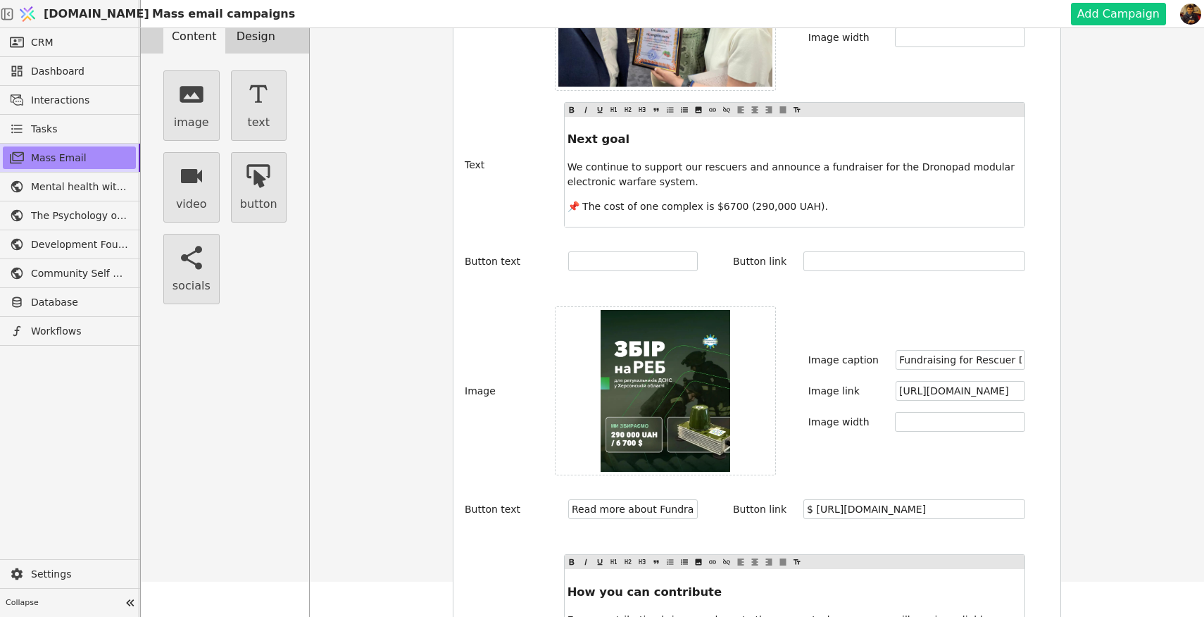
scroll to position [1551, 0]
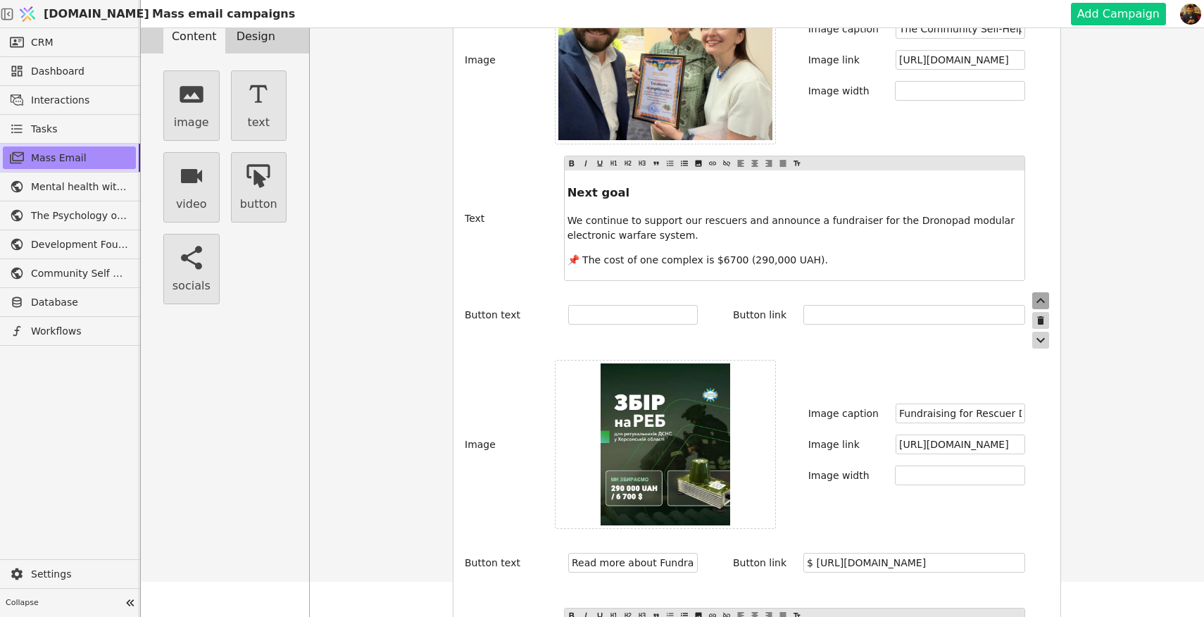
click at [1040, 292] on icon "button" at bounding box center [1040, 300] width 17 height 17
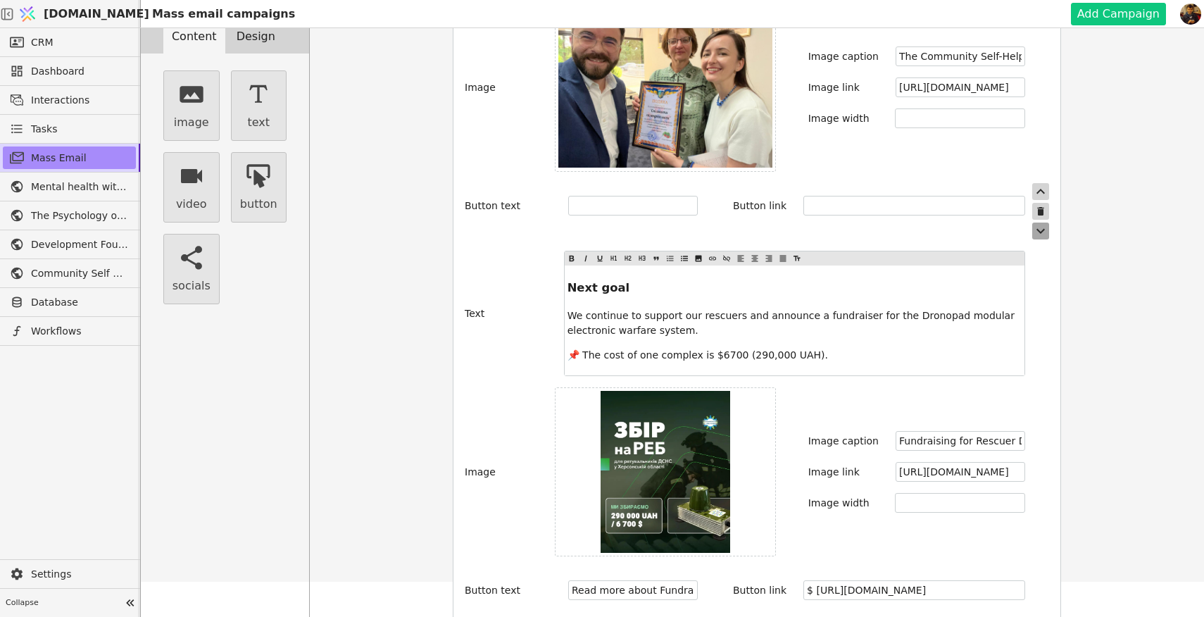
scroll to position [1522, 0]
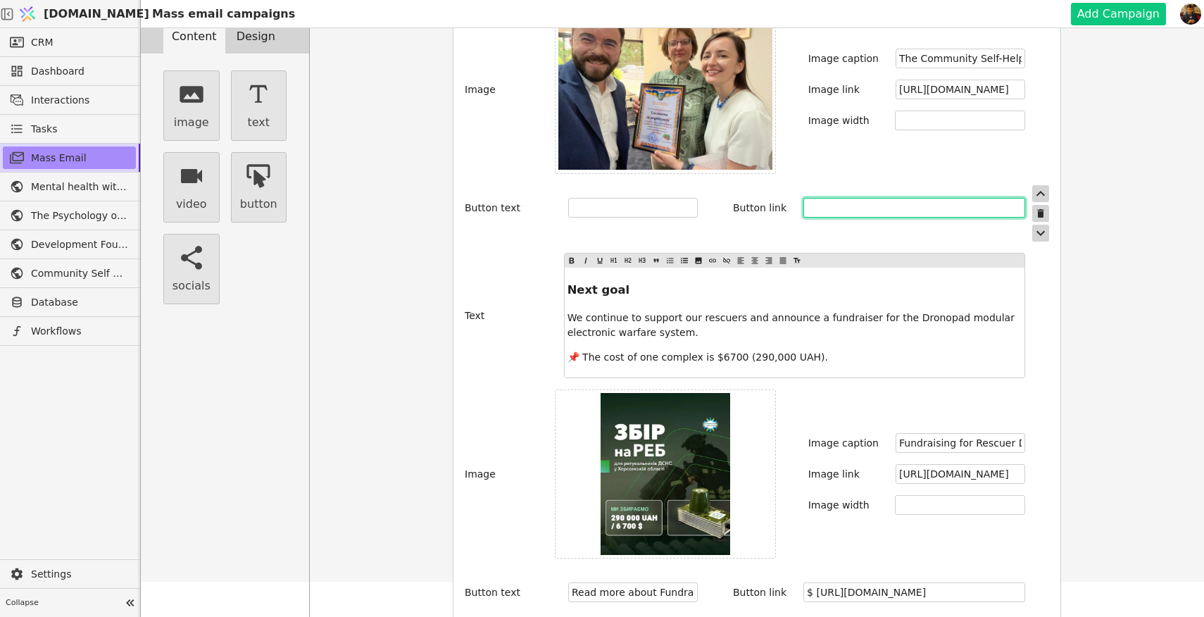
click at [857, 198] on input "text" at bounding box center [914, 208] width 222 height 20
paste input "[URL][DOMAIN_NAME]"
type input "[URL][DOMAIN_NAME]"
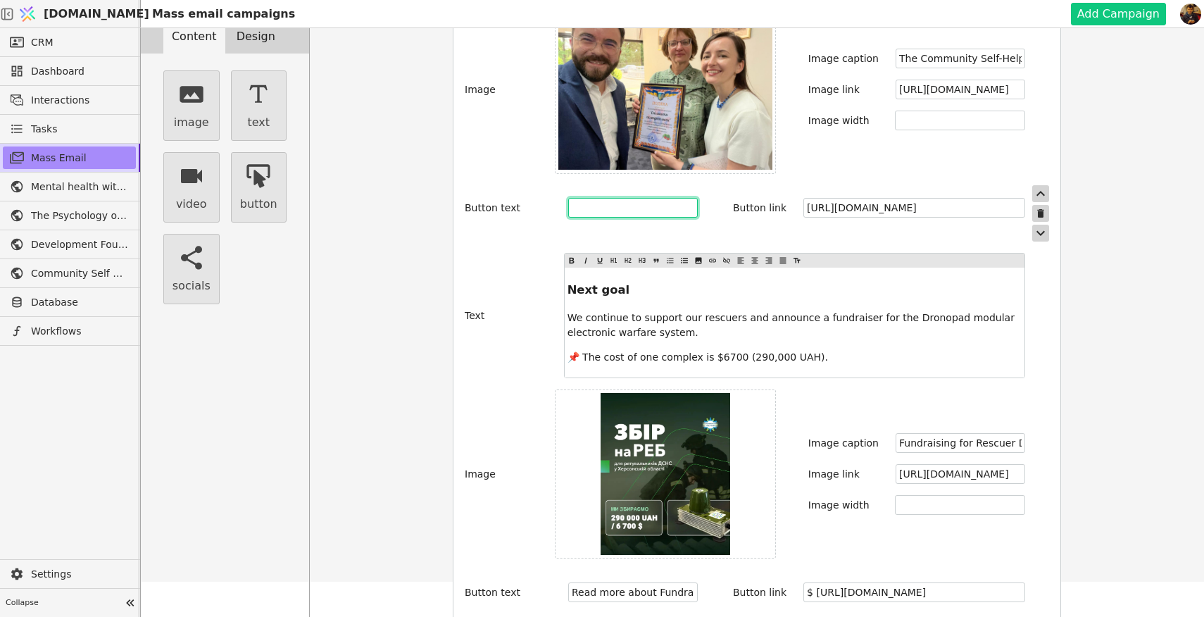
click at [625, 198] on input "text" at bounding box center [633, 208] width 130 height 20
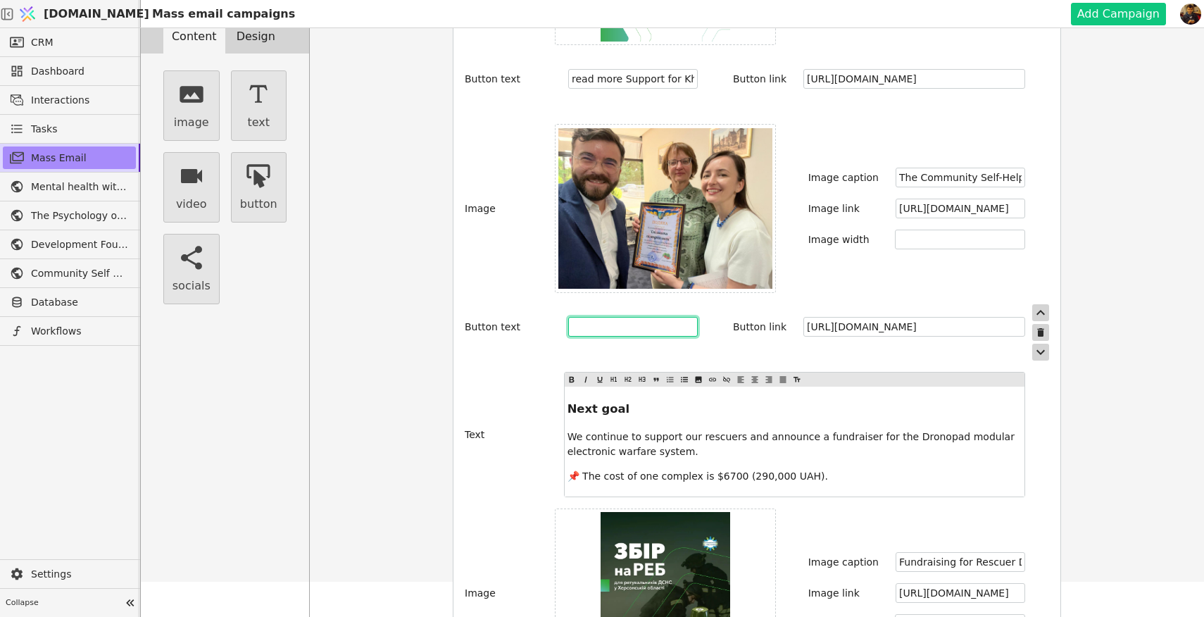
scroll to position [1399, 0]
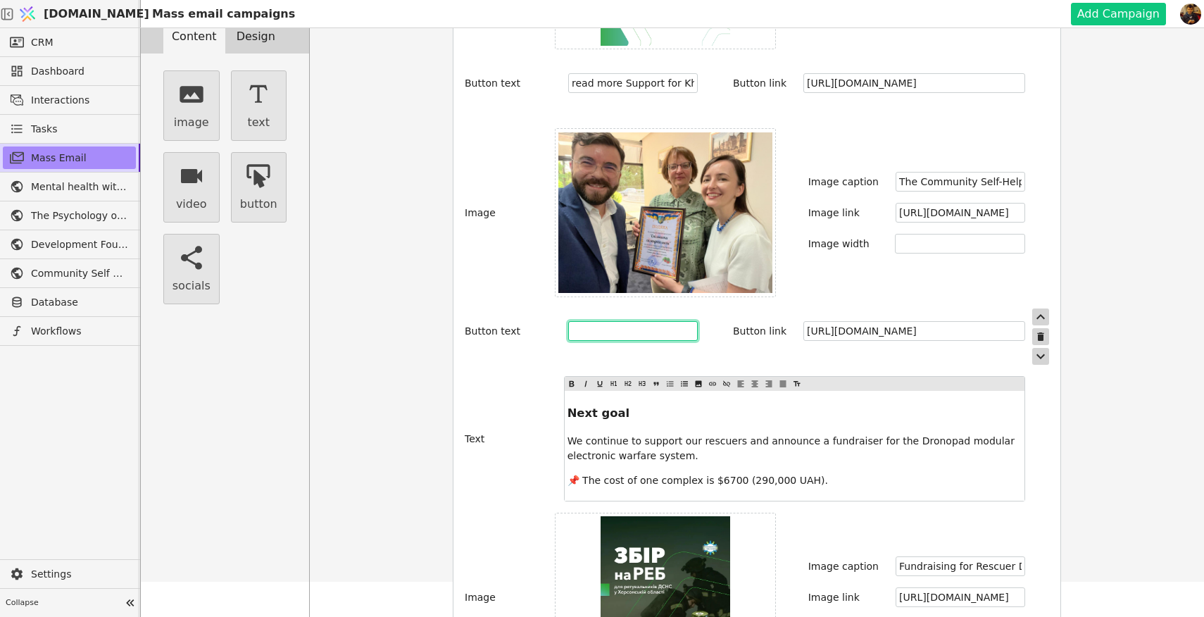
paste input "read more about Community Self-Help NGO support of the State Emergency Service …"
type input "read more about Community Self-Help NGO support of the State Emergency Service …"
click at [702, 345] on div "Button text read more about Community Self-Help NGO support of the State Emerge…" at bounding box center [757, 336] width 584 height 56
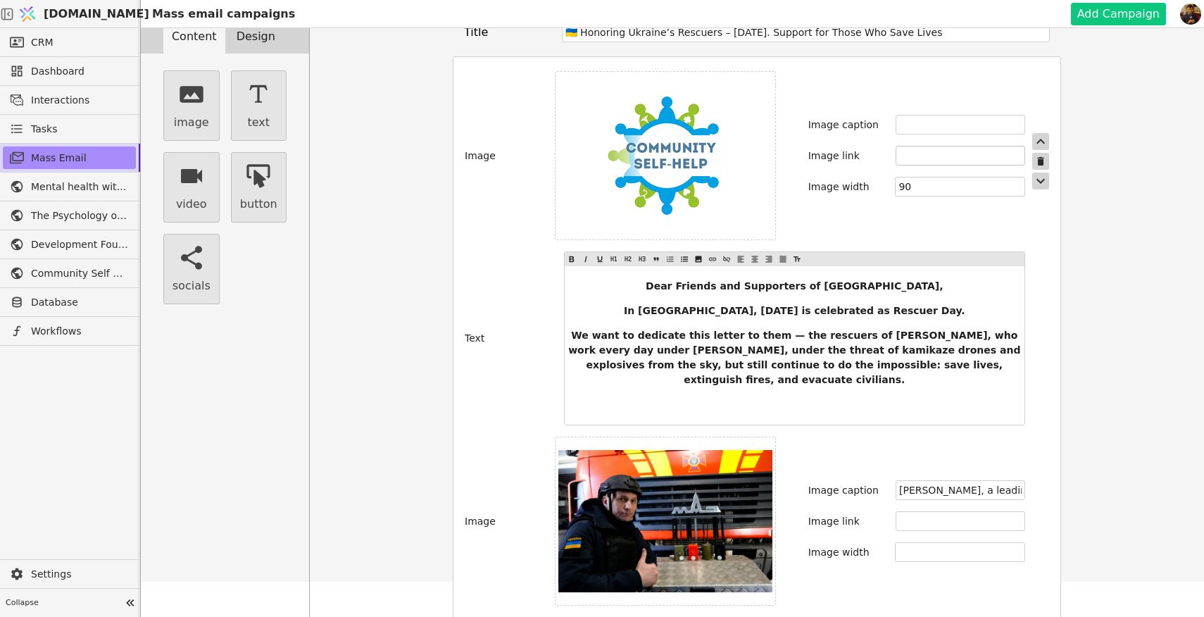
scroll to position [0, 0]
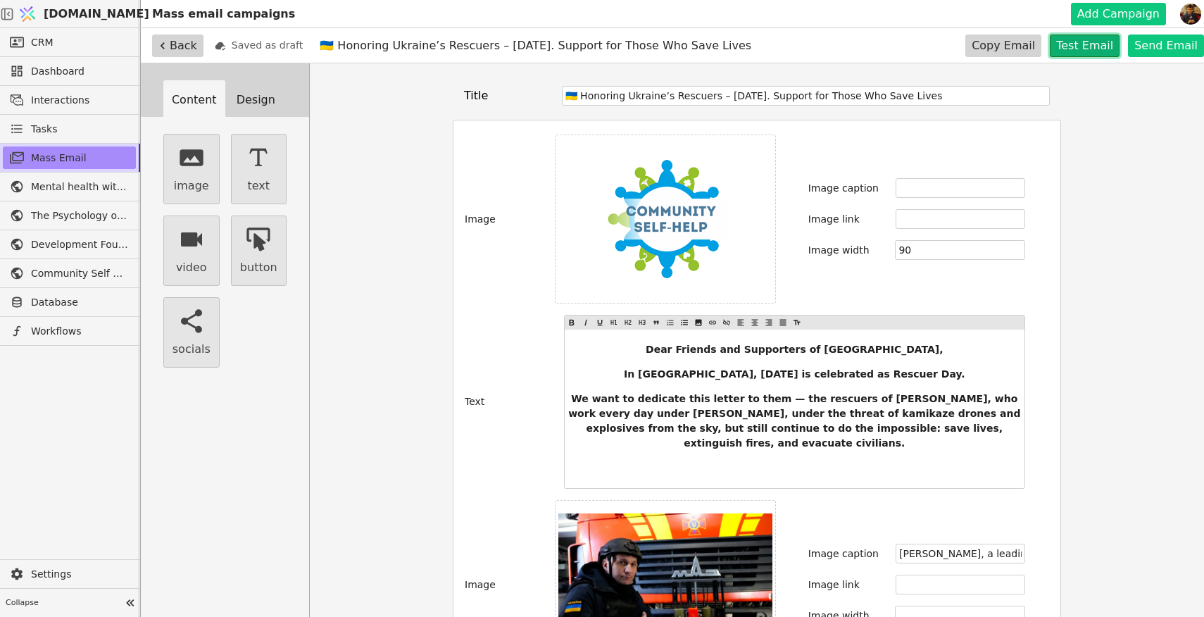
click at [1081, 48] on button "Test Email" at bounding box center [1084, 45] width 70 height 23
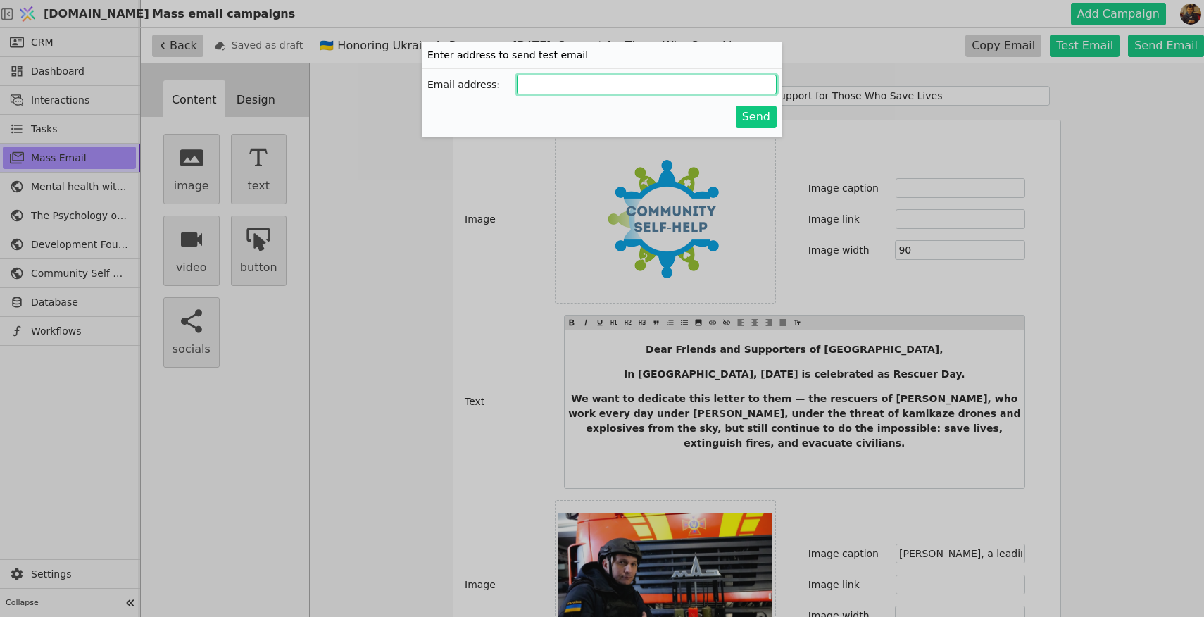
click at [665, 84] on input "Add Campaign" at bounding box center [647, 85] width 260 height 20
type input "[EMAIL_ADDRESS][DOMAIN_NAME]"
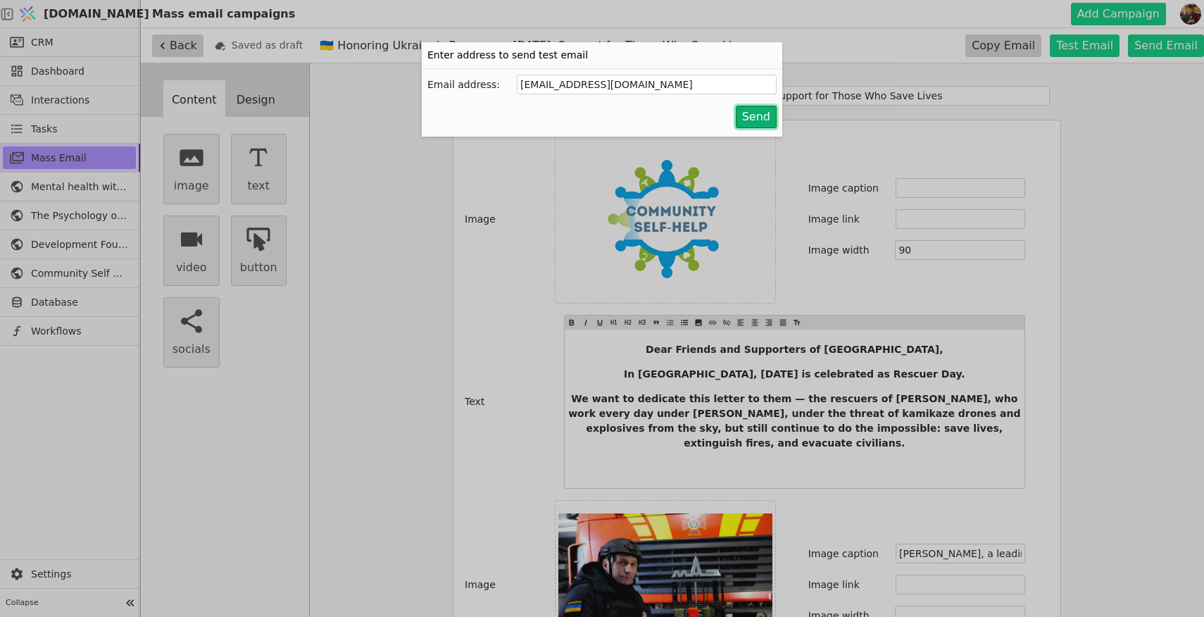
click at [748, 118] on button "Send" at bounding box center [756, 117] width 41 height 23
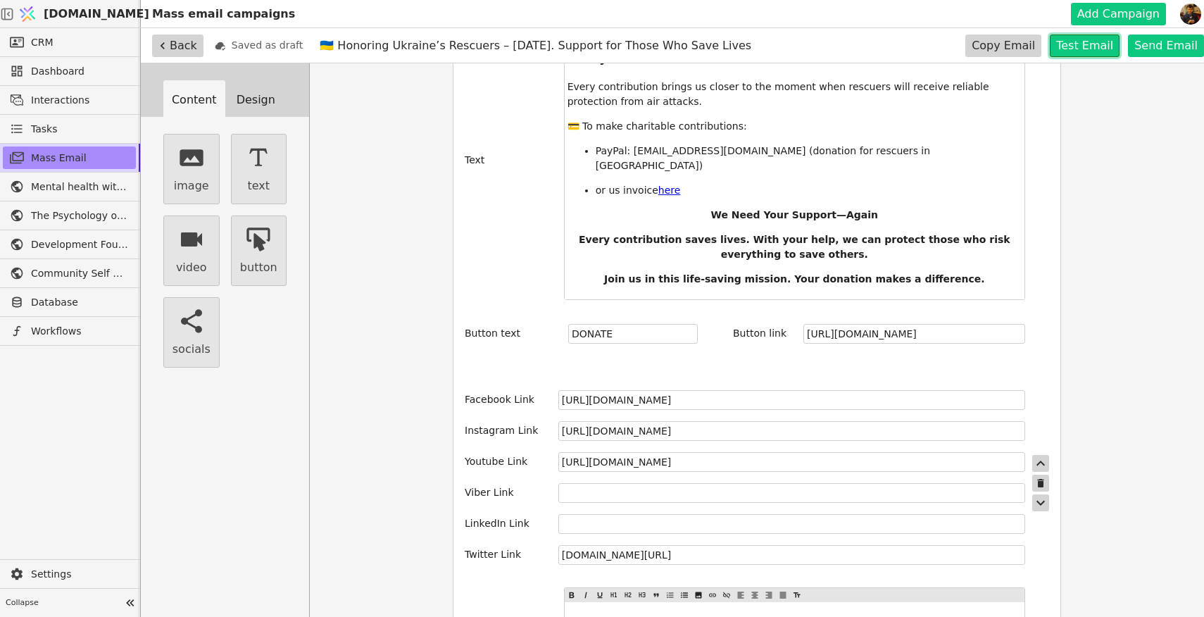
scroll to position [2177, 0]
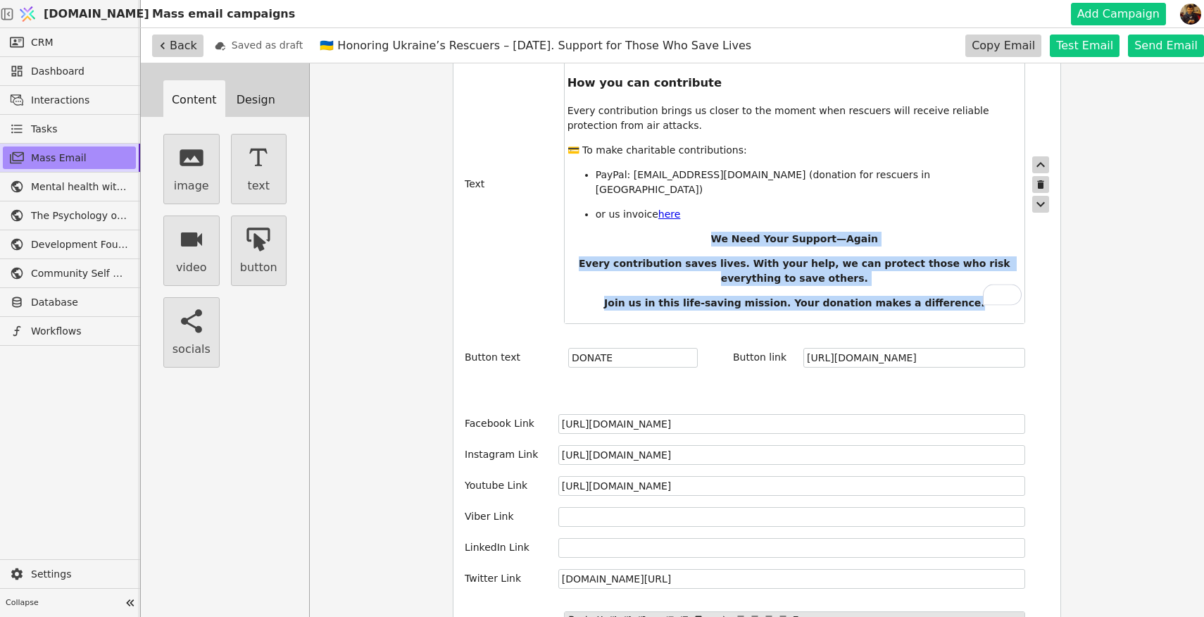
drag, startPoint x: 964, startPoint y: 274, endPoint x: 697, endPoint y: 213, distance: 274.4
click at [697, 213] on div "How you can contribute Every contribution brings us closer to the moment when r…" at bounding box center [795, 191] width 460 height 263
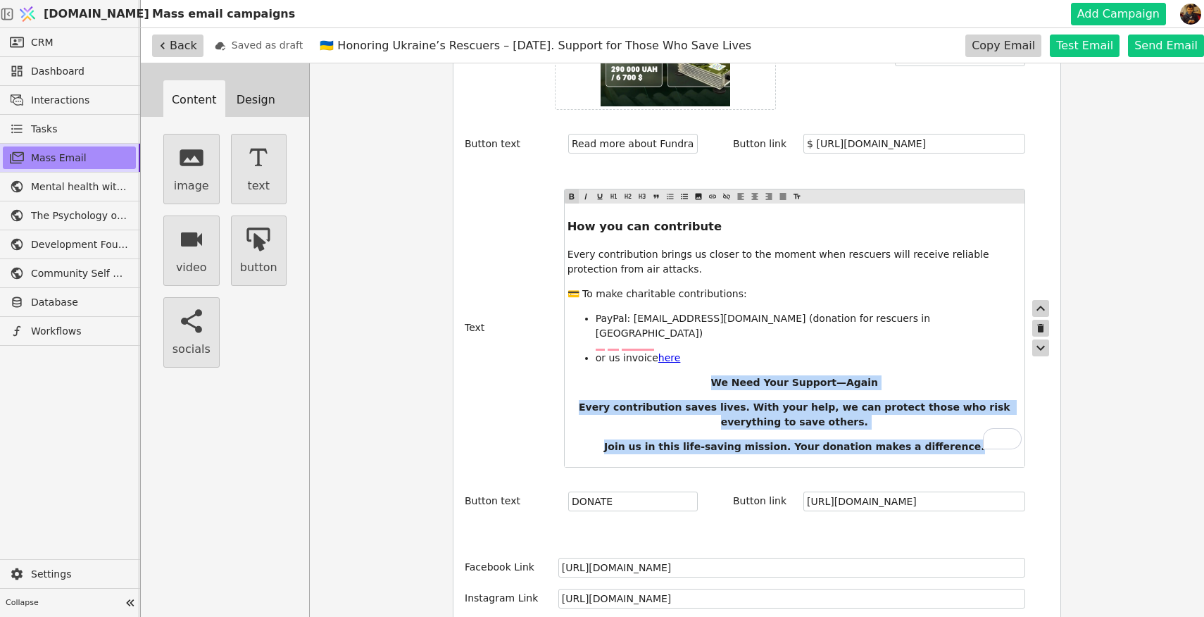
scroll to position [2034, 0]
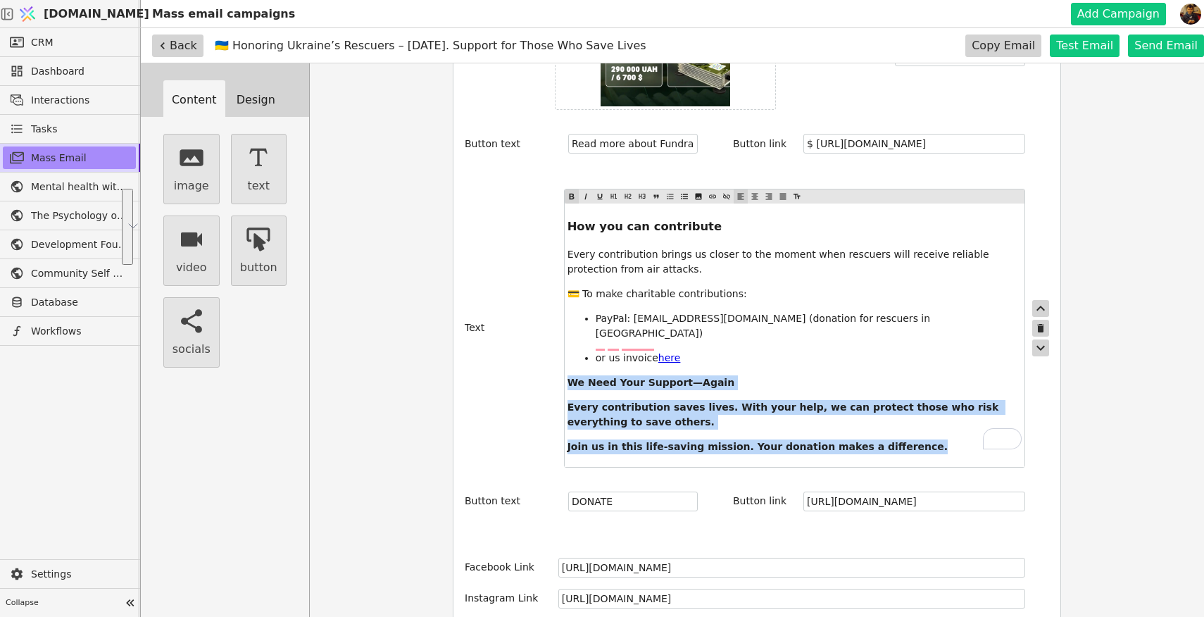
click at [743, 188] on icon at bounding box center [740, 196] width 8 height 17
click at [700, 404] on div "How you can contribute Every contribution brings us closer to the moment when r…" at bounding box center [795, 334] width 460 height 263
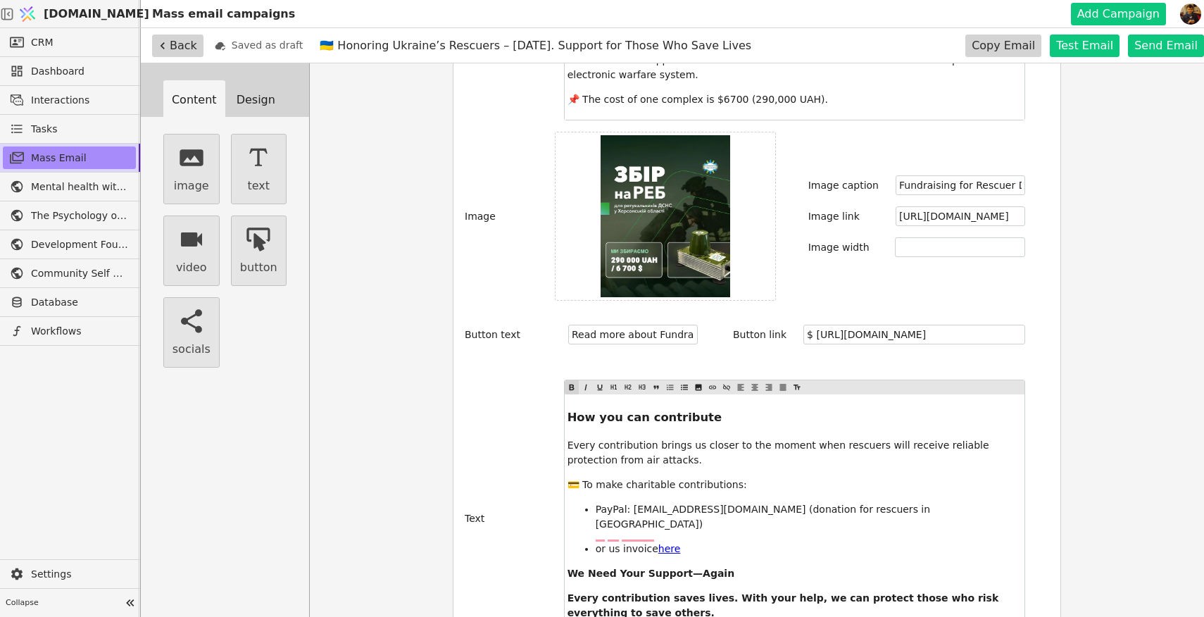
scroll to position [1843, 0]
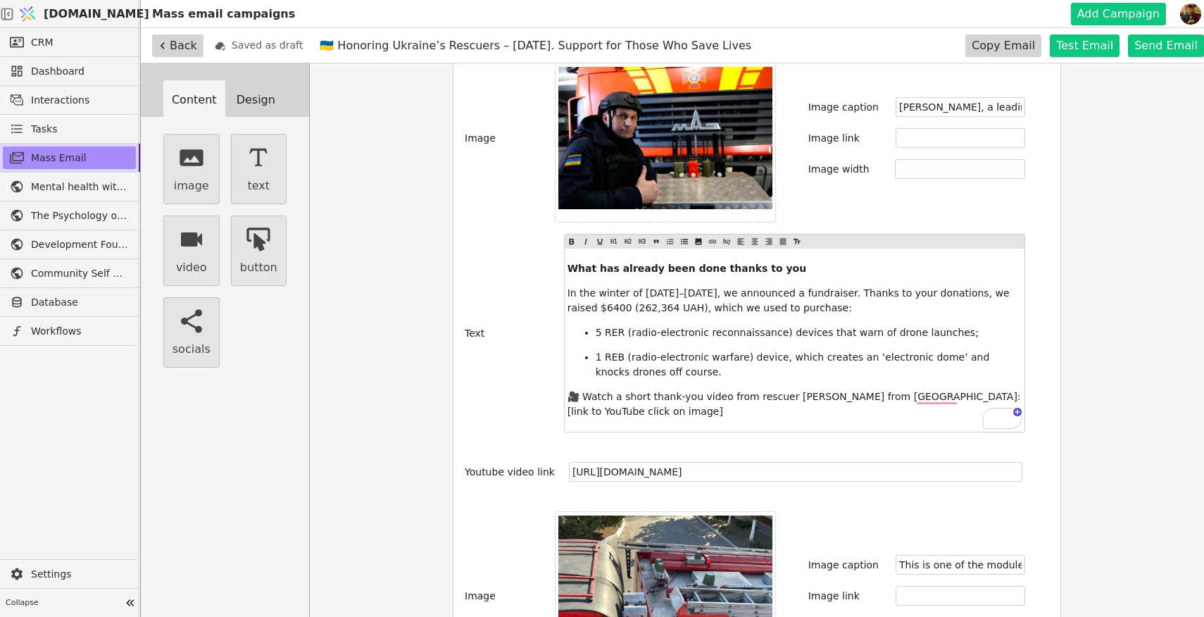
scroll to position [446, 0]
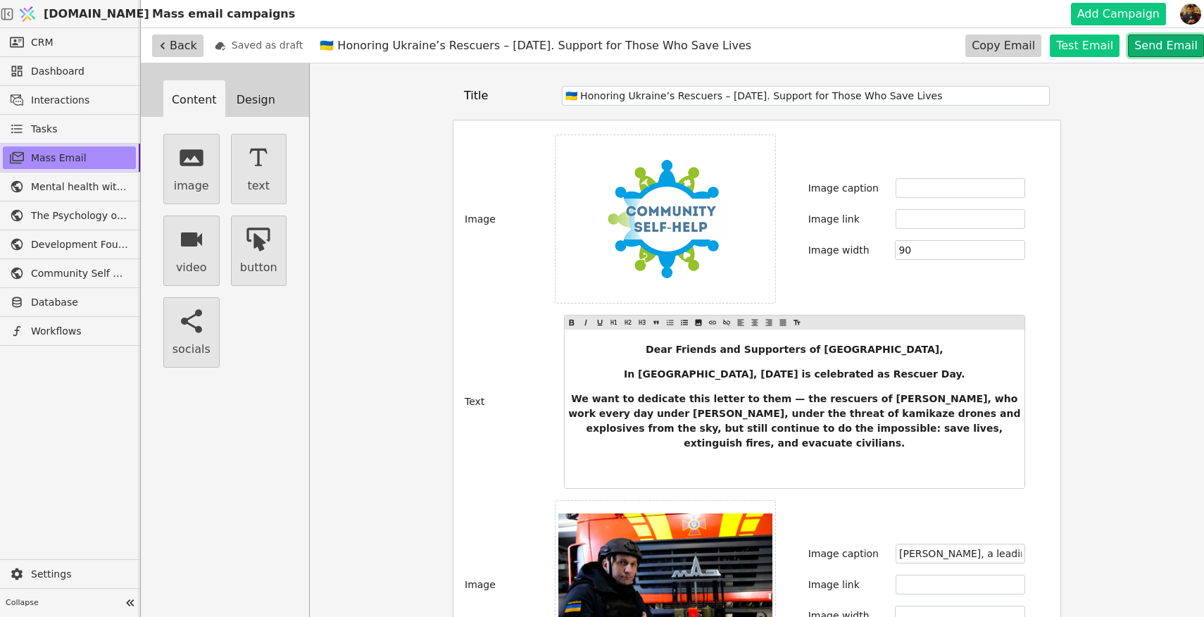
click at [1161, 45] on button "Send Email" at bounding box center [1166, 45] width 76 height 23
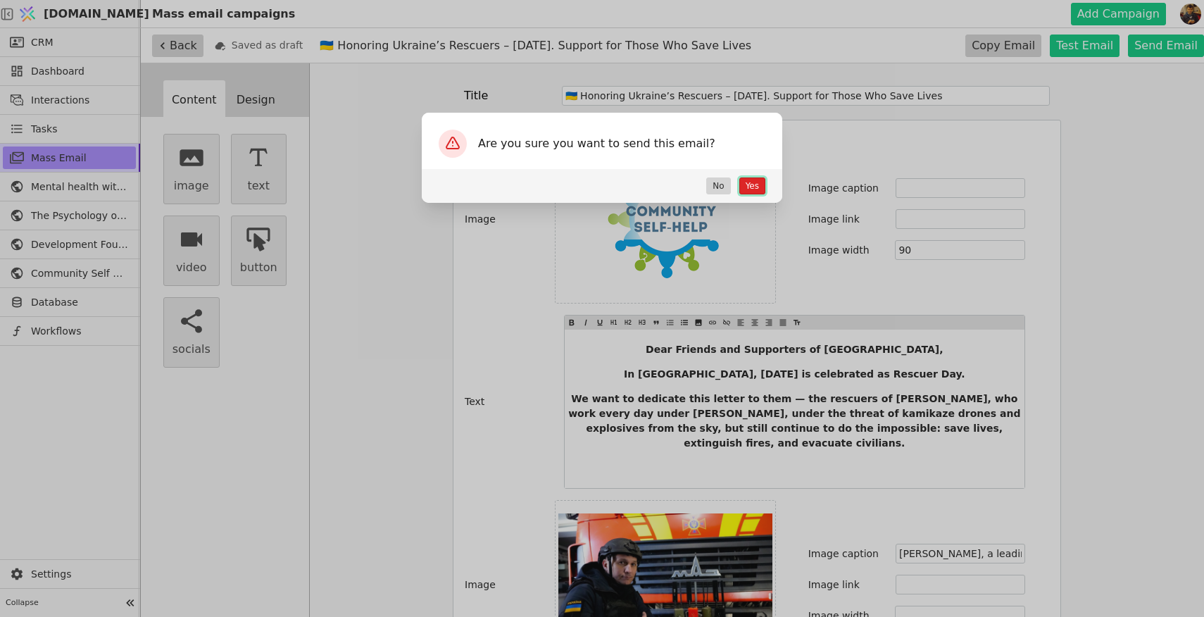
click at [753, 185] on button "Yes" at bounding box center [752, 185] width 26 height 17
